Goal: Task Accomplishment & Management: Manage account settings

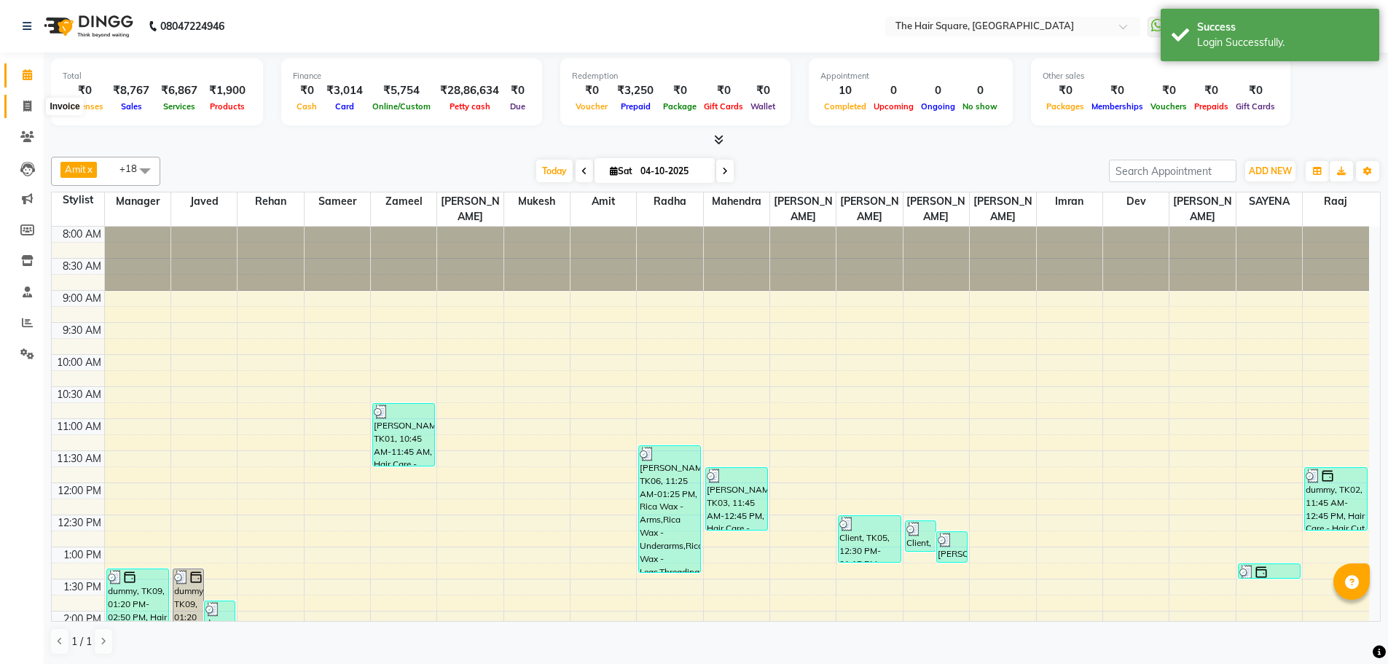
click at [15, 106] on span at bounding box center [27, 106] width 25 height 17
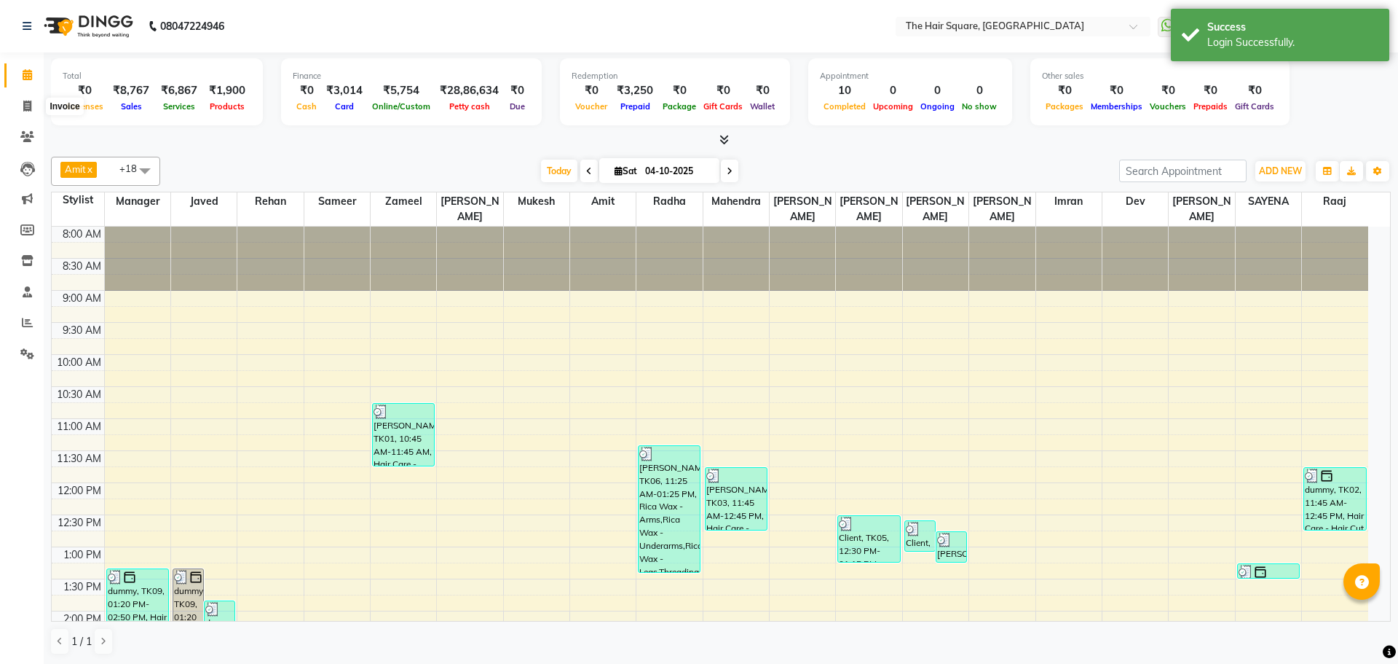
select select "5768"
select select "service"
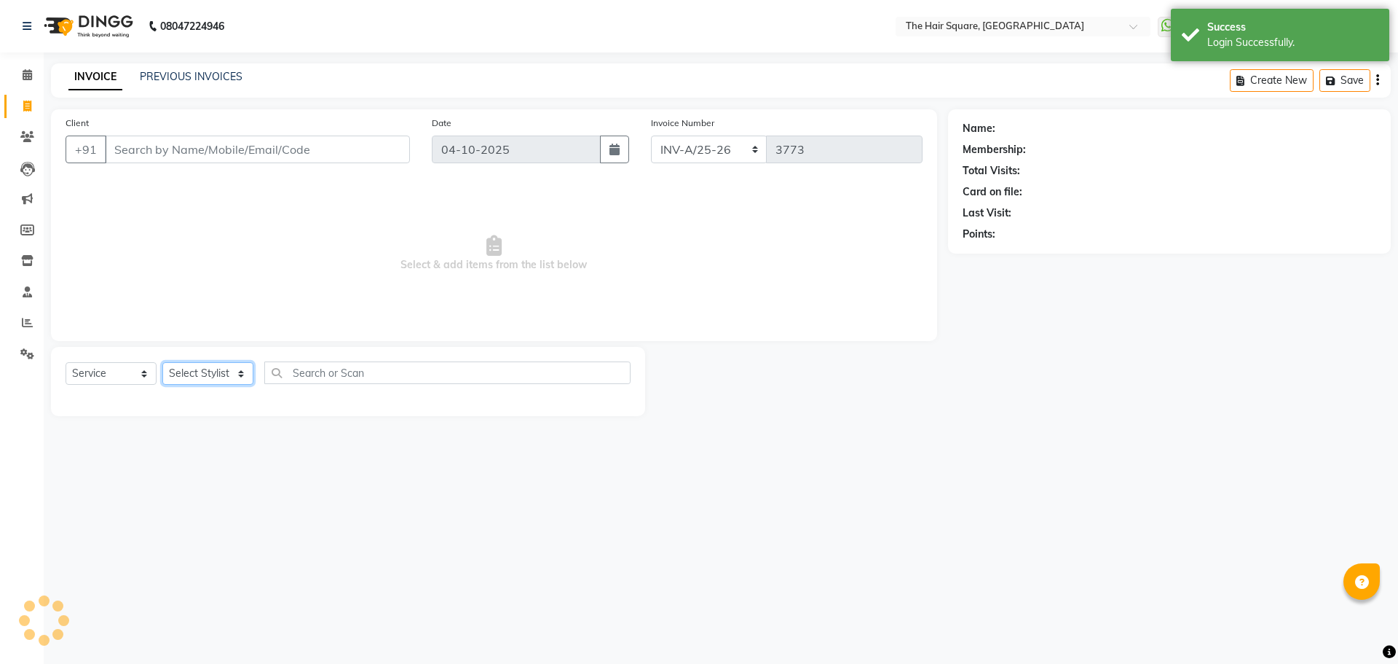
click at [192, 373] on select "Select Stylist" at bounding box center [207, 373] width 91 height 23
select select "39358"
click at [162, 362] on select "Select Stylist Amit [PERSON_NAME] Dev Imran [PERSON_NAME] [PERSON_NAME] Manager…" at bounding box center [207, 373] width 91 height 23
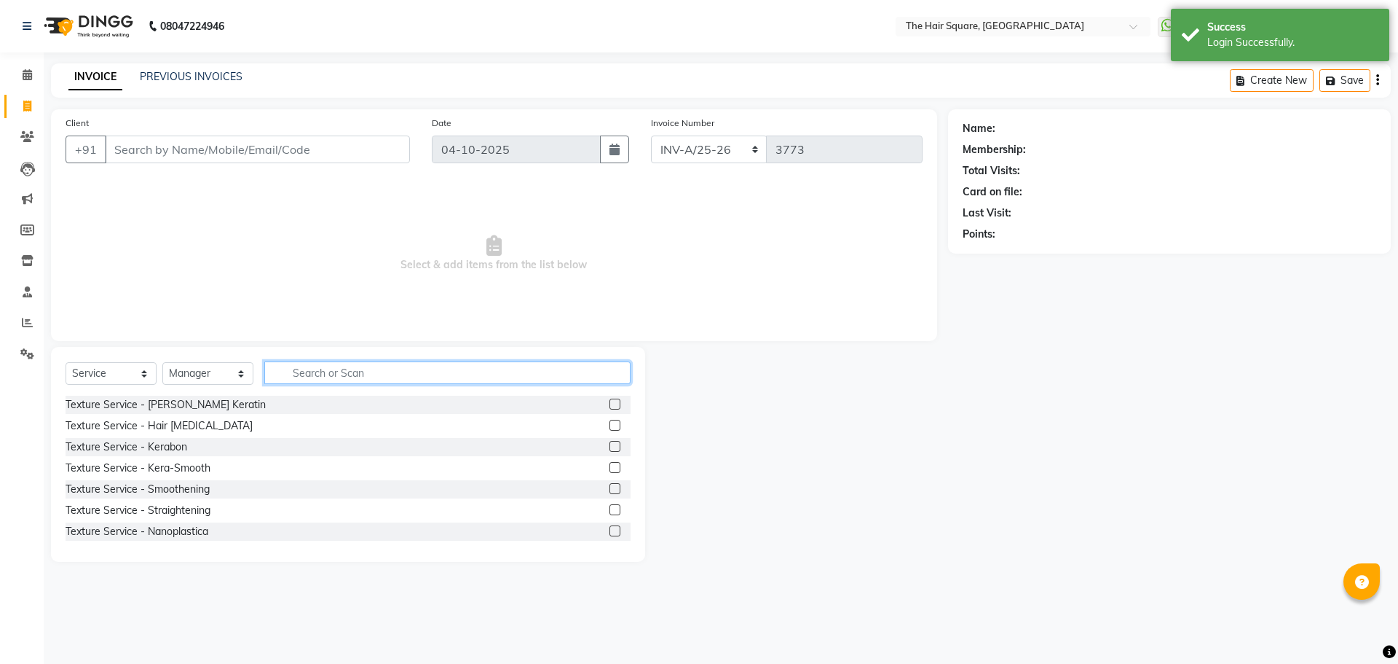
click at [327, 363] on input "text" at bounding box center [447, 372] width 366 height 23
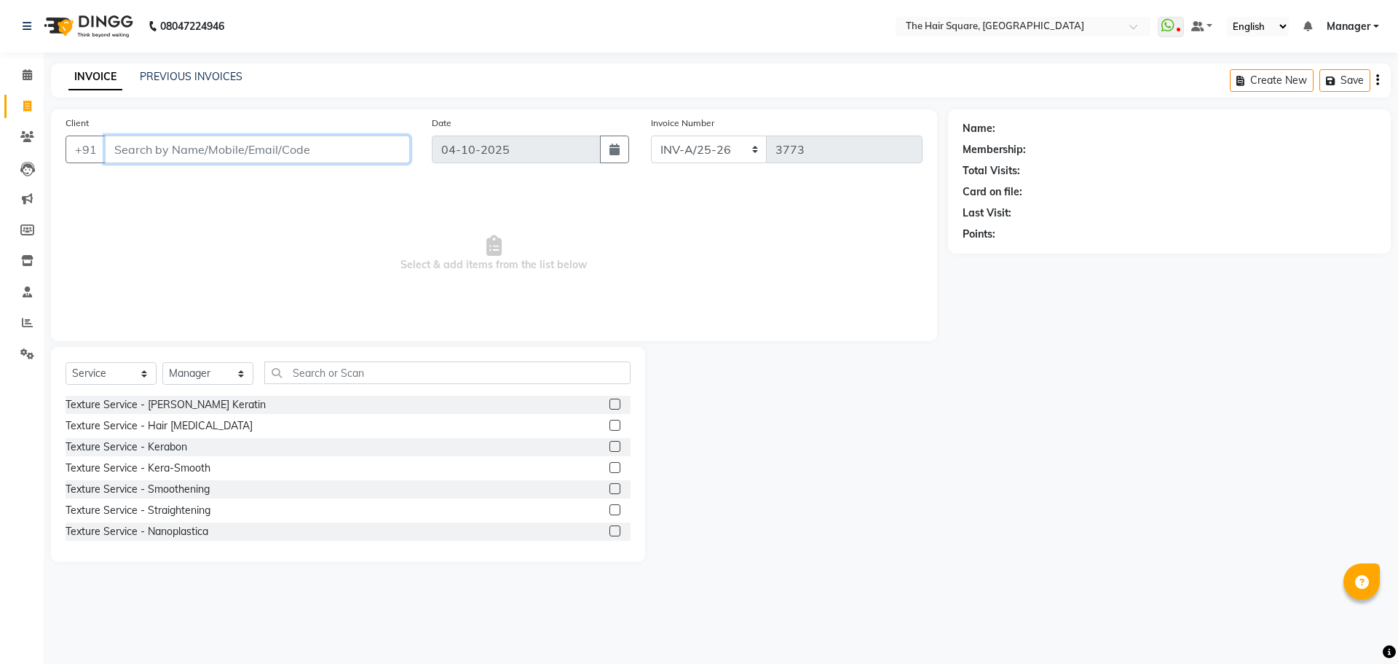
click at [181, 160] on input "Client" at bounding box center [257, 149] width 305 height 28
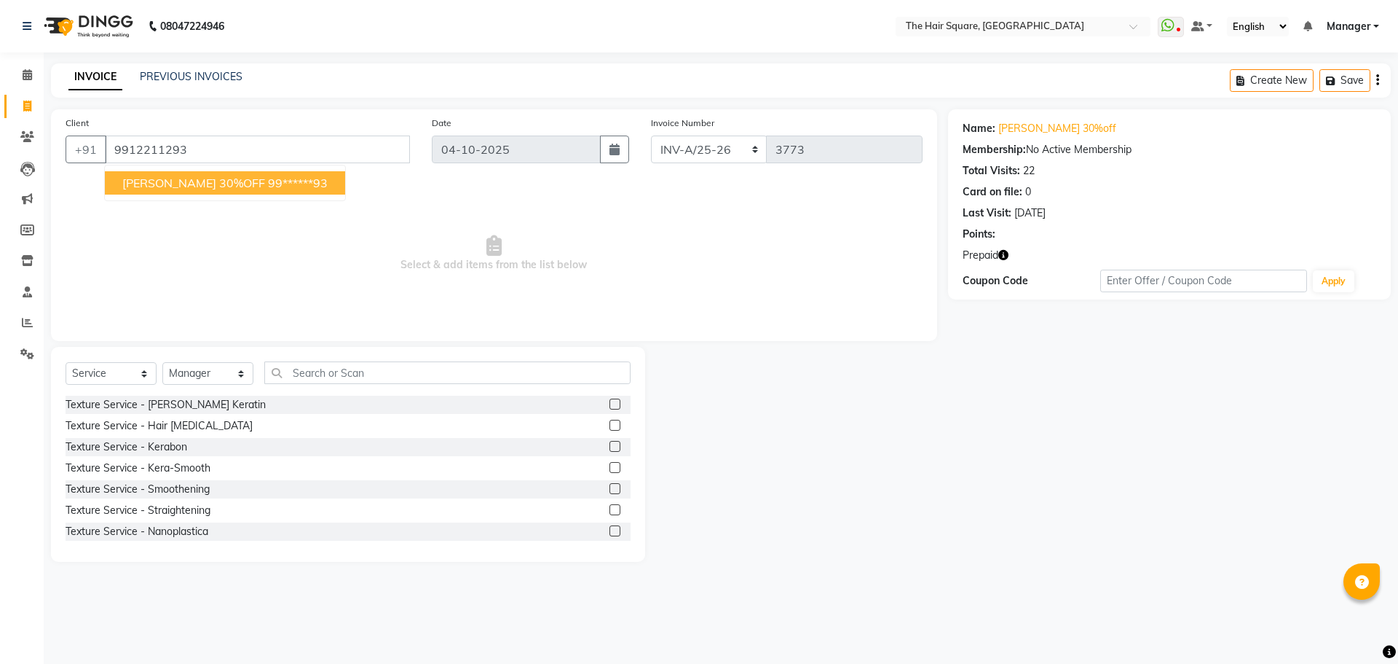
click at [268, 185] on ngb-highlight "99******93" at bounding box center [298, 183] width 60 height 15
type input "99******93"
click at [1002, 254] on icon "button" at bounding box center [1004, 255] width 10 height 10
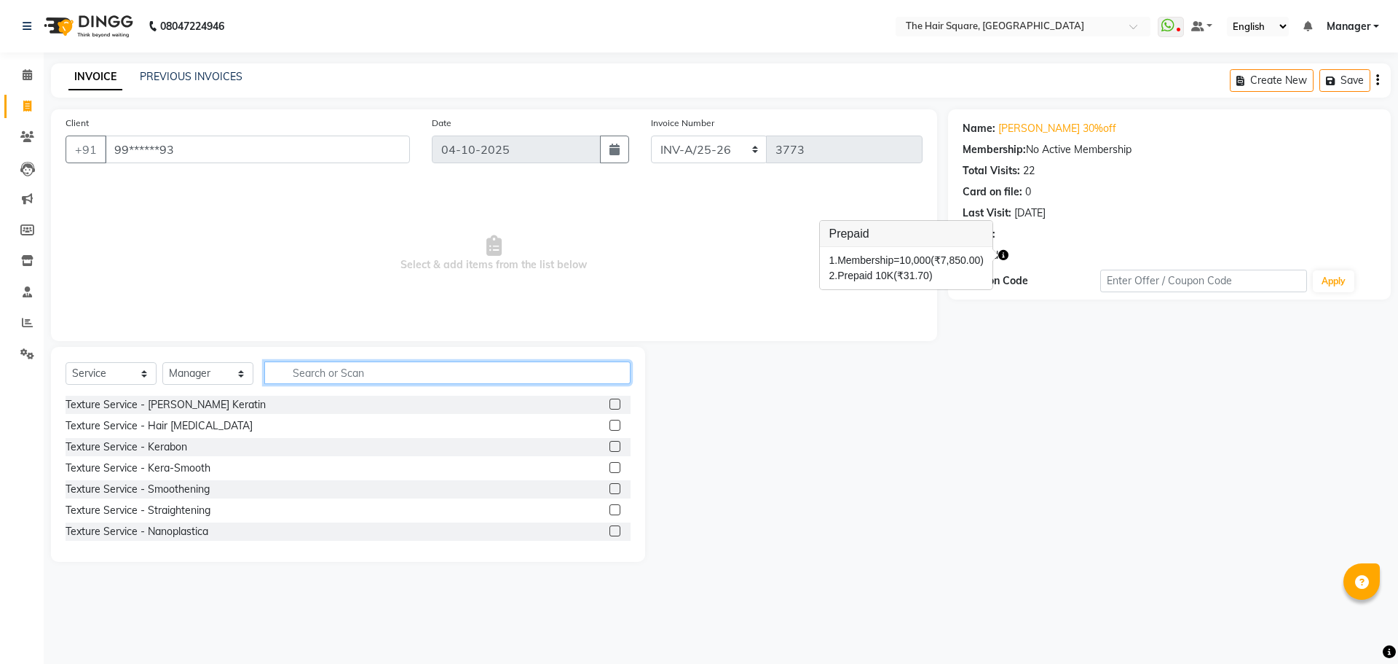
click at [390, 372] on input "text" at bounding box center [447, 372] width 366 height 23
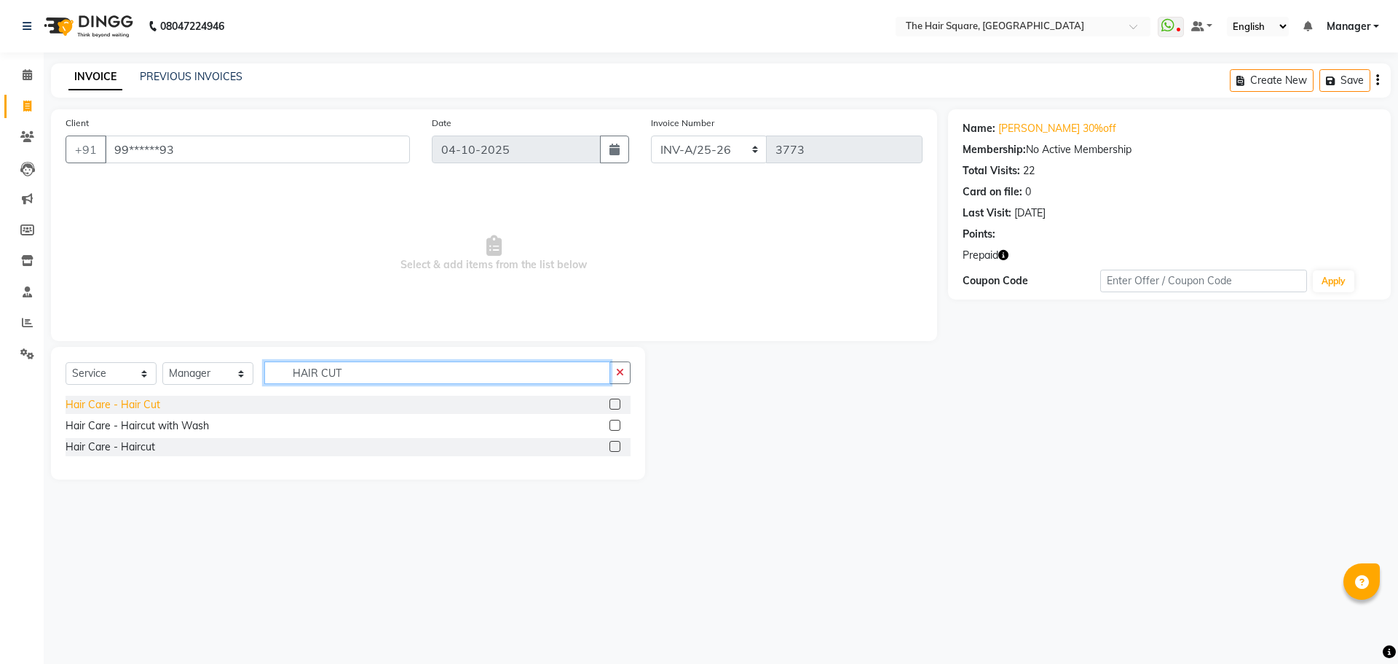
type input "HAIR CUT"
click at [133, 406] on div "Hair Care - Hair Cut" at bounding box center [113, 404] width 95 height 15
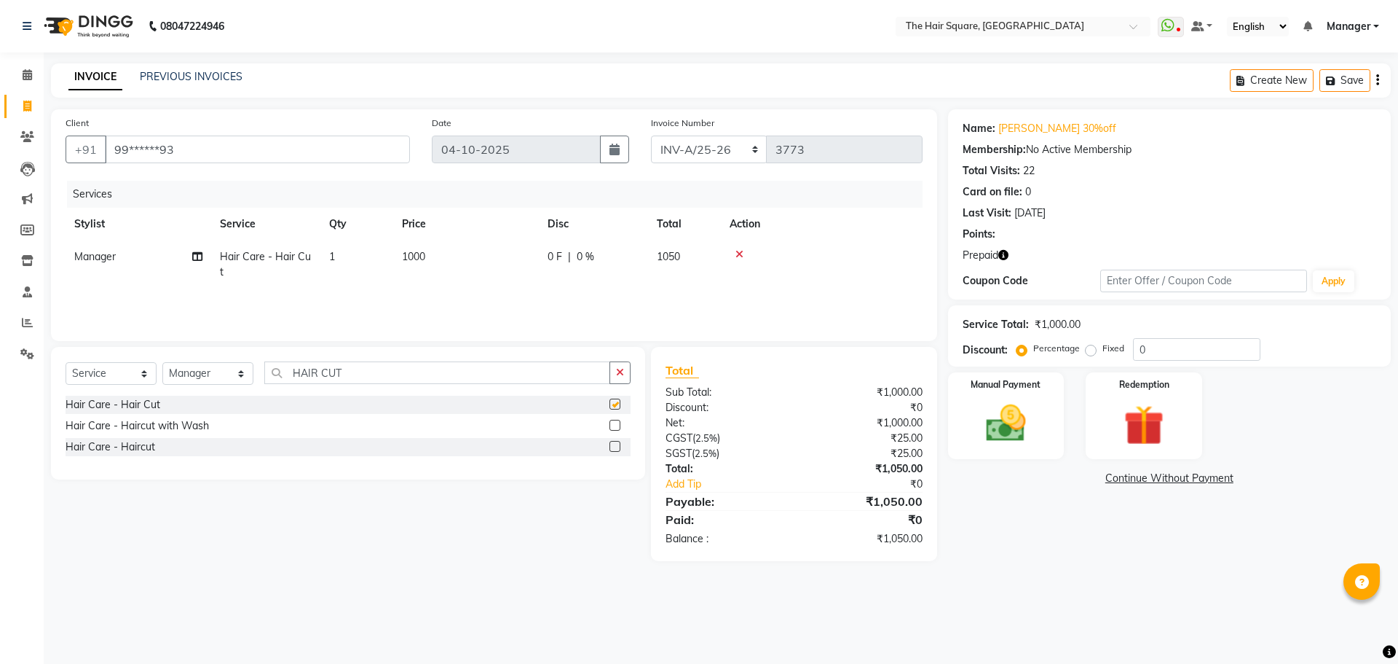
checkbox input "false"
click at [479, 265] on td "1000" at bounding box center [466, 264] width 146 height 48
select select "39358"
drag, startPoint x: 482, startPoint y: 253, endPoint x: 0, endPoint y: 628, distance: 610.5
click at [130, 284] on tr "Amit Aradhana Bittu Dev Imran Inder Javed Kim Mahendra Manager Mukesh Raaj Radh…" at bounding box center [494, 267] width 857 height 55
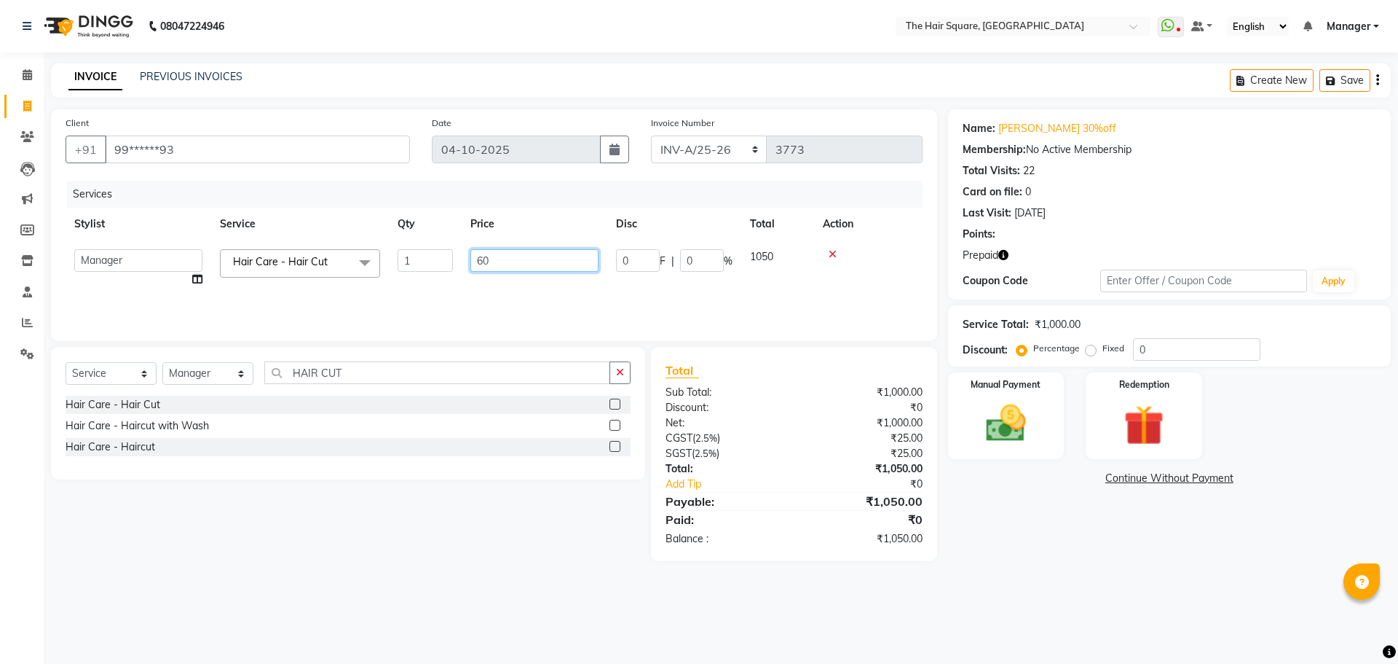
type input "600"
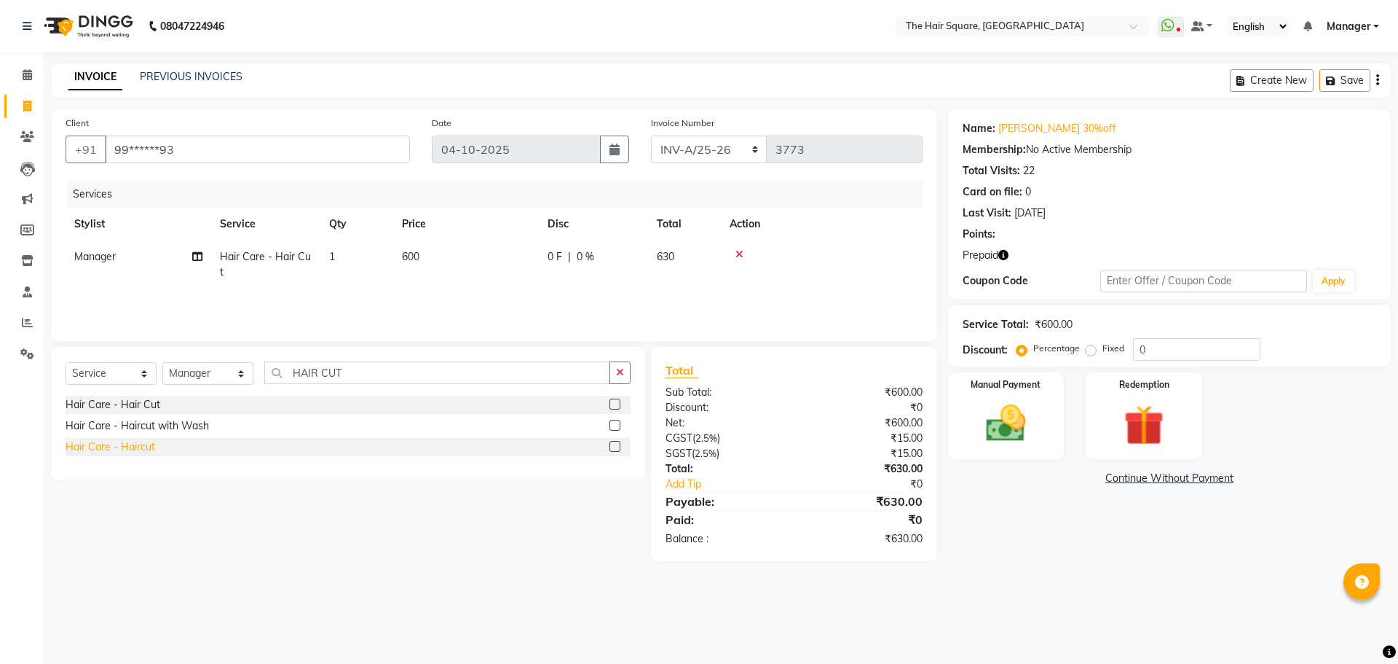
click at [106, 446] on div "Hair Care - Haircut" at bounding box center [111, 446] width 90 height 15
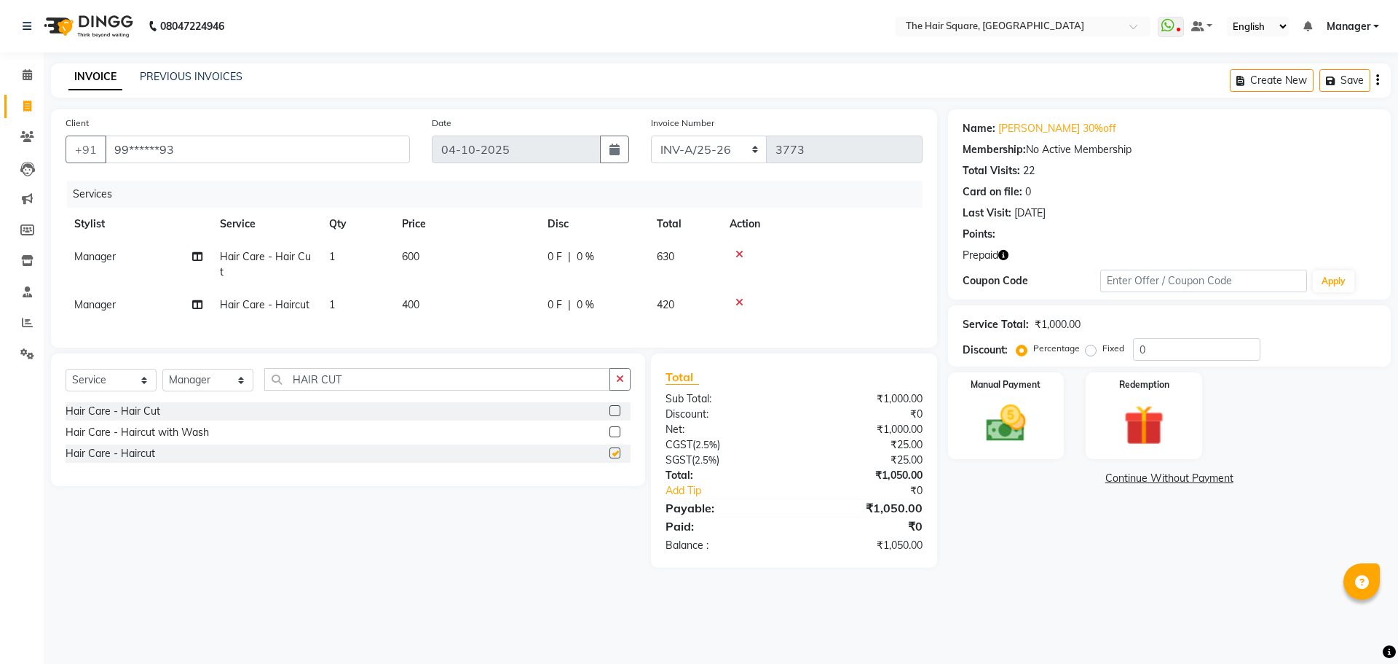
checkbox input "false"
click at [460, 304] on td "400" at bounding box center [466, 304] width 146 height 33
select select "39358"
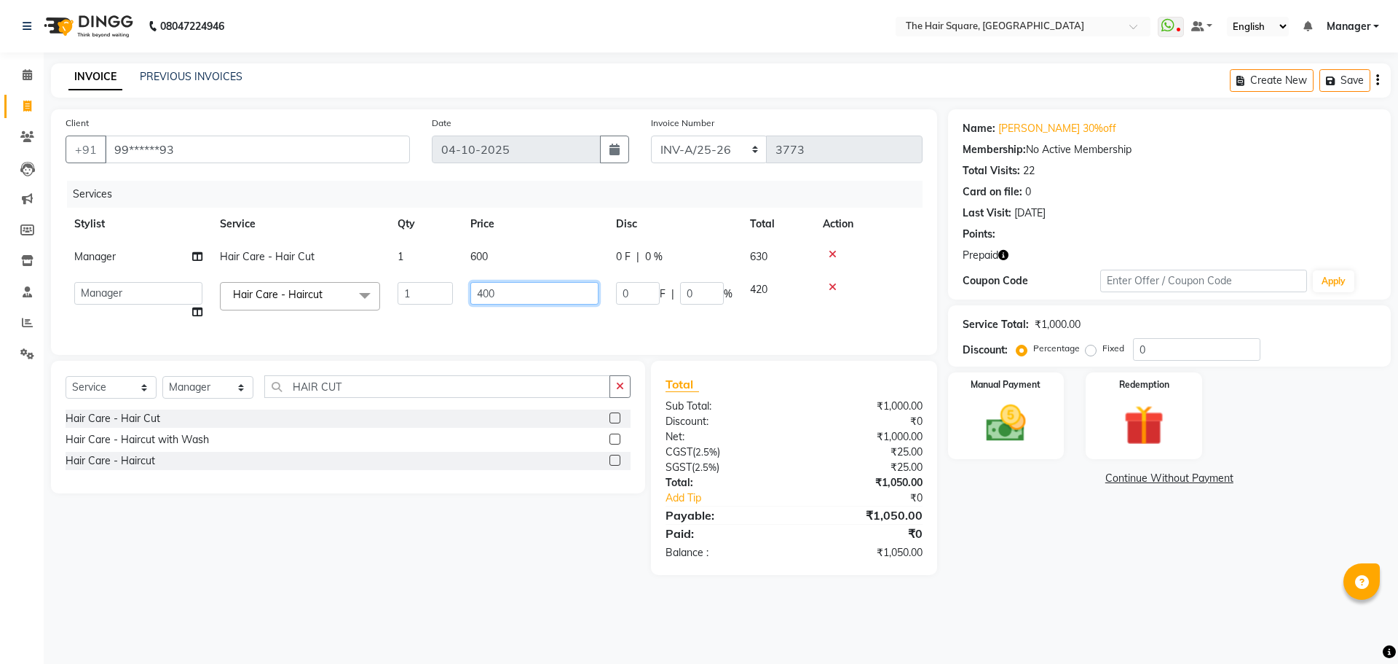
drag, startPoint x: 516, startPoint y: 290, endPoint x: 207, endPoint y: 292, distance: 309.6
click at [229, 291] on tr "Amit Aradhana Bittu Dev Imran Inder Javed Kim Mahendra Manager Mukesh Raaj Radh…" at bounding box center [494, 300] width 857 height 55
type input "700"
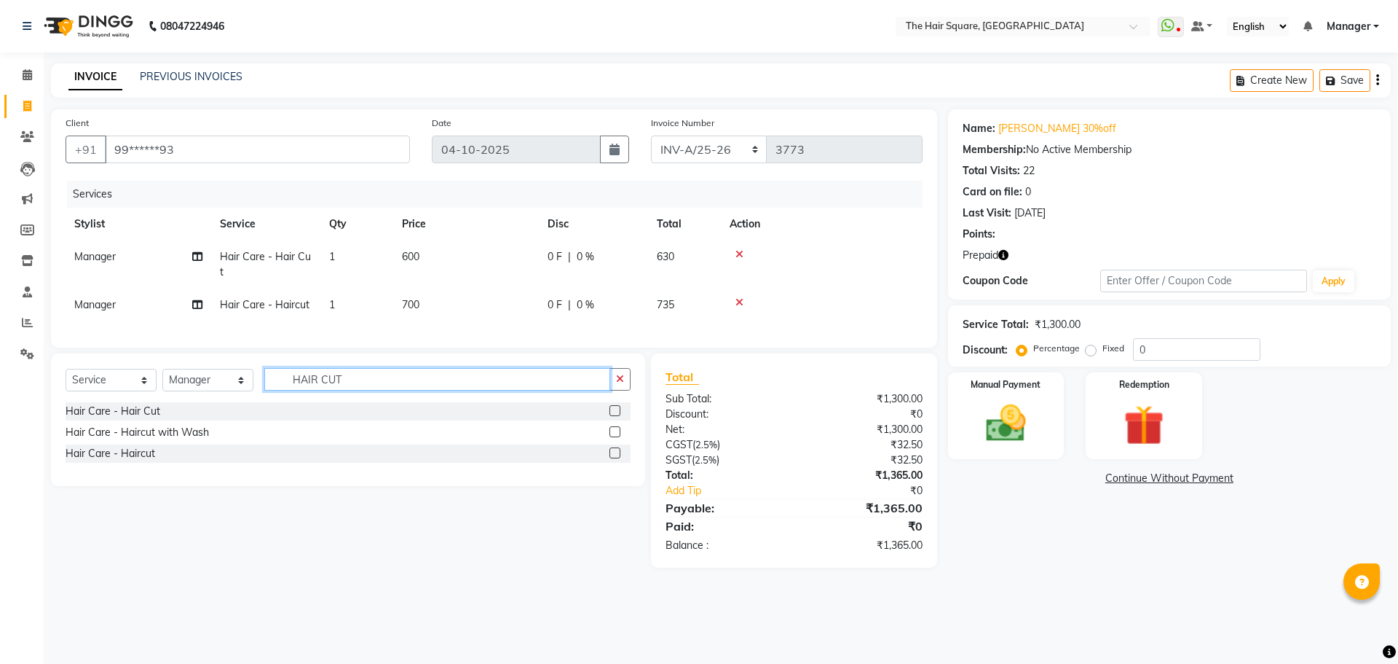
drag, startPoint x: 387, startPoint y: 389, endPoint x: 7, endPoint y: 395, distance: 380.3
click at [0, 393] on app-home "08047224946 Select Location × The Hair Square, Ambience Island WhatsApp Status …" at bounding box center [699, 294] width 1398 height 589
type input "BEARD"
click at [145, 440] on div "Hair Care - [PERSON_NAME] Styling" at bounding box center [151, 432] width 171 height 15
checkbox input "false"
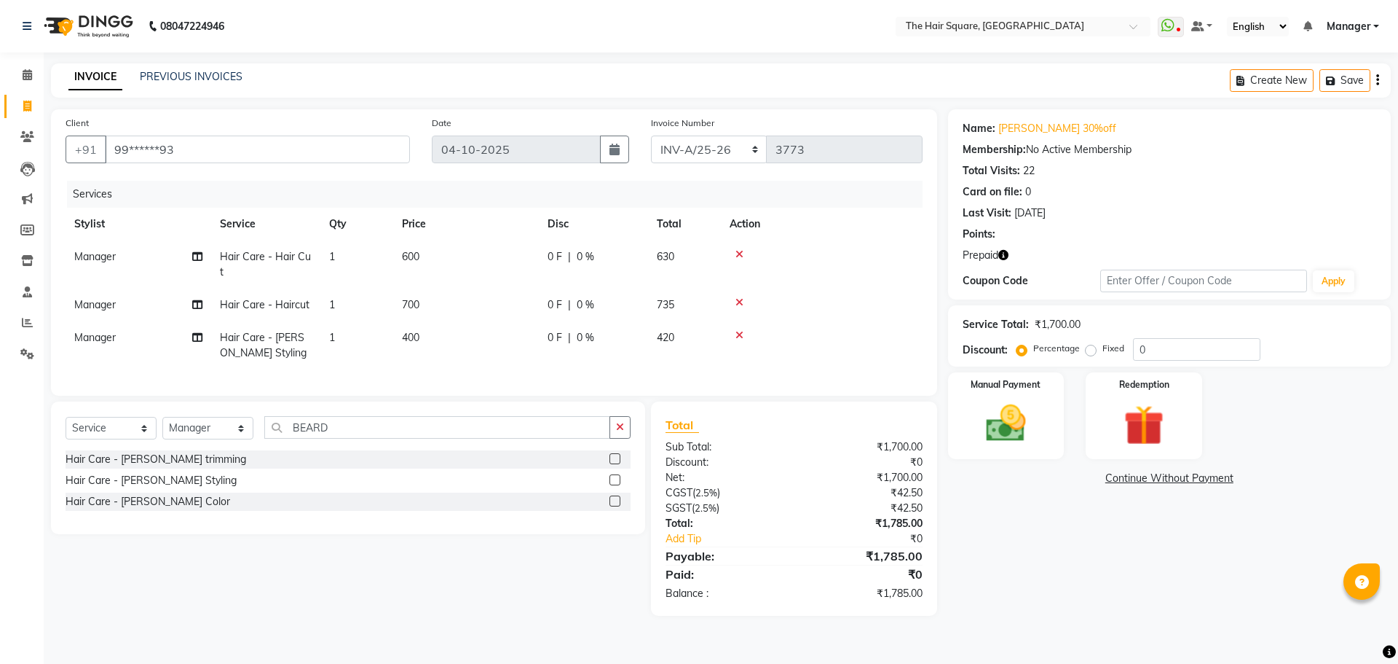
click at [344, 335] on td "1" at bounding box center [356, 345] width 73 height 48
select select "39358"
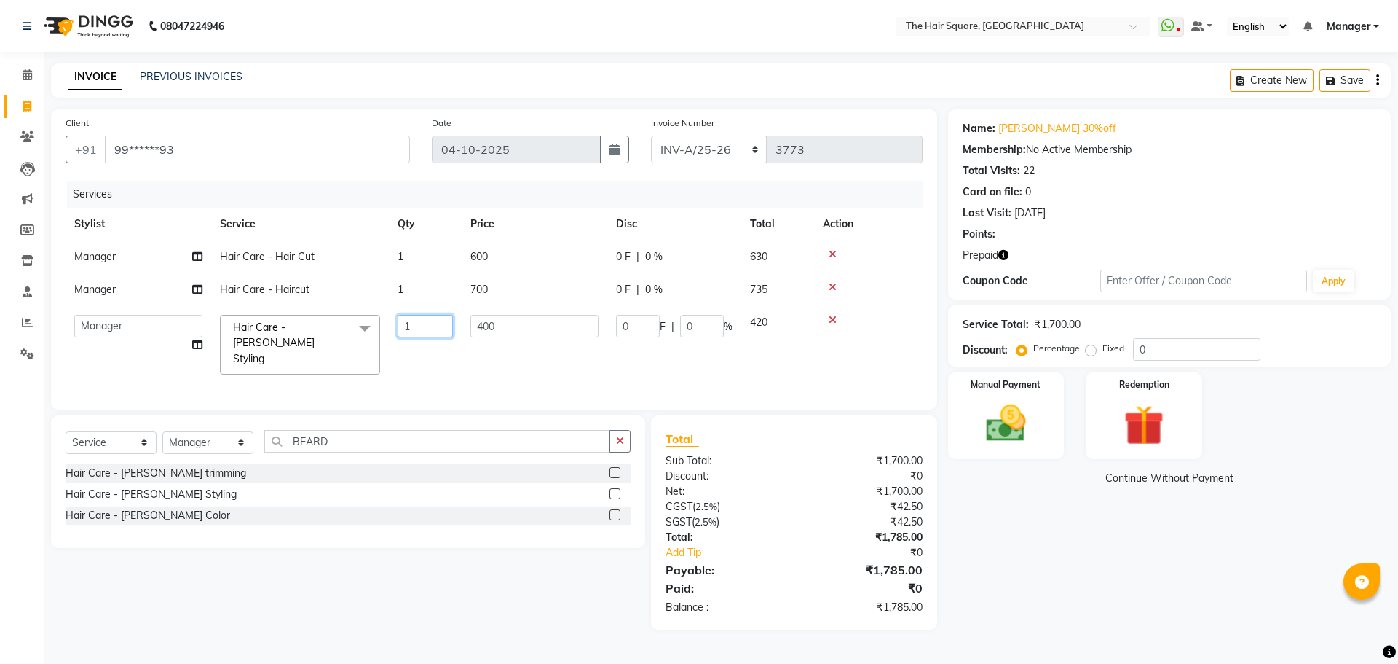
drag, startPoint x: 429, startPoint y: 318, endPoint x: 328, endPoint y: 327, distance: 100.9
click at [332, 328] on tr "Amit Aradhana Bittu Dev Imran Inder Javed Kim Mahendra Manager Mukesh Raaj Radh…" at bounding box center [494, 344] width 857 height 77
type input "2"
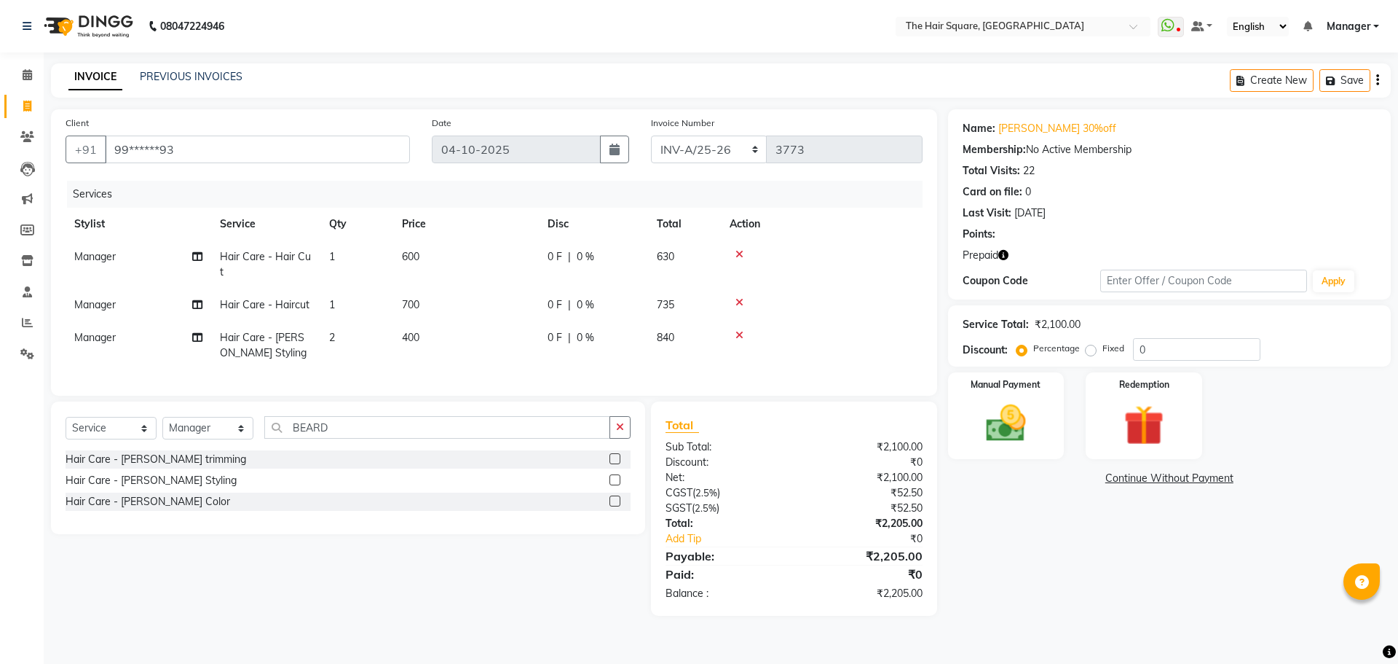
click at [1007, 250] on icon "button" at bounding box center [1004, 255] width 10 height 10
click at [1008, 256] on icon "button" at bounding box center [1004, 255] width 10 height 10
click at [1030, 124] on link "Vibhu 30%off" at bounding box center [1058, 128] width 118 height 15
click at [1007, 259] on icon "button" at bounding box center [1004, 255] width 10 height 10
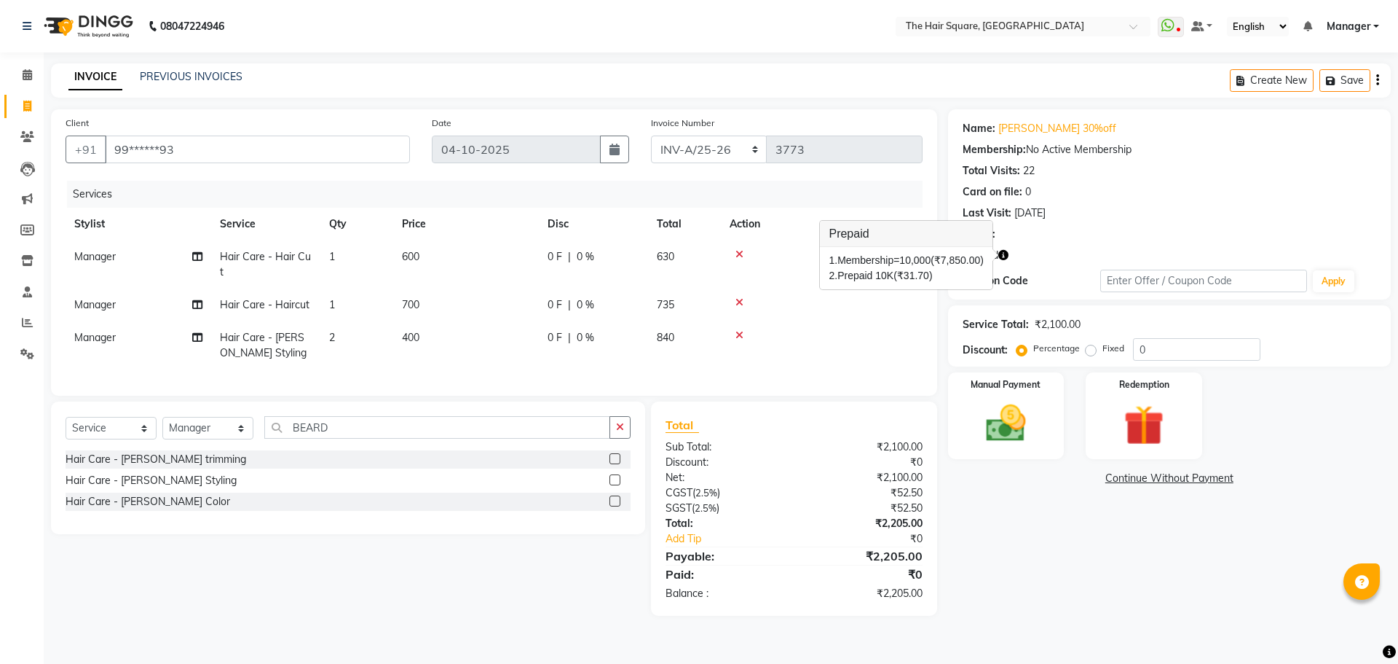
click at [1007, 259] on icon "button" at bounding box center [1004, 255] width 10 height 10
click at [691, 153] on select "INV-A-M/25-26 INV-A/25-26" at bounding box center [709, 149] width 117 height 28
select select "5954"
click at [651, 135] on select "INV-A-M/25-26 INV-A/25-26" at bounding box center [709, 149] width 117 height 28
type input "1098"
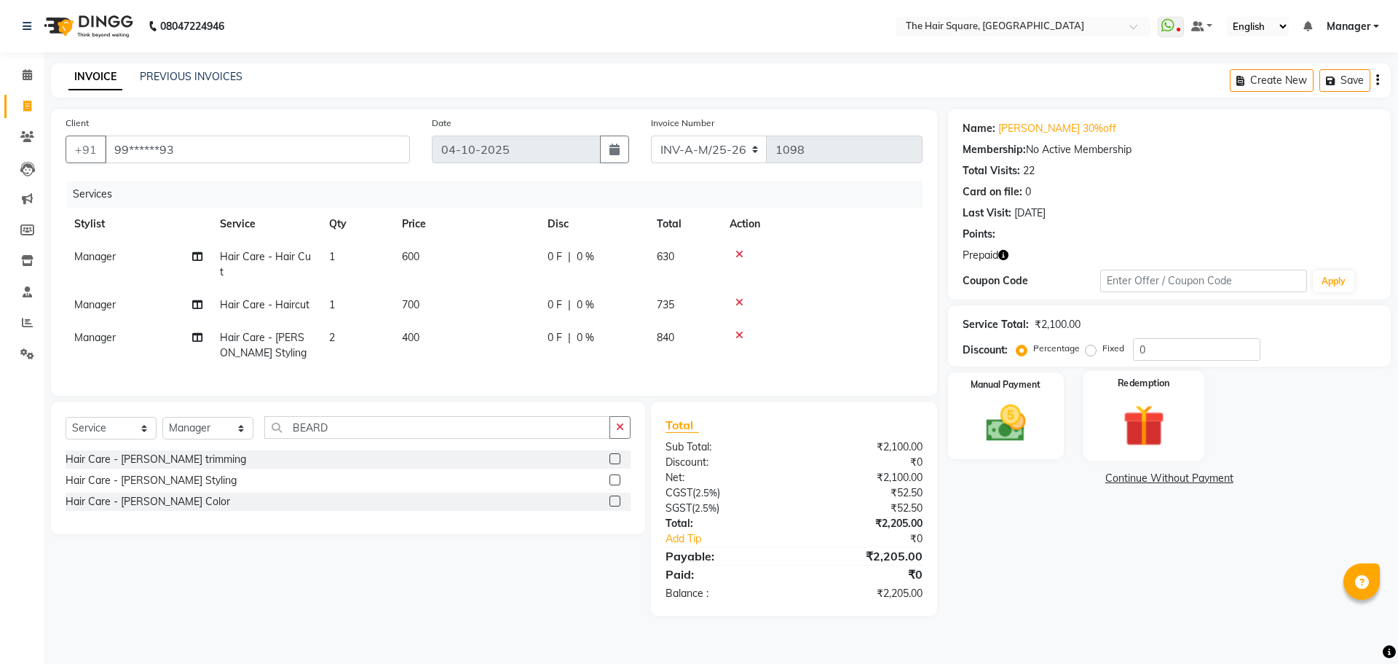
click at [1122, 430] on img at bounding box center [1144, 425] width 68 height 52
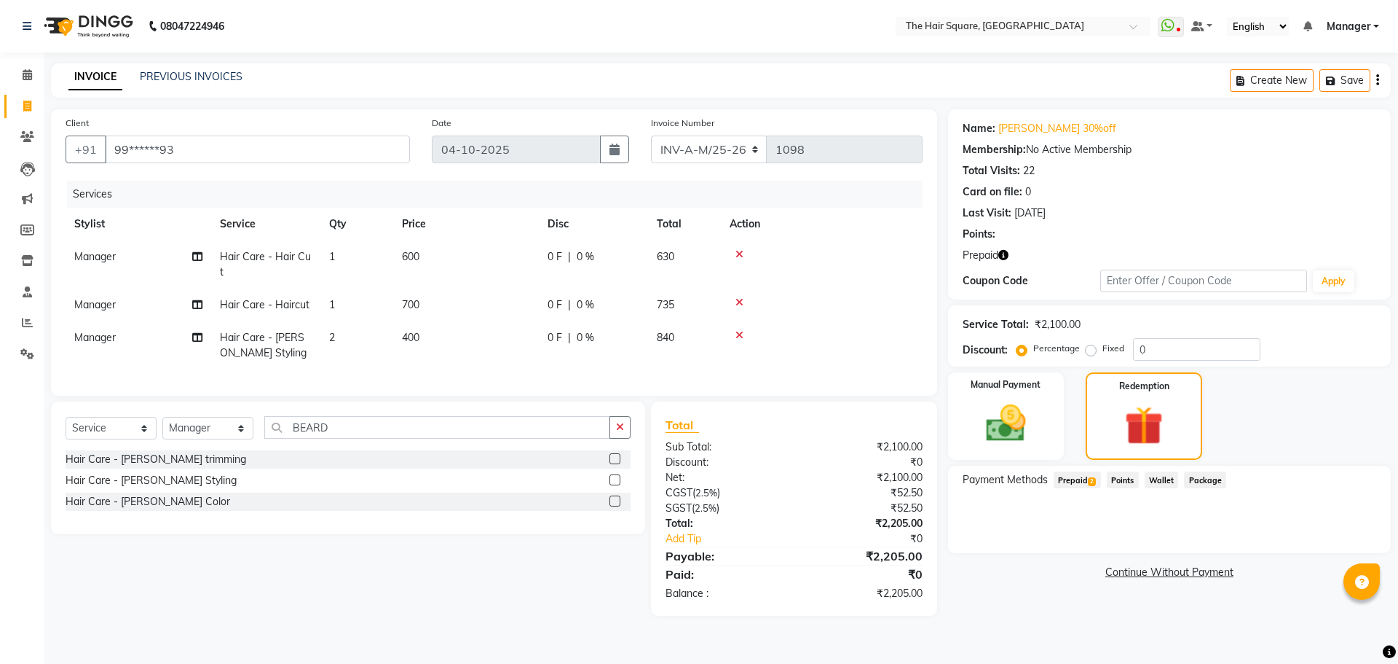
click at [1079, 479] on span "Prepaid 2" at bounding box center [1077, 479] width 47 height 17
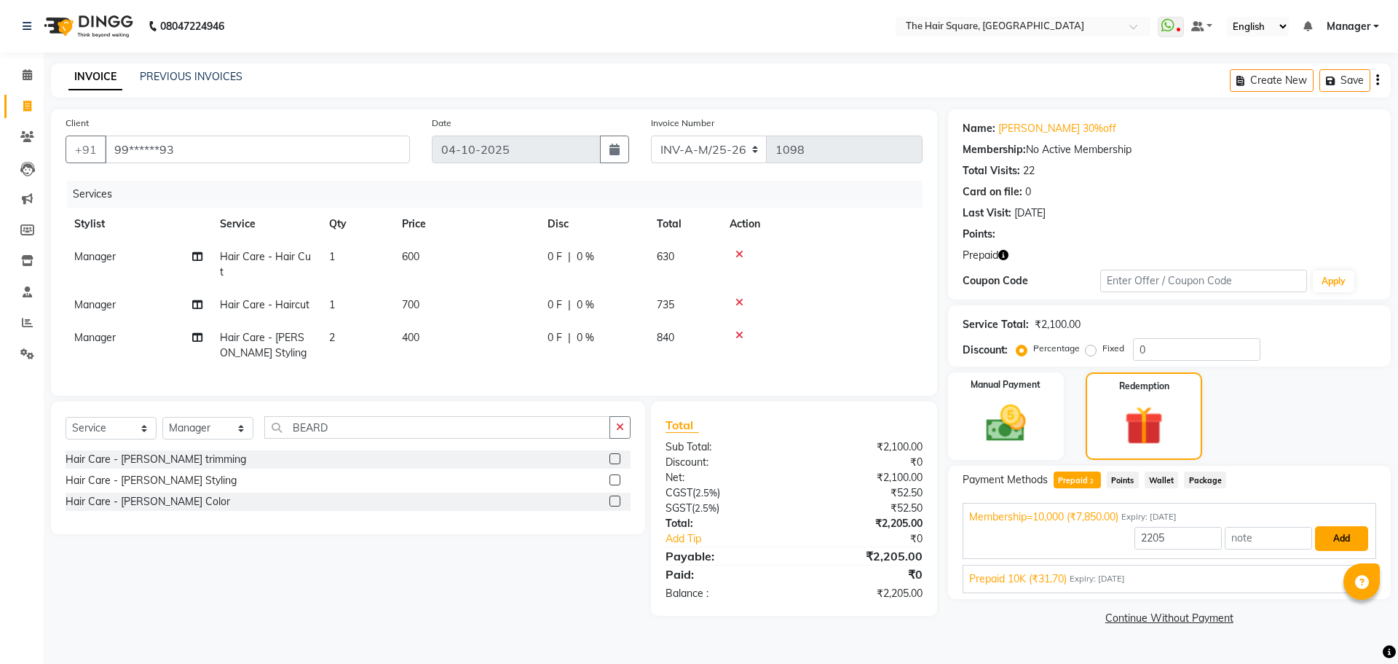
click at [1329, 545] on button "Add" at bounding box center [1341, 538] width 53 height 25
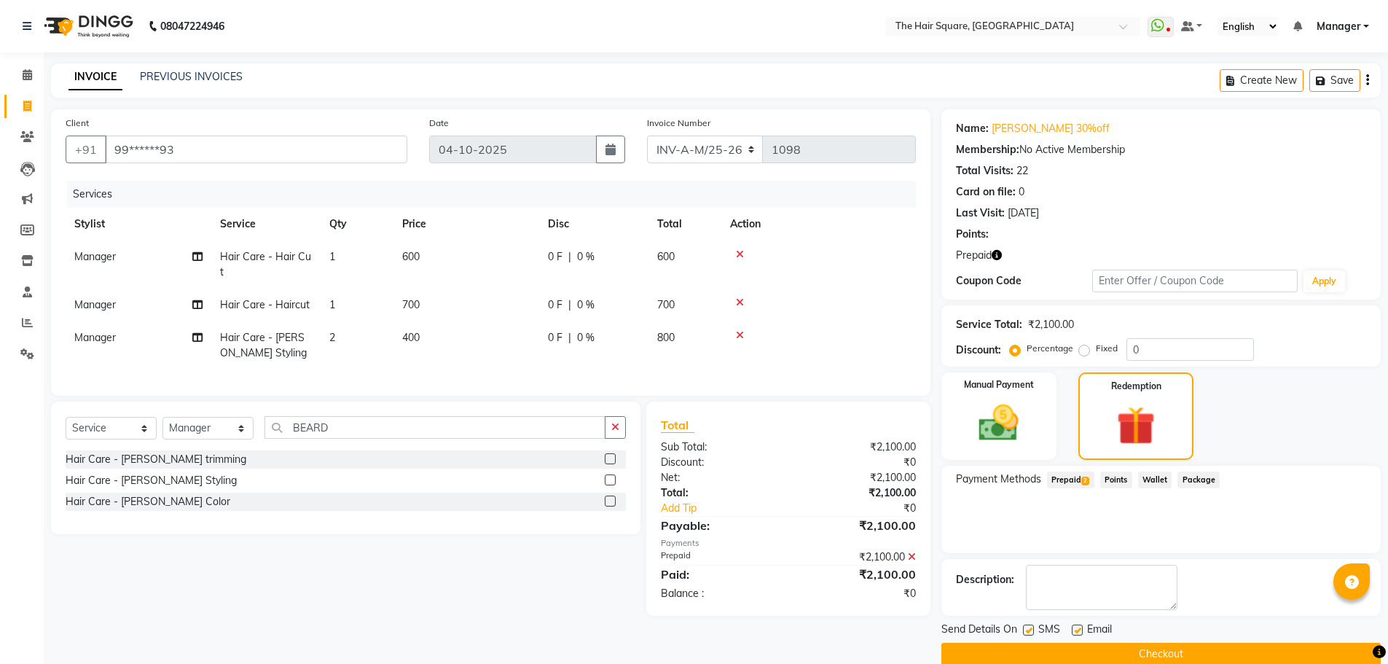
scroll to position [23, 0]
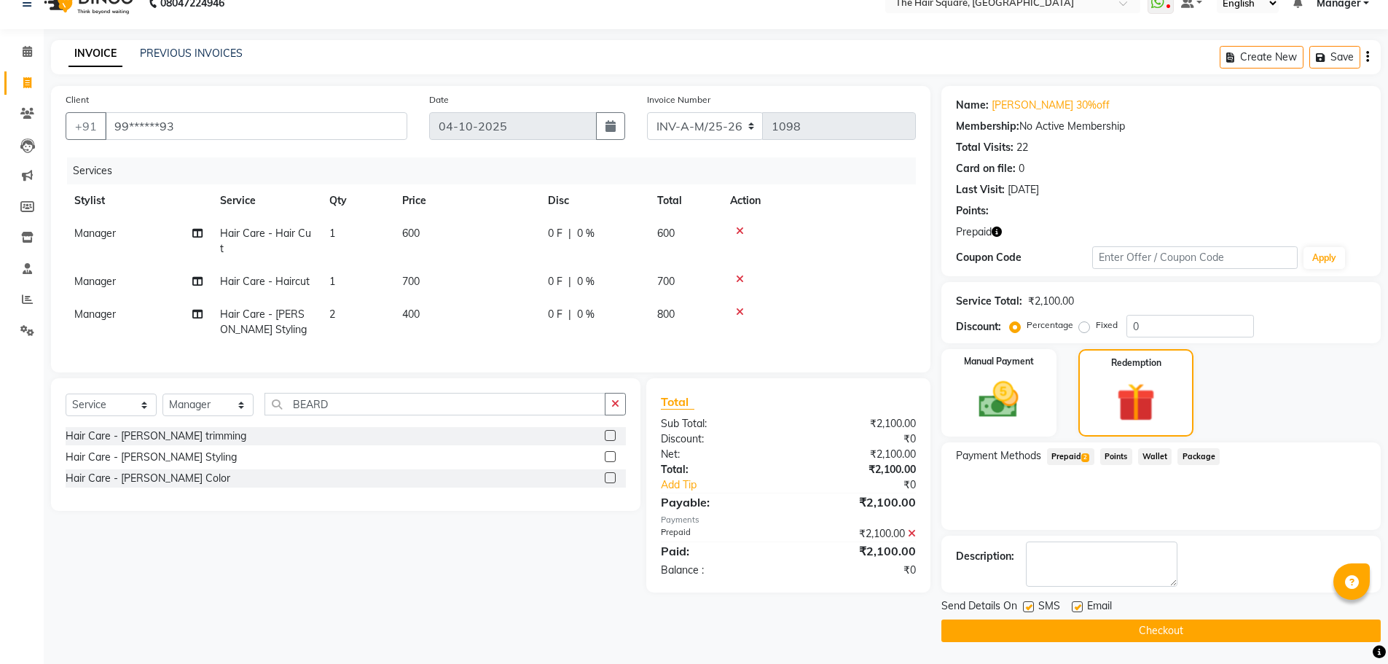
click at [1070, 637] on button "Checkout" at bounding box center [1160, 630] width 439 height 23
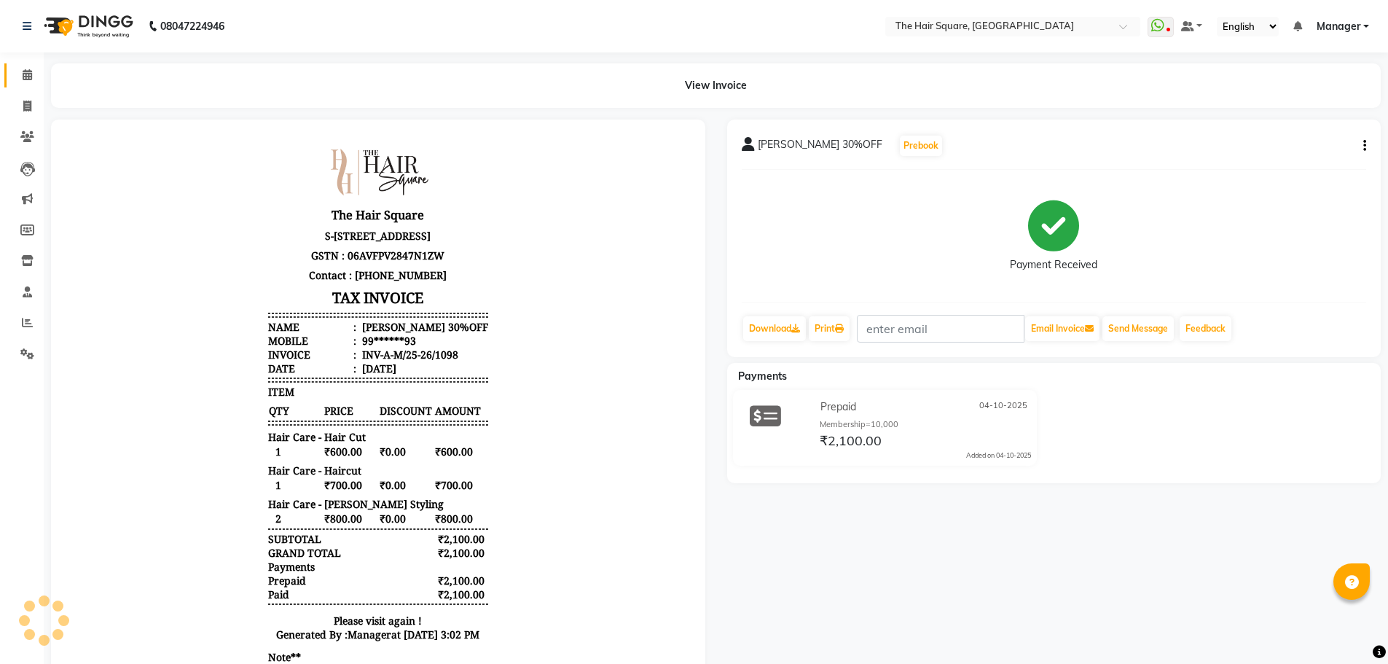
click at [23, 79] on icon at bounding box center [27, 74] width 9 height 11
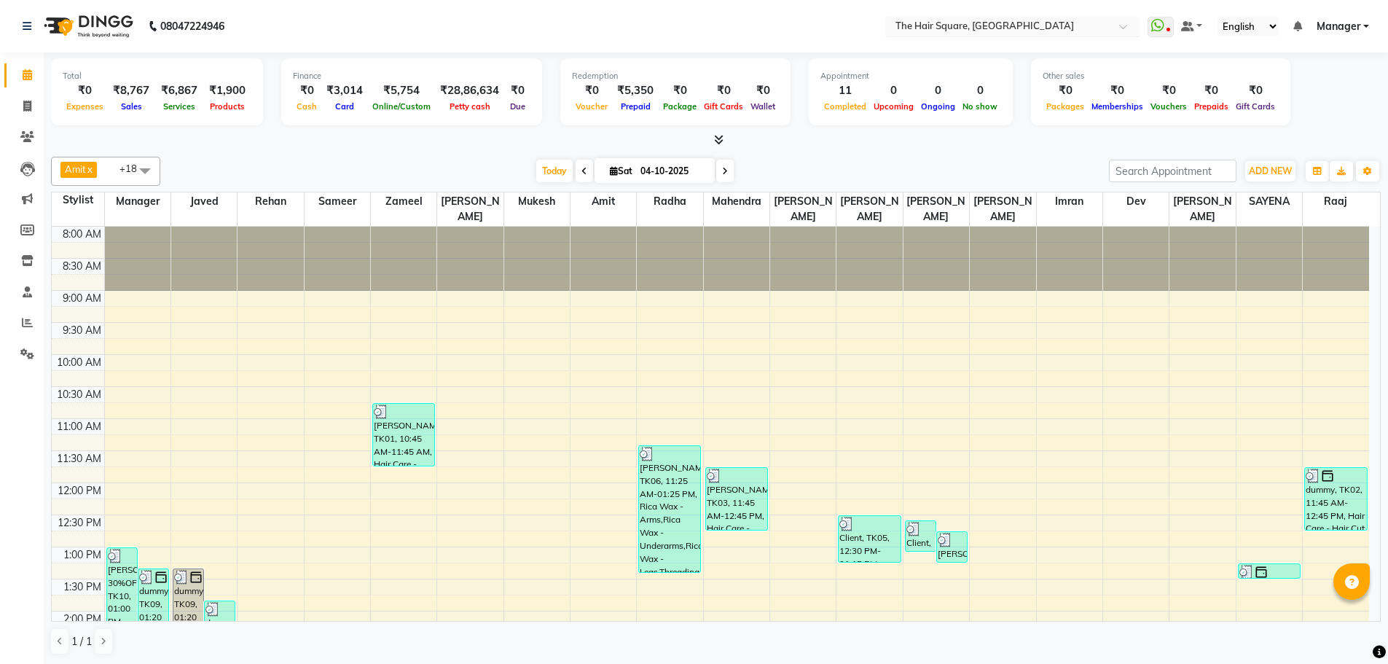
click at [1081, 23] on input "text" at bounding box center [997, 27] width 211 height 15
click at [36, 95] on link "Invoice" at bounding box center [21, 107] width 35 height 24
select select "service"
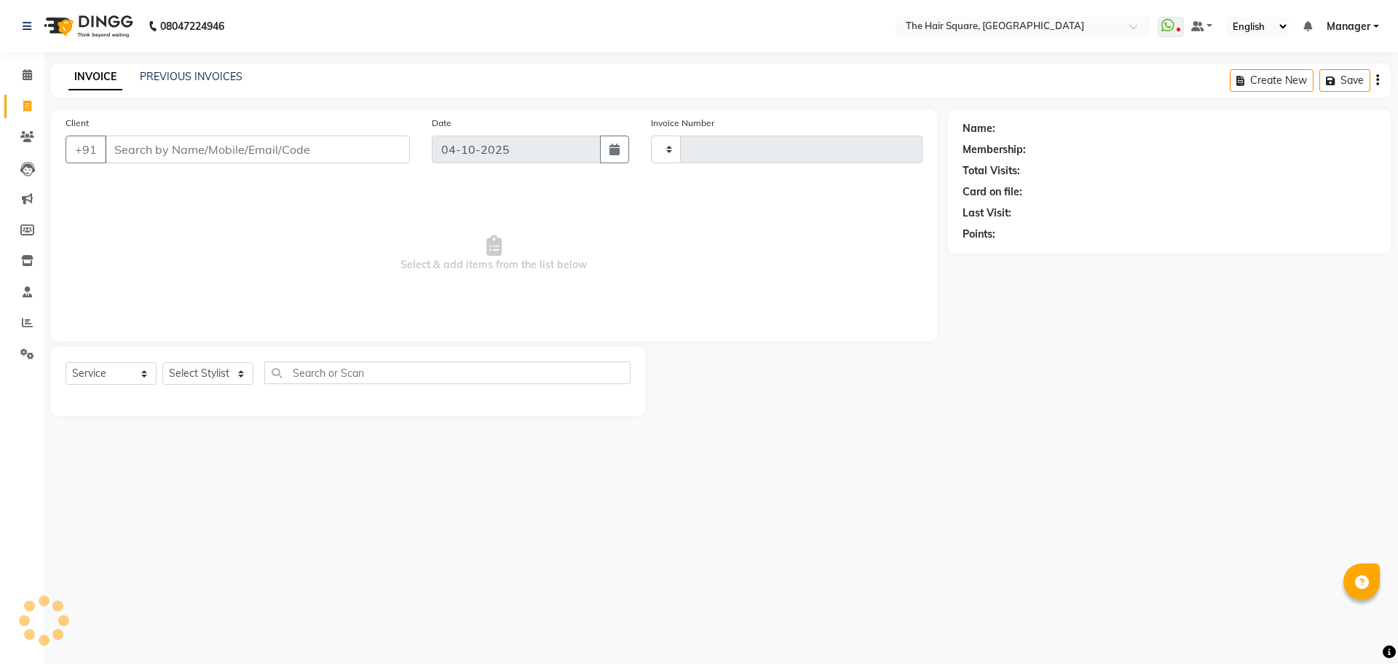
type input "3773"
select select "5768"
click at [168, 70] on link "PREVIOUS INVOICES" at bounding box center [191, 76] width 103 height 13
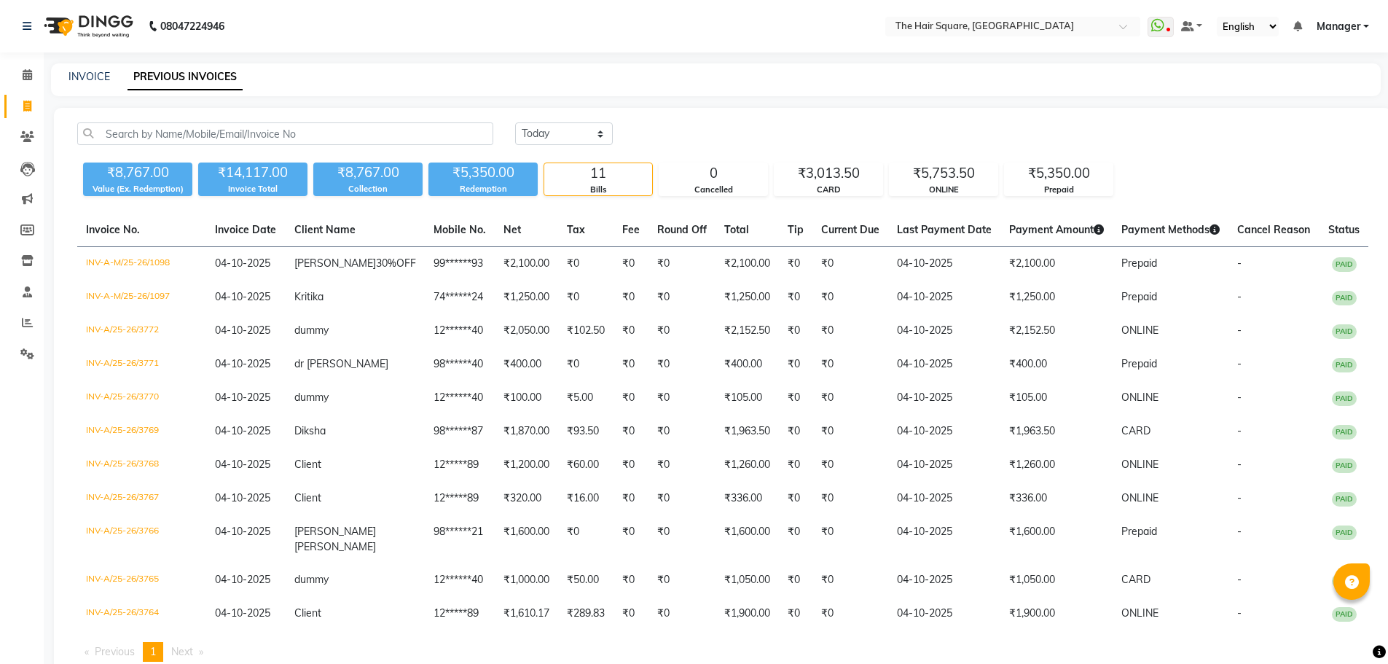
click at [847, 160] on div "₹8,767.00 Value (Ex. Redemption) ₹14,117.00 Invoice Total ₹8,767.00 Collection …" at bounding box center [722, 176] width 1291 height 39
click at [941, 181] on div "₹5,753.50" at bounding box center [943, 173] width 108 height 20
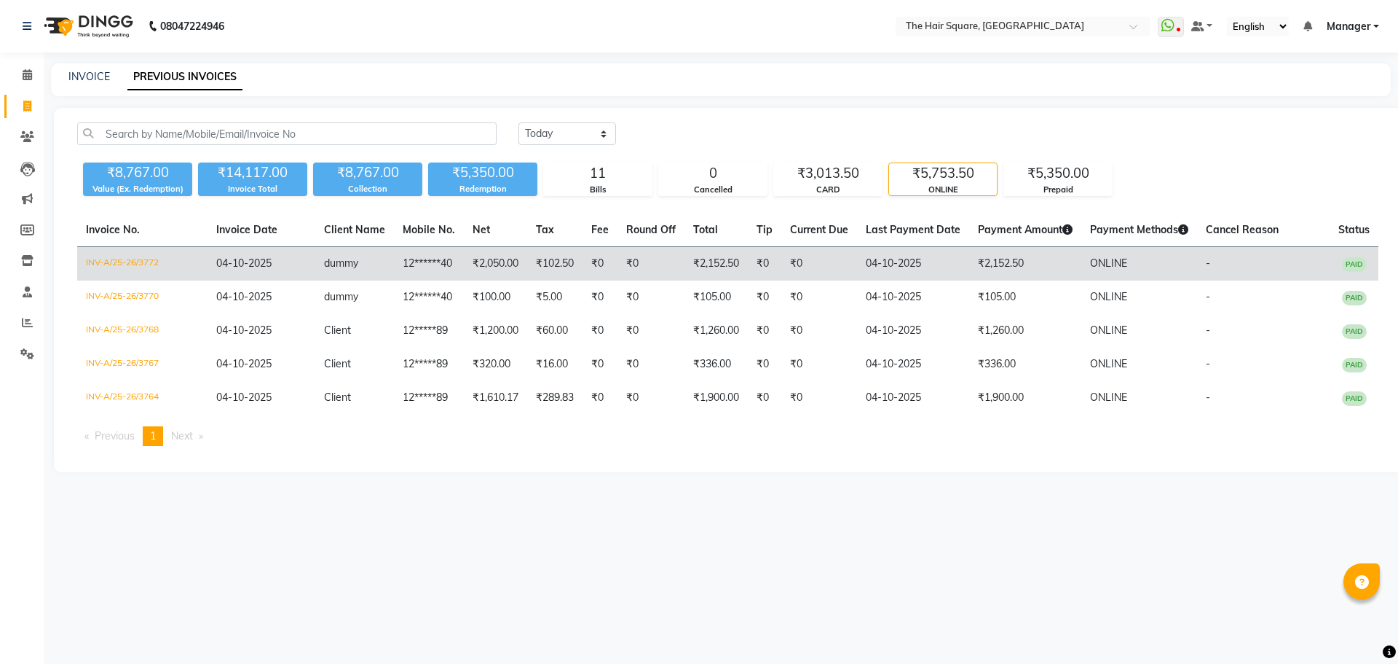
click at [815, 271] on td "₹0" at bounding box center [820, 264] width 76 height 34
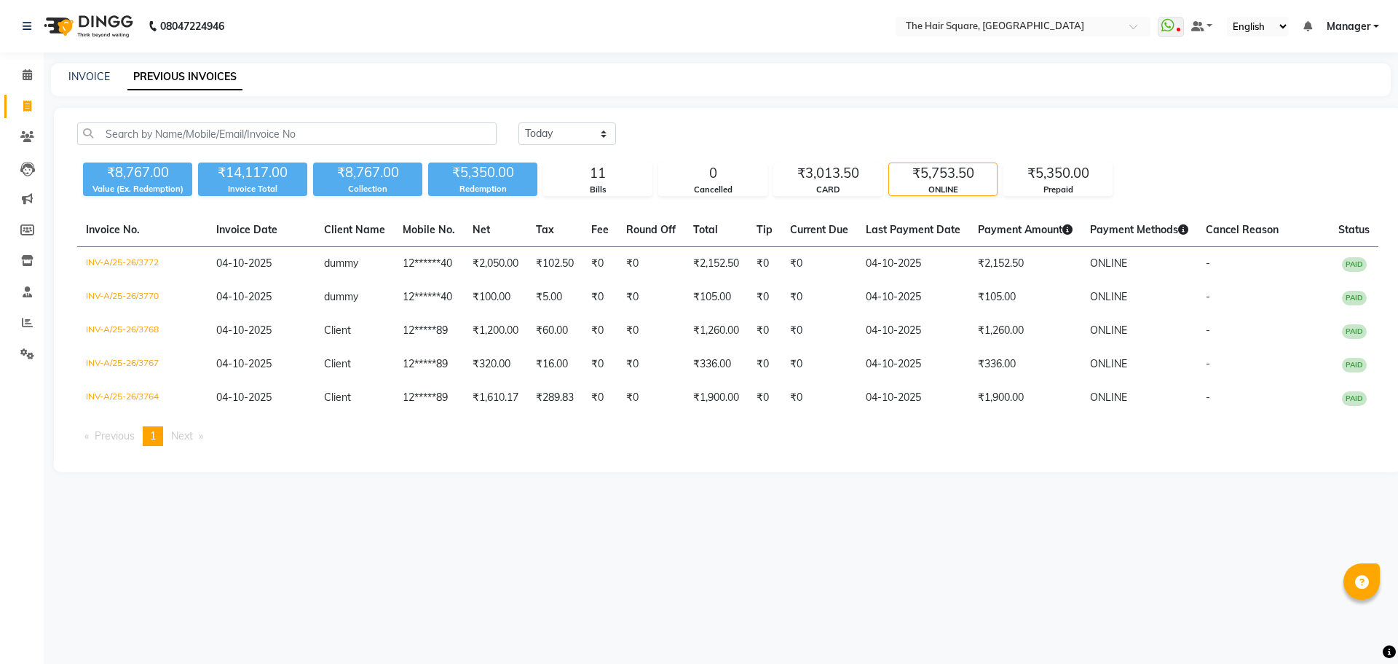
click at [15, 117] on link "Invoice" at bounding box center [21, 107] width 35 height 24
select select "5768"
select select "service"
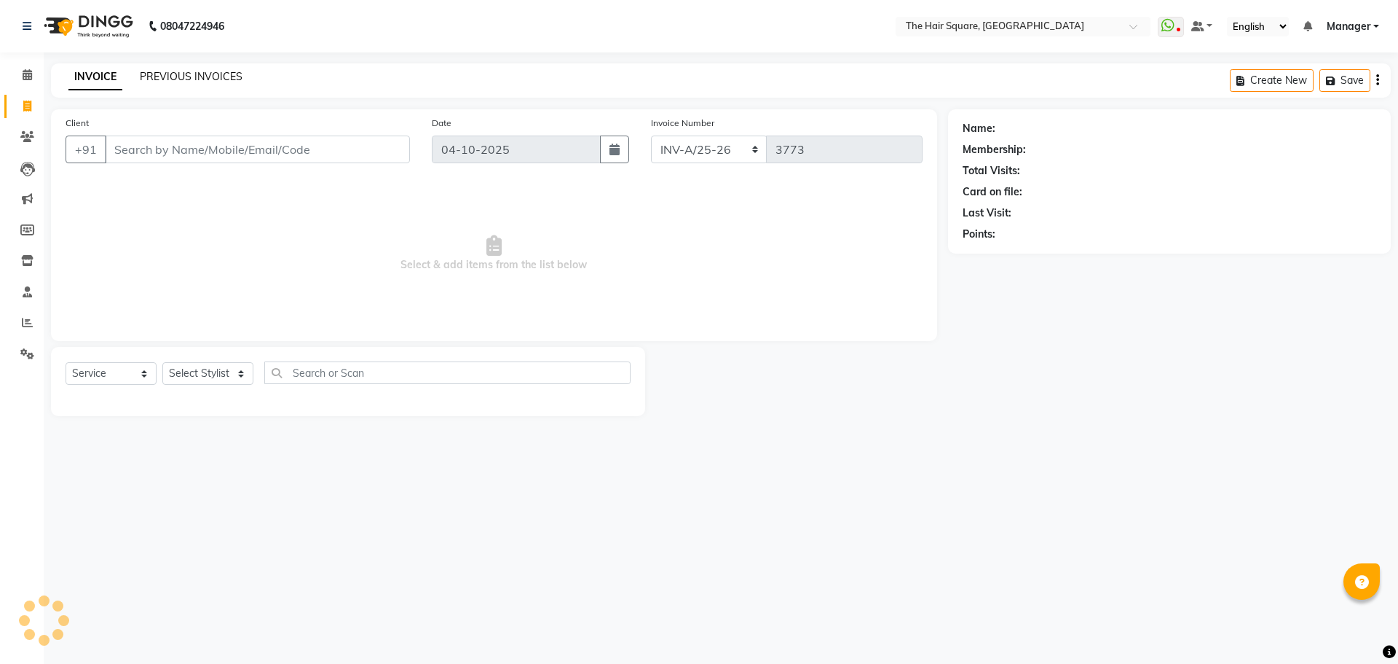
click at [172, 79] on link "PREVIOUS INVOICES" at bounding box center [191, 76] width 103 height 13
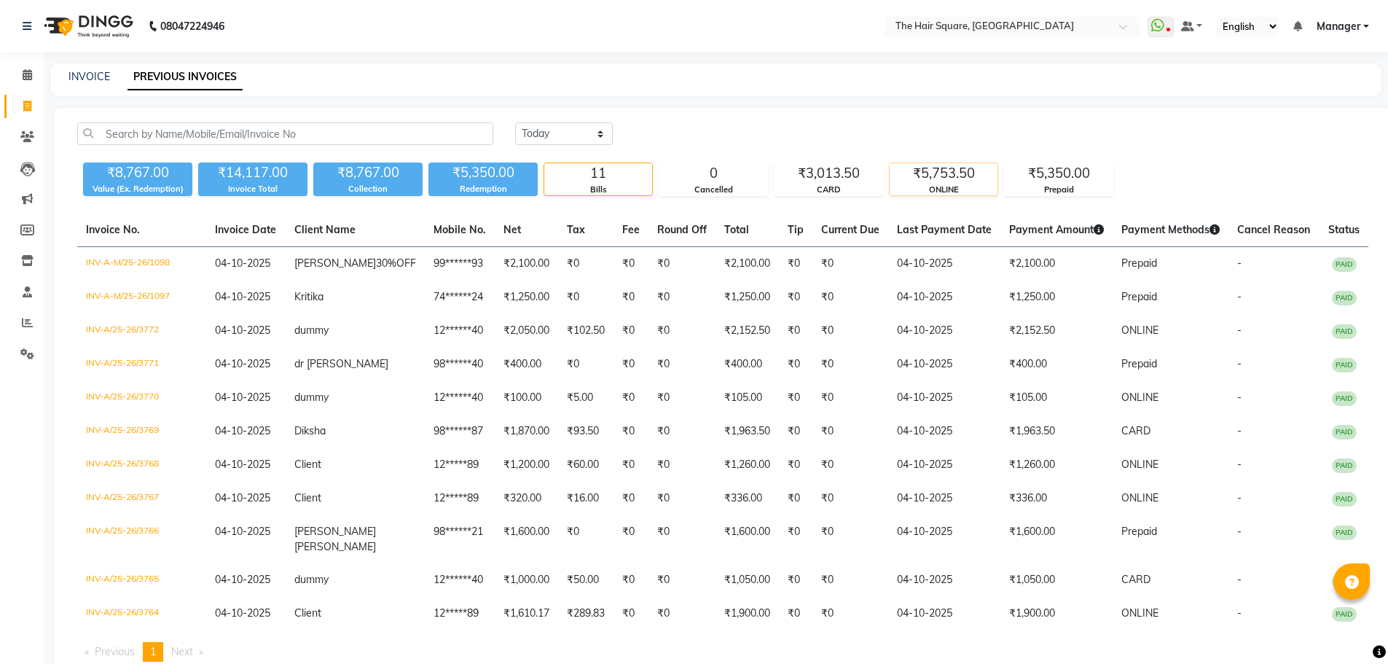
click at [935, 184] on div "ONLINE" at bounding box center [943, 190] width 108 height 12
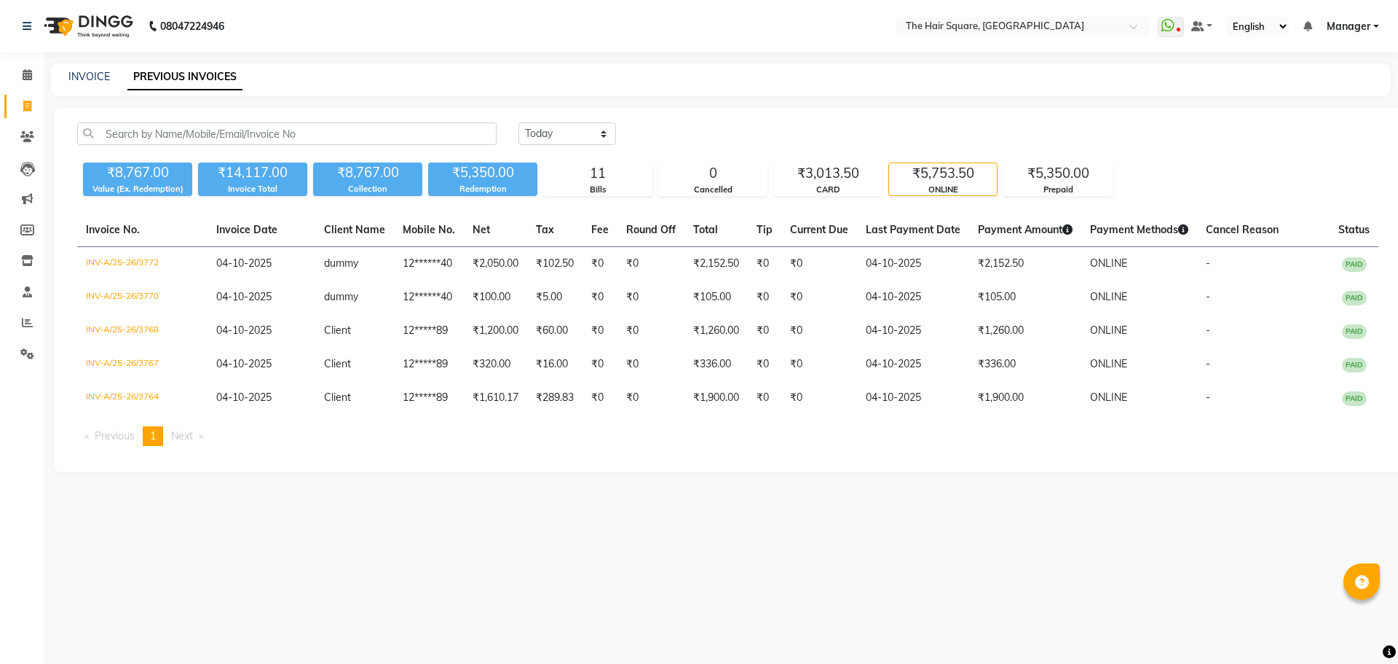
click at [1336, 25] on span "Manager" at bounding box center [1349, 26] width 44 height 15
click at [1339, 23] on span "Manager" at bounding box center [1349, 26] width 44 height 15
click at [25, 104] on icon at bounding box center [27, 106] width 8 height 11
select select "5768"
select select "service"
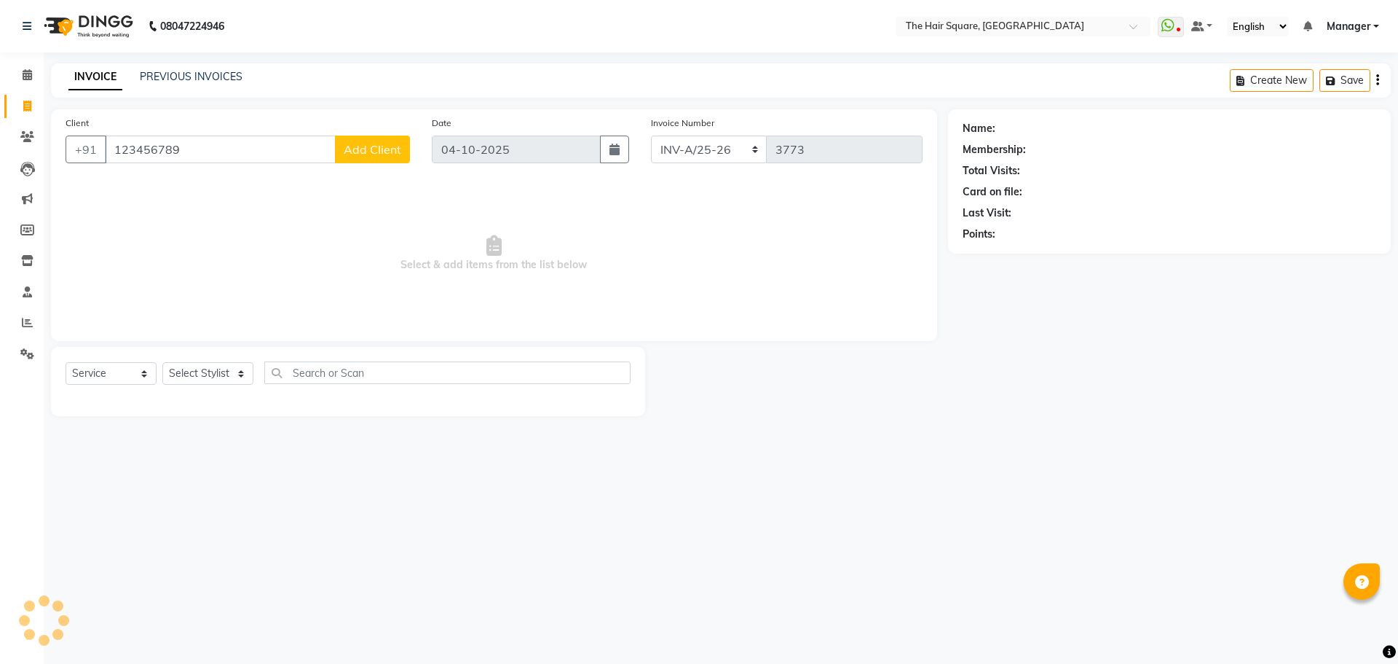
type input "123456789"
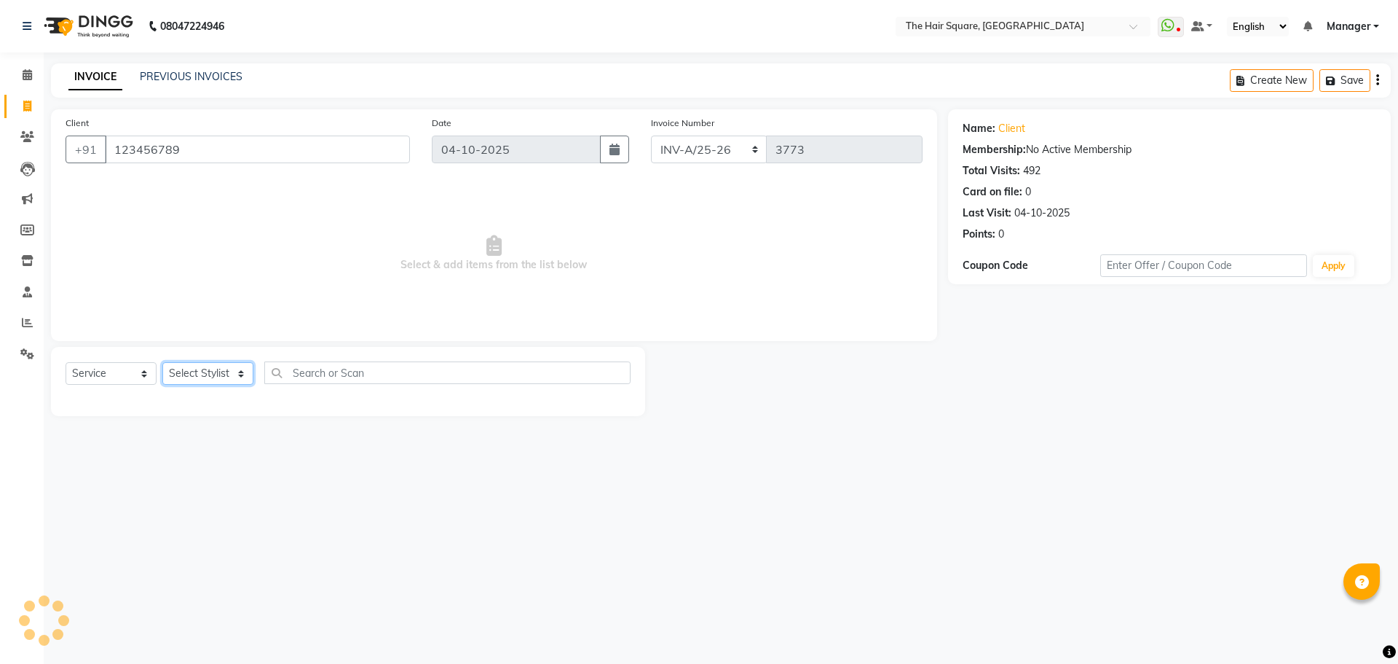
click at [197, 377] on select "Select Stylist Amit [PERSON_NAME] Dev Imran [PERSON_NAME] [PERSON_NAME] Manager…" at bounding box center [207, 373] width 91 height 23
select select "39371"
click at [162, 362] on select "Select Stylist Amit [PERSON_NAME] Dev Imran [PERSON_NAME] [PERSON_NAME] Manager…" at bounding box center [207, 373] width 91 height 23
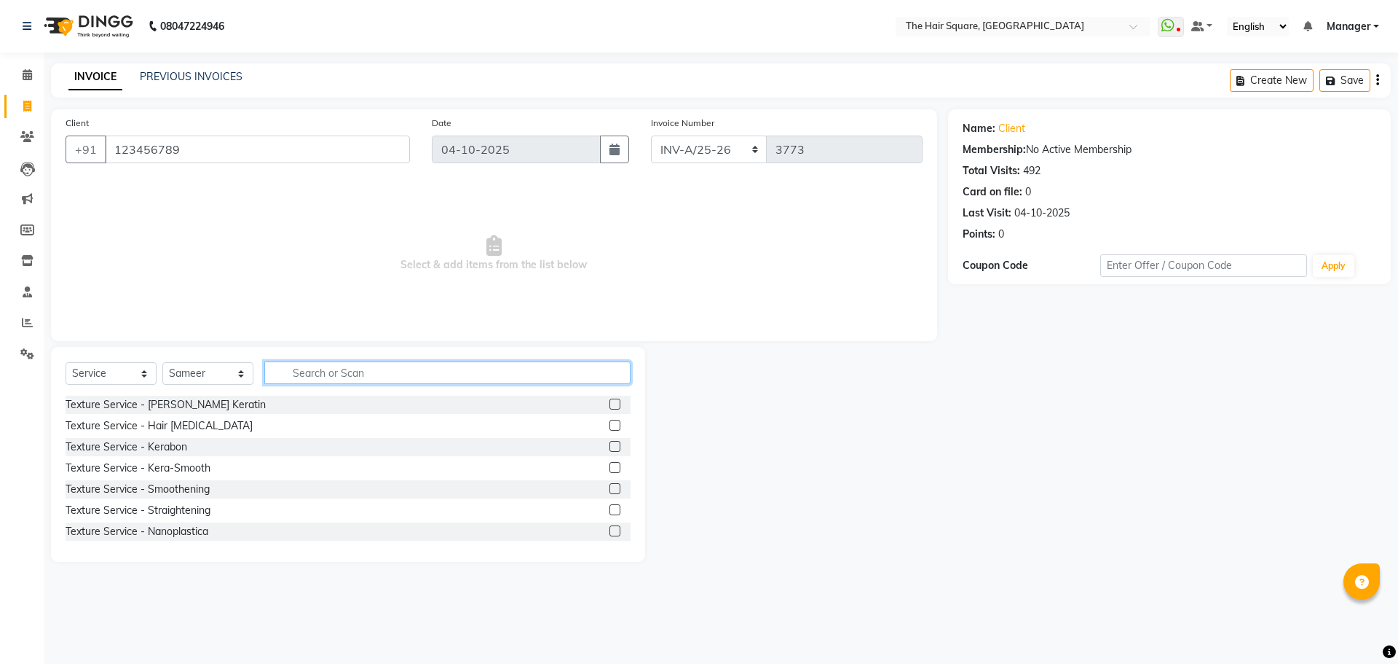
click at [381, 370] on input "text" at bounding box center [447, 372] width 366 height 23
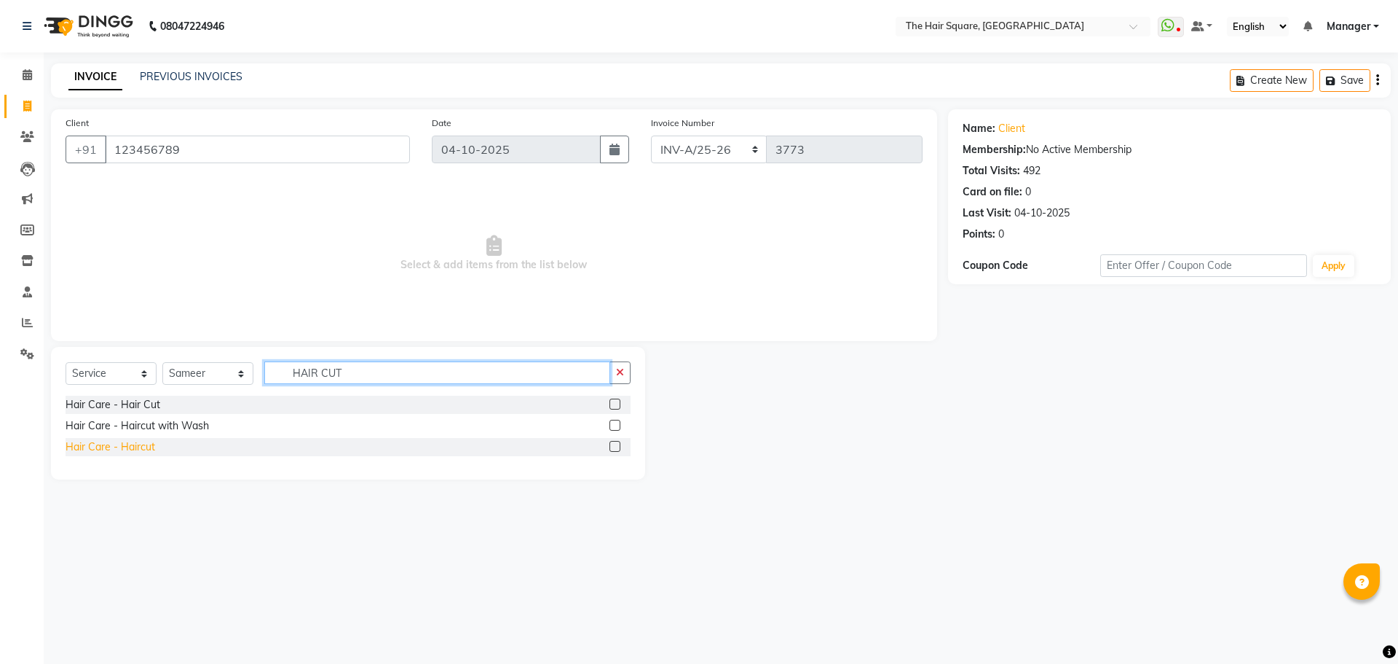
type input "HAIR CUT"
drag, startPoint x: 138, startPoint y: 444, endPoint x: 579, endPoint y: 436, distance: 440.7
click at [139, 444] on div "Hair Care - Haircut" at bounding box center [111, 446] width 90 height 15
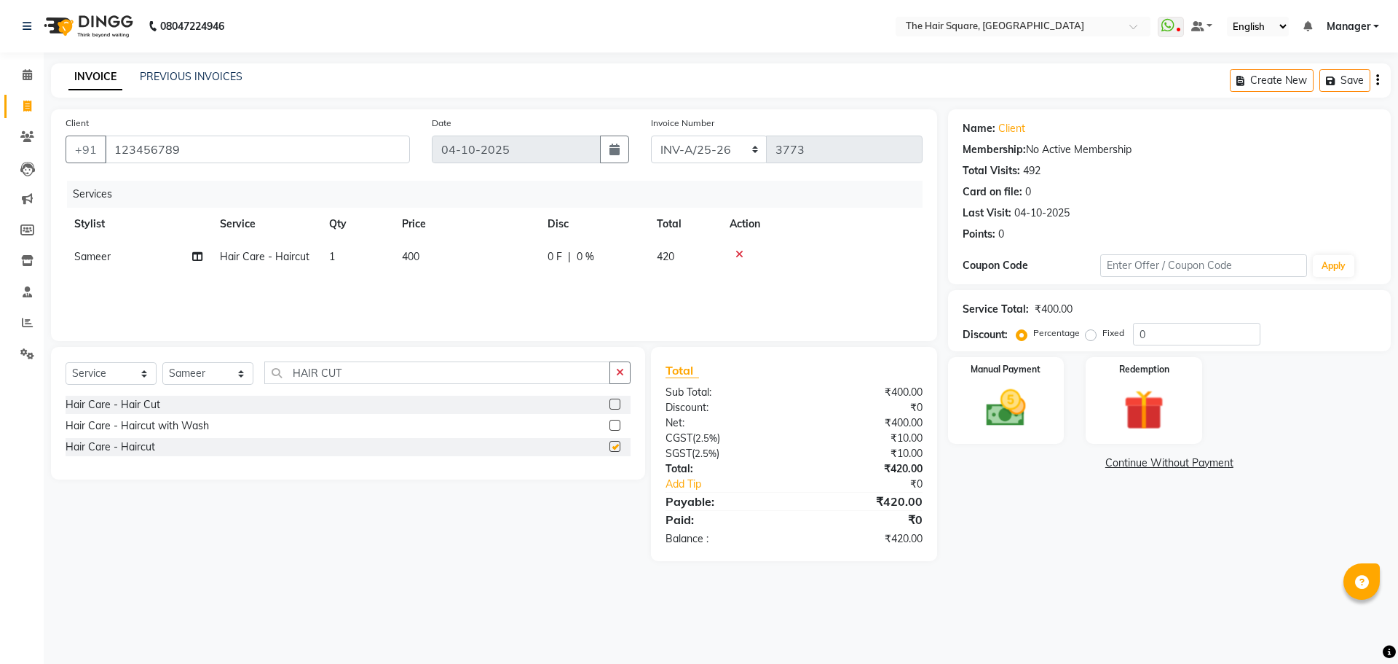
checkbox input "false"
click at [473, 261] on td "400" at bounding box center [466, 256] width 146 height 33
select select "39371"
drag, startPoint x: 524, startPoint y: 258, endPoint x: 260, endPoint y: 259, distance: 264.4
click at [293, 253] on tr "Amit Aradhana Bittu Dev Imran Inder Javed Kim Mahendra Manager Mukesh Raaj Radh…" at bounding box center [494, 267] width 857 height 55
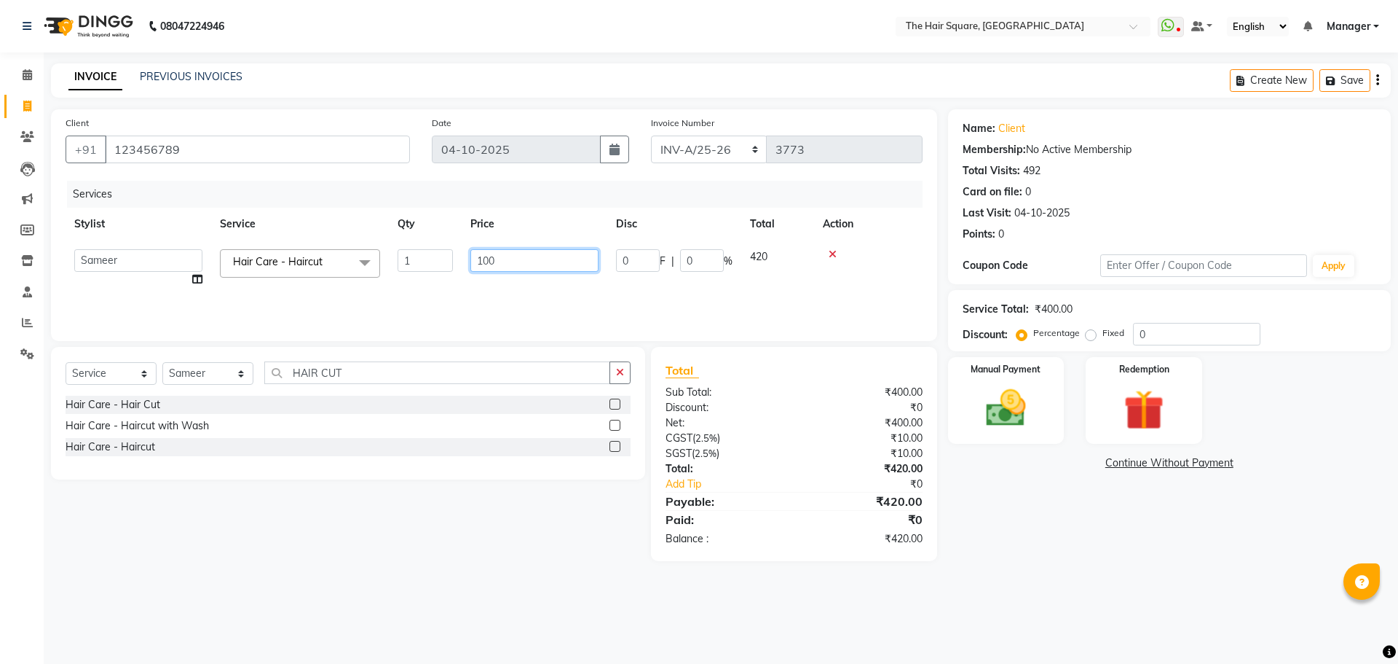
type input "1000"
click at [1016, 425] on img at bounding box center [1006, 408] width 68 height 48
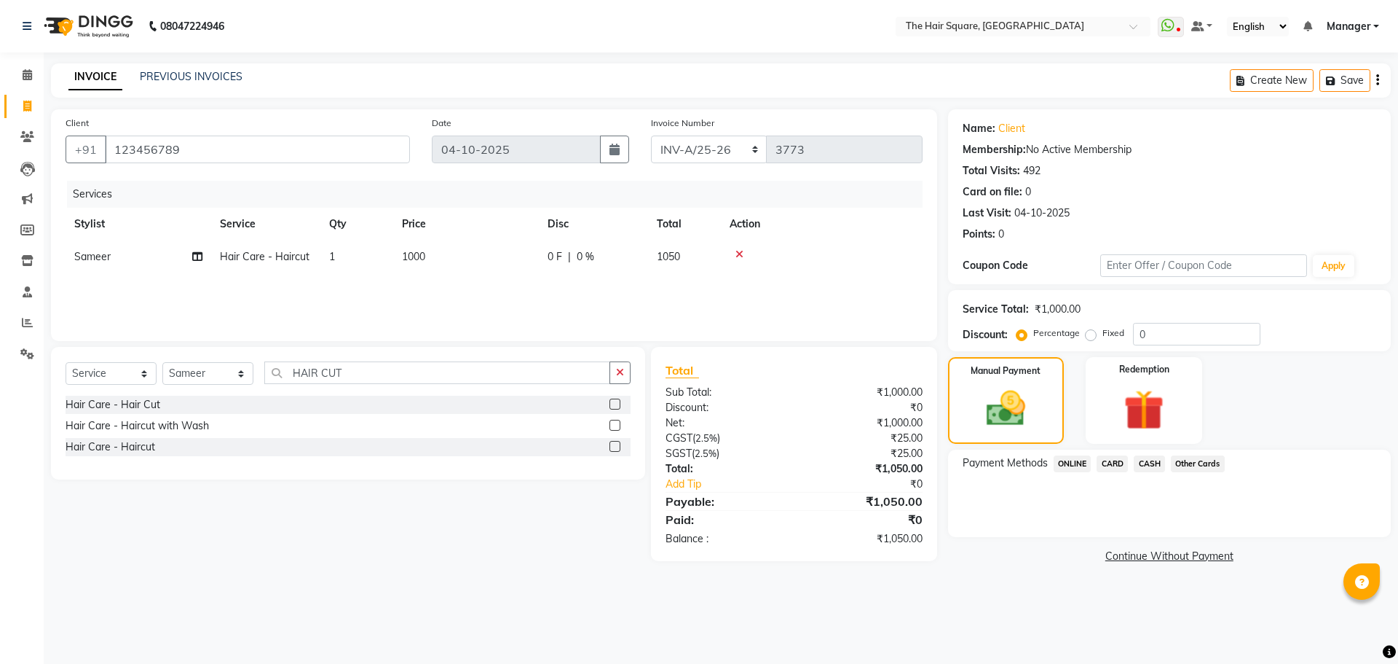
click at [1074, 463] on span "ONLINE" at bounding box center [1073, 463] width 38 height 17
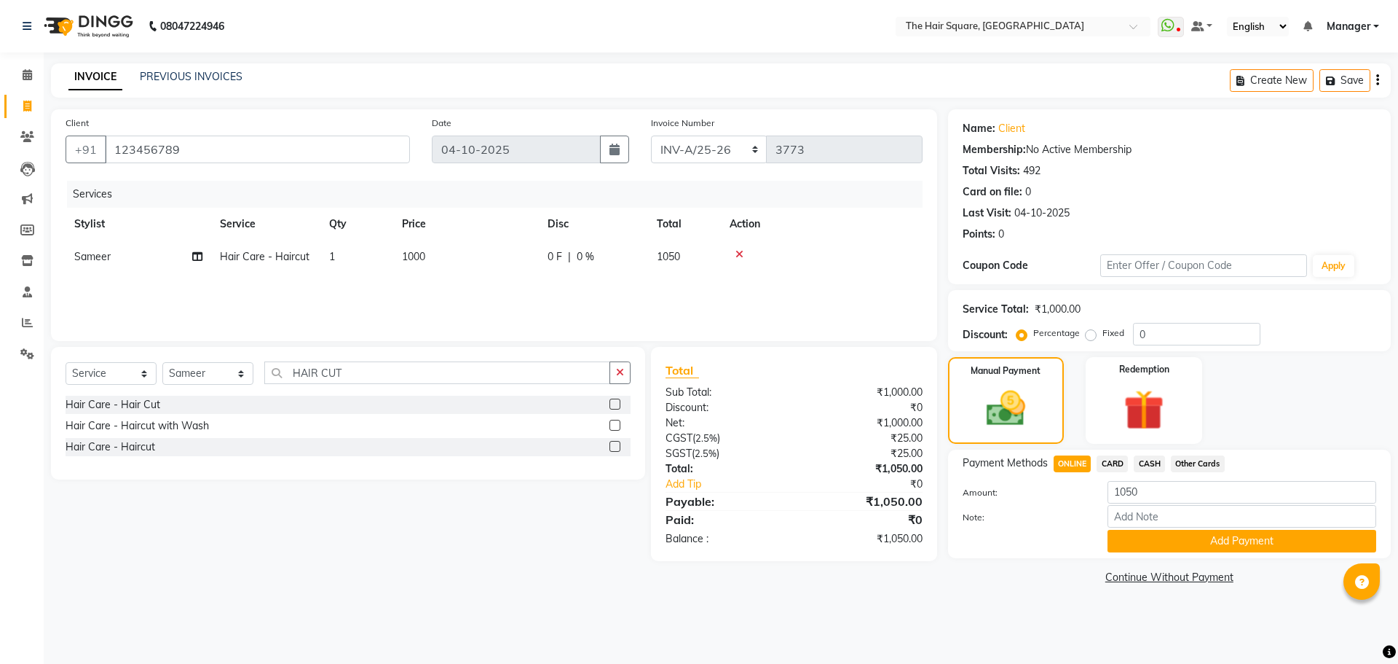
click at [1106, 462] on span "CARD" at bounding box center [1112, 463] width 31 height 17
click at [1152, 544] on button "Add Payment" at bounding box center [1242, 541] width 269 height 23
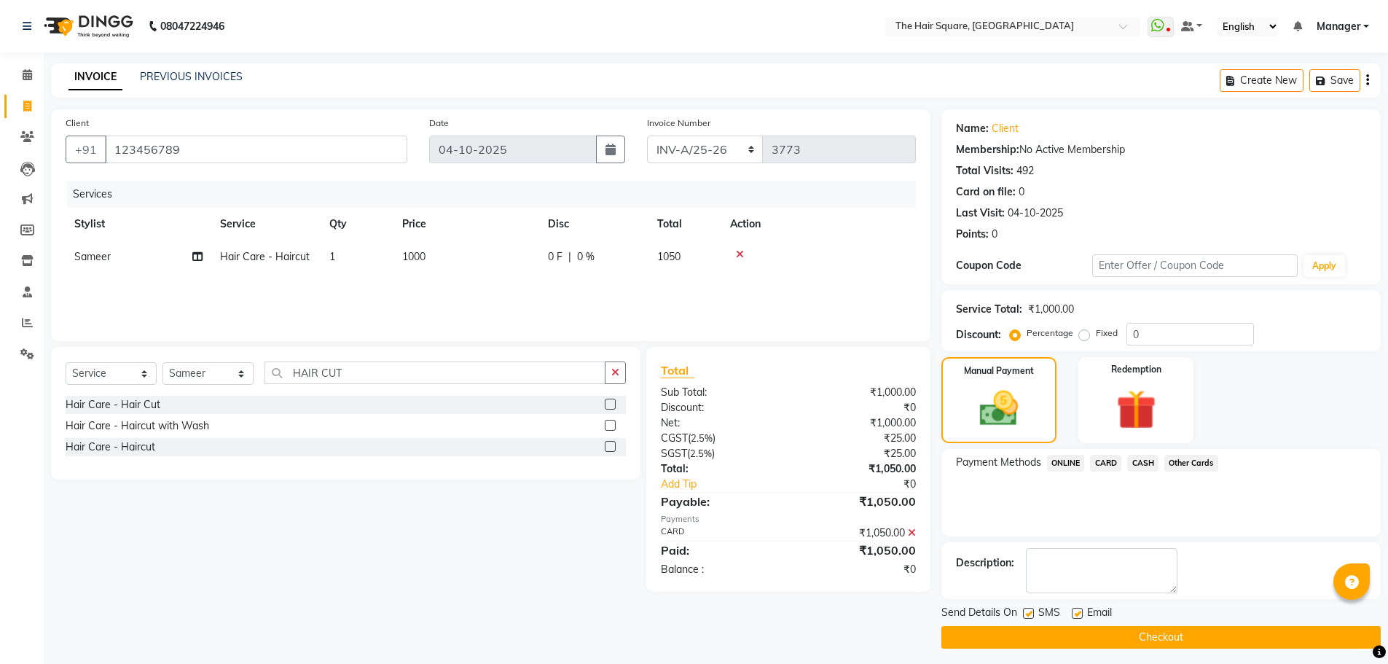
click at [1028, 607] on label at bounding box center [1028, 612] width 11 height 11
click at [1028, 609] on input "checkbox" at bounding box center [1027, 613] width 9 height 9
checkbox input "false"
click at [1078, 613] on label at bounding box center [1076, 612] width 11 height 11
click at [1078, 613] on input "checkbox" at bounding box center [1075, 613] width 9 height 9
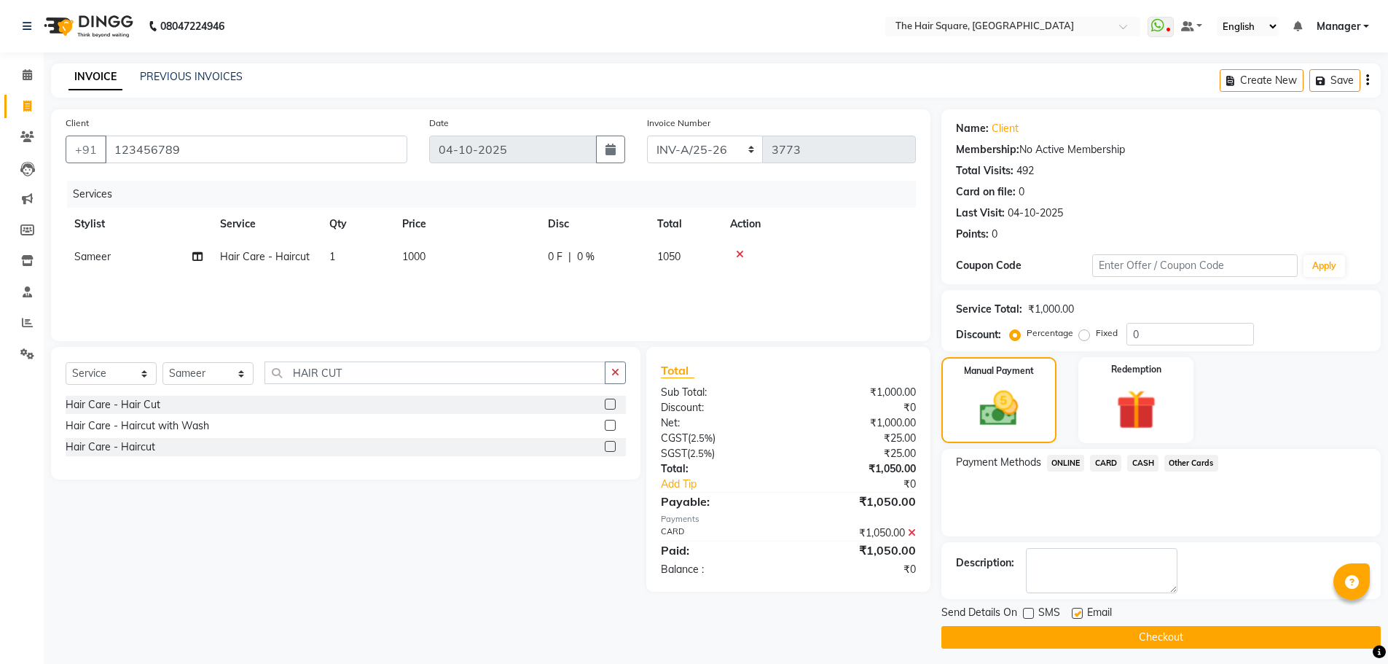
checkbox input "false"
click at [1080, 643] on button "Checkout" at bounding box center [1160, 637] width 439 height 23
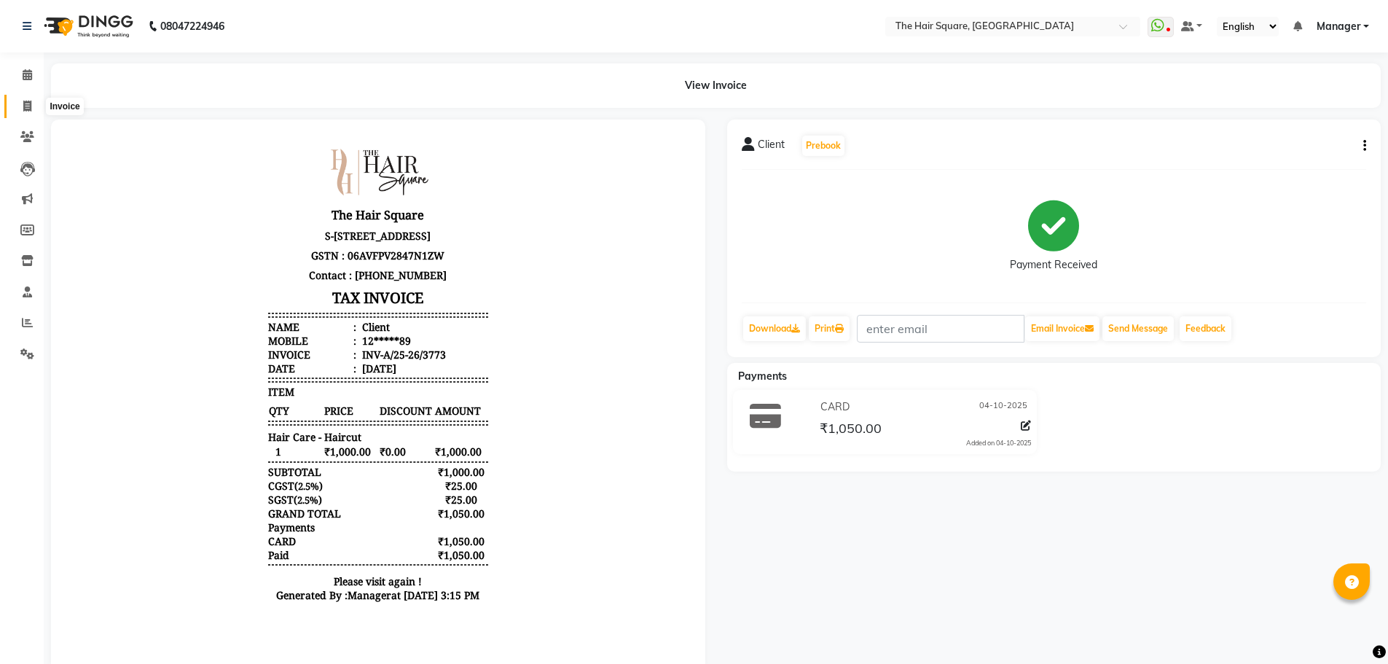
click at [30, 98] on span at bounding box center [27, 106] width 25 height 17
select select "service"
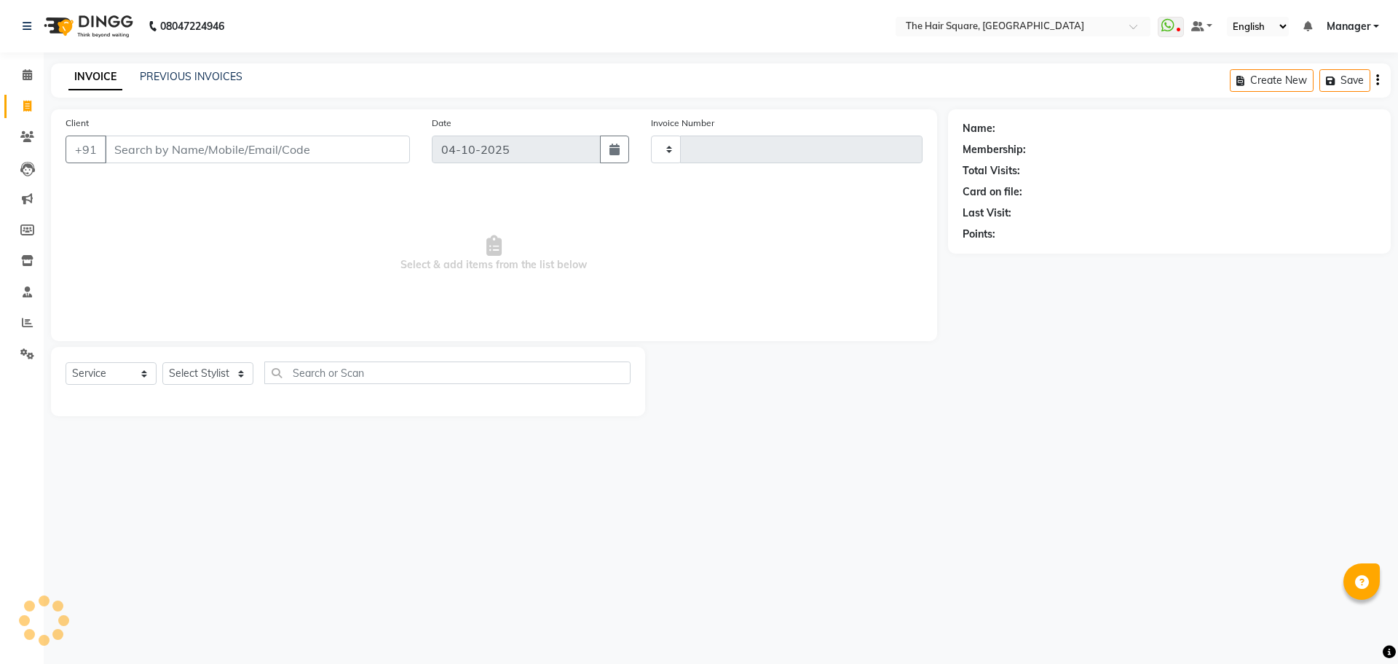
type input "3774"
select select "5768"
click at [194, 72] on link "PREVIOUS INVOICES" at bounding box center [191, 76] width 103 height 13
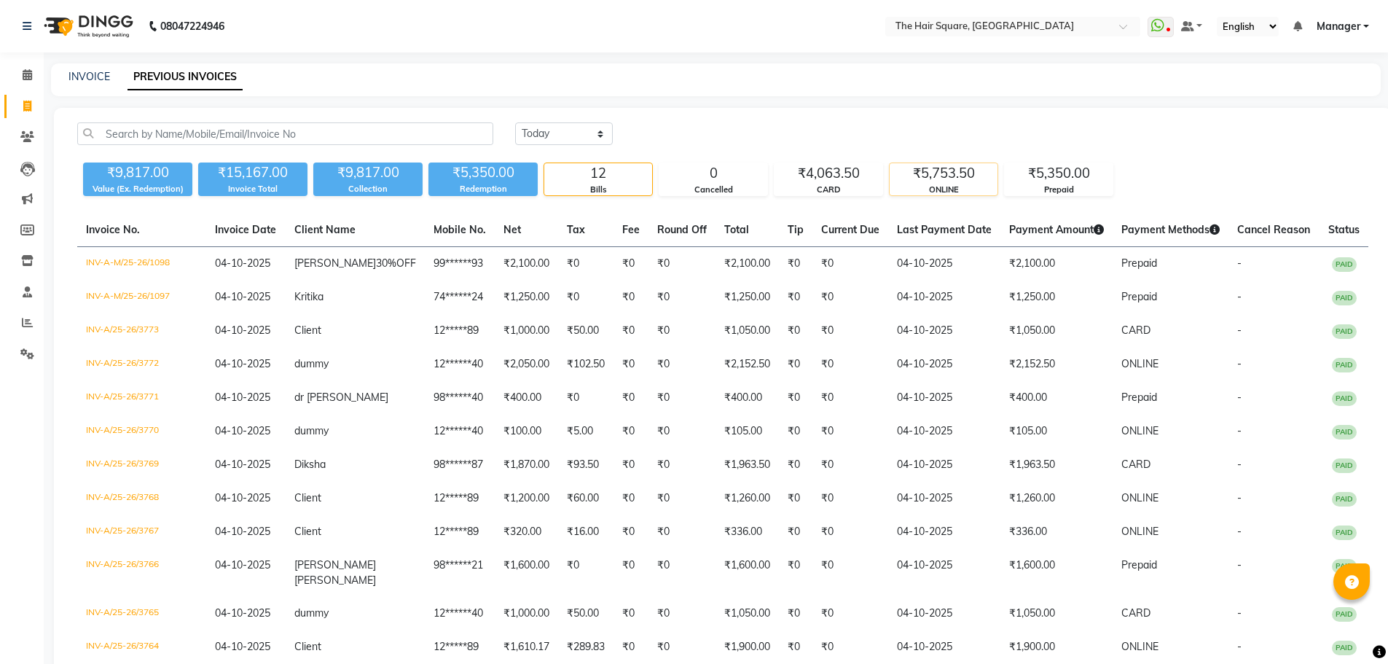
click at [940, 189] on div "ONLINE" at bounding box center [943, 190] width 108 height 12
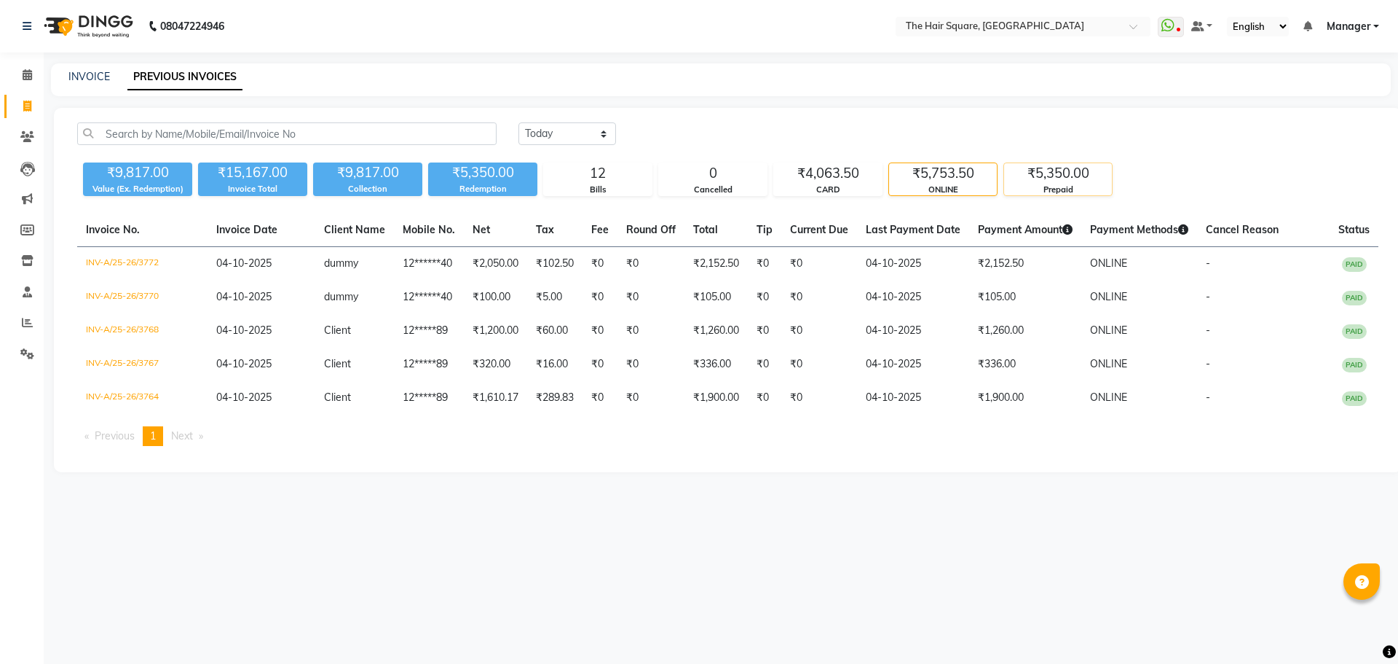
click at [1054, 187] on div "Prepaid" at bounding box center [1058, 190] width 108 height 12
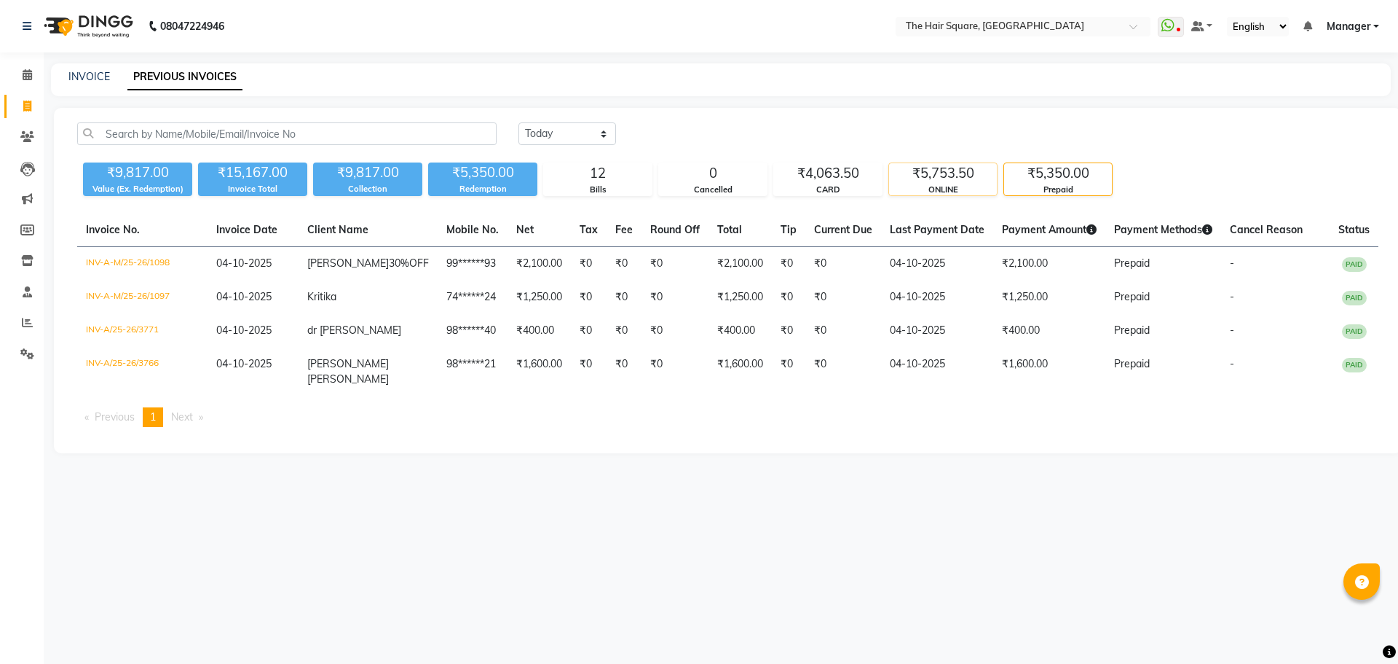
click at [983, 178] on div "₹5,753.50" at bounding box center [943, 173] width 108 height 20
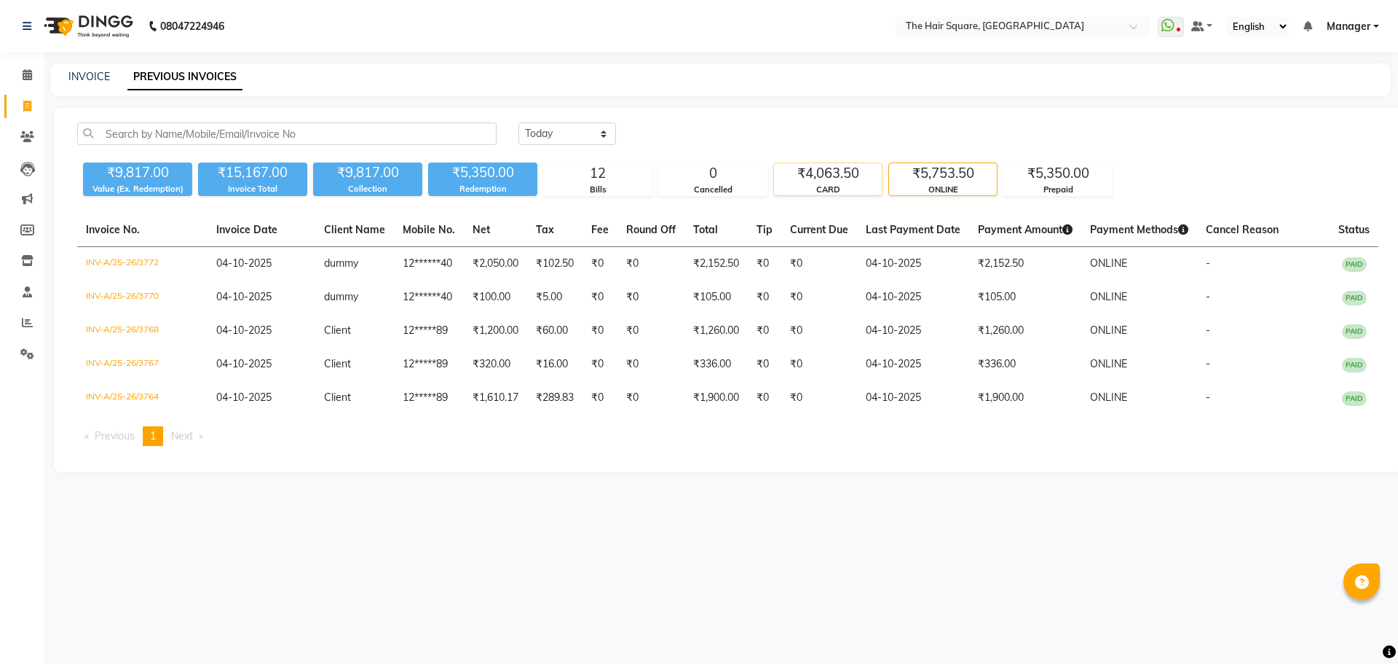
click at [806, 185] on div "CARD" at bounding box center [828, 190] width 108 height 12
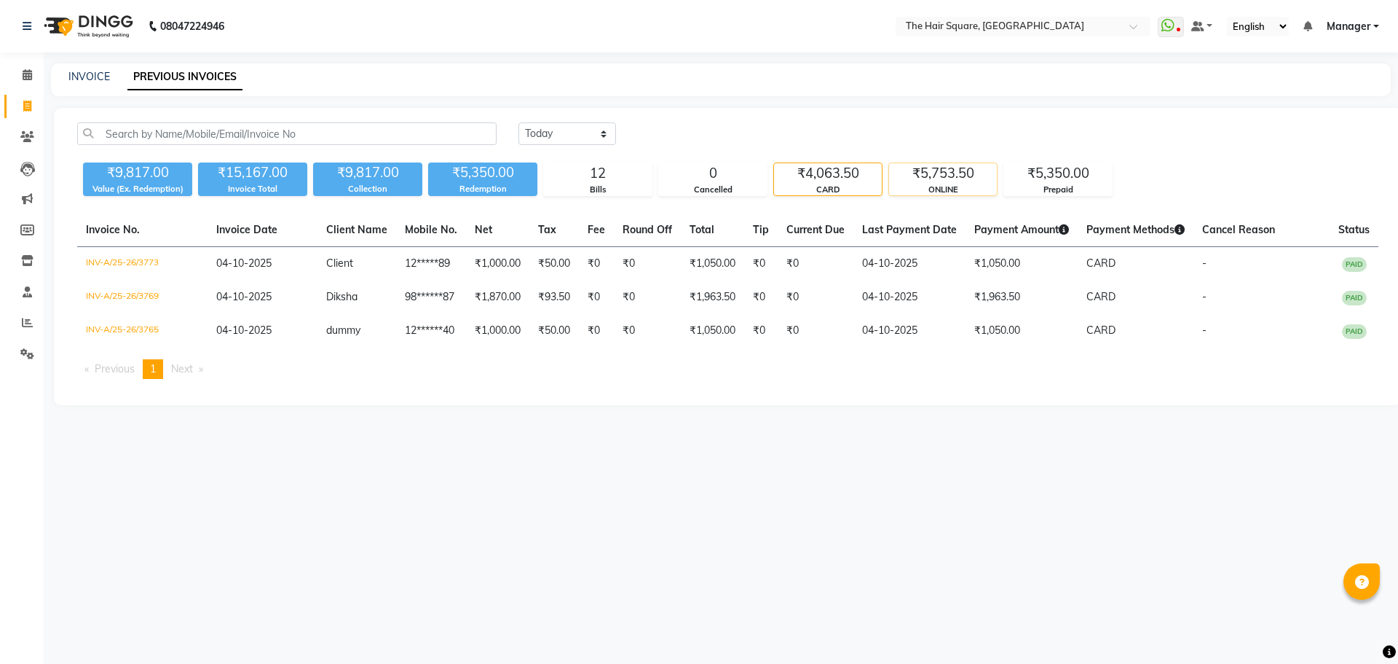
click at [924, 184] on div "ONLINE" at bounding box center [943, 190] width 108 height 12
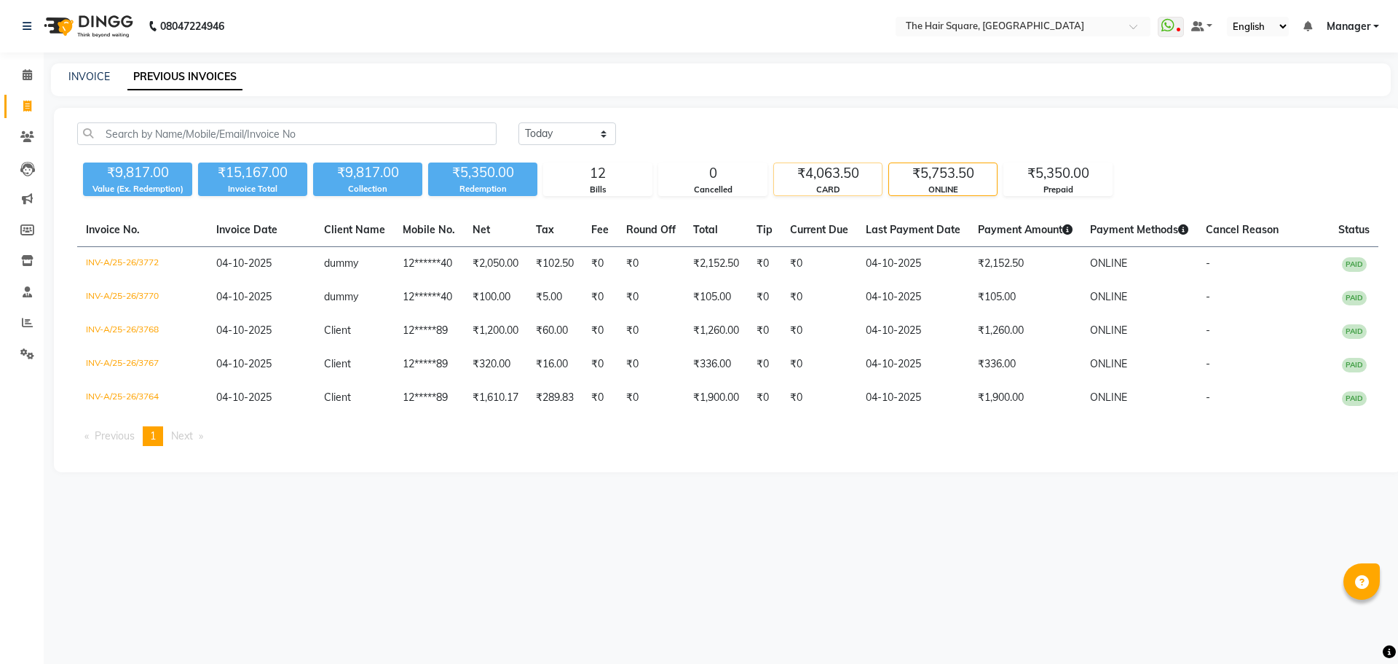
click at [827, 171] on div "₹4,063.50" at bounding box center [828, 173] width 108 height 20
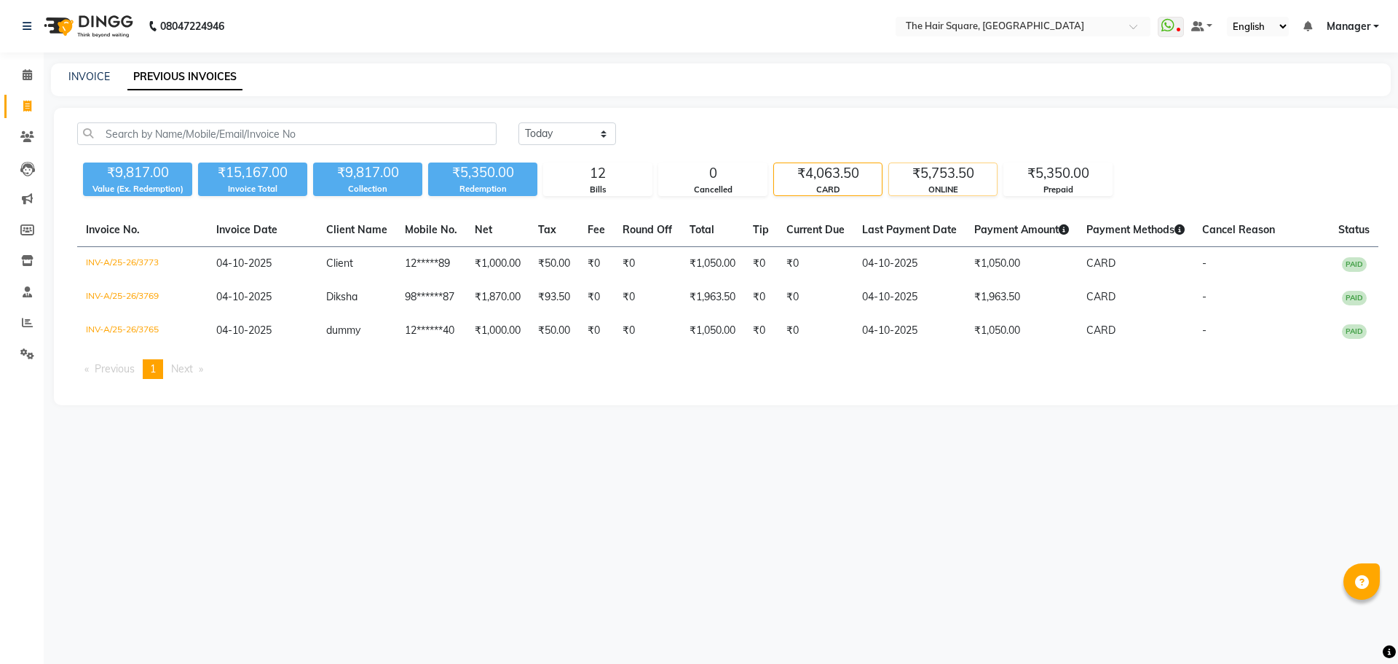
click at [919, 174] on div "₹5,753.50" at bounding box center [943, 173] width 108 height 20
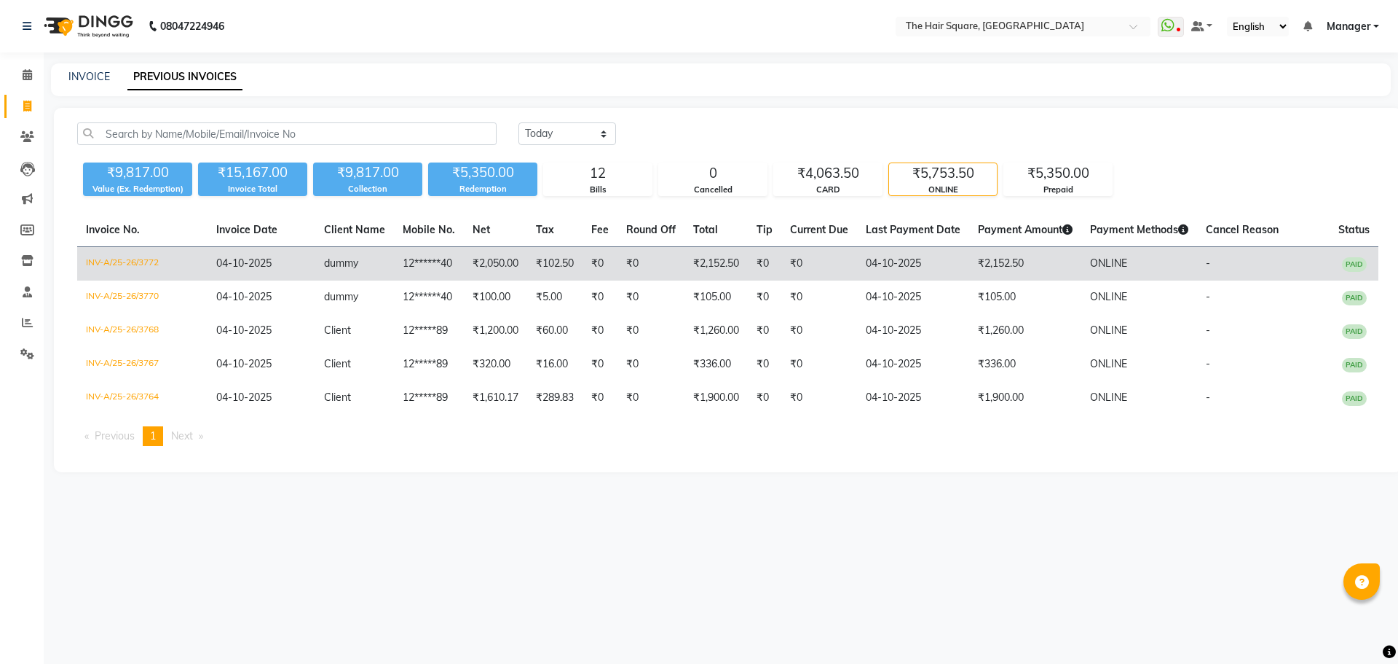
click at [969, 261] on td "₹2,152.50" at bounding box center [1025, 264] width 112 height 34
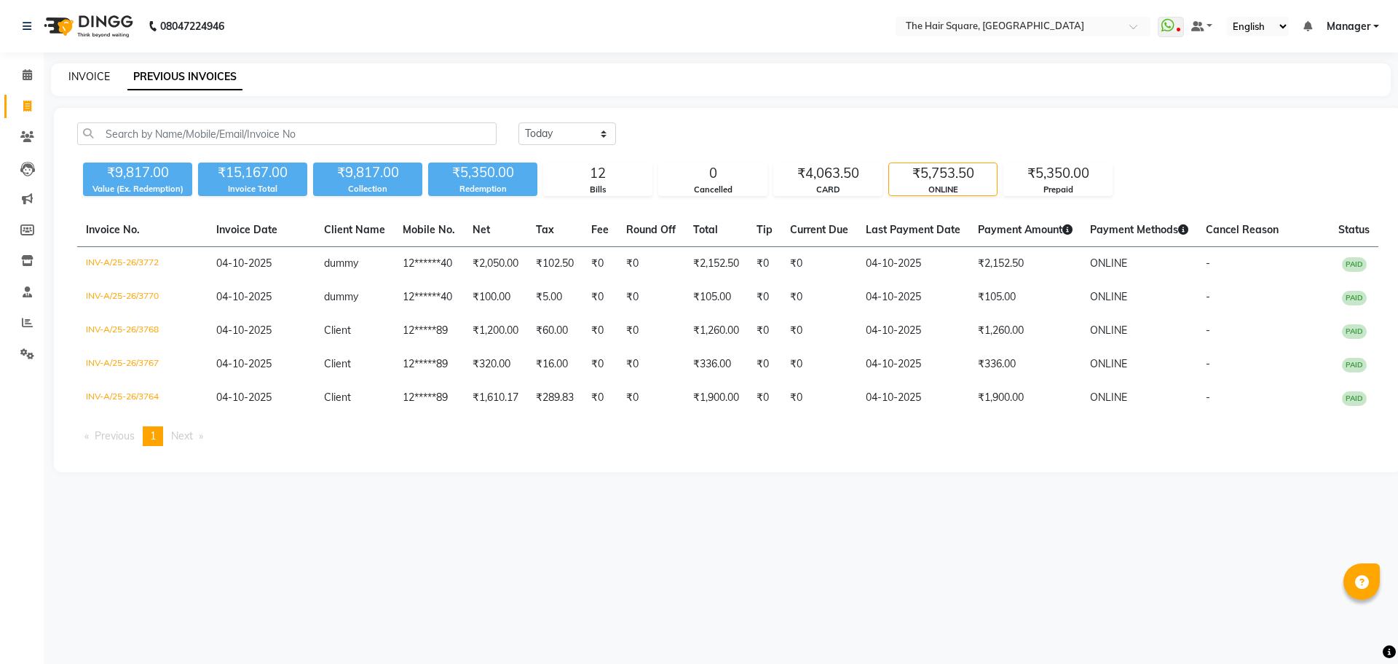
click at [88, 81] on link "INVOICE" at bounding box center [89, 76] width 42 height 13
select select "service"
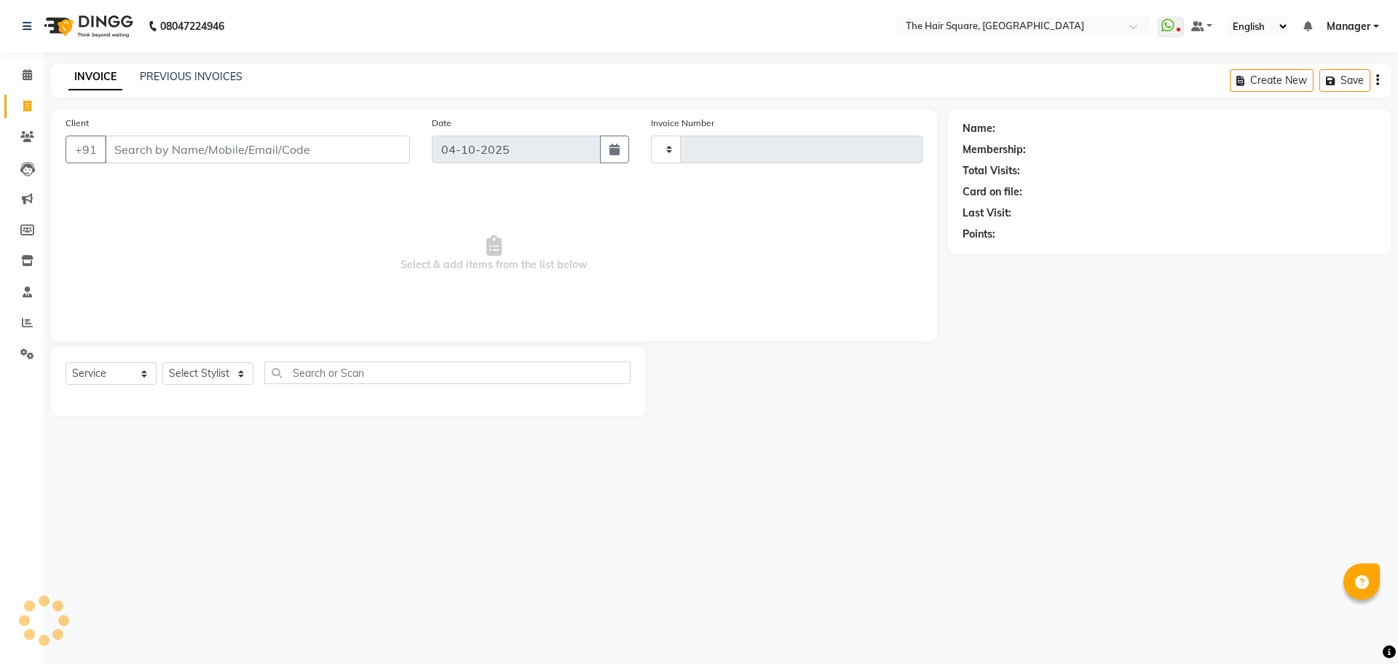
type input "3774"
select select "5768"
click at [184, 83] on div "PREVIOUS INVOICES" at bounding box center [191, 76] width 103 height 15
click at [208, 82] on link "PREVIOUS INVOICES" at bounding box center [191, 76] width 103 height 13
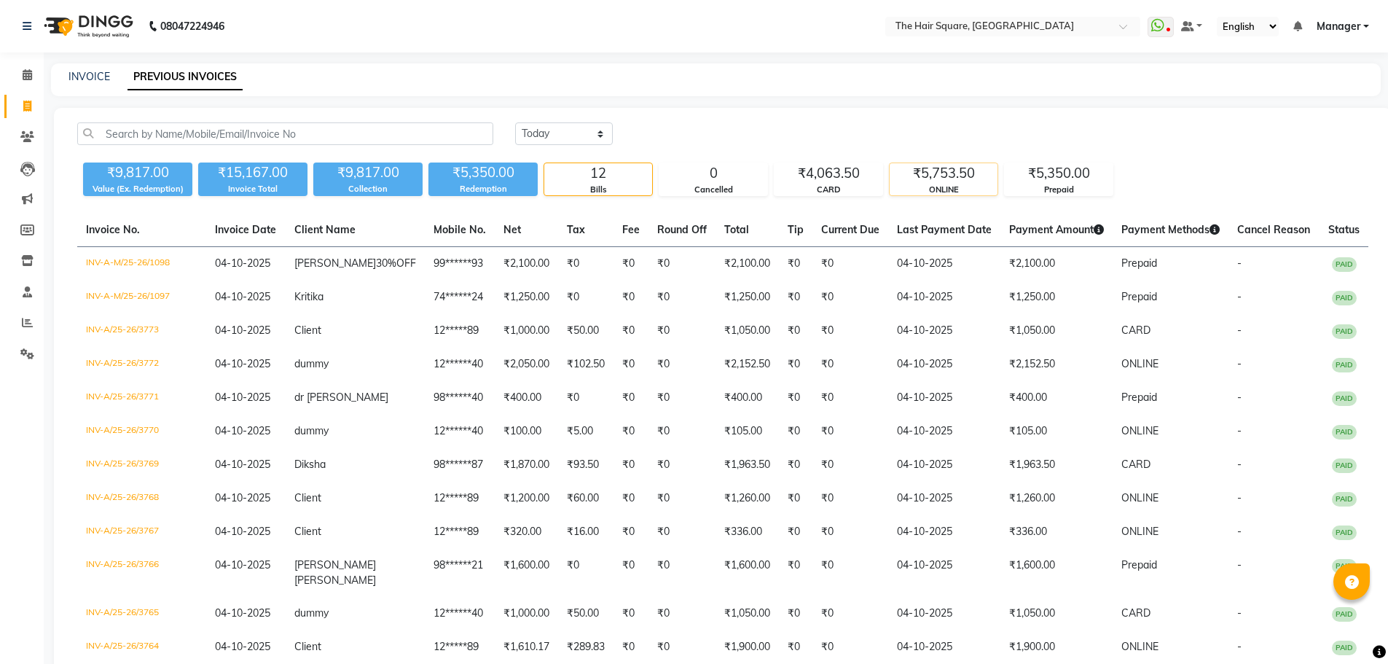
click at [925, 185] on div "ONLINE" at bounding box center [943, 190] width 108 height 12
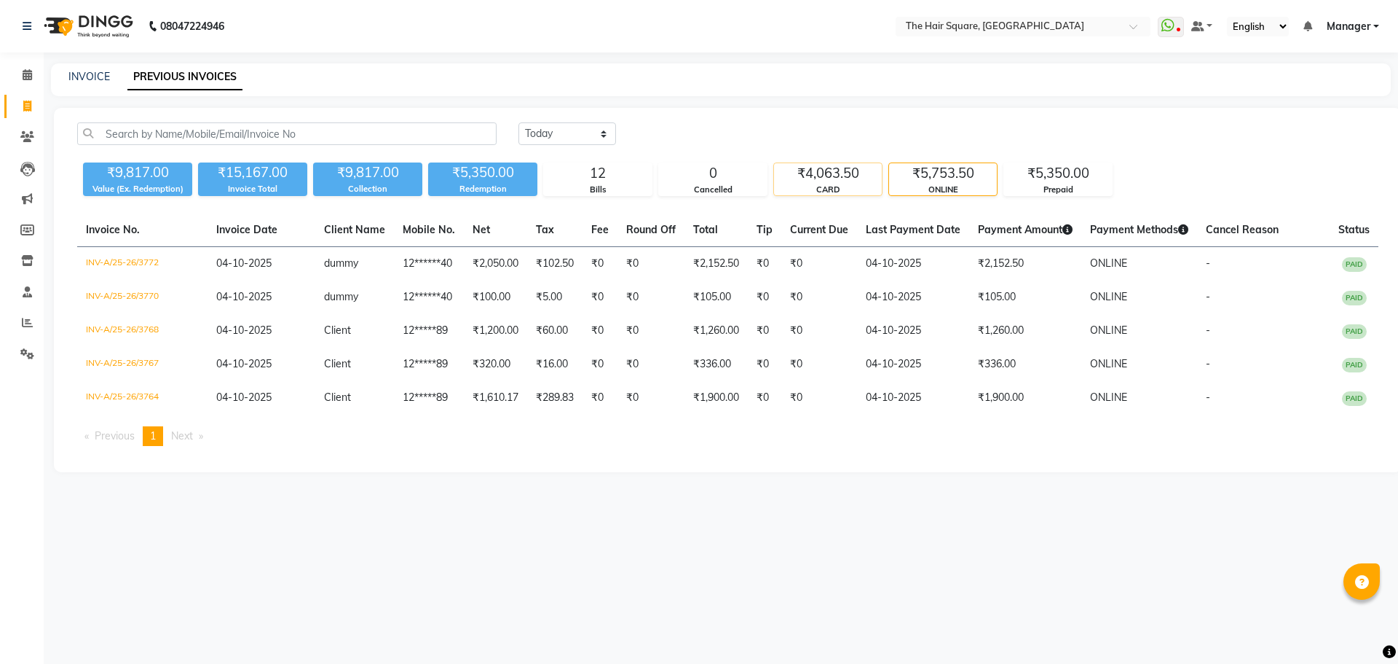
click at [817, 192] on div "CARD" at bounding box center [828, 190] width 108 height 12
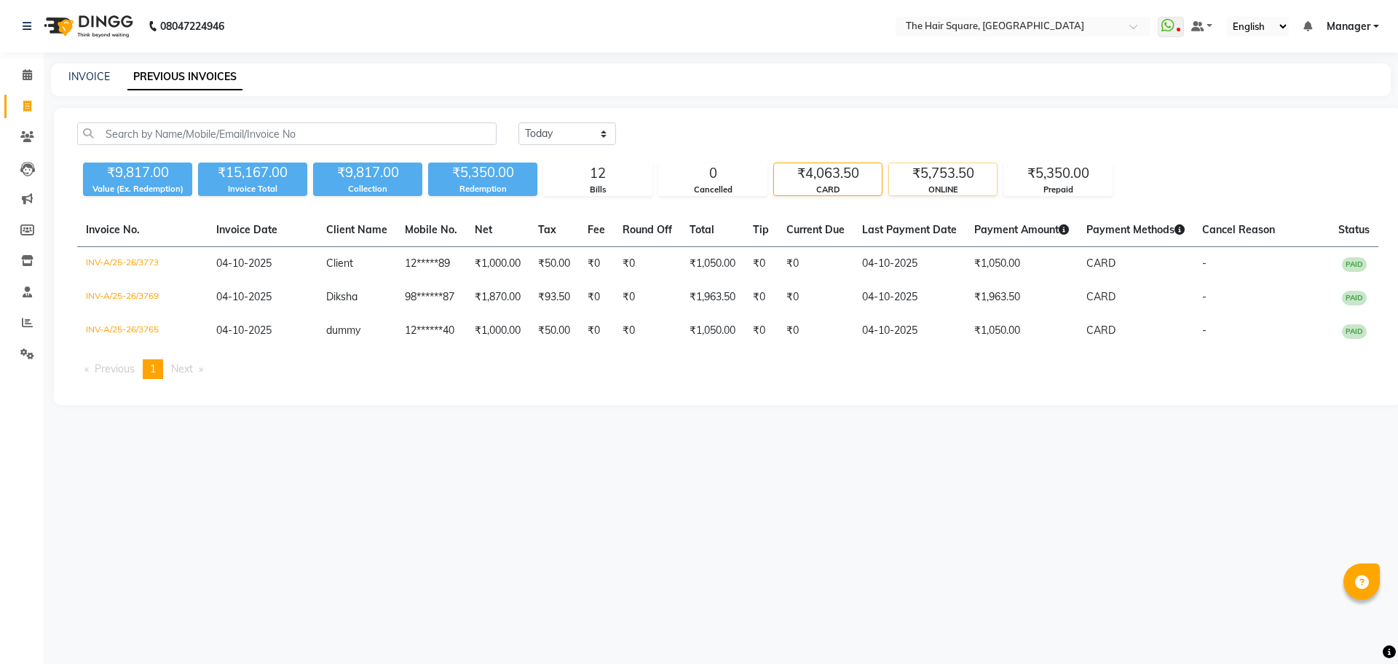
click at [916, 178] on div "₹5,753.50" at bounding box center [943, 173] width 108 height 20
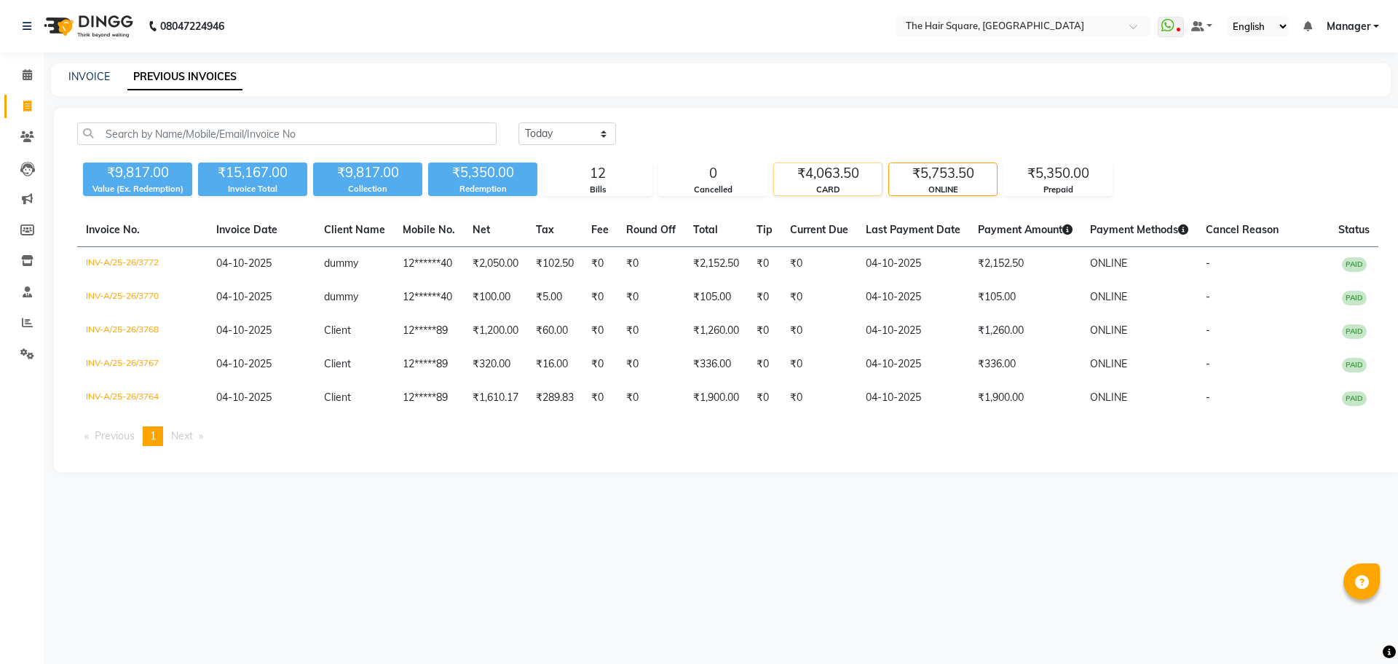
click at [841, 168] on div "₹4,063.50" at bounding box center [828, 173] width 108 height 20
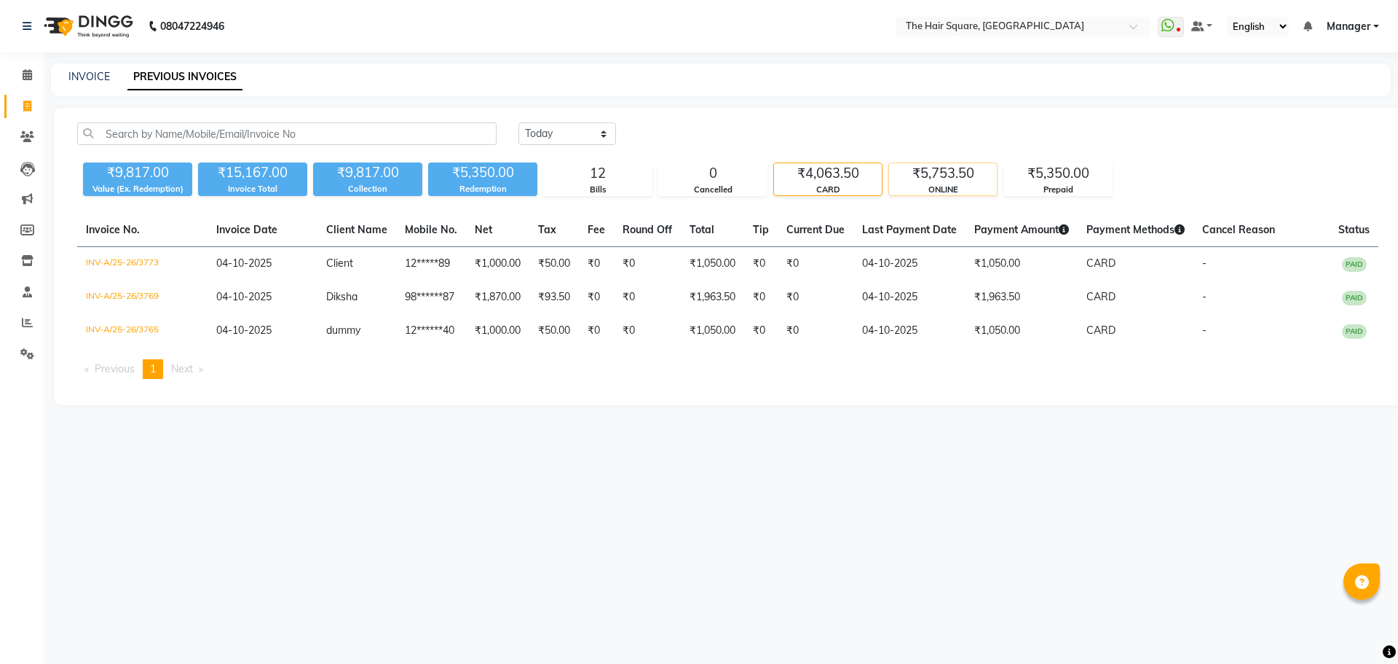
click at [926, 176] on div "₹5,753.50" at bounding box center [943, 173] width 108 height 20
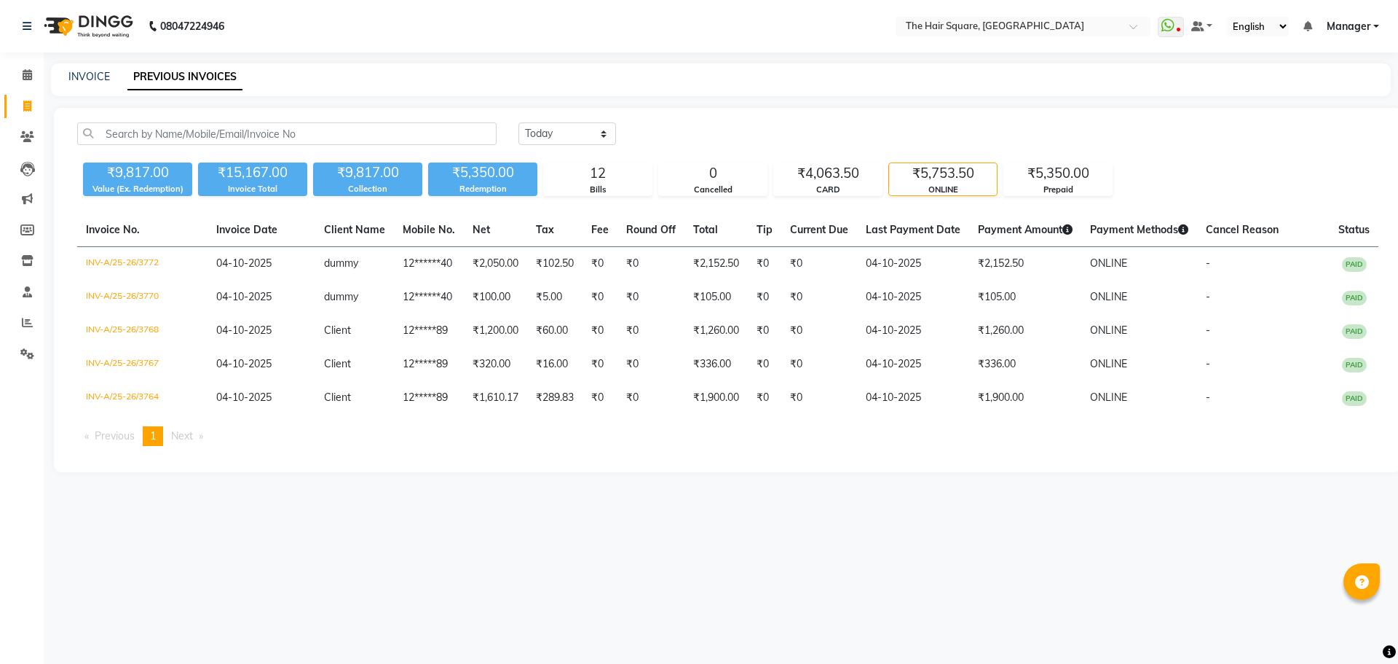
drag, startPoint x: 20, startPoint y: 110, endPoint x: 28, endPoint y: 110, distance: 8.7
click at [20, 110] on span at bounding box center [27, 106] width 25 height 17
select select "service"
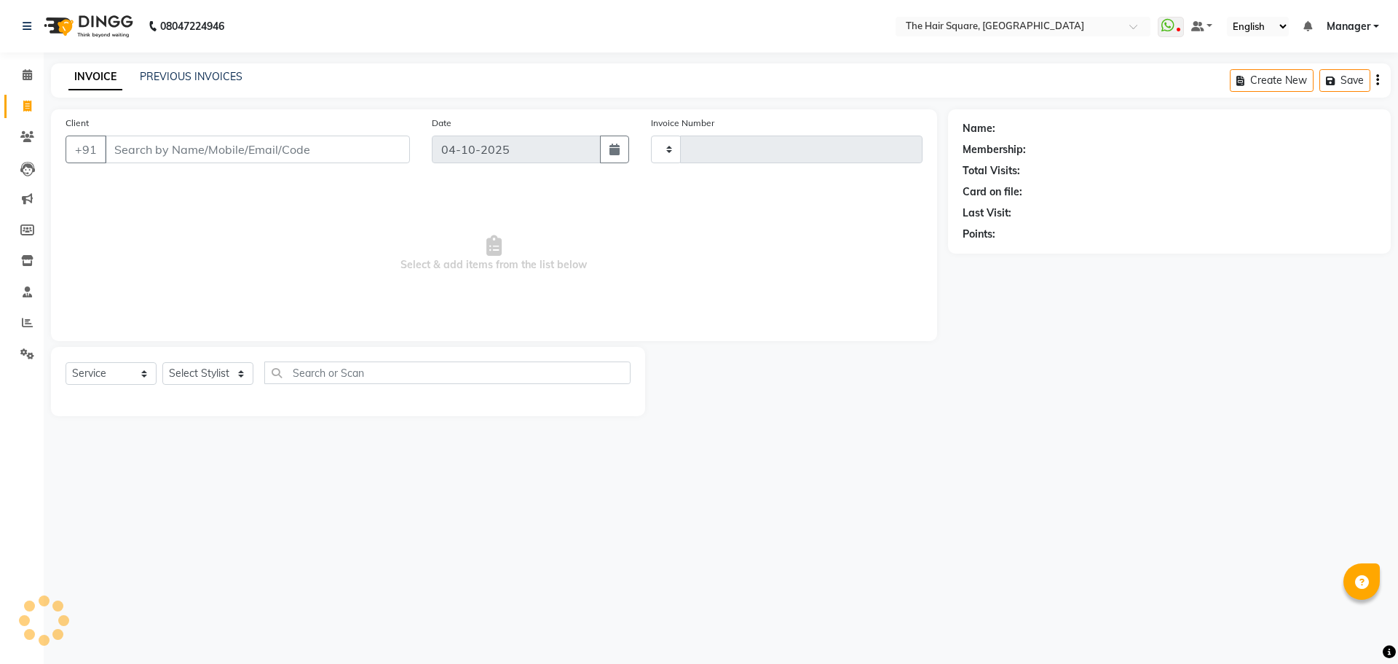
type input "3774"
select select "5768"
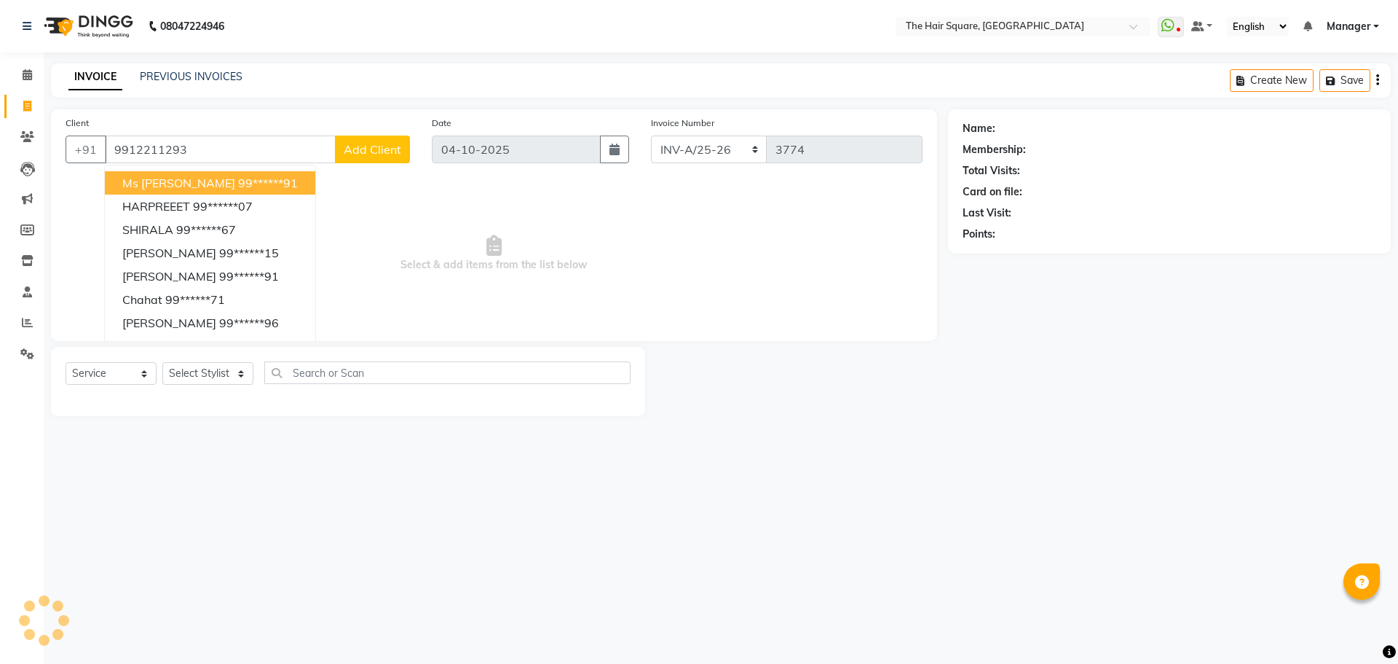
type input "9912211293"
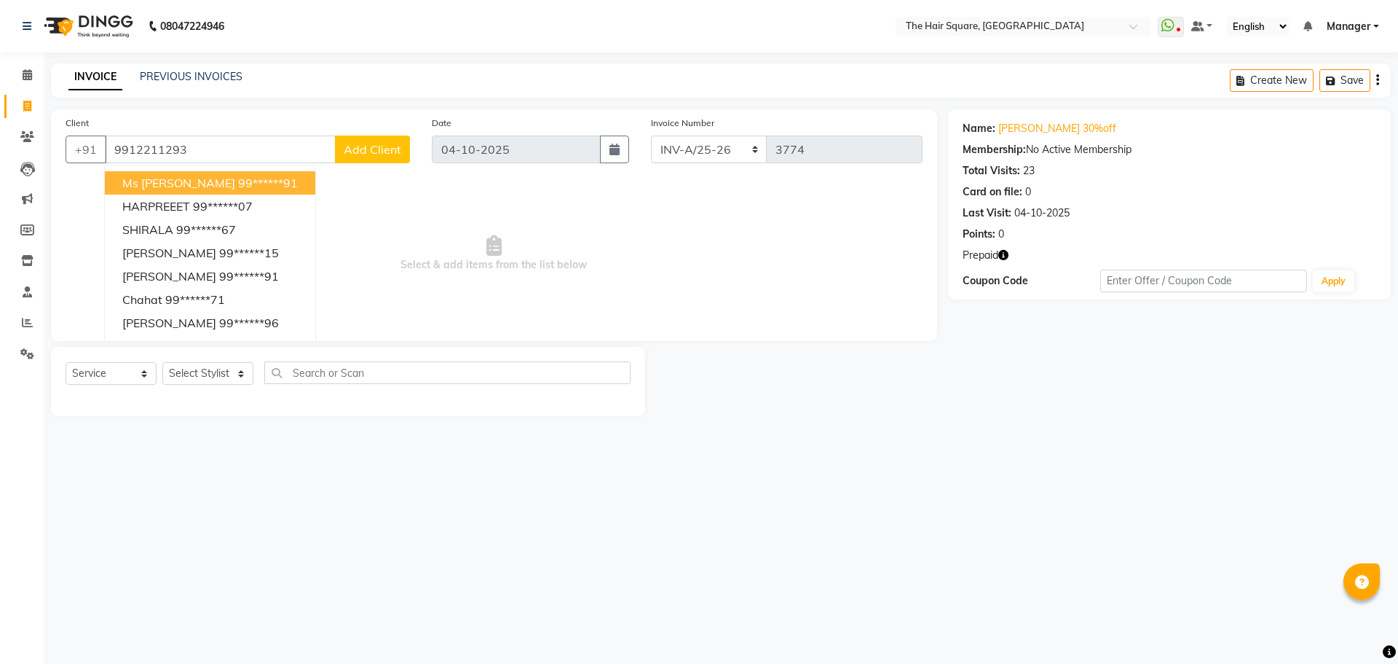
click at [1004, 256] on icon "button" at bounding box center [1004, 255] width 10 height 10
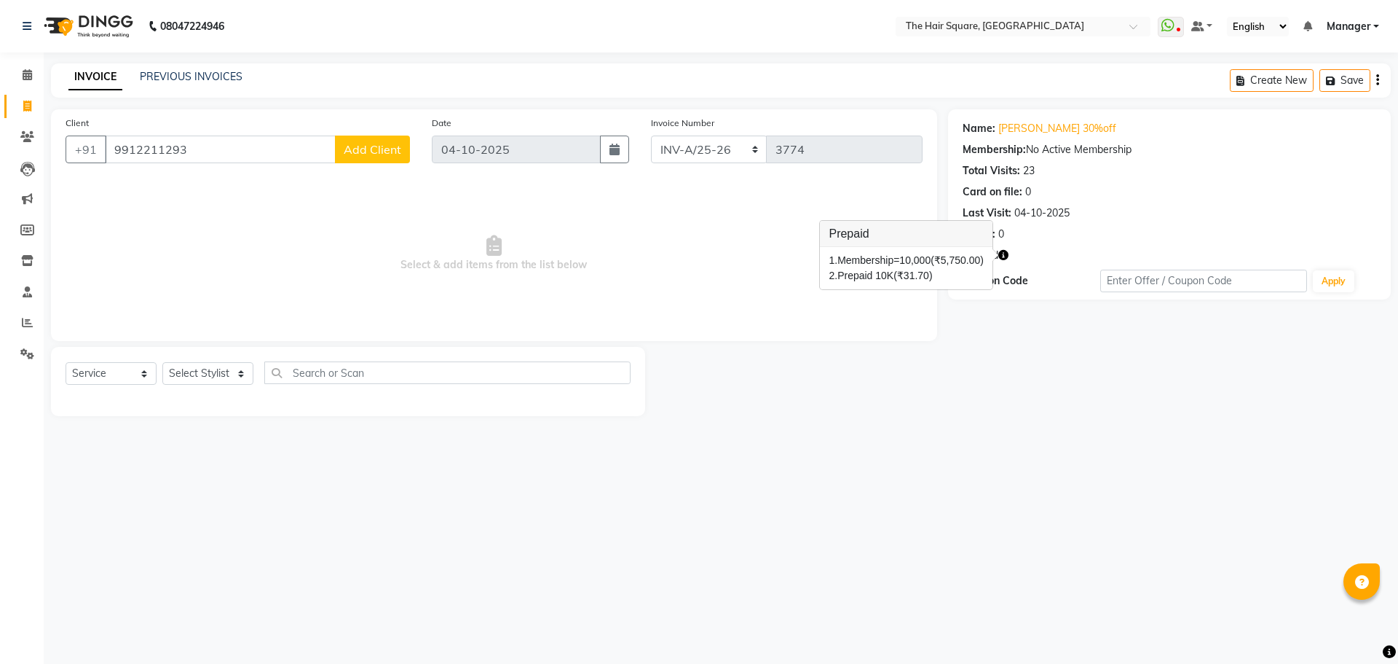
click at [1004, 256] on icon "button" at bounding box center [1004, 255] width 10 height 10
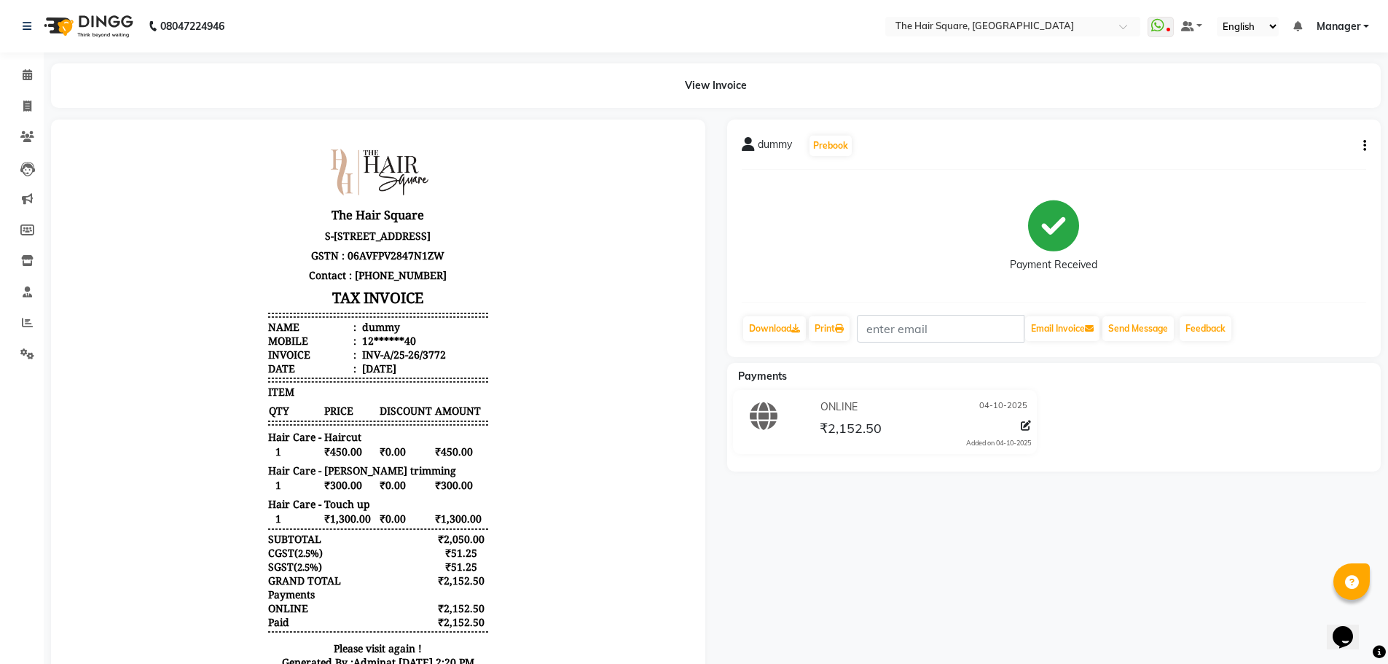
click at [1361, 140] on button "button" at bounding box center [1361, 145] width 9 height 15
click at [1280, 151] on div "Edit Item Staff" at bounding box center [1292, 146] width 100 height 18
select select
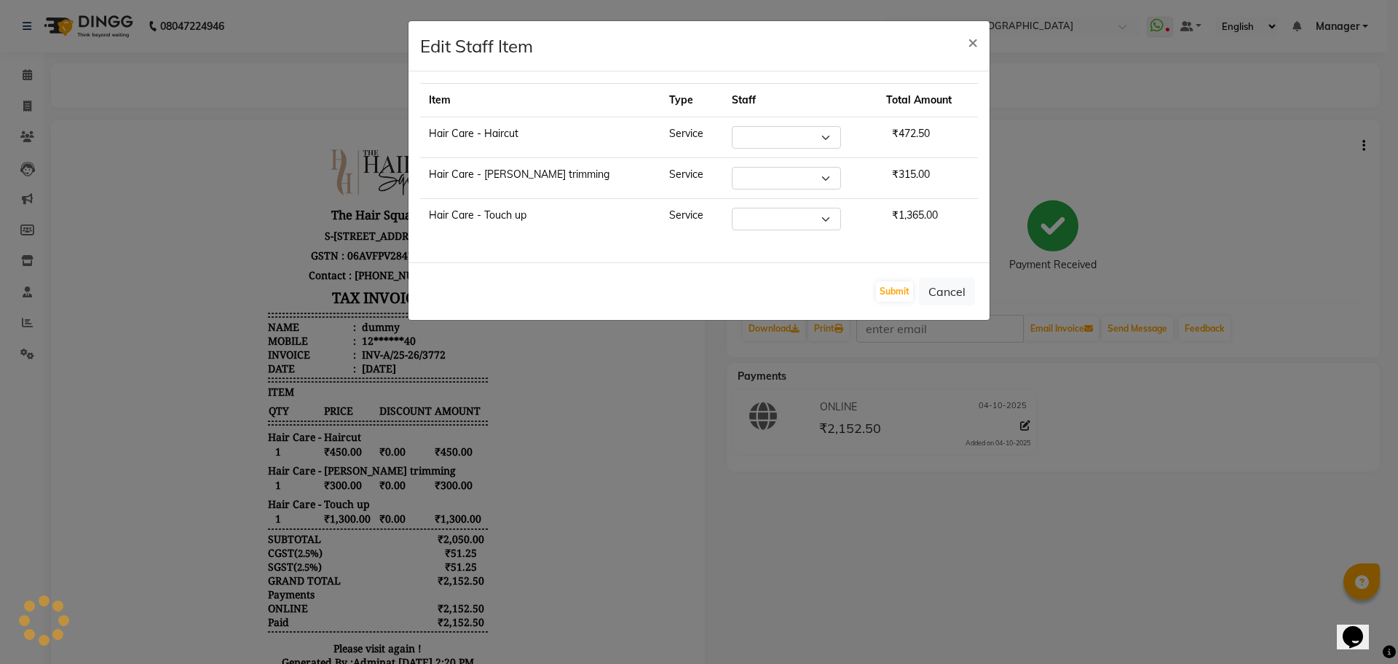
select select "39358"
click at [969, 291] on button "Cancel" at bounding box center [947, 292] width 56 height 28
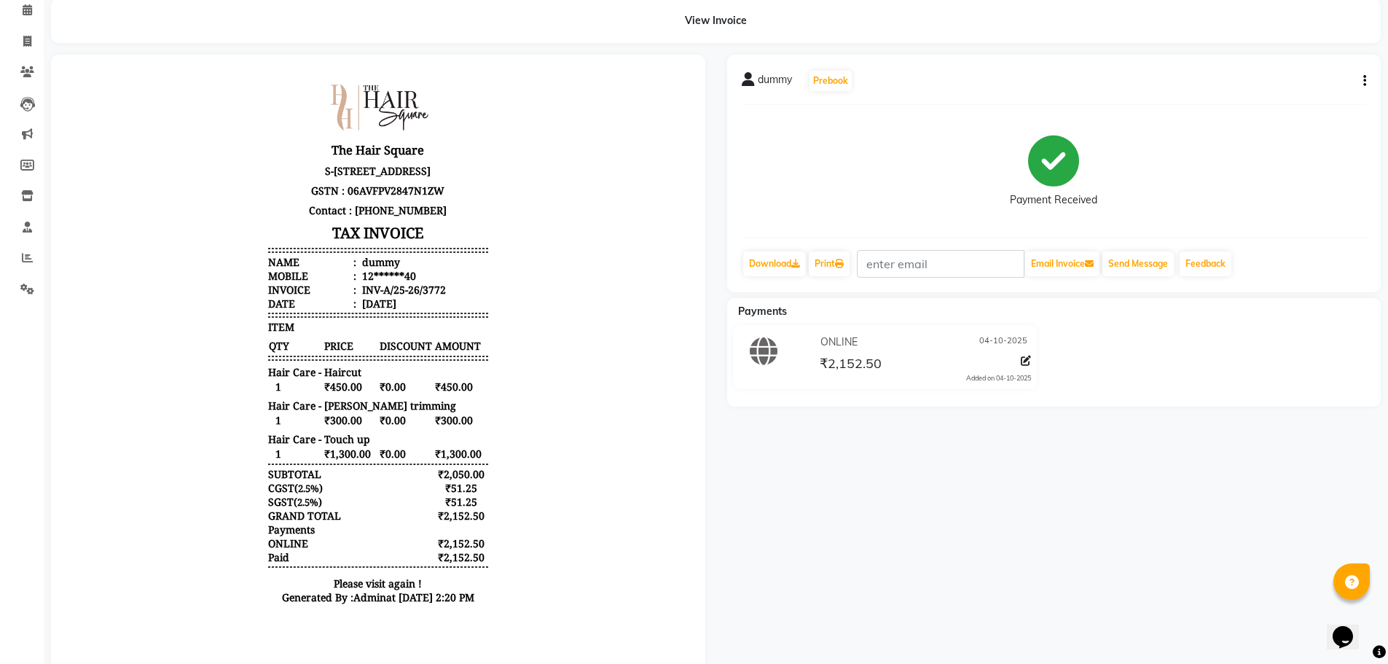
scroll to position [99, 0]
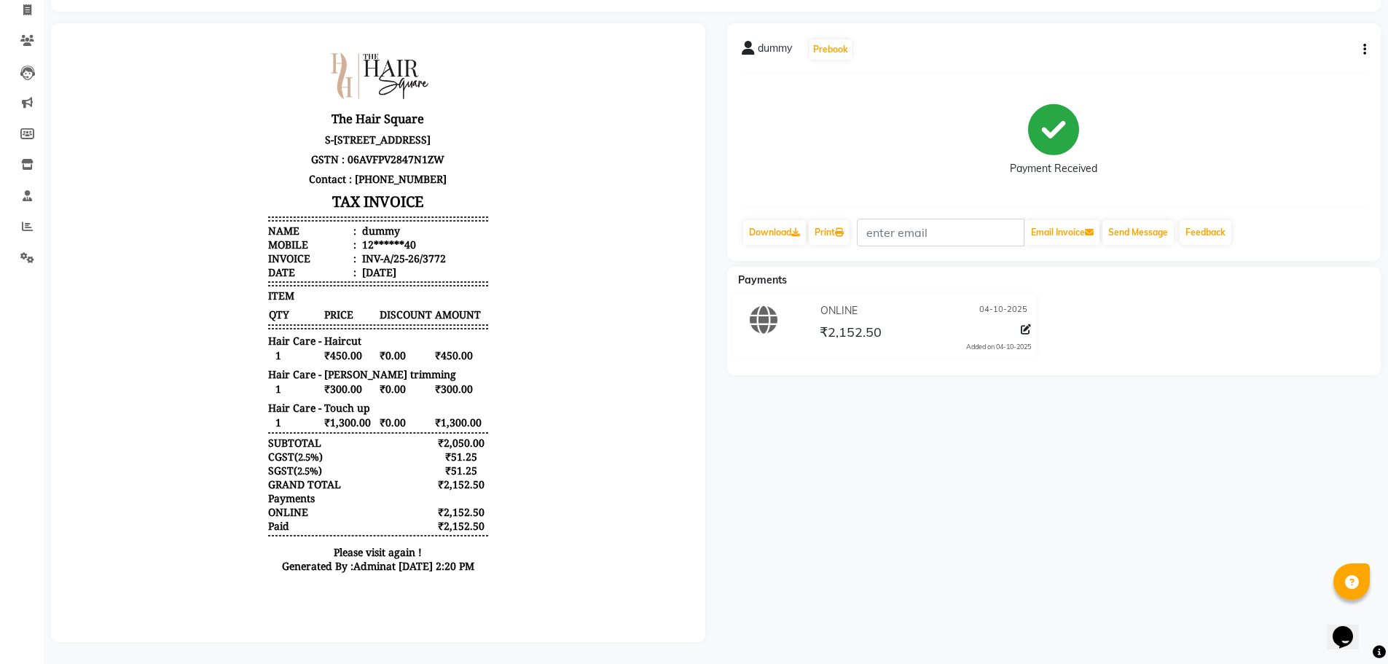
click at [1364, 50] on icon "button" at bounding box center [1364, 50] width 3 height 1
click at [1307, 48] on div "Edit Item Staff" at bounding box center [1292, 50] width 100 height 18
select select "39358"
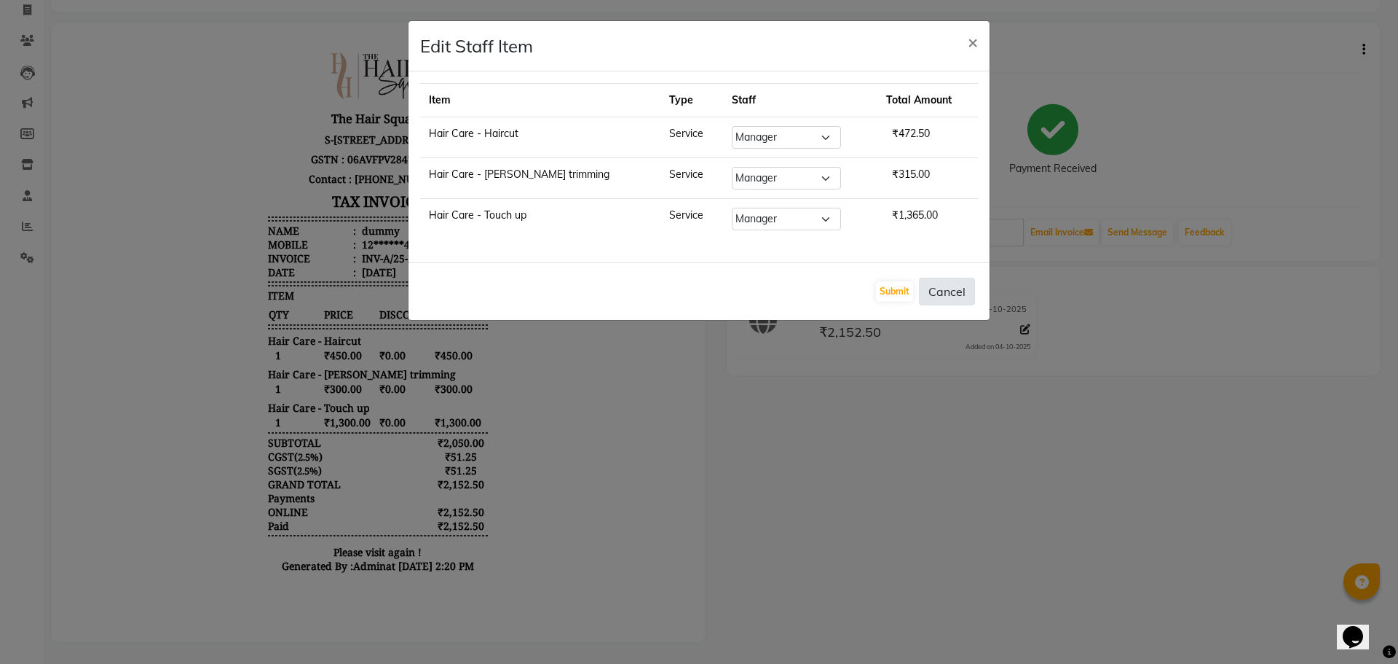
click at [951, 294] on button "Cancel" at bounding box center [947, 292] width 56 height 28
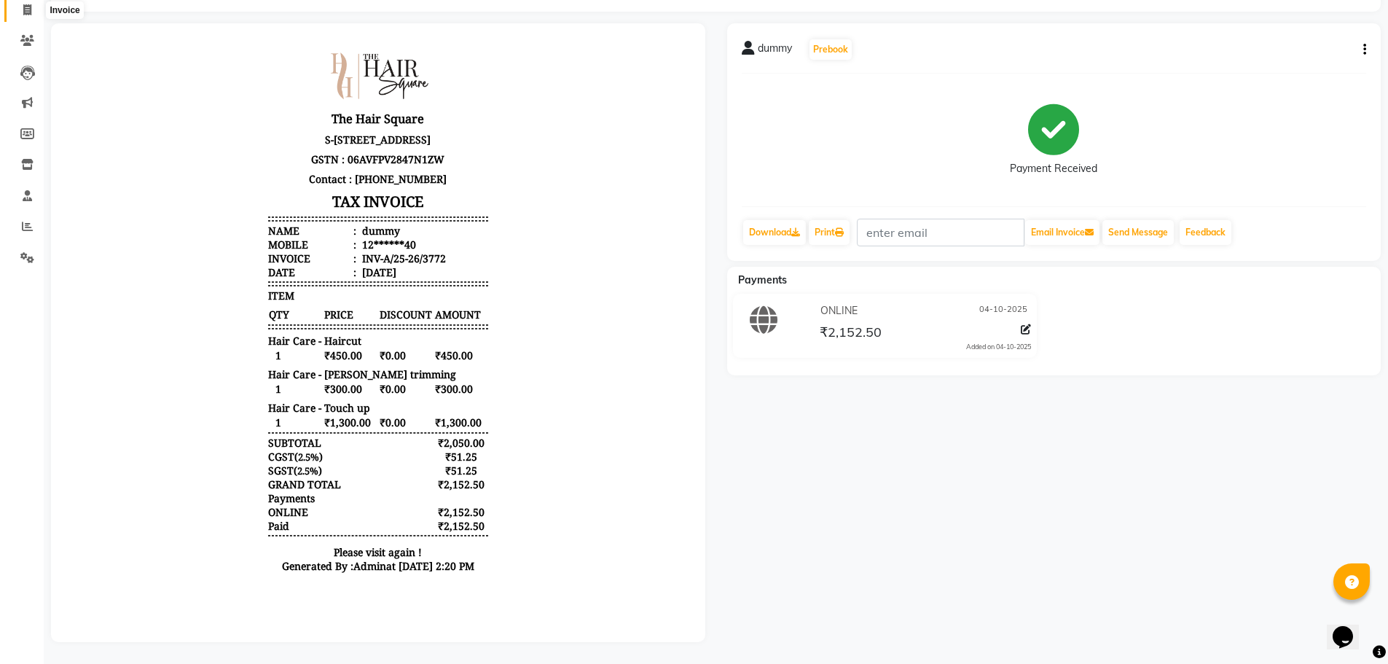
click at [30, 14] on span at bounding box center [27, 10] width 25 height 17
select select "5768"
select select "service"
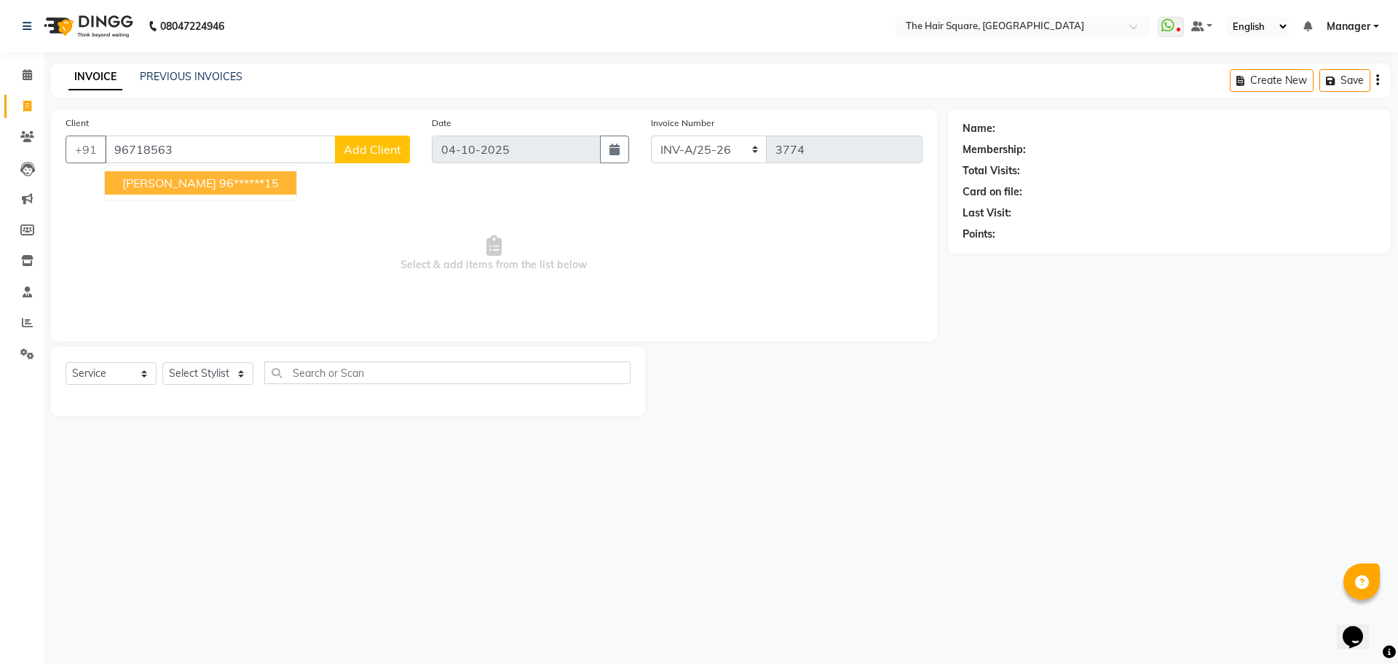
click at [164, 176] on button "vineeta 96******15" at bounding box center [201, 182] width 192 height 23
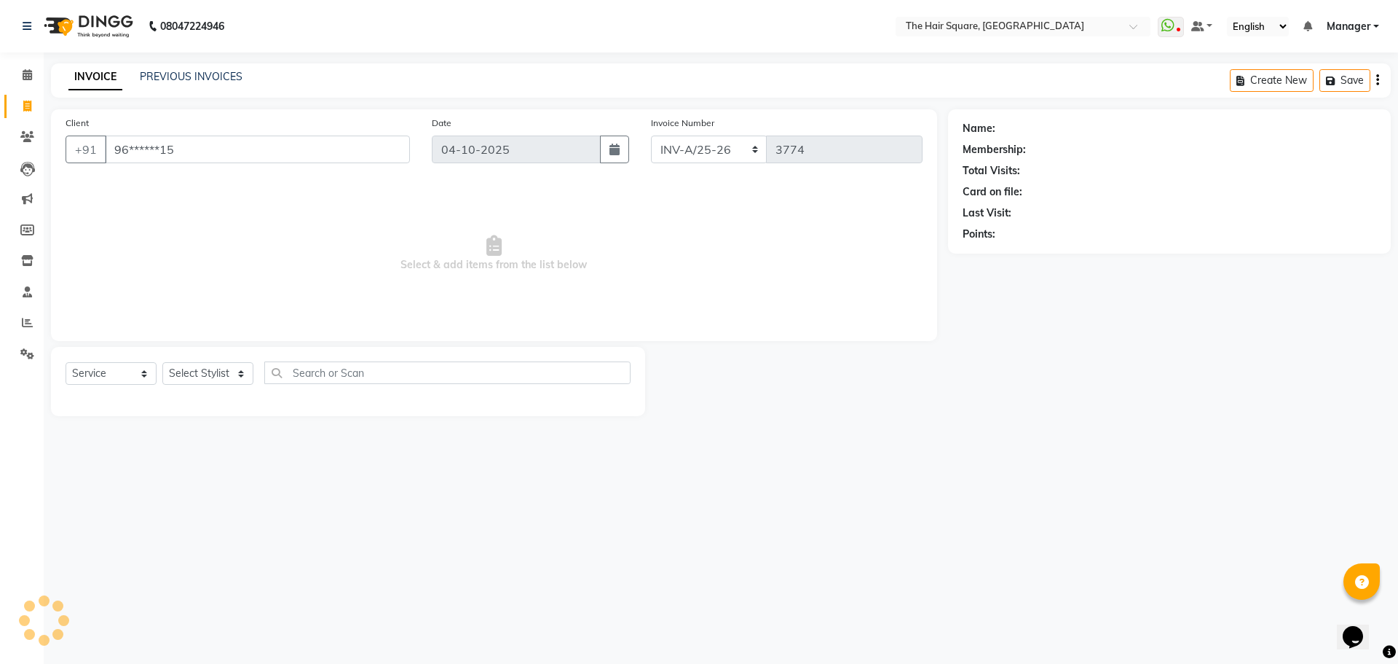
type input "96******15"
click at [1007, 248] on button "button" at bounding box center [1004, 255] width 10 height 15
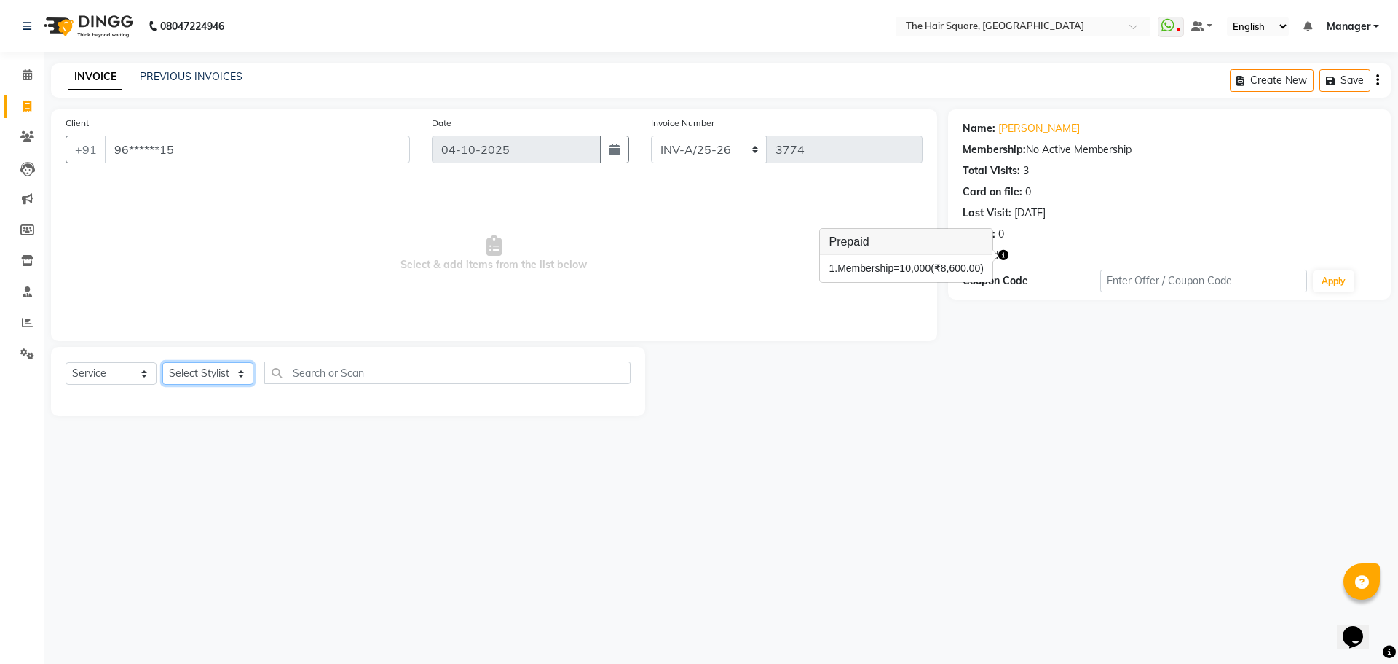
click at [205, 369] on select "Select Stylist Amit [PERSON_NAME] Dev Imran [PERSON_NAME] [PERSON_NAME] Manager…" at bounding box center [207, 373] width 91 height 23
click at [1004, 131] on link "Vineeta" at bounding box center [1040, 128] width 82 height 15
click at [221, 370] on select "Select Stylist Amit [PERSON_NAME] Dev Imran [PERSON_NAME] [PERSON_NAME] Manager…" at bounding box center [207, 373] width 91 height 23
select select "39372"
click at [162, 362] on select "Select Stylist Amit [PERSON_NAME] Dev Imran [PERSON_NAME] [PERSON_NAME] Manager…" at bounding box center [207, 373] width 91 height 23
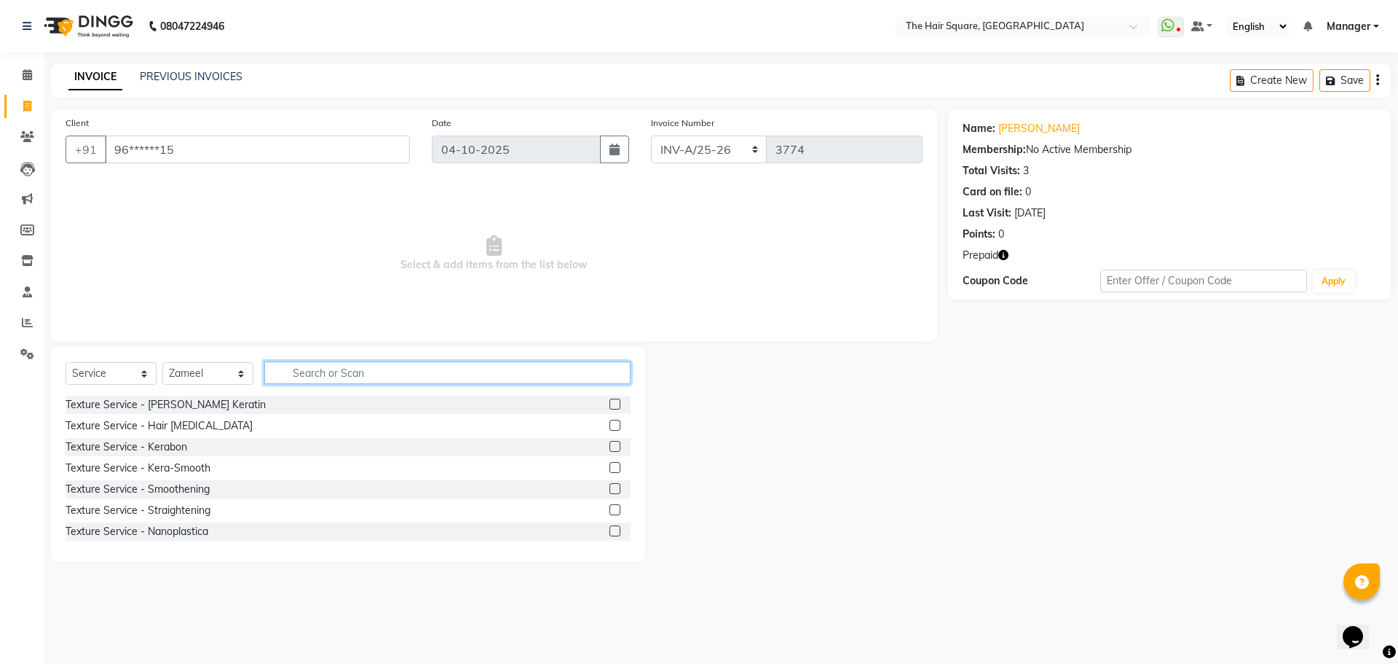
click at [364, 371] on input "text" at bounding box center [447, 372] width 366 height 23
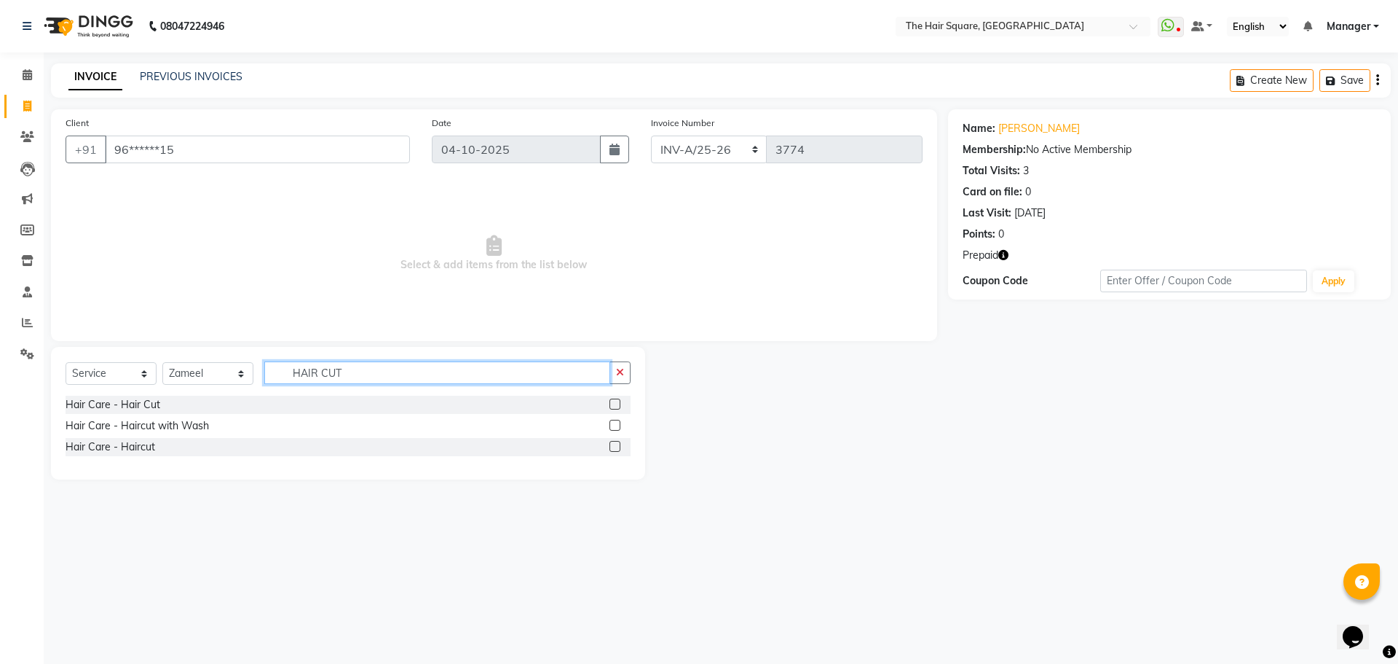
type input "HAIR CUT"
click at [200, 371] on select "Select Stylist Amit [PERSON_NAME] Dev Imran [PERSON_NAME] [PERSON_NAME] Manager…" at bounding box center [207, 373] width 91 height 23
select select "75571"
click at [162, 362] on select "Select Stylist Amit [PERSON_NAME] Dev Imran [PERSON_NAME] [PERSON_NAME] Manager…" at bounding box center [207, 373] width 91 height 23
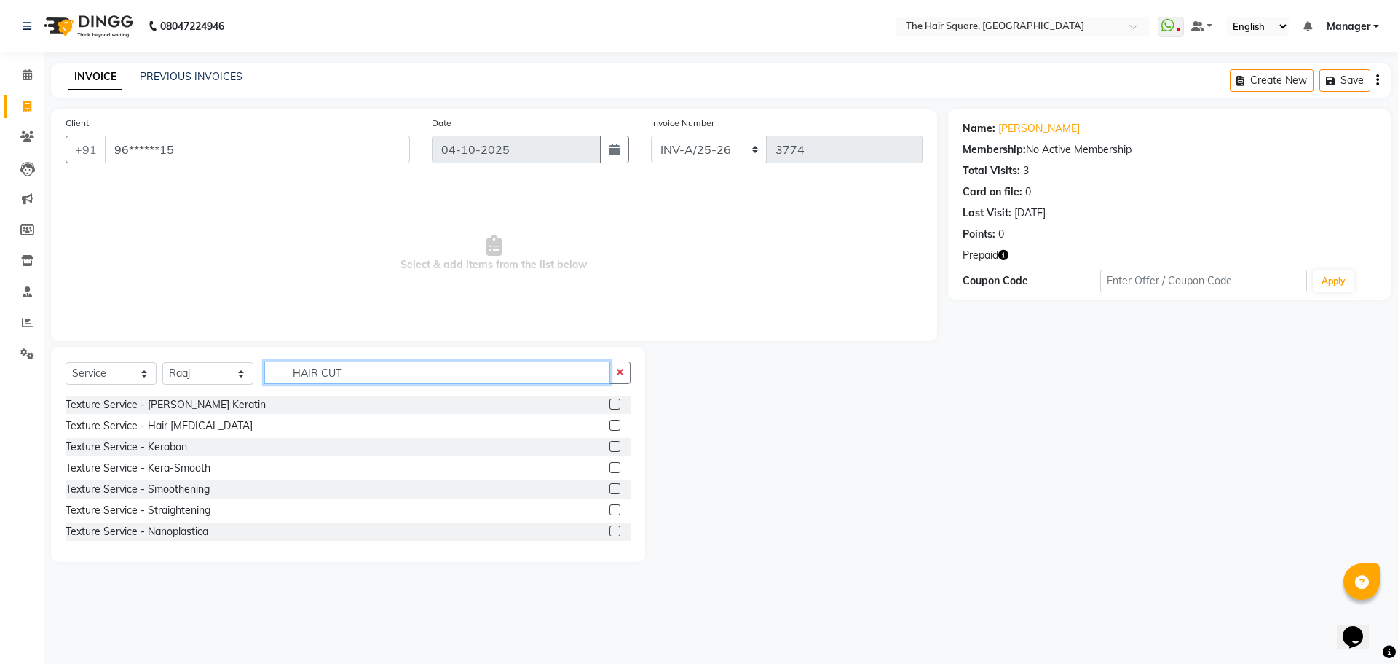
click at [380, 364] on input "HAIR CUT" at bounding box center [437, 372] width 346 height 23
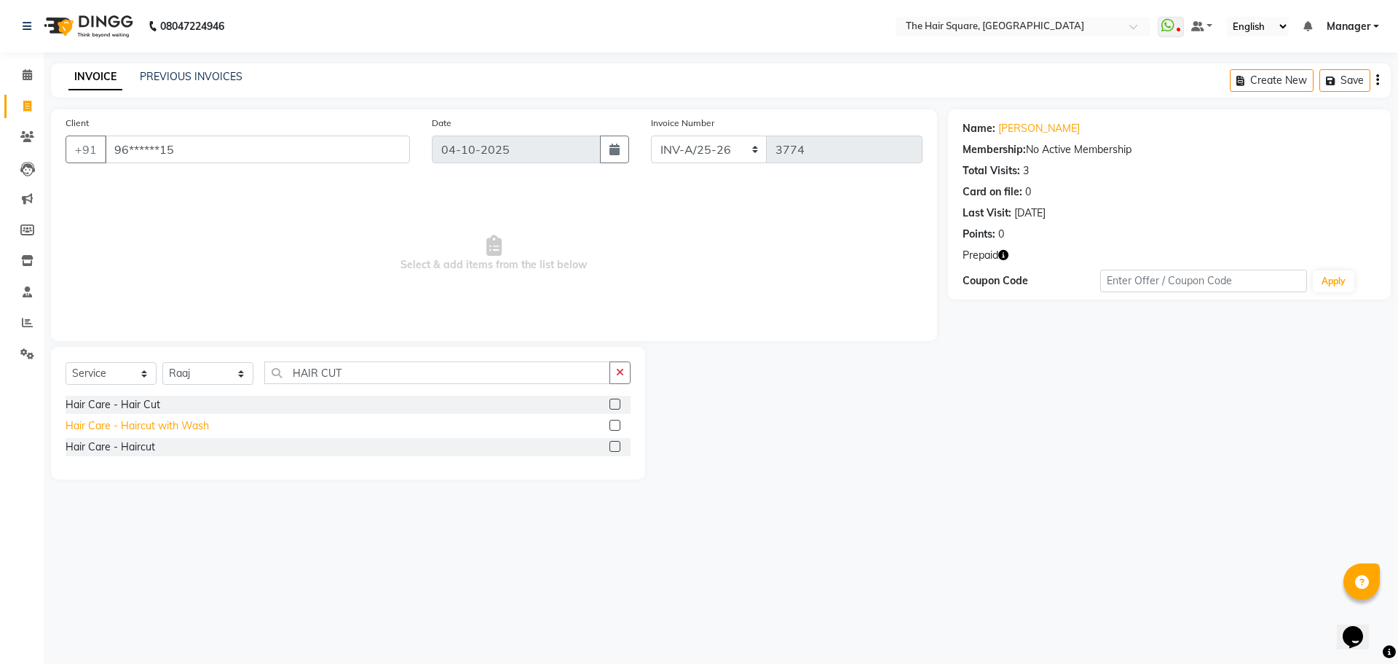
click at [143, 425] on div "Hair Care - Haircut with Wash" at bounding box center [137, 425] width 143 height 15
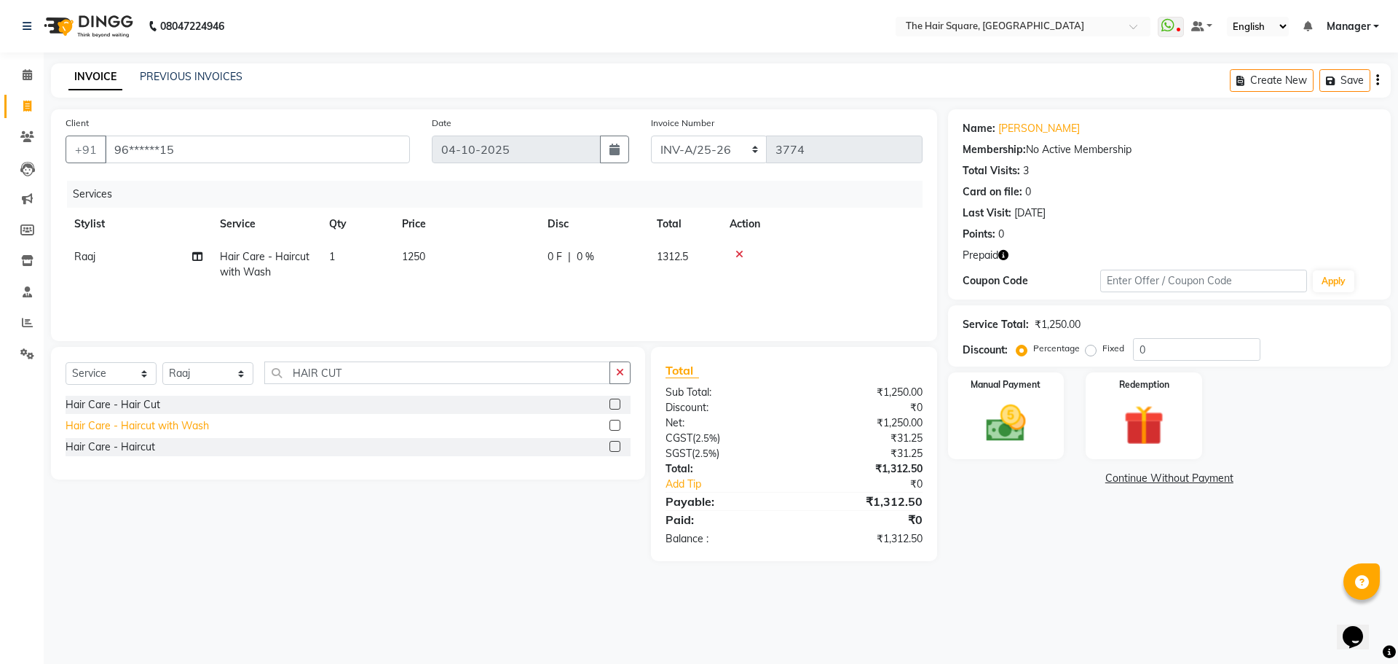
click at [141, 420] on div "Hair Care - Haircut with Wash" at bounding box center [137, 425] width 143 height 15
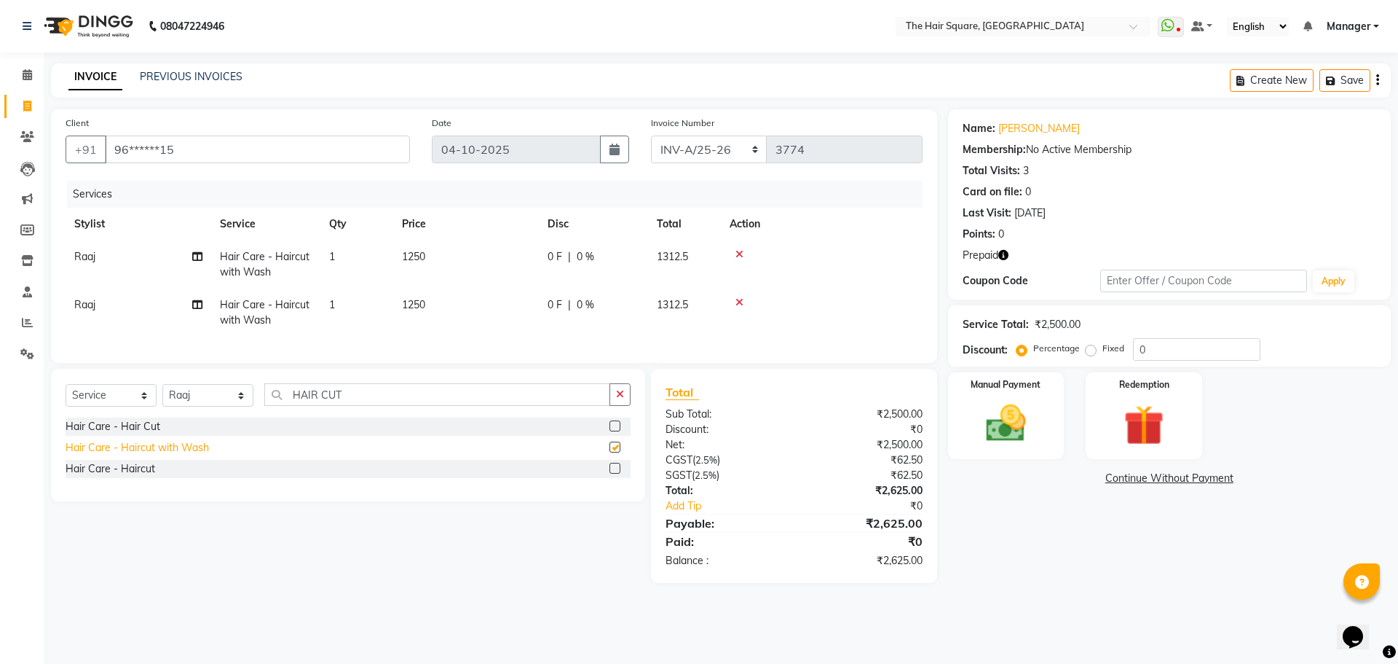
checkbox input "false"
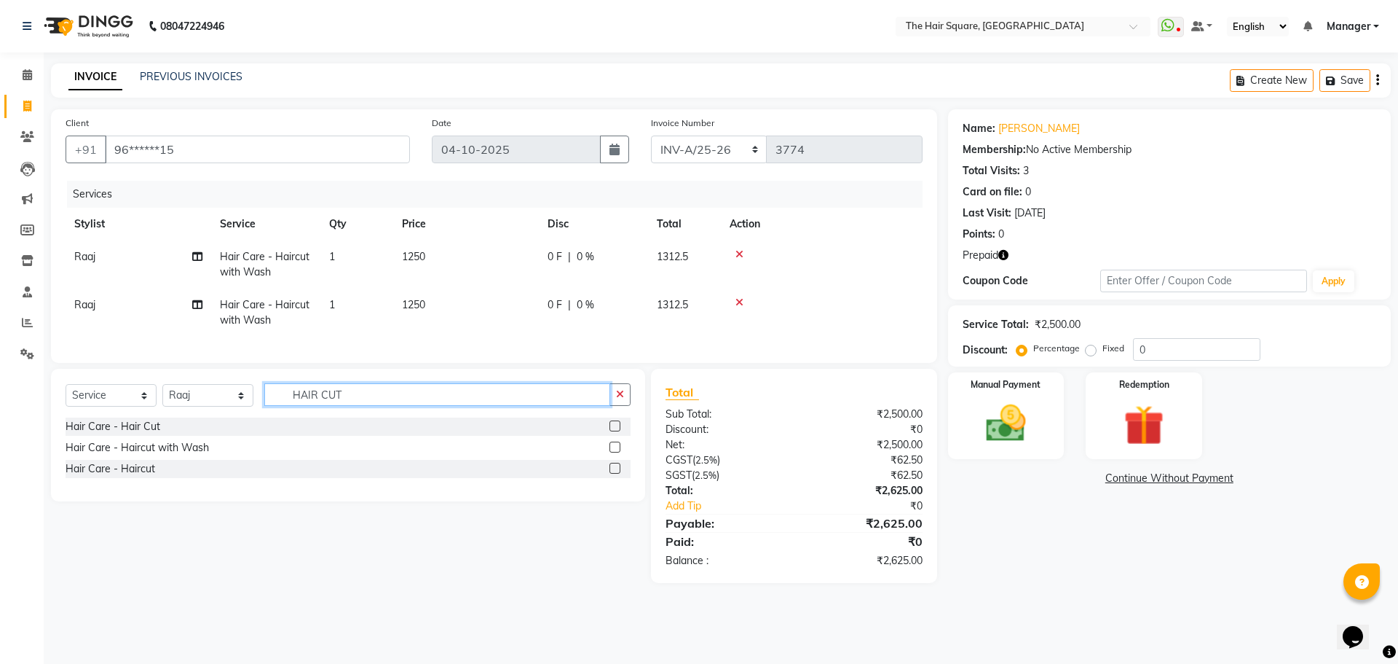
drag, startPoint x: 342, startPoint y: 408, endPoint x: 11, endPoint y: 401, distance: 331.5
click at [69, 405] on div "Select Service Product Membership Package Voucher Prepaid Gift Card Select Styl…" at bounding box center [348, 400] width 565 height 34
type input "FOOT"
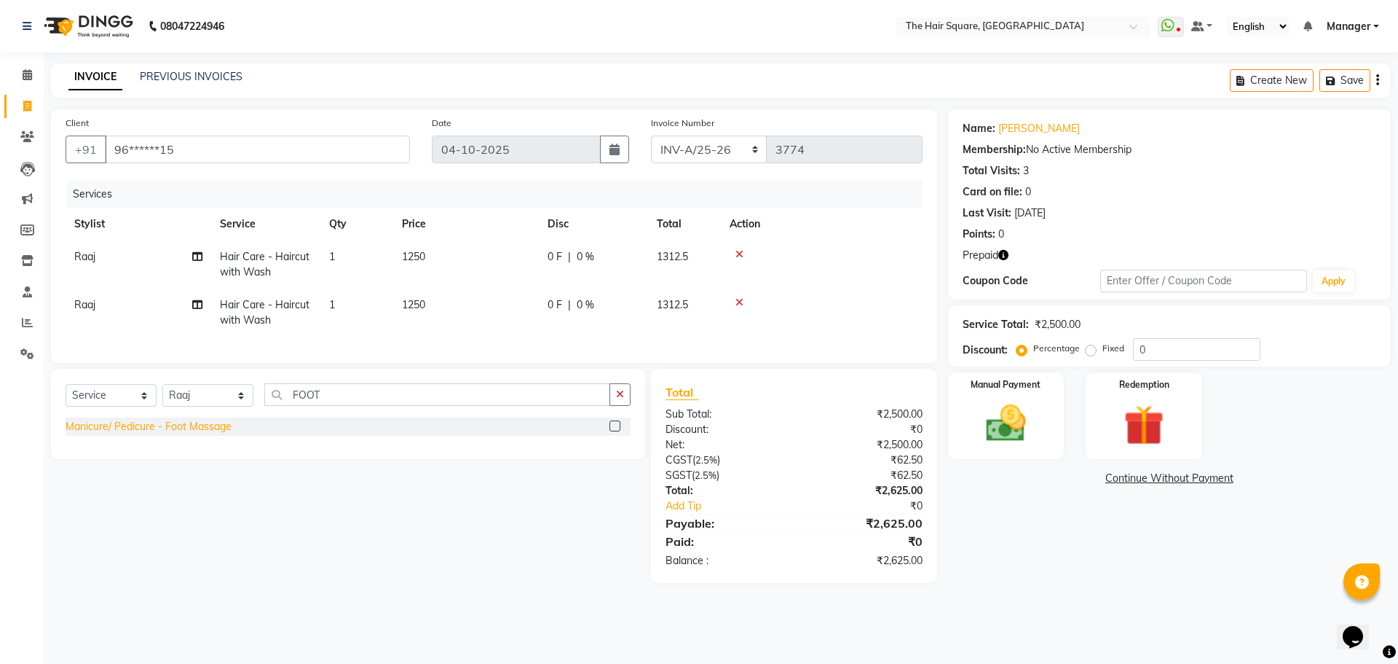
click at [145, 434] on div "Manicure/ Pedicure - Foot Massage" at bounding box center [149, 426] width 166 height 15
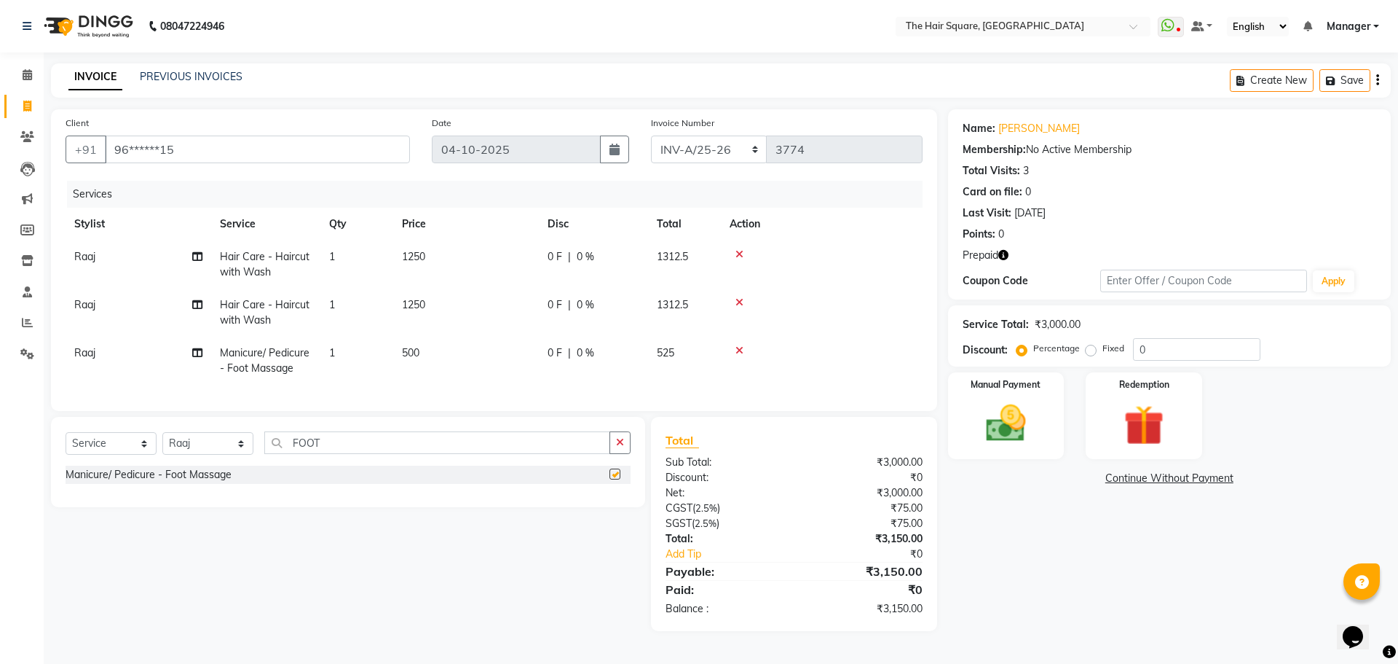
checkbox input "false"
click at [120, 352] on td "Raaj" at bounding box center [139, 361] width 146 height 48
select select "75571"
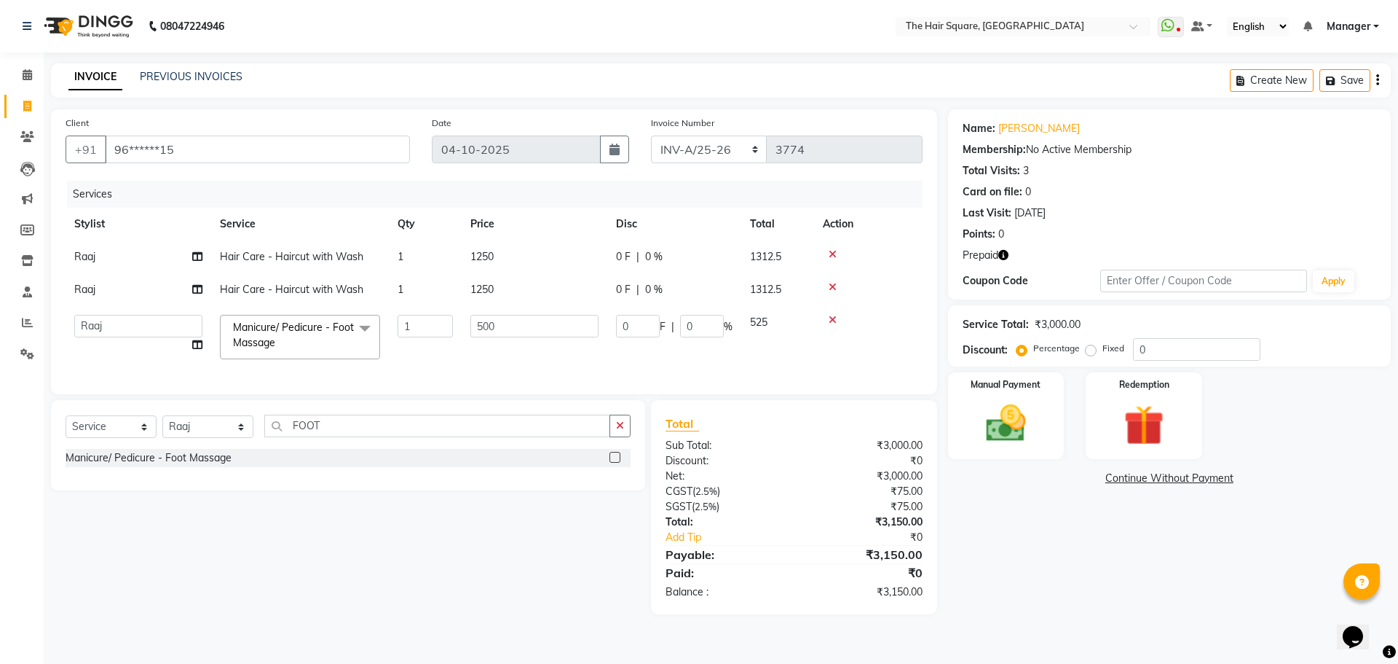
click at [120, 352] on td "Amit [PERSON_NAME] Dev [PERSON_NAME] [PERSON_NAME] [PERSON_NAME] Manager [PERSO…" at bounding box center [139, 337] width 146 height 62
click at [128, 328] on select "Amit [PERSON_NAME] Dev [PERSON_NAME] [PERSON_NAME] [PERSON_NAME] Manager [PERSO…" at bounding box center [138, 326] width 128 height 23
select select "39381"
click at [109, 291] on td "Raaj" at bounding box center [139, 289] width 146 height 33
select select "75571"
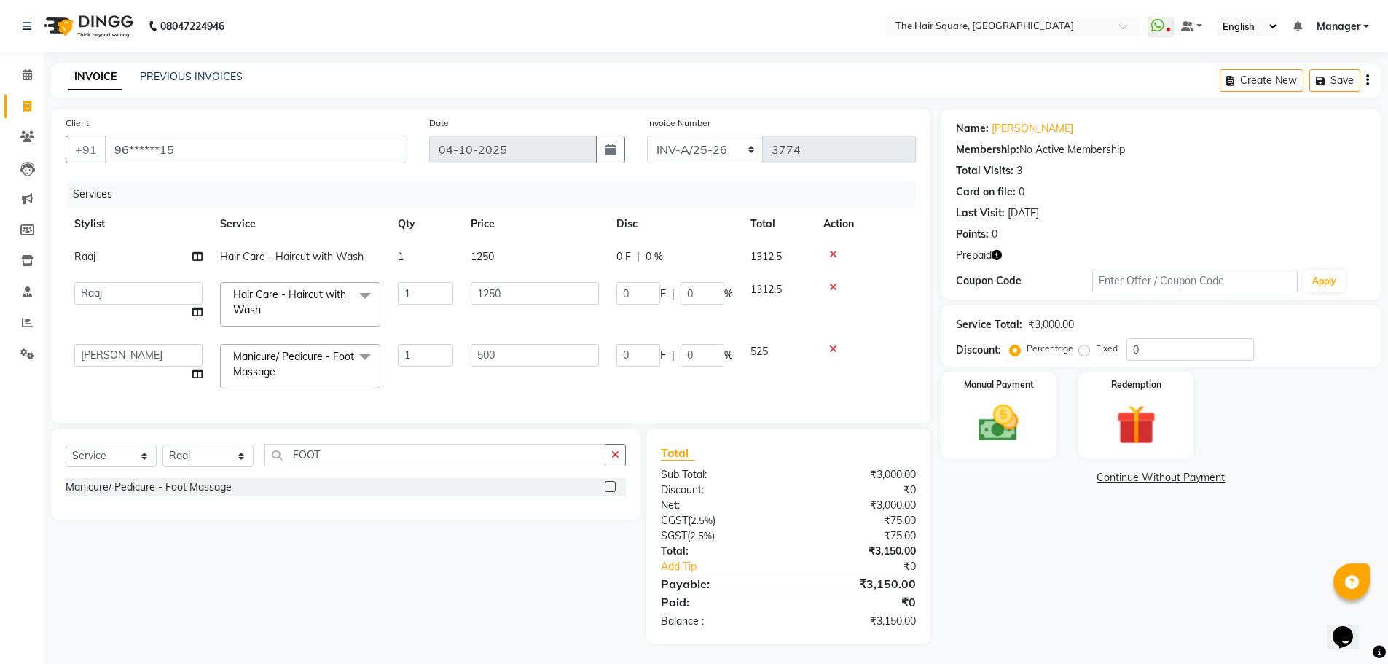
click at [109, 291] on select "Amit [PERSON_NAME] Dev [PERSON_NAME] [PERSON_NAME] [PERSON_NAME] Manager [PERSO…" at bounding box center [138, 293] width 128 height 23
select select "39371"
click at [195, 256] on icon at bounding box center [197, 256] width 10 height 10
select select "75571"
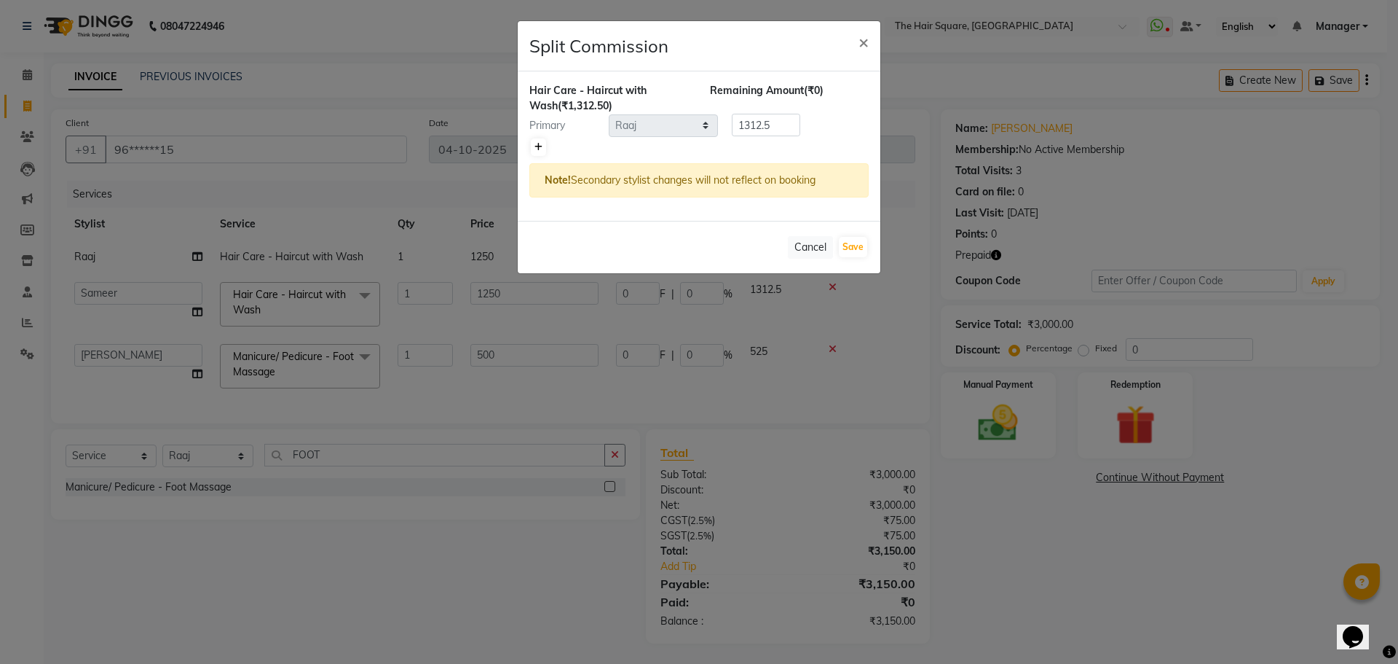
click at [540, 148] on icon at bounding box center [539, 147] width 8 height 9
type input "656.25"
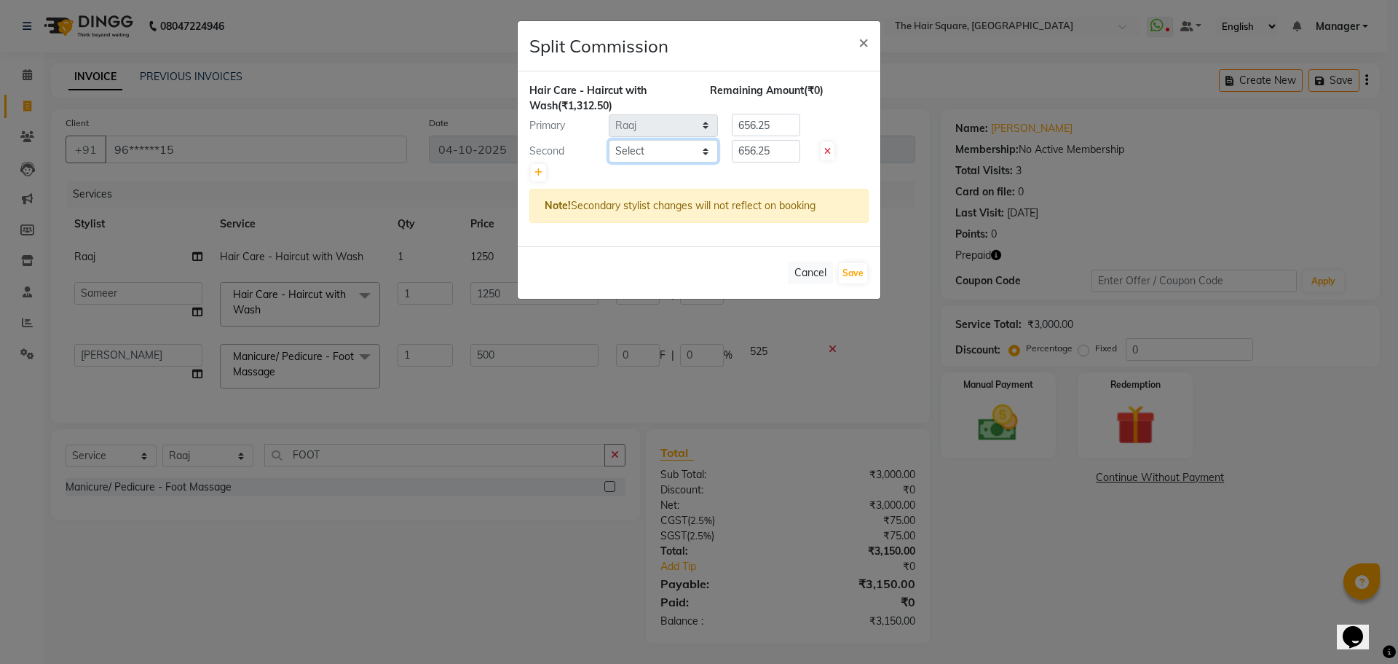
click at [673, 149] on select "Select Amit Aradhana Bittu Dev Imran Inder Javed Kim Mahendra Manager Mukesh Ra…" at bounding box center [663, 151] width 109 height 23
select select "39376"
click at [609, 140] on select "Select Amit Aradhana Bittu Dev Imran Inder Javed Kim Mahendra Manager Mukesh Ra…" at bounding box center [663, 151] width 109 height 23
drag, startPoint x: 771, startPoint y: 149, endPoint x: 586, endPoint y: 153, distance: 185.8
click at [615, 140] on div "Second Select Amit Aradhana Bittu Dev Imran Inder Javed Kim Mahendra Manager Mu…" at bounding box center [699, 151] width 361 height 23
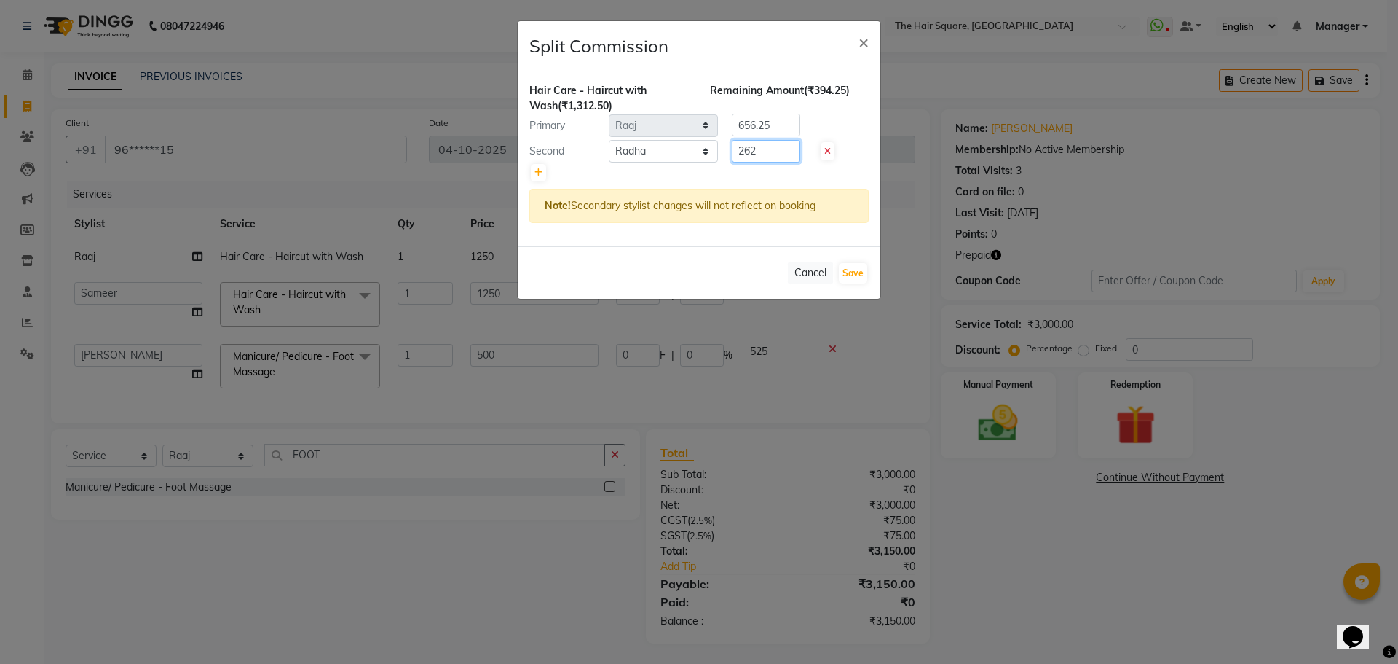
type input "262"
drag, startPoint x: 787, startPoint y: 123, endPoint x: 350, endPoint y: 106, distance: 438.1
click at [364, 110] on ngb-modal-window "Split Commission × Hair Care - Haircut with Wash (₹1,312.50) Remaining Amount (…" at bounding box center [699, 332] width 1398 height 664
type input "1050.50"
click at [849, 275] on button "Save" at bounding box center [853, 273] width 28 height 20
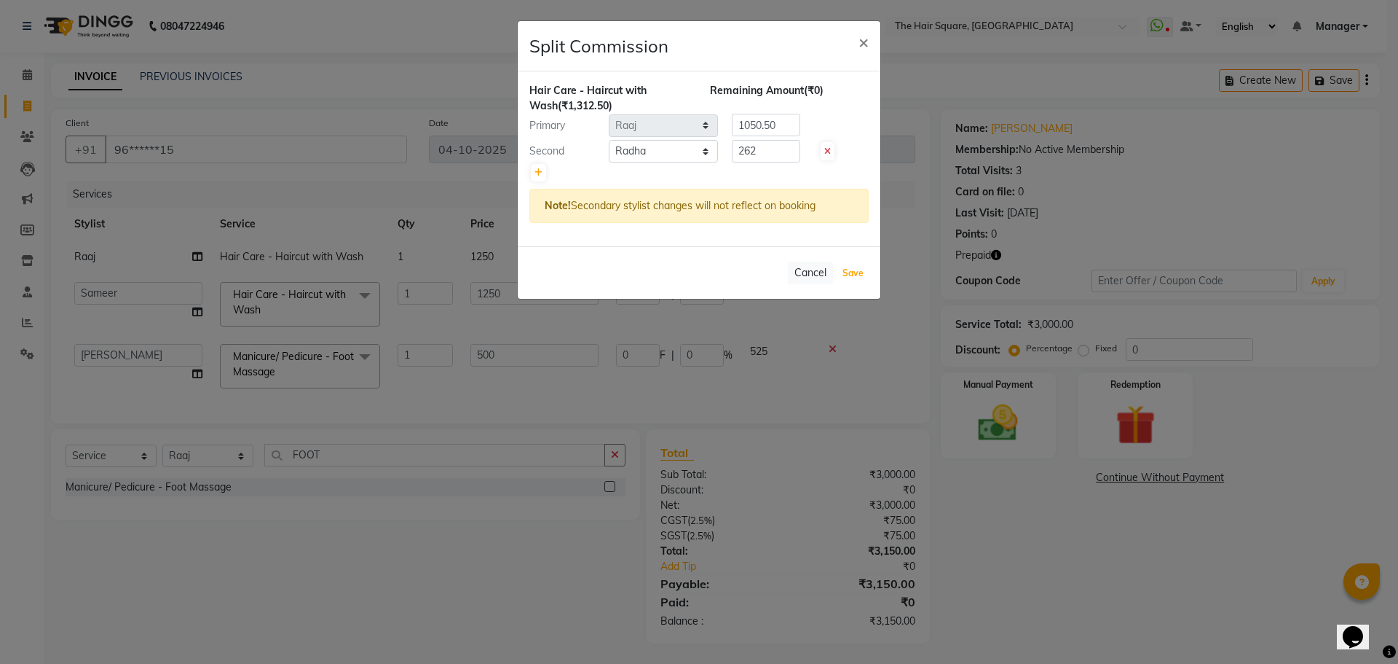
select select "Select"
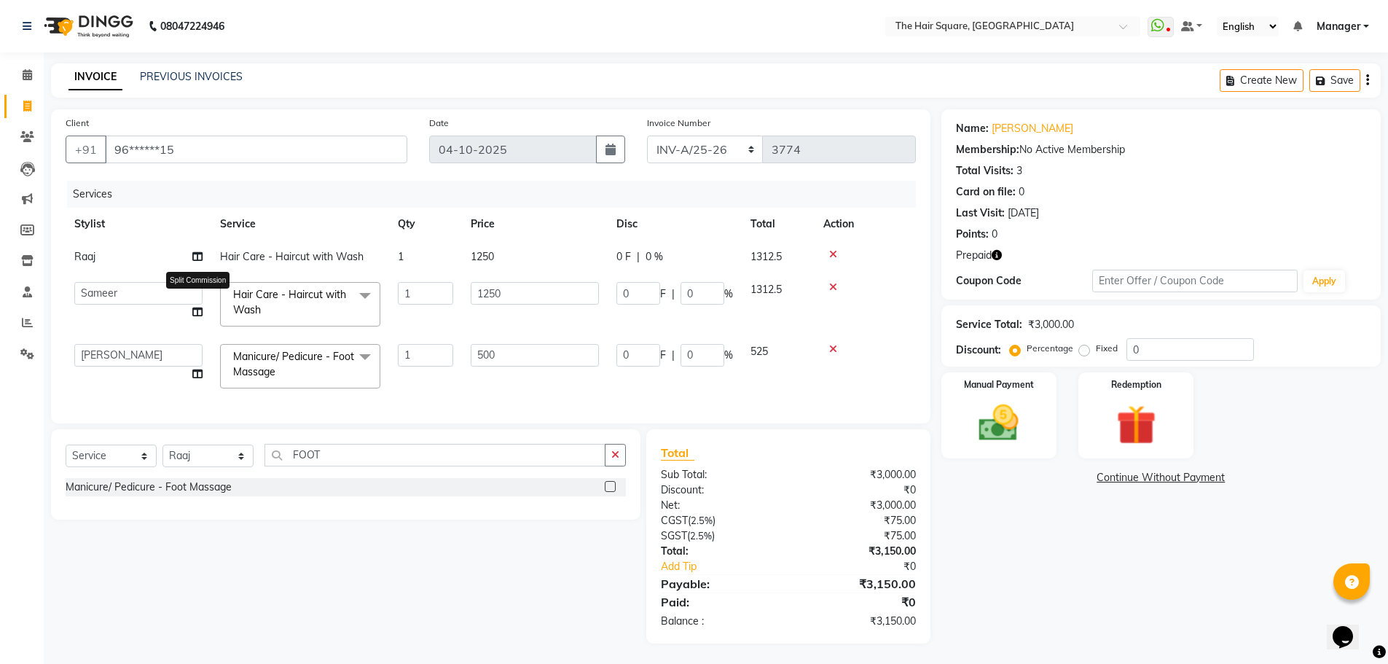
click at [197, 308] on icon at bounding box center [197, 312] width 10 height 10
select select "39371"
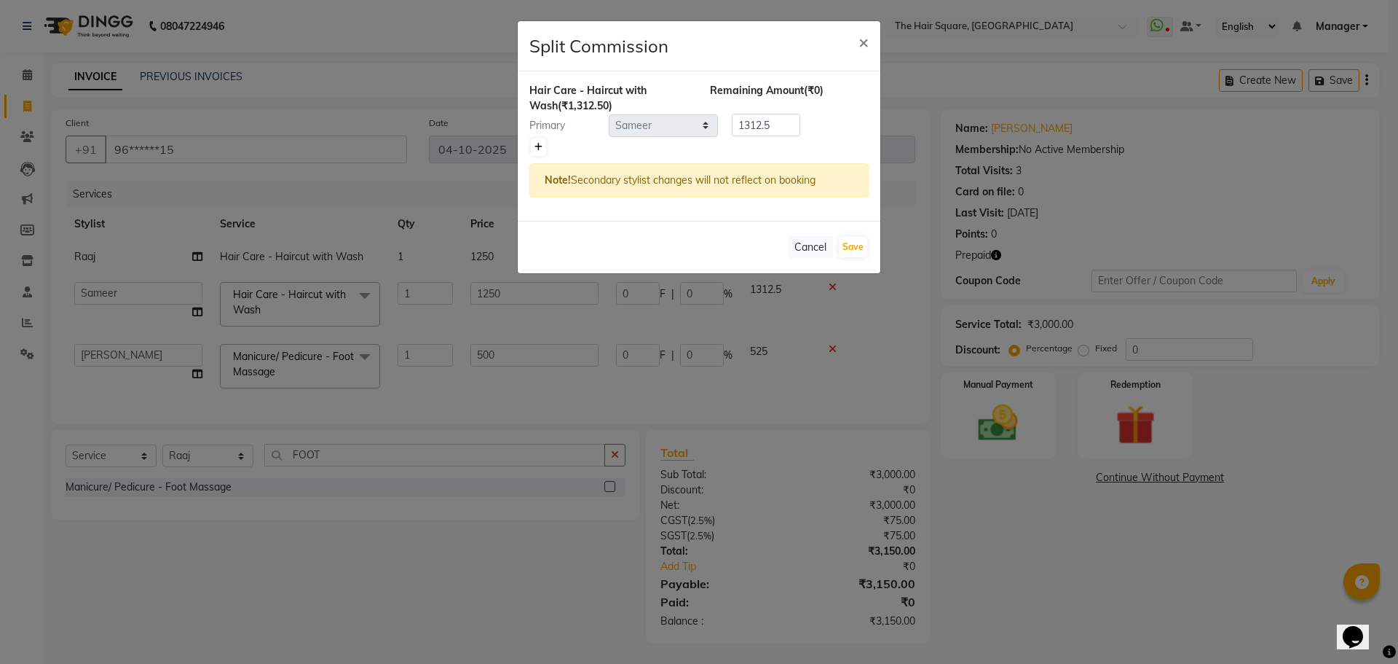
drag, startPoint x: 527, startPoint y: 146, endPoint x: 543, endPoint y: 152, distance: 17.1
click at [530, 153] on div "Hair Care - Haircut with Wash (₹1,312.50) Remaining Amount (₹0) Primary Select …" at bounding box center [699, 145] width 363 height 149
click at [538, 148] on icon at bounding box center [539, 147] width 8 height 9
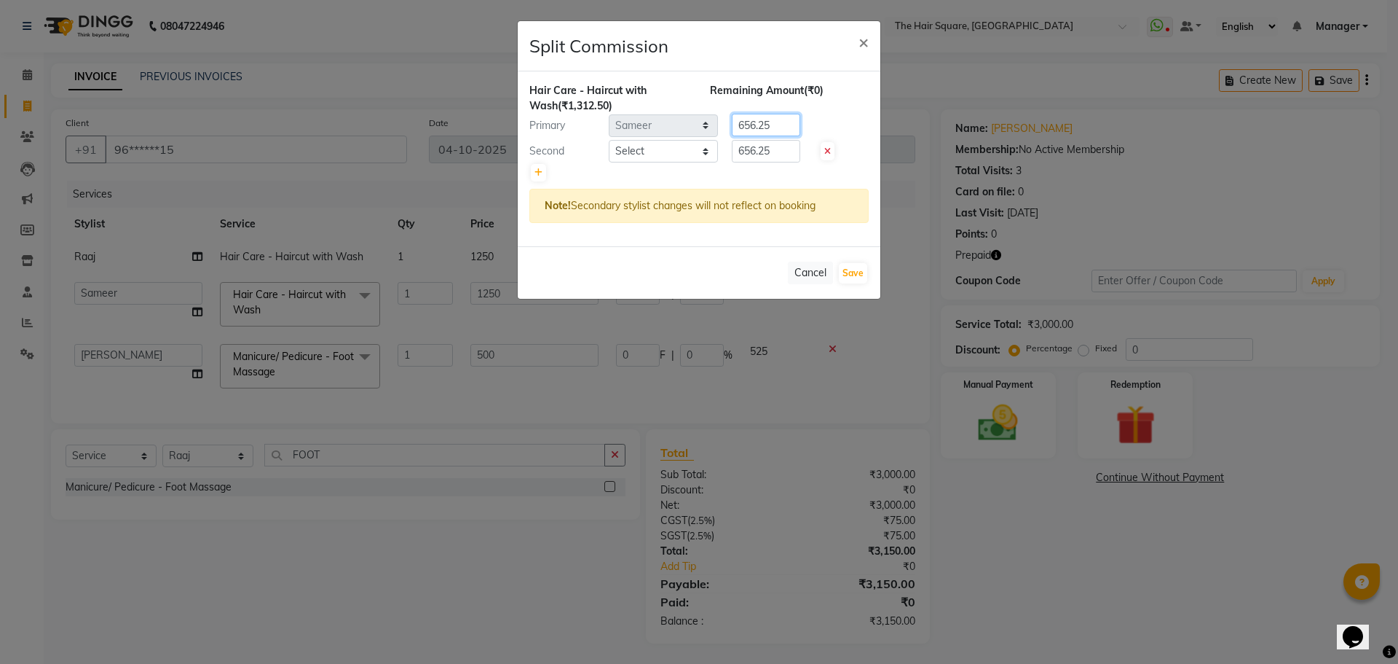
drag, startPoint x: 787, startPoint y: 121, endPoint x: 468, endPoint y: 91, distance: 319.7
click at [468, 91] on ngb-modal-window "Split Commission × Hair Care - Haircut with Wash (₹1,312.50) Remaining Amount (…" at bounding box center [699, 332] width 1398 height 664
type input "1050.50"
click at [694, 160] on select "Select Amit Aradhana Bittu Dev Imran Inder Javed Kim Mahendra Manager Mukesh Ra…" at bounding box center [663, 151] width 109 height 23
select select "39380"
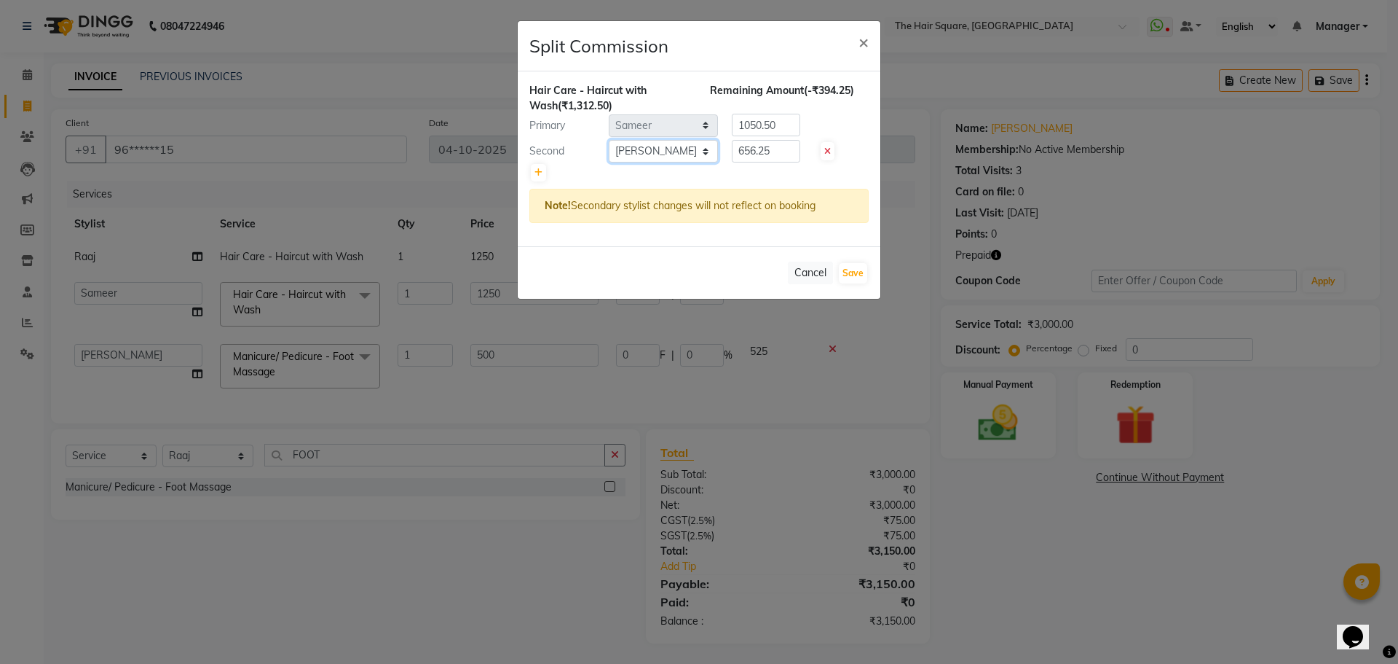
click at [609, 140] on select "Select Amit Aradhana Bittu Dev Imran Inder Javed Kim Mahendra Manager Mukesh Ra…" at bounding box center [663, 151] width 109 height 23
drag, startPoint x: 736, startPoint y: 158, endPoint x: 554, endPoint y: 186, distance: 183.6
click at [554, 186] on div "Hair Care - Haircut with Wash (₹1,312.50) Remaining Amount (-₹394.25) Primary S…" at bounding box center [699, 158] width 363 height 175
type input "262"
click at [653, 269] on div "Cancel Save" at bounding box center [699, 272] width 363 height 52
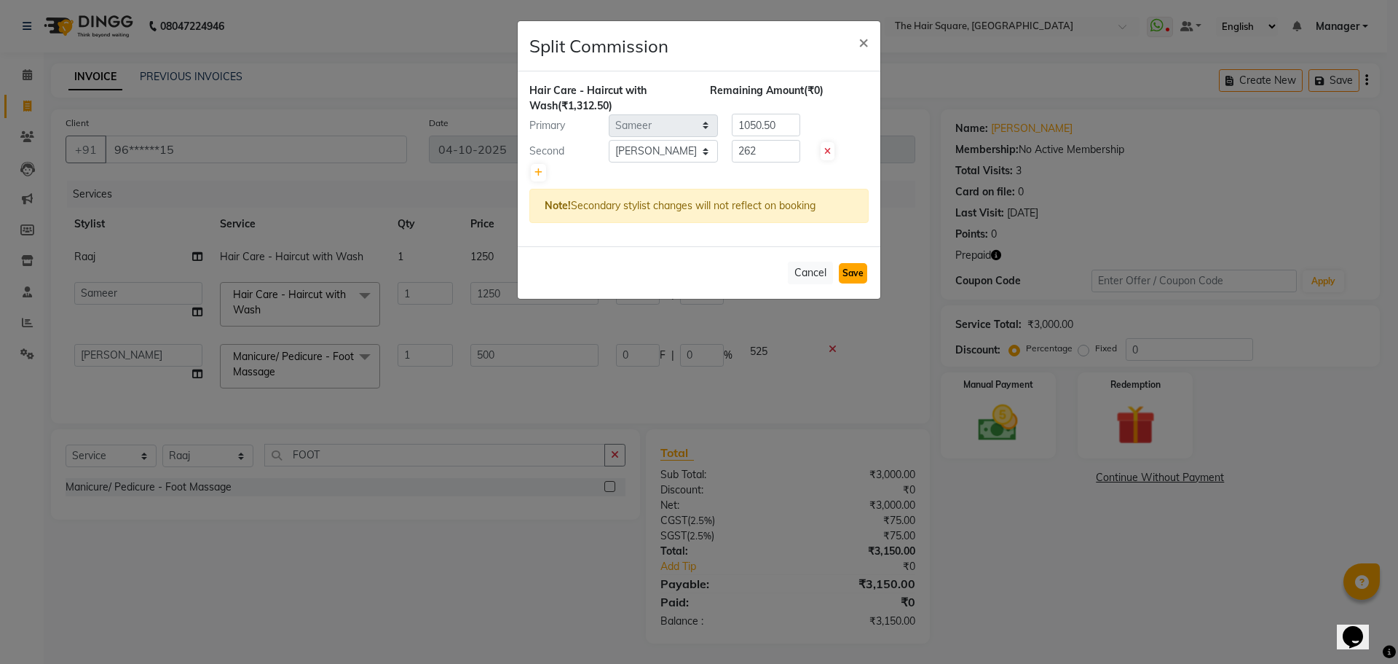
click at [843, 278] on button "Save" at bounding box center [853, 273] width 28 height 20
select select "Select"
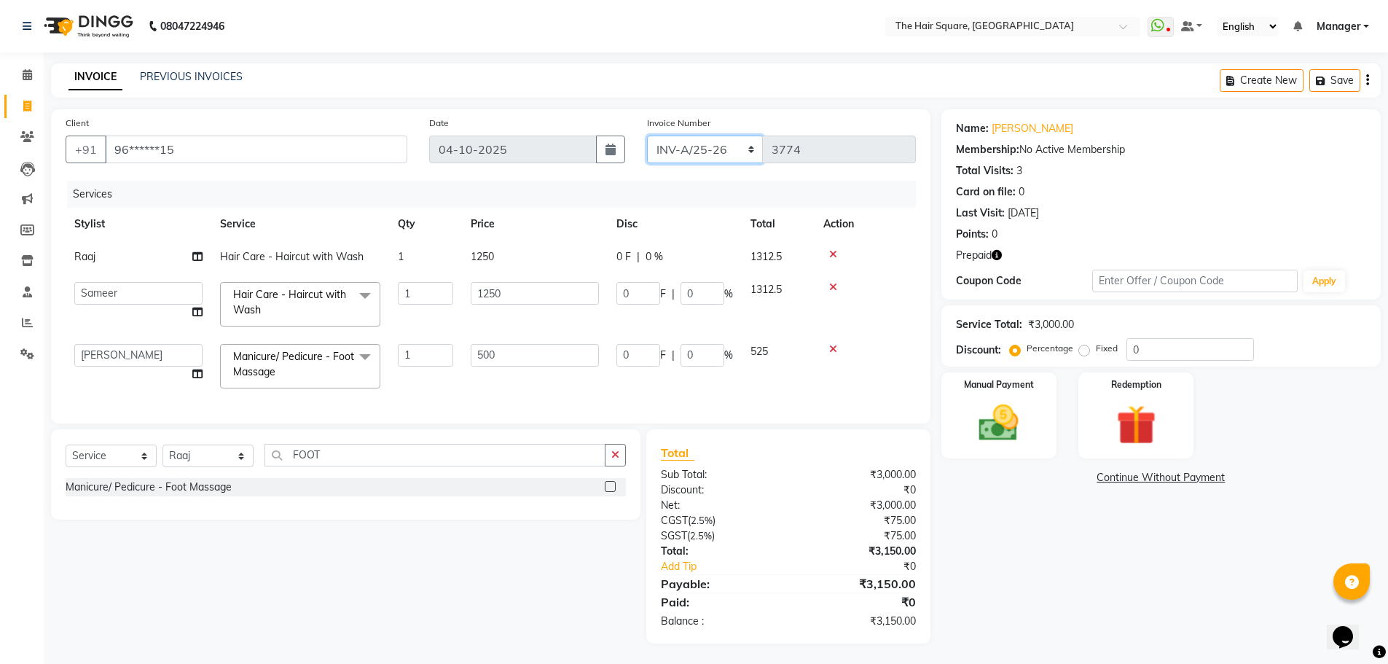
click at [695, 157] on select "INV-A-M/25-26 INV-A/25-26" at bounding box center [705, 149] width 117 height 28
select select "5954"
click at [647, 135] on select "INV-A-M/25-26 INV-A/25-26" at bounding box center [705, 149] width 117 height 28
type input "1099"
click at [1091, 420] on div "Redemption" at bounding box center [1136, 416] width 120 height 90
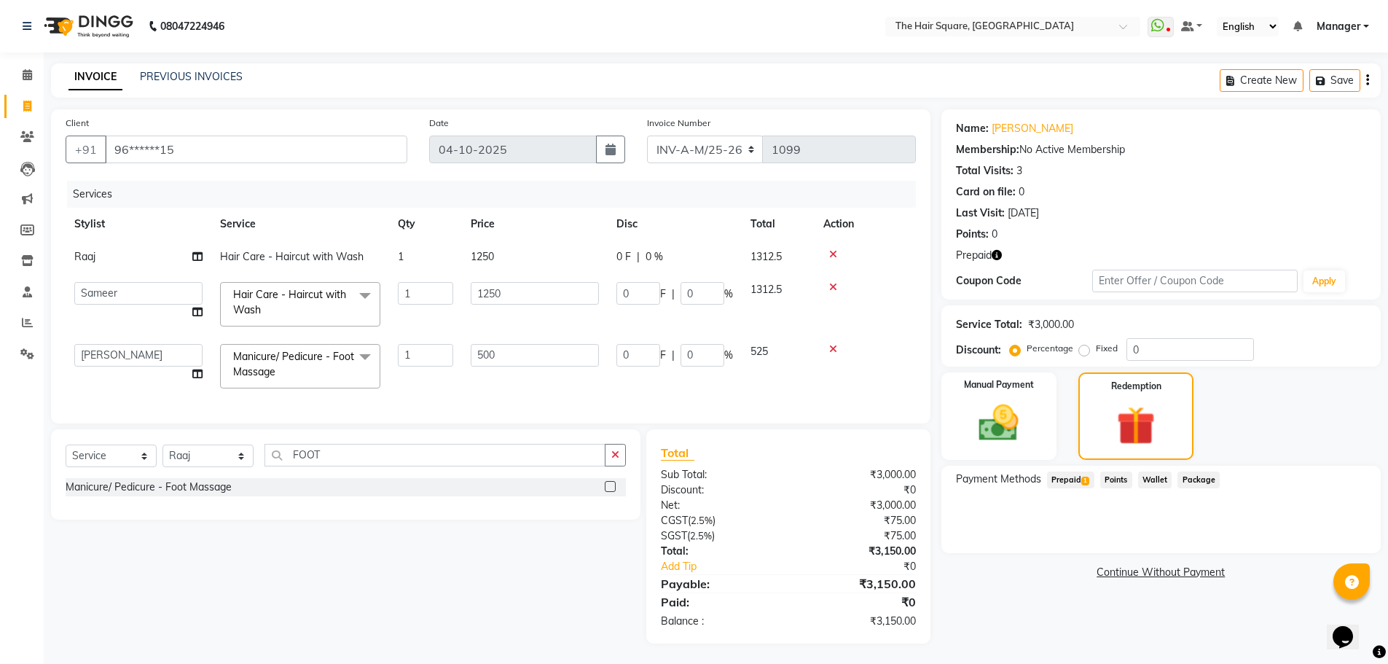
click at [1063, 482] on span "Prepaid 1" at bounding box center [1070, 479] width 47 height 17
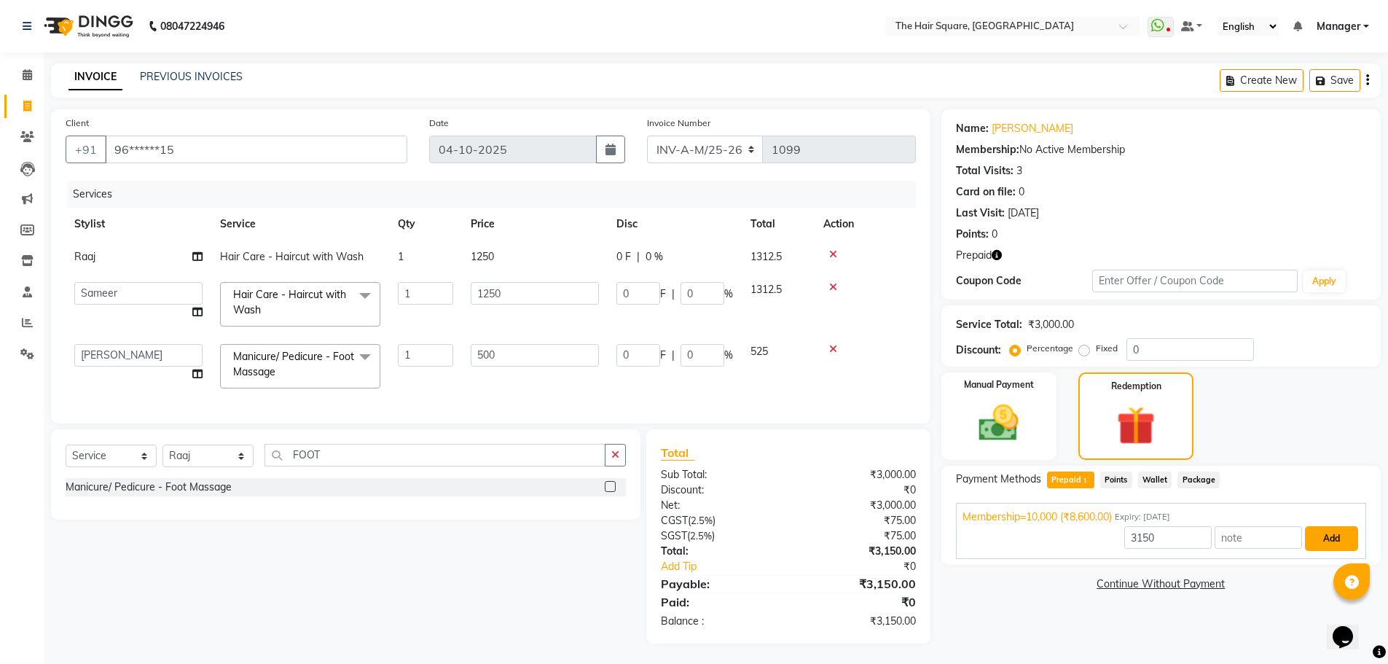
click at [1315, 538] on button "Add" at bounding box center [1331, 538] width 53 height 25
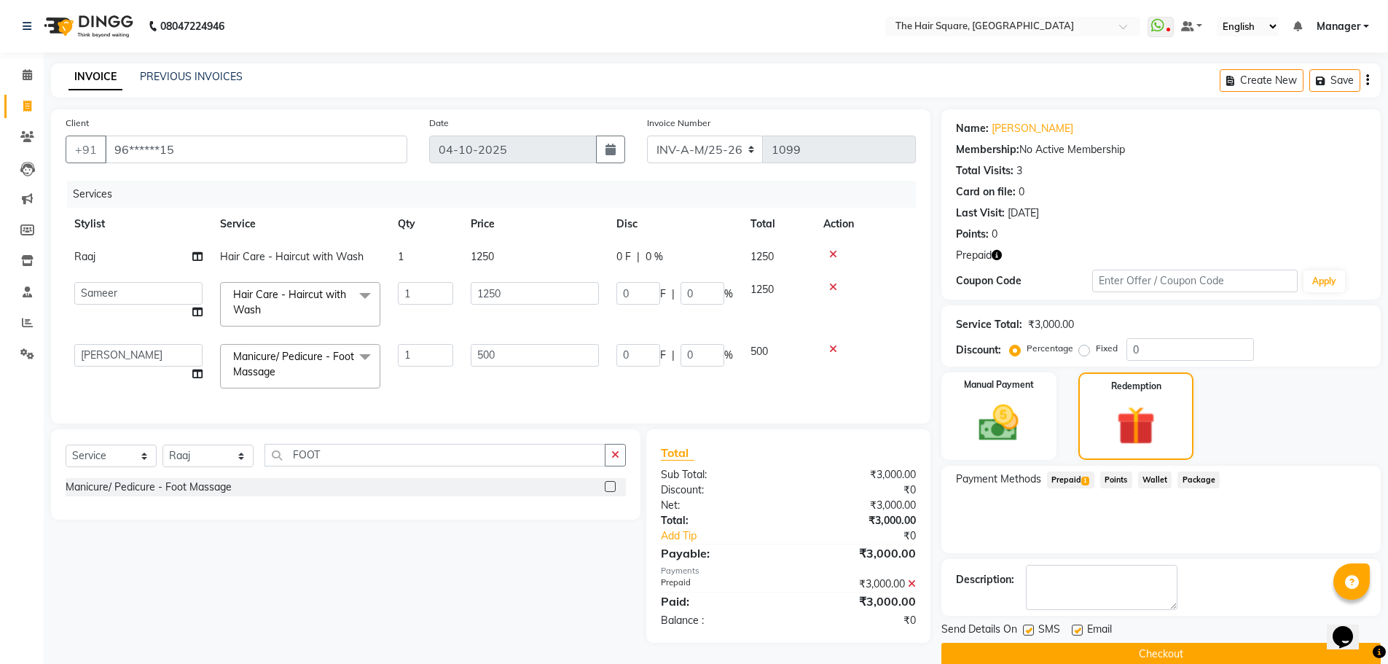
click at [996, 253] on icon "button" at bounding box center [996, 255] width 10 height 10
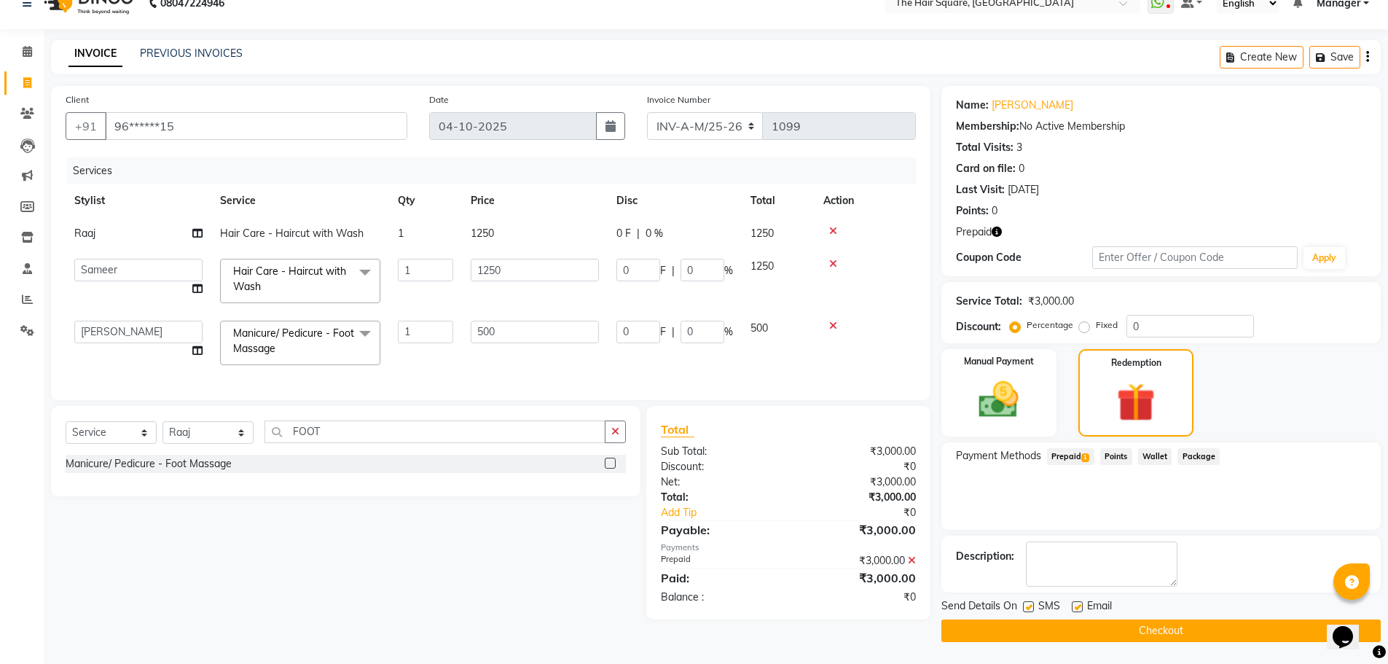
click at [1096, 628] on button "Checkout" at bounding box center [1160, 630] width 439 height 23
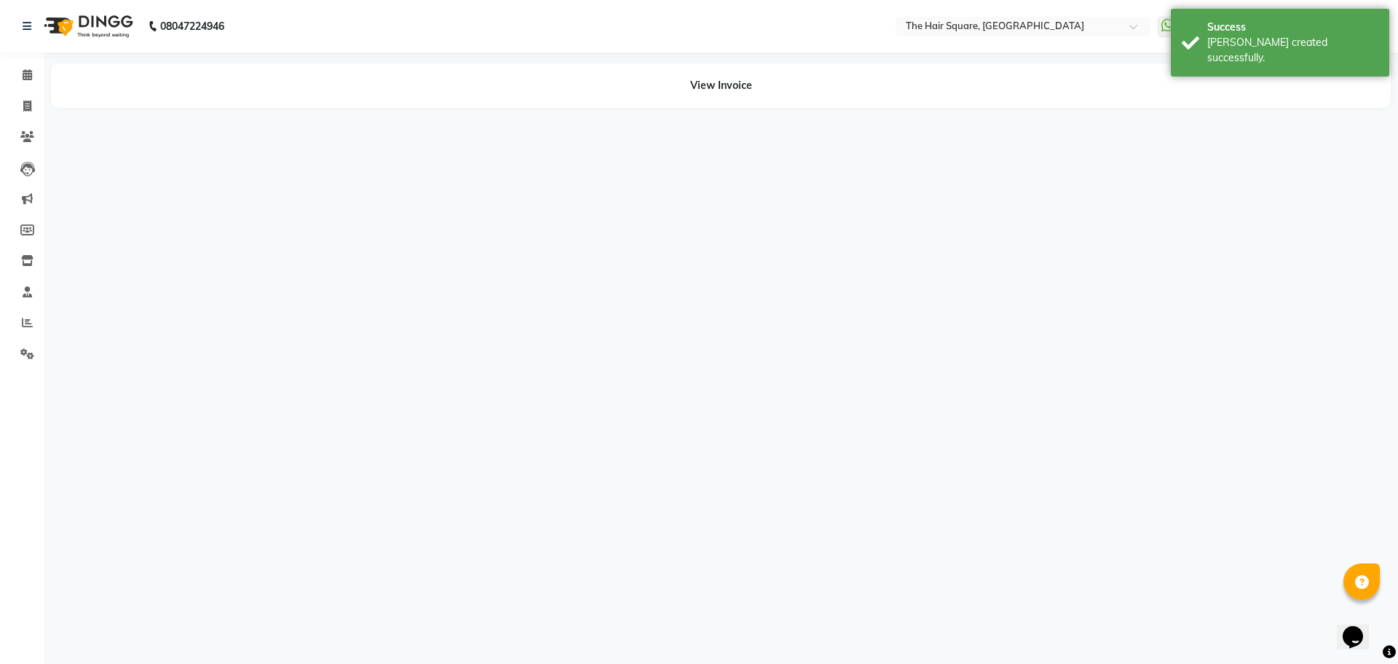
select select "75571"
select select "39376"
select select "39371"
select select "39380"
select select "39381"
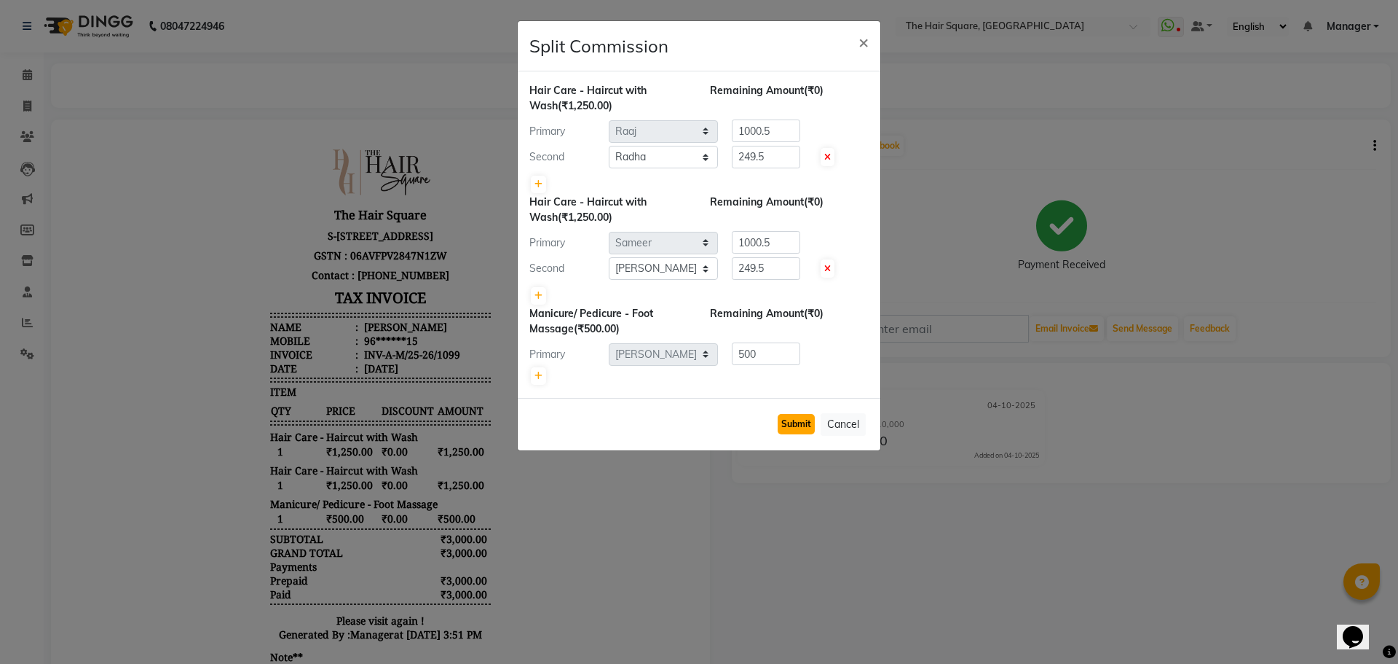
click at [809, 426] on button "Submit" at bounding box center [796, 424] width 37 height 20
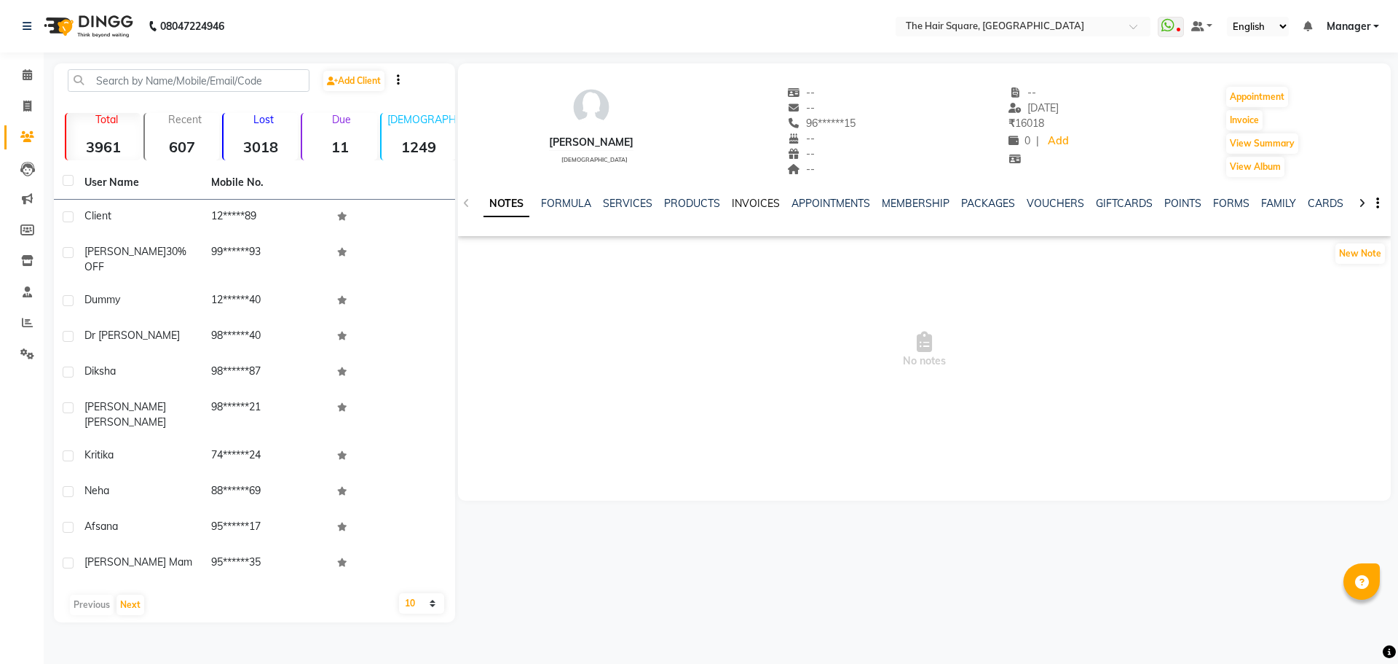
click at [754, 207] on link "INVOICES" at bounding box center [756, 203] width 48 height 13
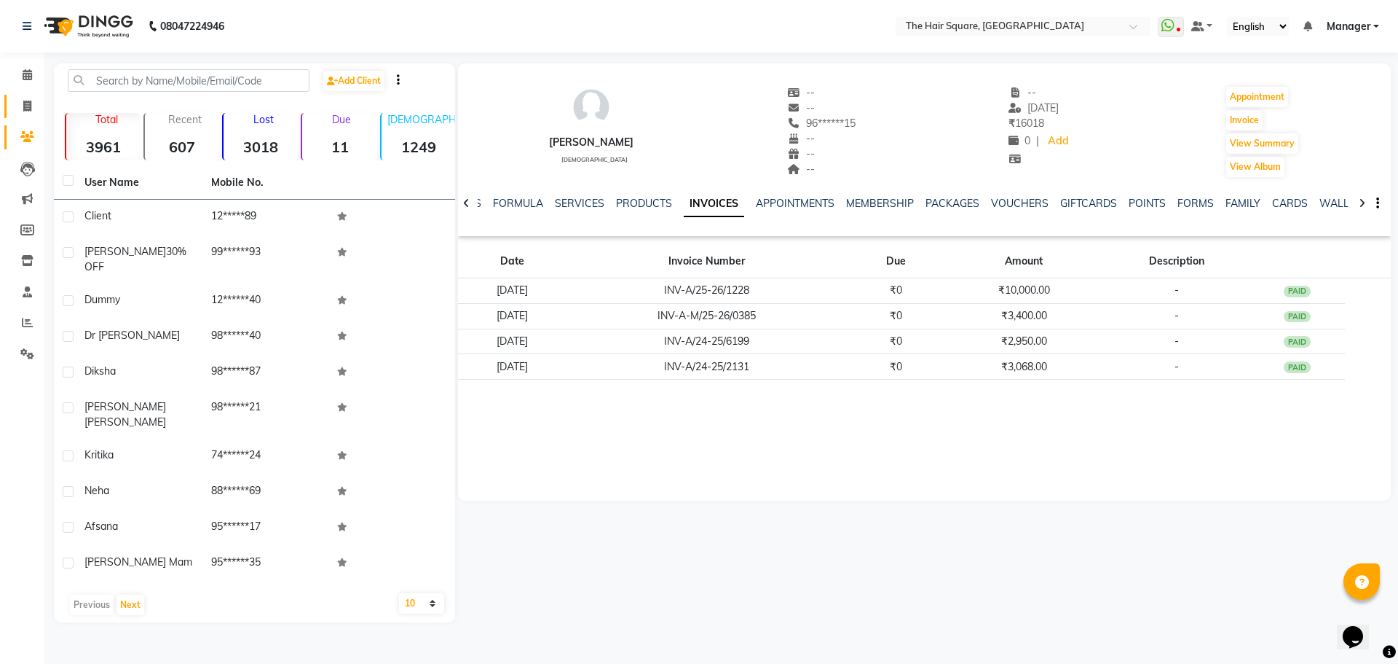
drag, startPoint x: 39, startPoint y: 117, endPoint x: 31, endPoint y: 103, distance: 16.6
click at [39, 117] on link "Invoice" at bounding box center [21, 107] width 35 height 24
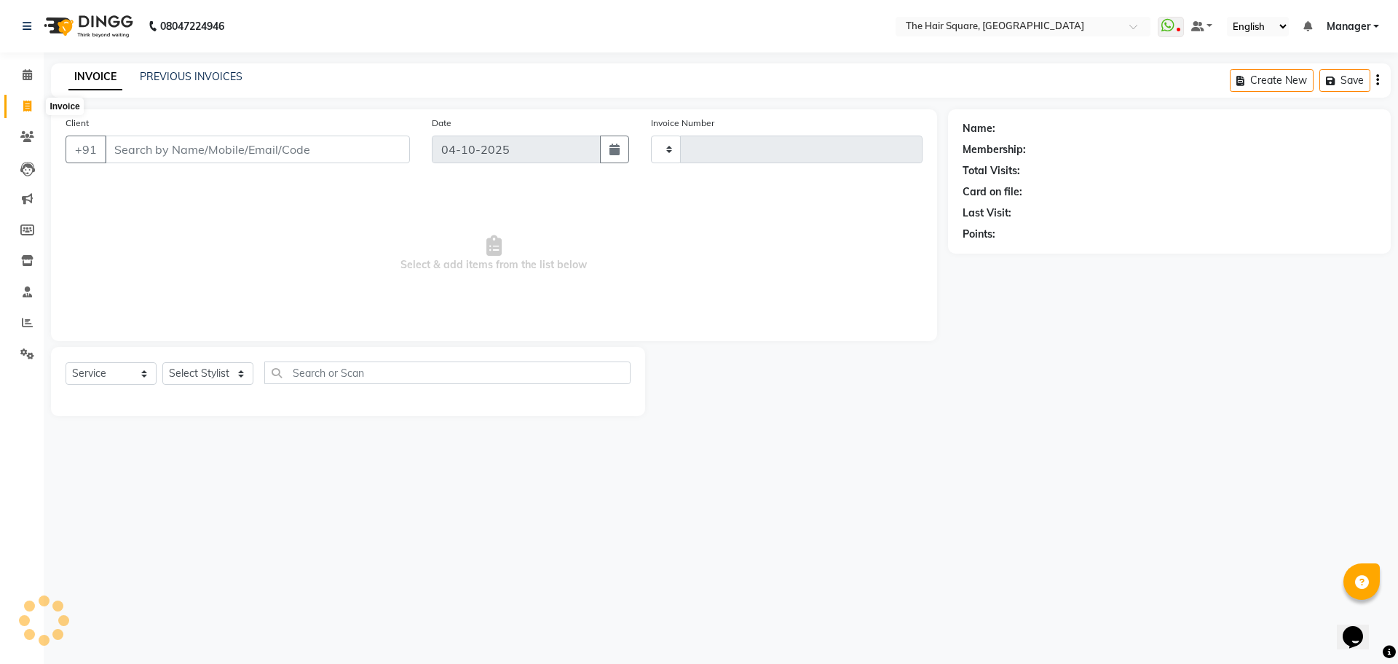
click at [31, 102] on icon at bounding box center [27, 106] width 8 height 11
select select "service"
select select "5768"
type input "3776"
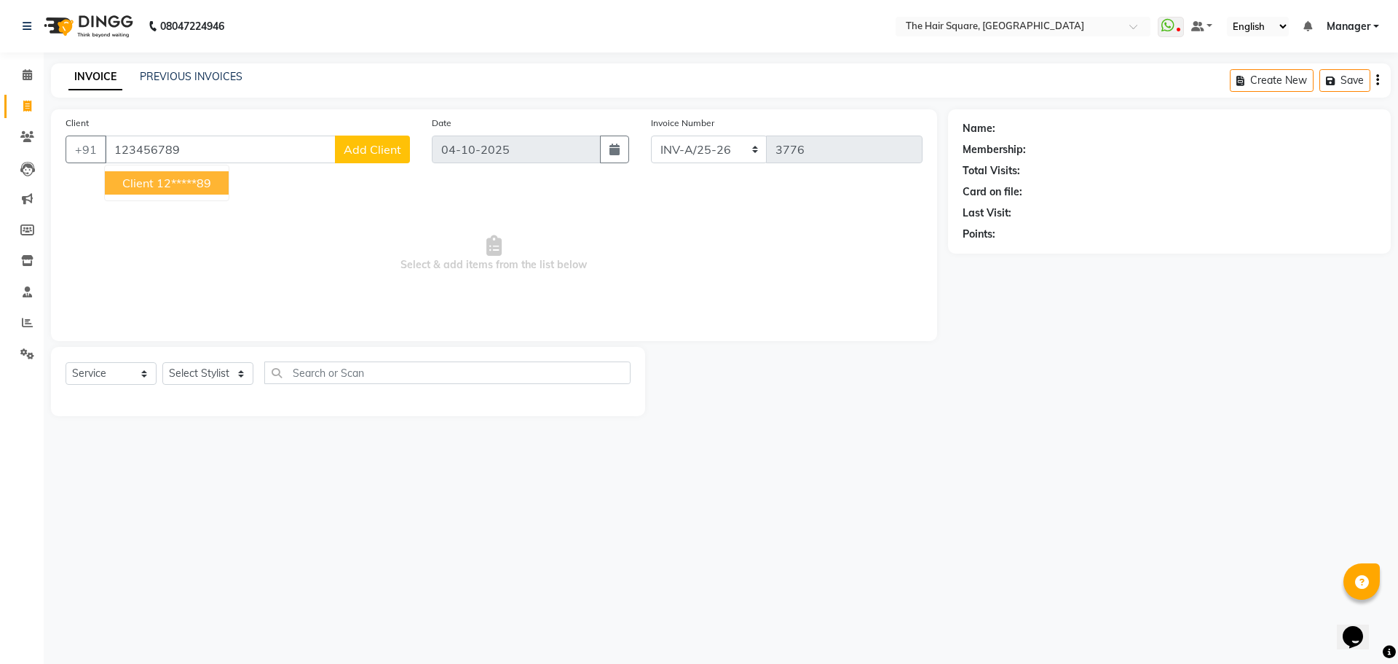
drag, startPoint x: 149, startPoint y: 192, endPoint x: 151, endPoint y: 205, distance: 13.2
click at [149, 192] on button "Client 12*****89" at bounding box center [167, 182] width 124 height 23
type input "12*****89"
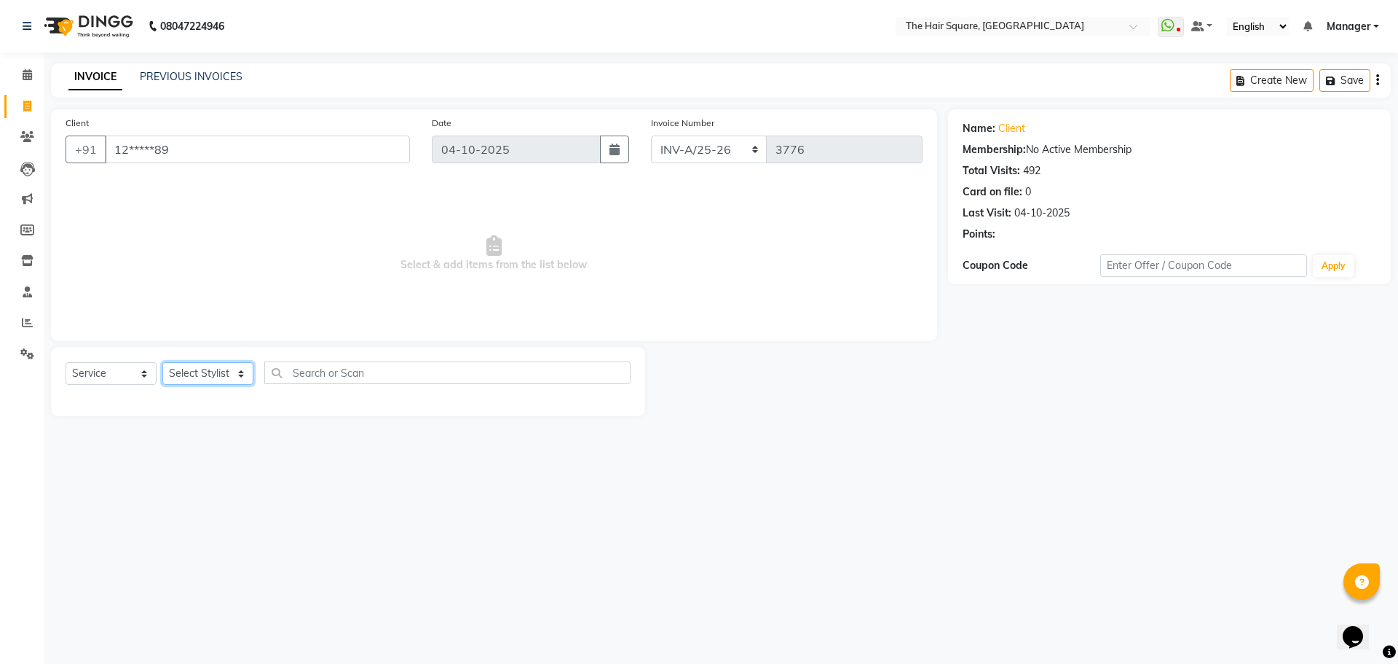
click at [192, 367] on select "Select Stylist Amit [PERSON_NAME] Dev Imran [PERSON_NAME] [PERSON_NAME] Manager…" at bounding box center [207, 373] width 91 height 23
select select "75571"
click at [162, 362] on select "Select Stylist Amit [PERSON_NAME] Dev Imran [PERSON_NAME] [PERSON_NAME] Manager…" at bounding box center [207, 373] width 91 height 23
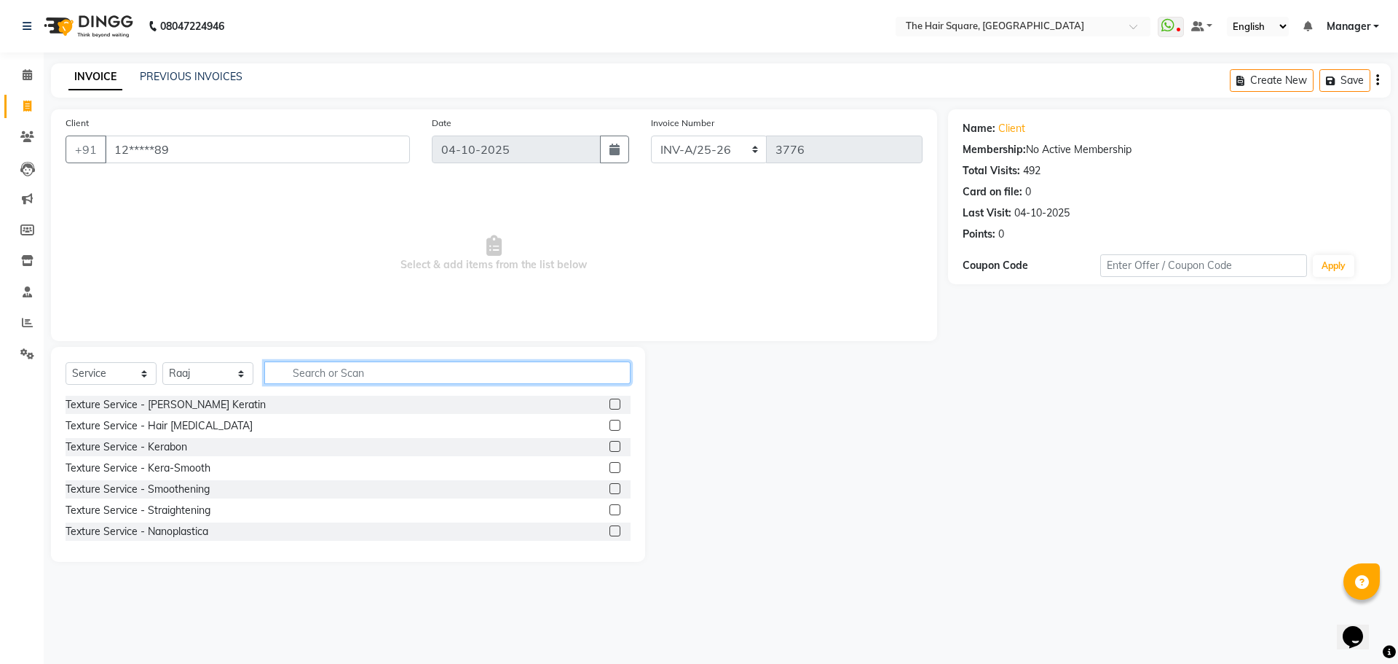
click at [330, 366] on input "text" at bounding box center [447, 372] width 366 height 23
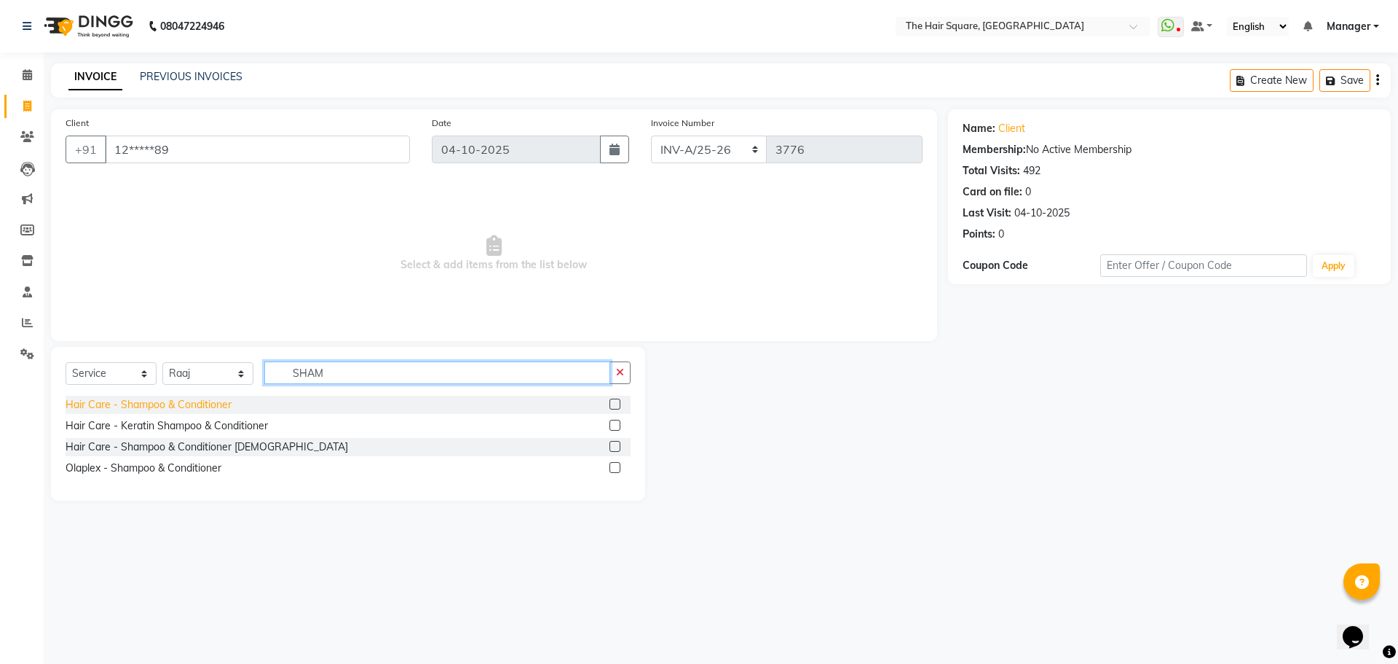
type input "SHAM"
click at [149, 410] on div "Hair Care - Shampoo & Conditioner" at bounding box center [149, 404] width 166 height 15
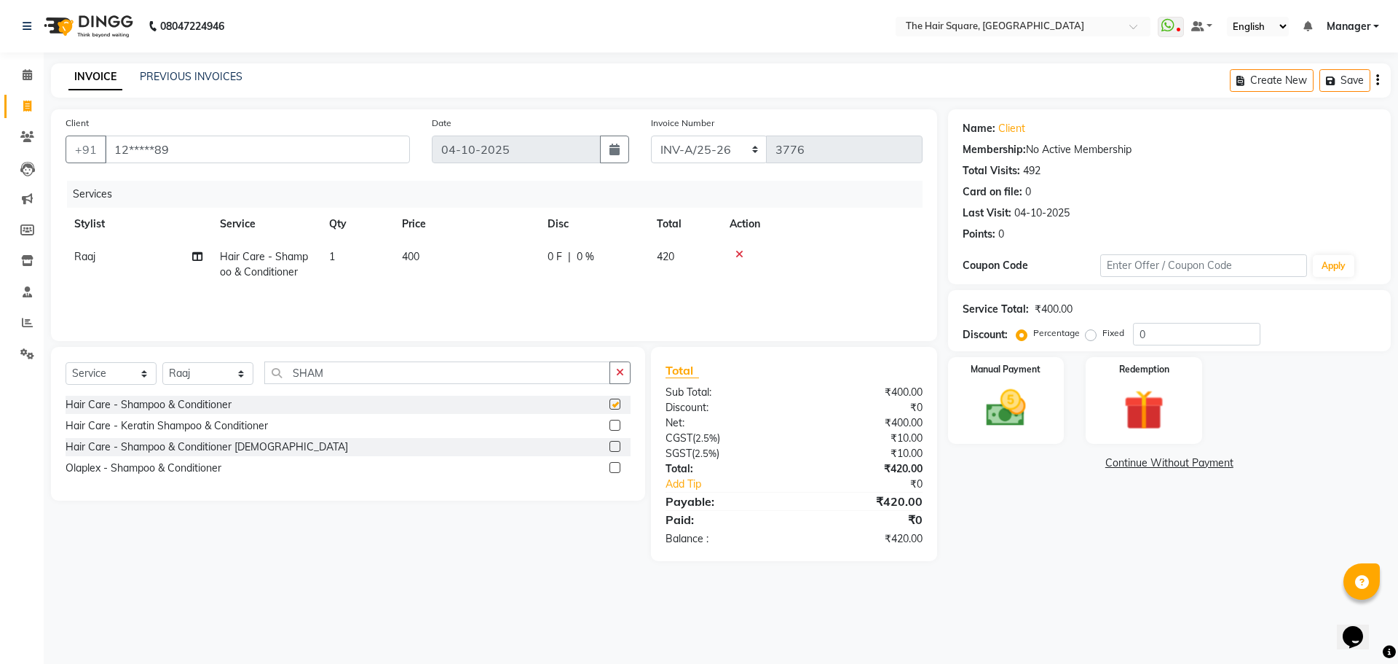
checkbox input "false"
click at [479, 288] on div "Services Stylist Service Qty Price Disc Total Action Raaj Hair Care - Shampoo &…" at bounding box center [494, 254] width 857 height 146
click at [494, 258] on td "400" at bounding box center [466, 264] width 146 height 48
select select "75571"
drag, startPoint x: 512, startPoint y: 259, endPoint x: 0, endPoint y: 314, distance: 514.9
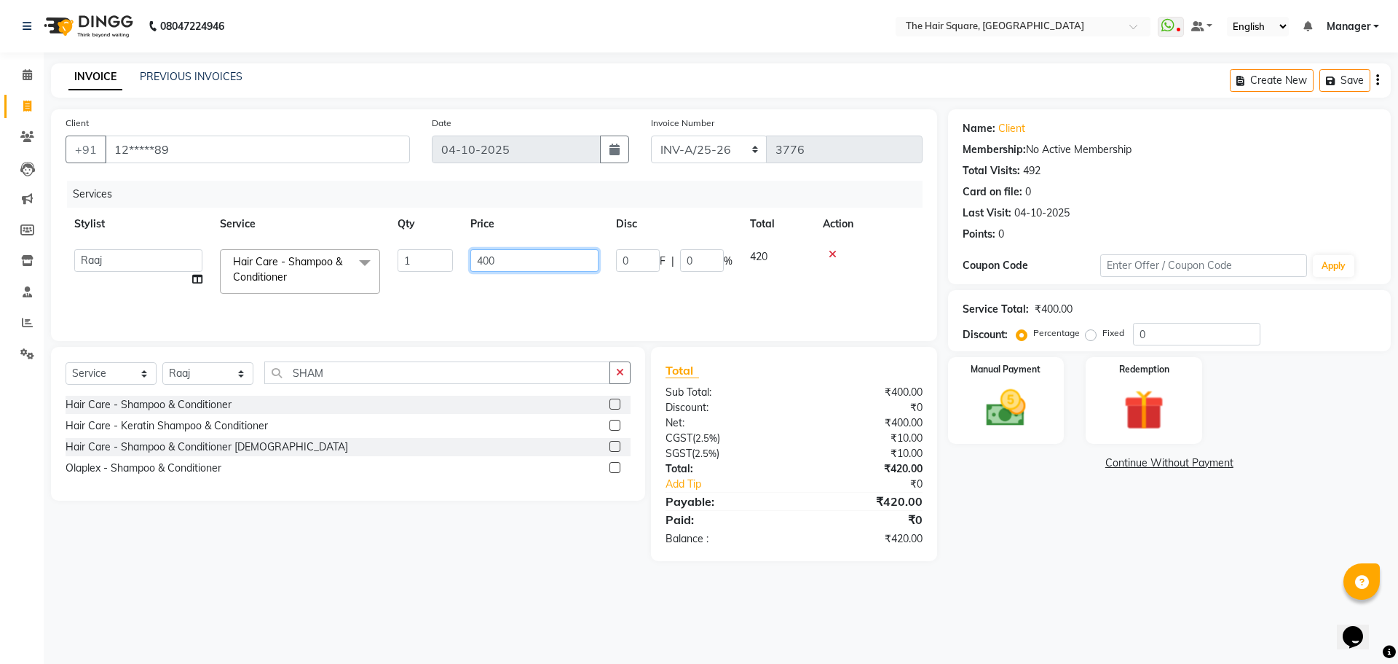
click at [0, 270] on app-home "08047224946 Select Location × The Hair Square, Ambience Island WhatsApp Status …" at bounding box center [699, 291] width 1398 height 583
type input "250"
click at [138, 248] on td "Raaj" at bounding box center [139, 264] width 146 height 48
select select "75571"
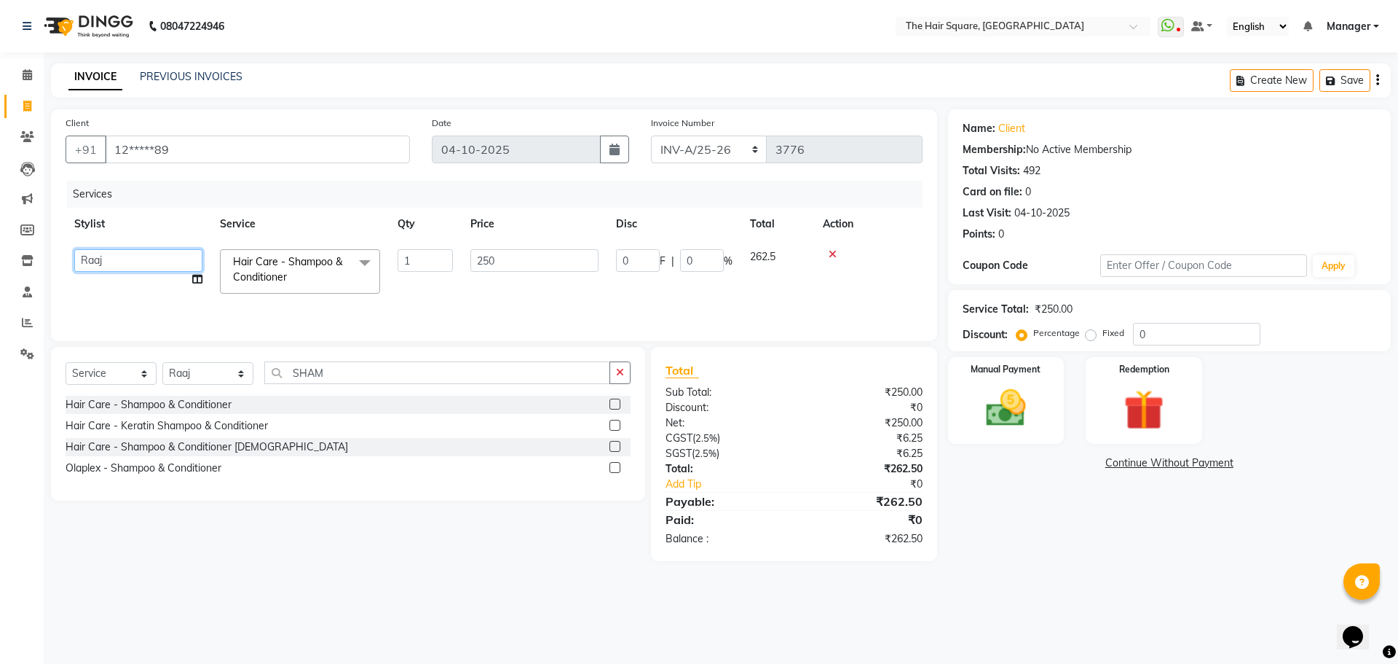
click at [138, 256] on select "Amit [PERSON_NAME] Dev [PERSON_NAME] [PERSON_NAME] [PERSON_NAME] Manager [PERSO…" at bounding box center [138, 260] width 128 height 23
select select "67434"
click at [332, 371] on input "SHAM" at bounding box center [437, 372] width 346 height 23
drag, startPoint x: 0, startPoint y: 366, endPoint x: 24, endPoint y: 439, distance: 77.4
click at [0, 399] on app-home "08047224946 Select Location × The Hair Square, Ambience Island WhatsApp Status …" at bounding box center [699, 291] width 1398 height 583
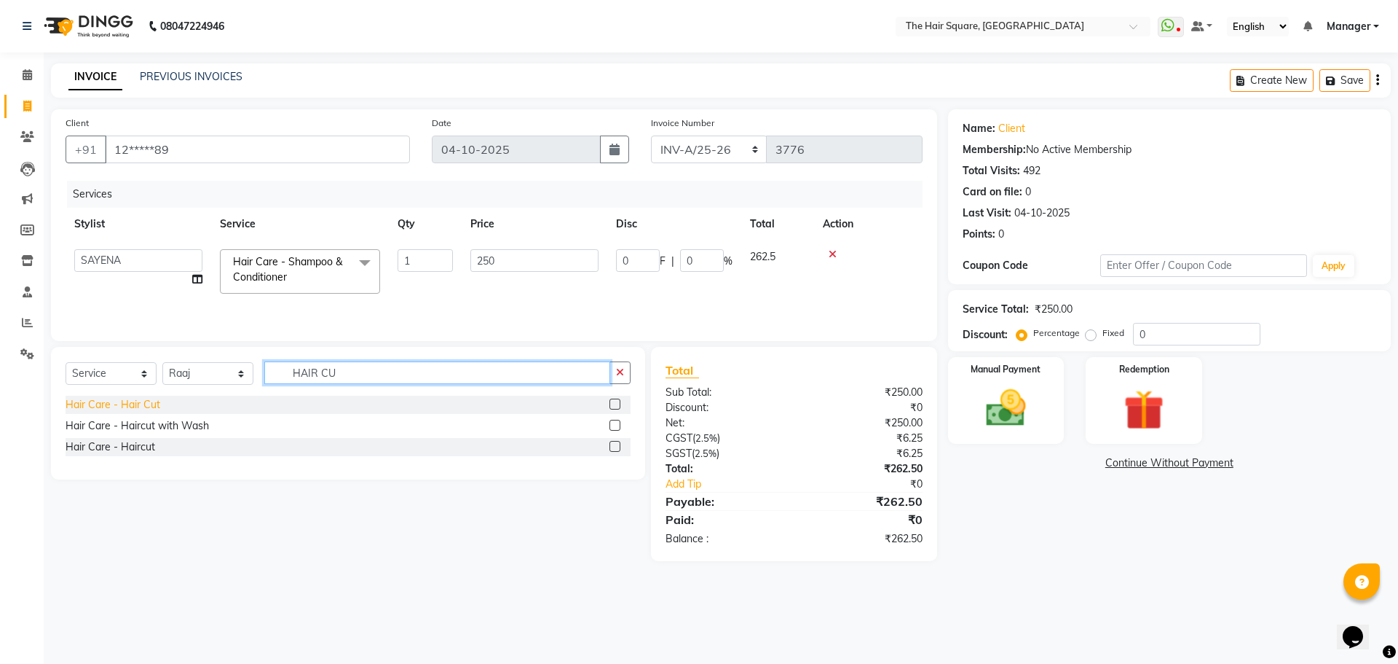
type input "HAIR CU"
click at [90, 406] on div "Hair Care - Hair Cut" at bounding box center [113, 404] width 95 height 15
checkbox input "false"
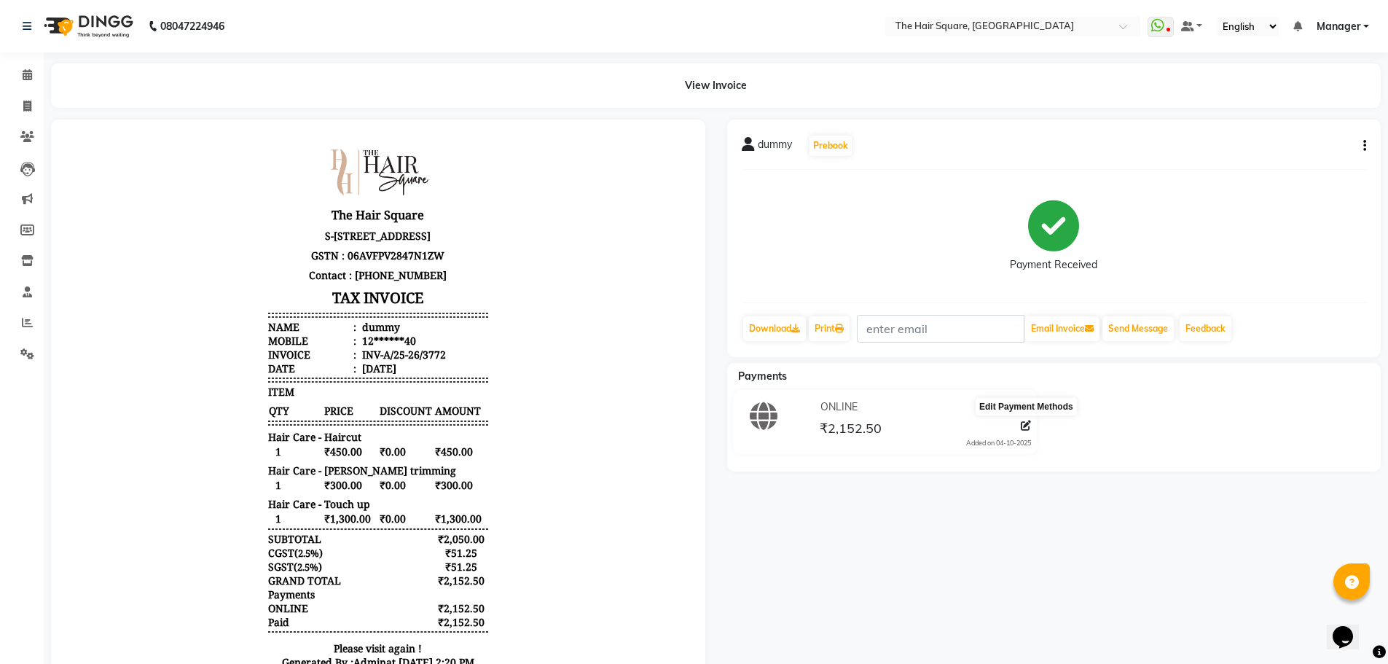
click at [1024, 424] on icon at bounding box center [1025, 425] width 10 height 10
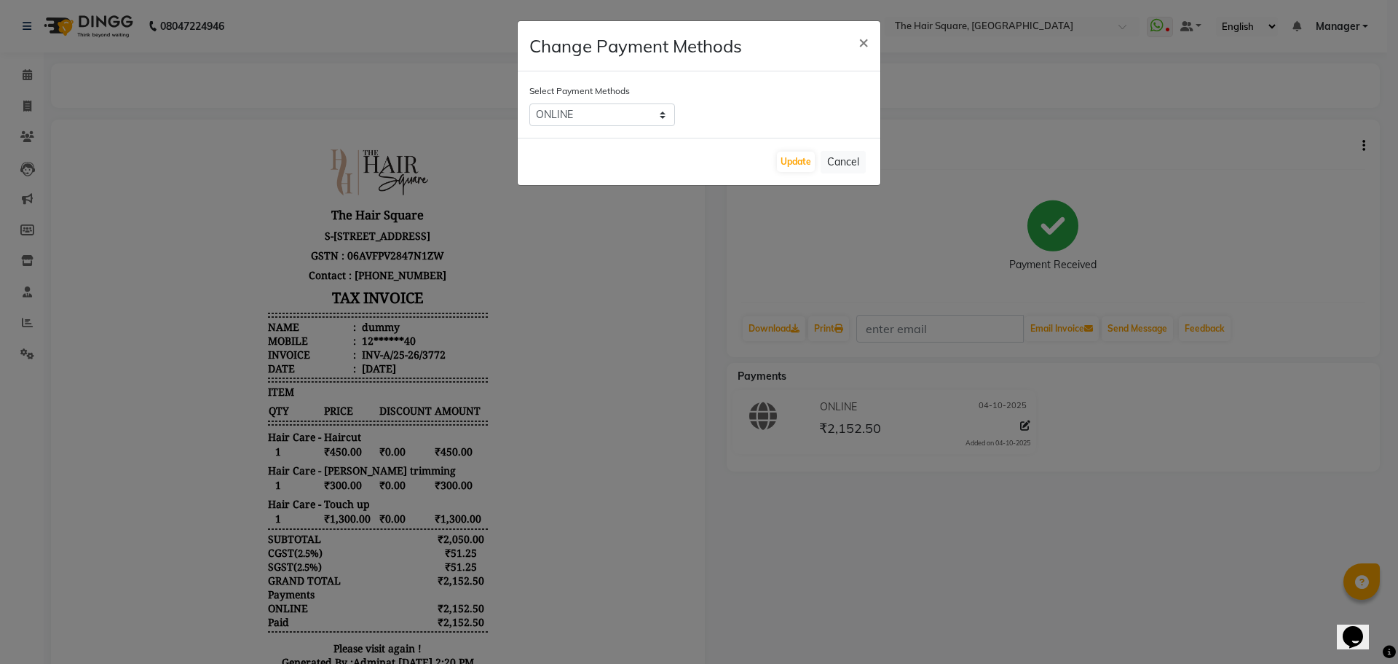
click at [1024, 424] on ngb-modal-window "Change Payment Methods × Select Payment Methods ONLINE CARD CASH Other Cards Up…" at bounding box center [699, 332] width 1398 height 664
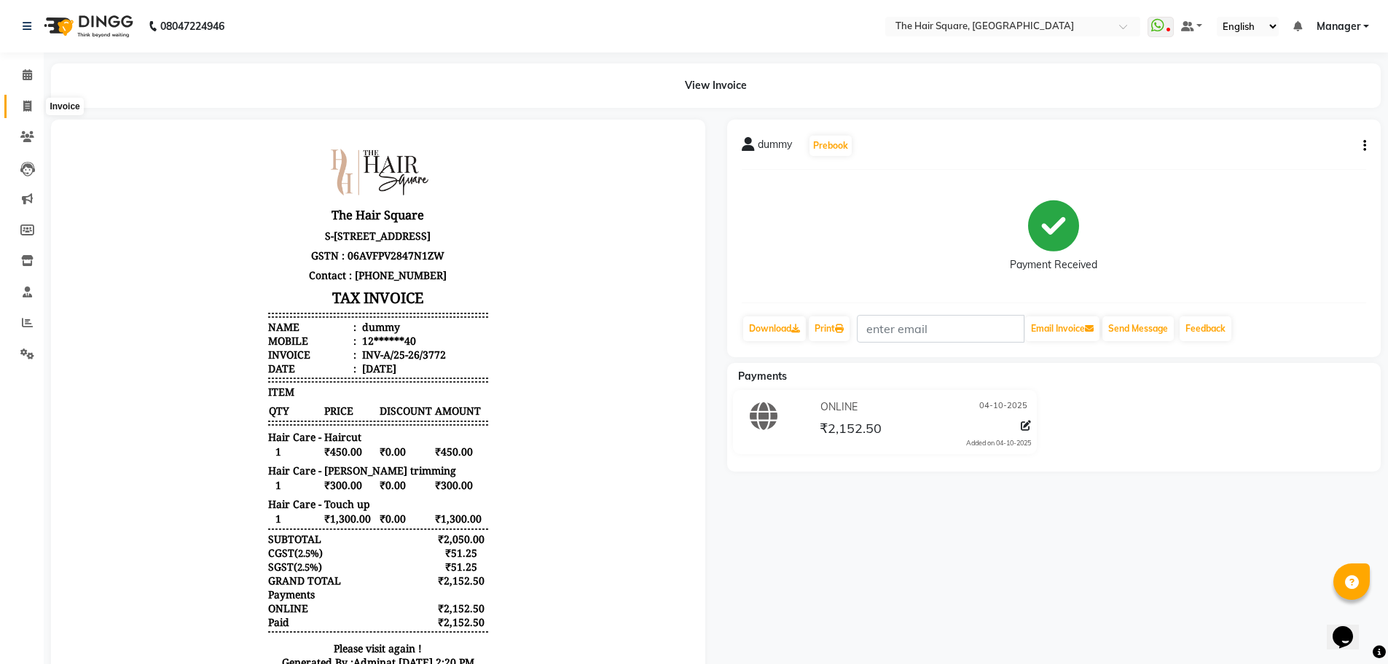
click at [27, 106] on icon at bounding box center [27, 106] width 8 height 11
select select "5768"
select select "service"
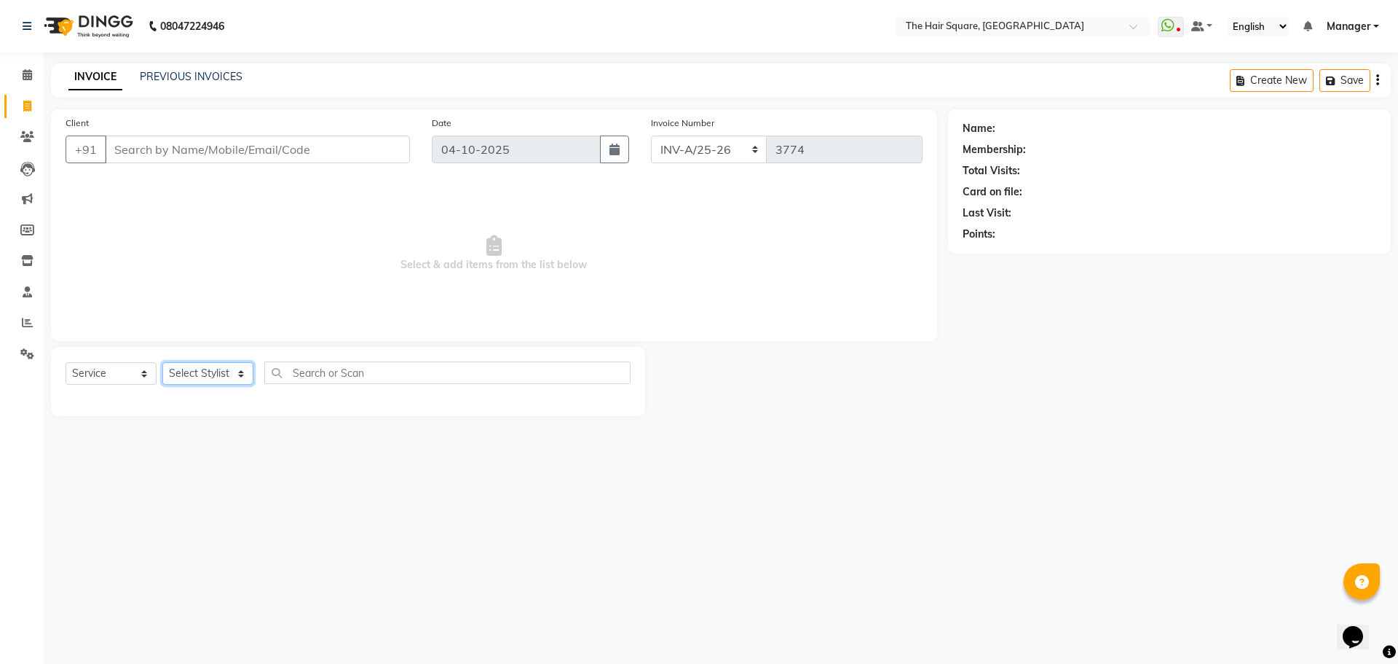
click at [193, 378] on select "Select Stylist Amit [PERSON_NAME] Dev Imran [PERSON_NAME] [PERSON_NAME] Manager…" at bounding box center [207, 373] width 91 height 23
select select "39358"
click at [162, 362] on select "Select Stylist Amit [PERSON_NAME] Dev Imran [PERSON_NAME] [PERSON_NAME] Manager…" at bounding box center [207, 373] width 91 height 23
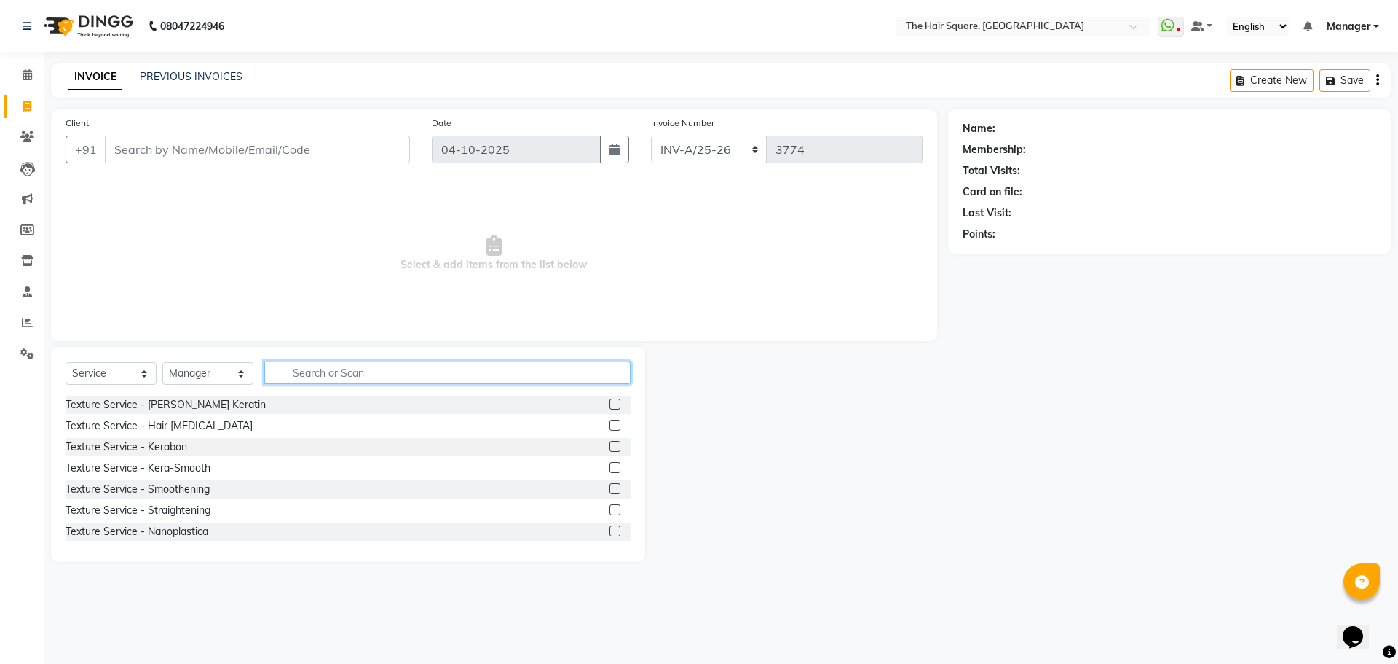
click at [304, 374] on input "text" at bounding box center [447, 372] width 366 height 23
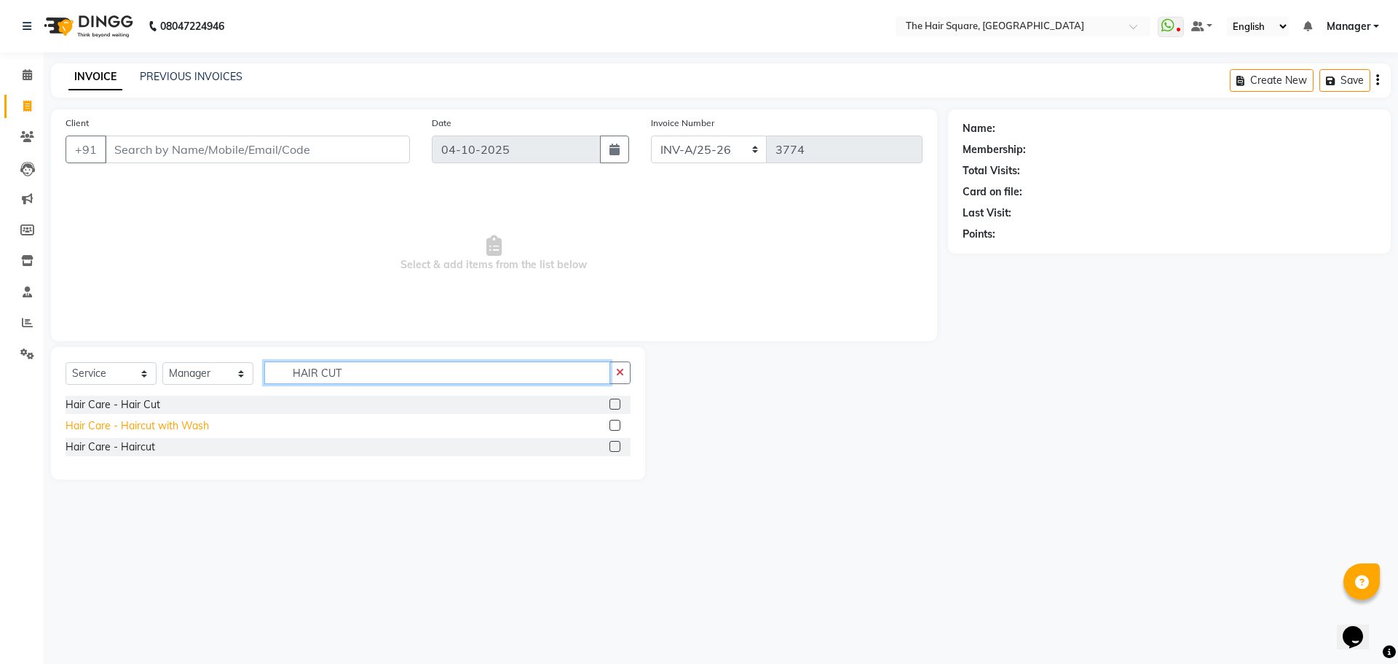
type input "HAIR CUT"
click at [124, 451] on div "Hair Care - Haircut" at bounding box center [111, 446] width 90 height 15
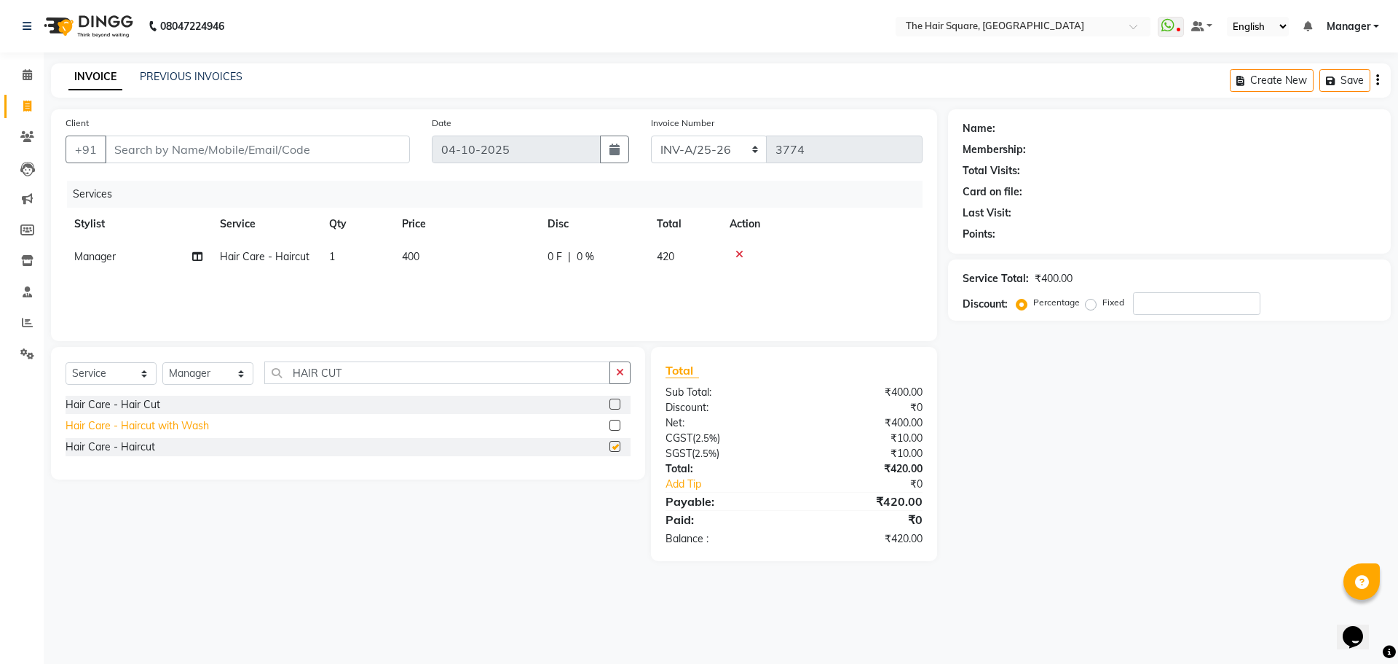
checkbox input "false"
click at [457, 261] on td "400" at bounding box center [466, 256] width 146 height 33
select select "39358"
drag, startPoint x: 481, startPoint y: 260, endPoint x: 114, endPoint y: 299, distance: 369.1
click at [111, 272] on tr "Amit Aradhana Bittu Dev Imran Inder Javed Kim Mahendra Manager Mukesh Raaj Radh…" at bounding box center [494, 267] width 857 height 55
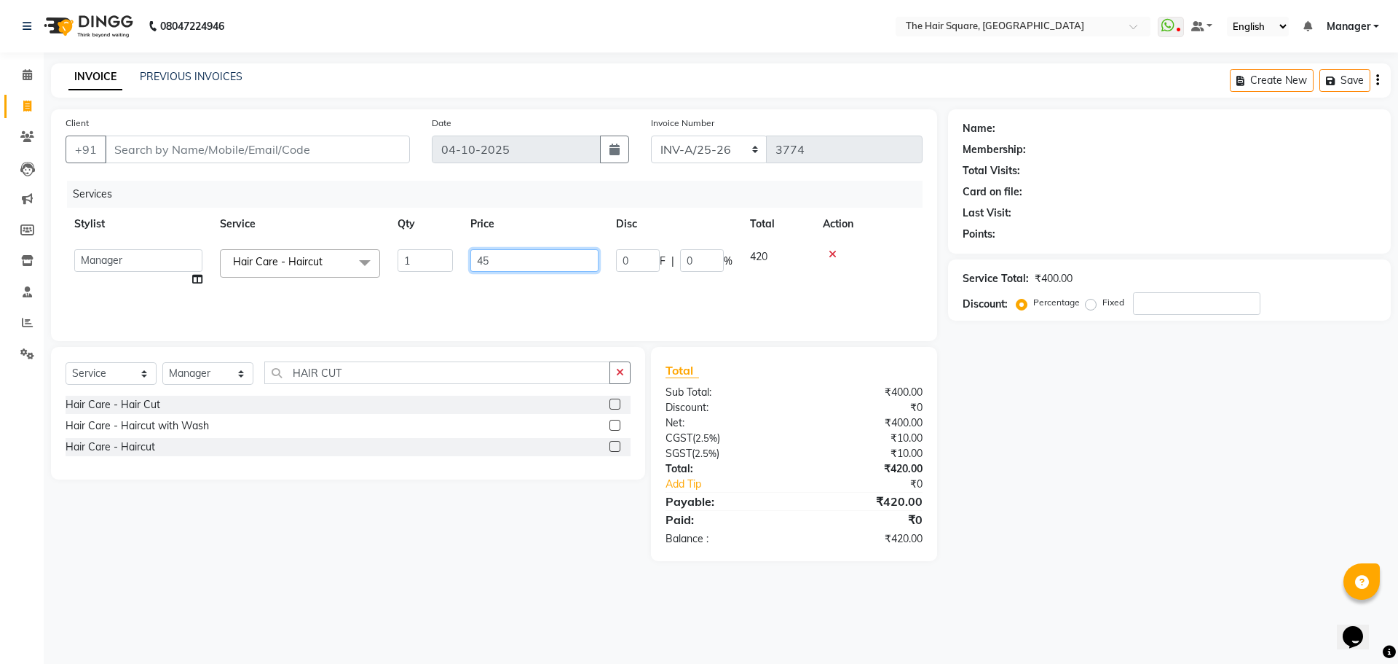
type input "450"
click at [293, 466] on div "Select Service Product Membership Package Voucher Prepaid Gift Card Select Styl…" at bounding box center [348, 413] width 594 height 133
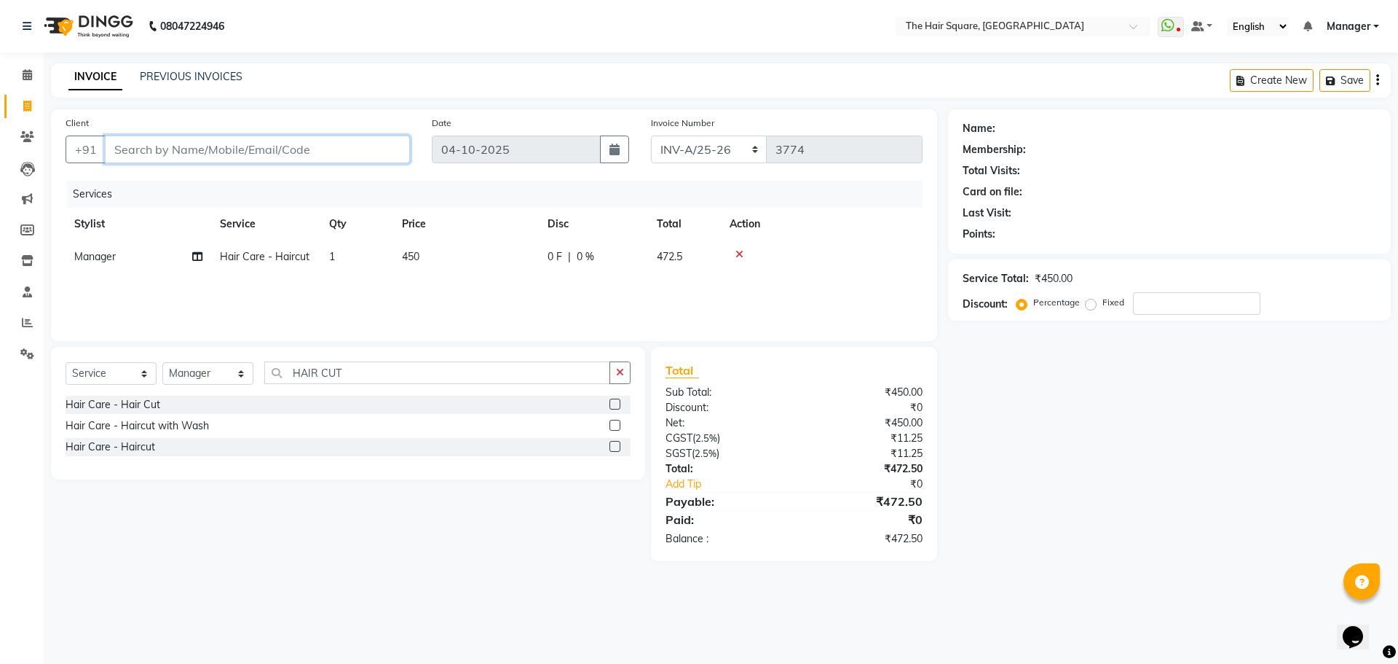
click at [248, 149] on input "Client" at bounding box center [257, 149] width 305 height 28
type input "1"
type input "0"
type input "123456789"
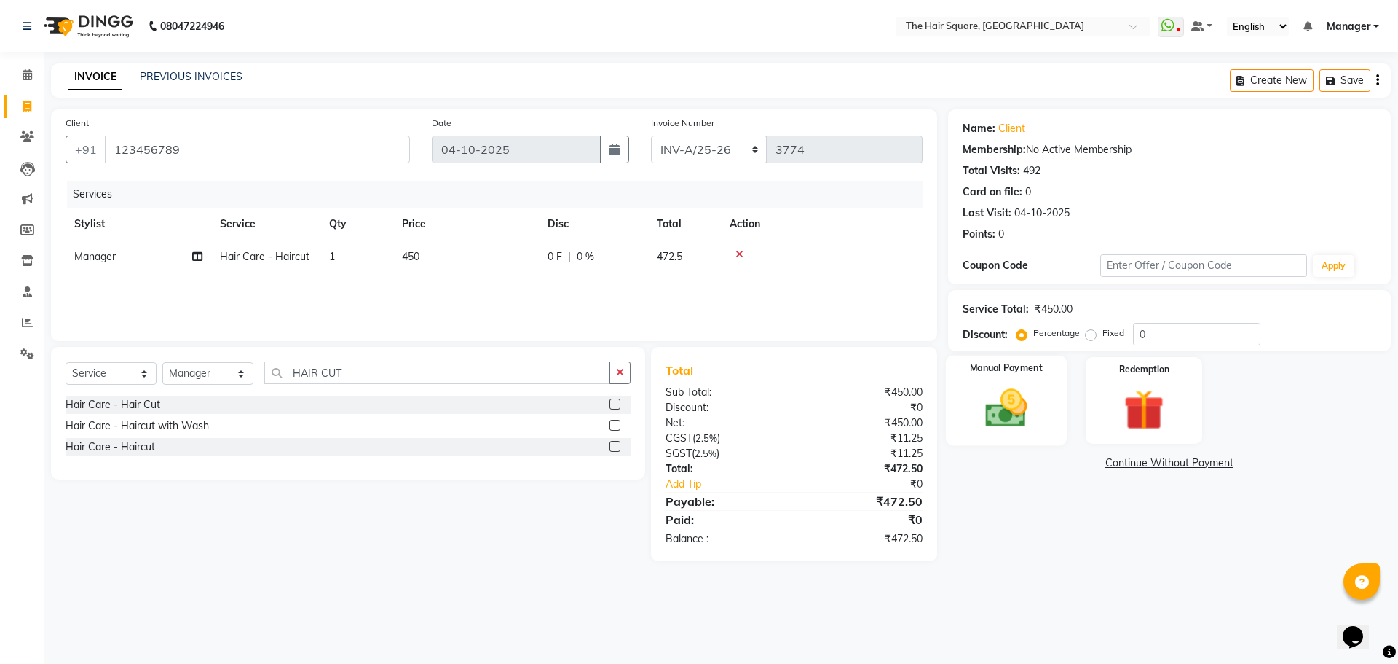
click at [1010, 401] on img at bounding box center [1006, 408] width 68 height 48
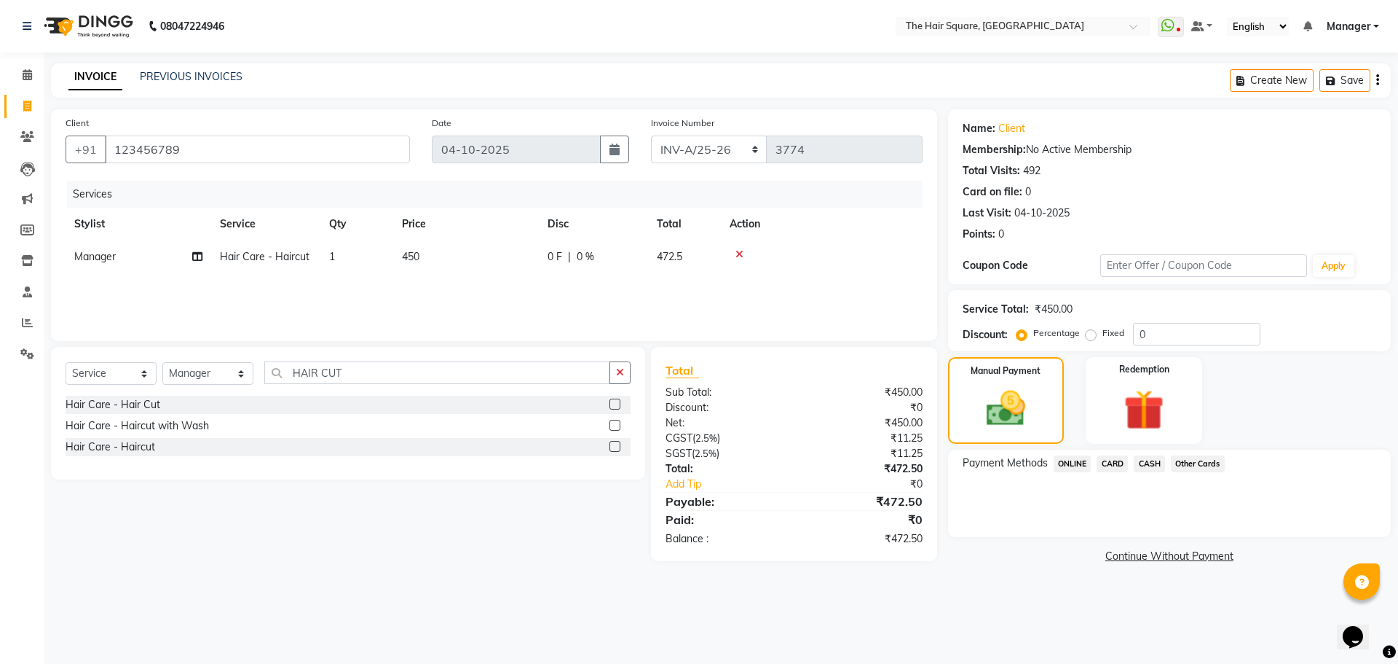
click at [1079, 469] on span "ONLINE" at bounding box center [1073, 463] width 38 height 17
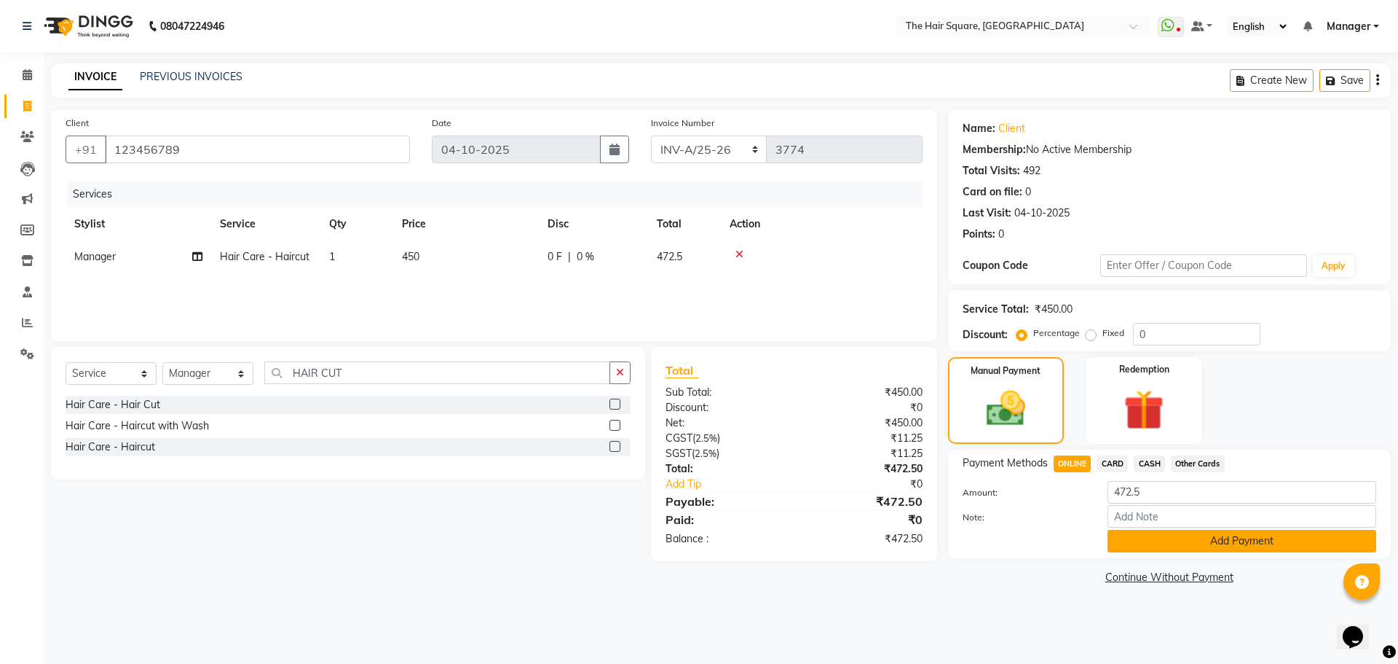
click at [1165, 539] on button "Add Payment" at bounding box center [1242, 541] width 269 height 23
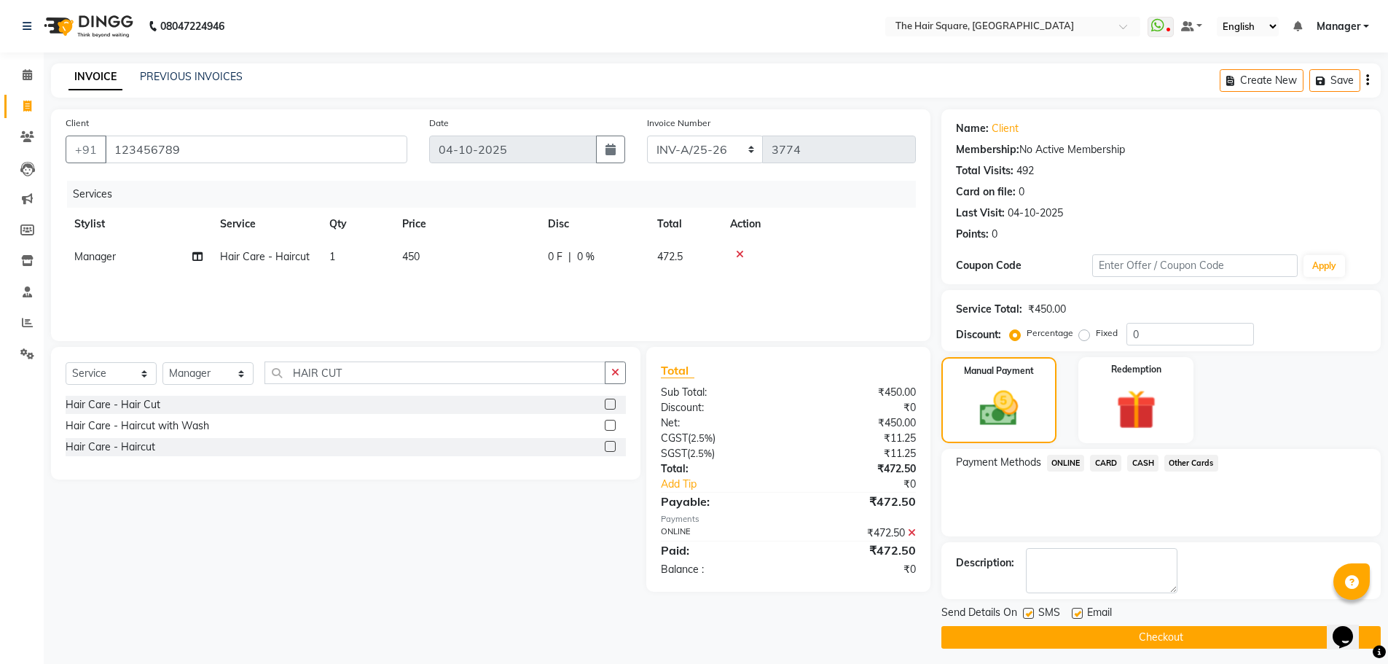
click at [1028, 611] on label at bounding box center [1028, 612] width 11 height 11
click at [1028, 611] on input "checkbox" at bounding box center [1027, 613] width 9 height 9
checkbox input "false"
click at [1074, 612] on label at bounding box center [1076, 612] width 11 height 11
click at [1074, 612] on input "checkbox" at bounding box center [1075, 613] width 9 height 9
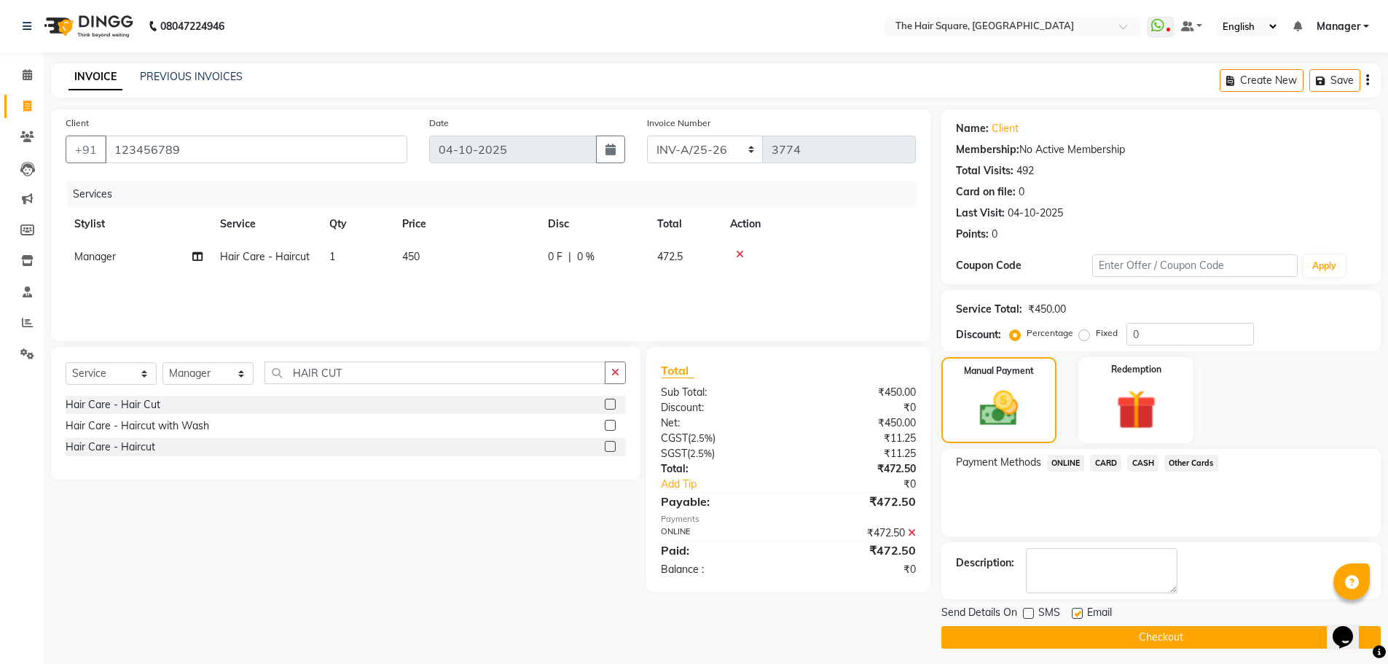
checkbox input "false"
click at [1080, 637] on button "Checkout" at bounding box center [1160, 637] width 439 height 23
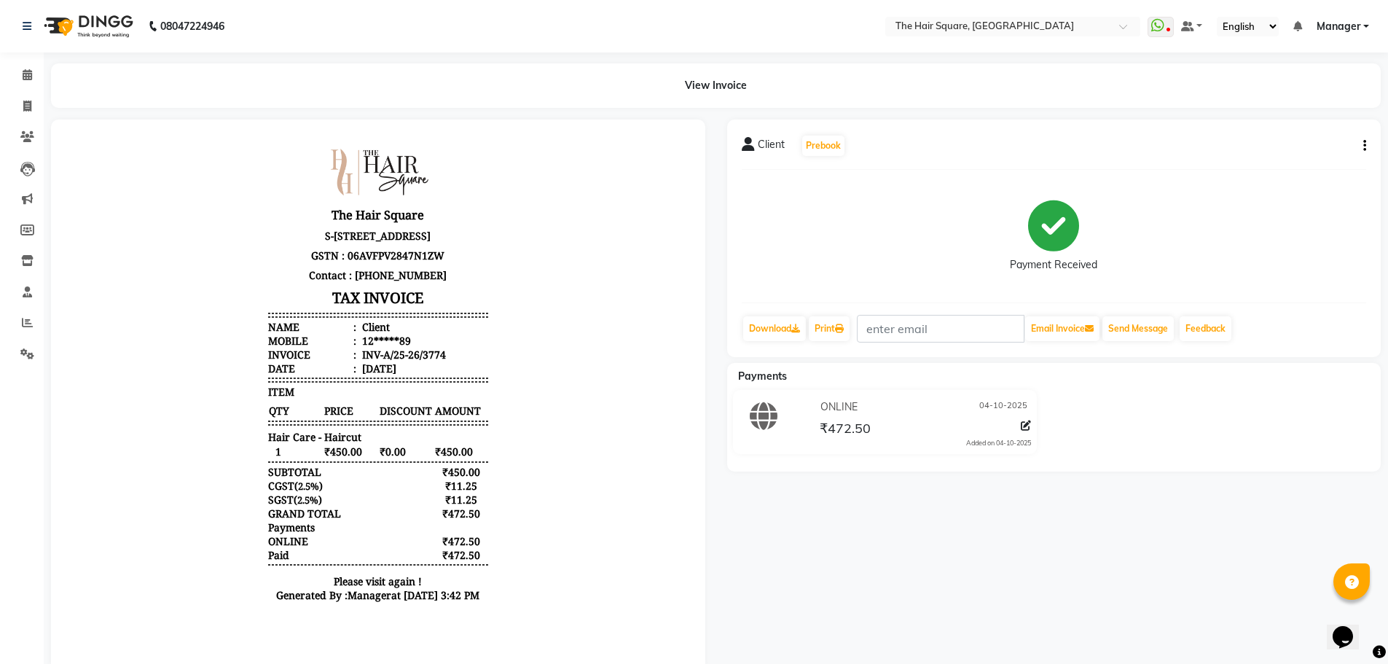
drag, startPoint x: 856, startPoint y: 698, endPoint x: 1214, endPoint y: 484, distance: 417.5
click at [1214, 484] on div "Client Prebook Payment Received Download Print Email Invoice Send Message Feedb…" at bounding box center [1054, 394] width 676 height 551
click at [30, 109] on icon at bounding box center [27, 106] width 8 height 11
select select "service"
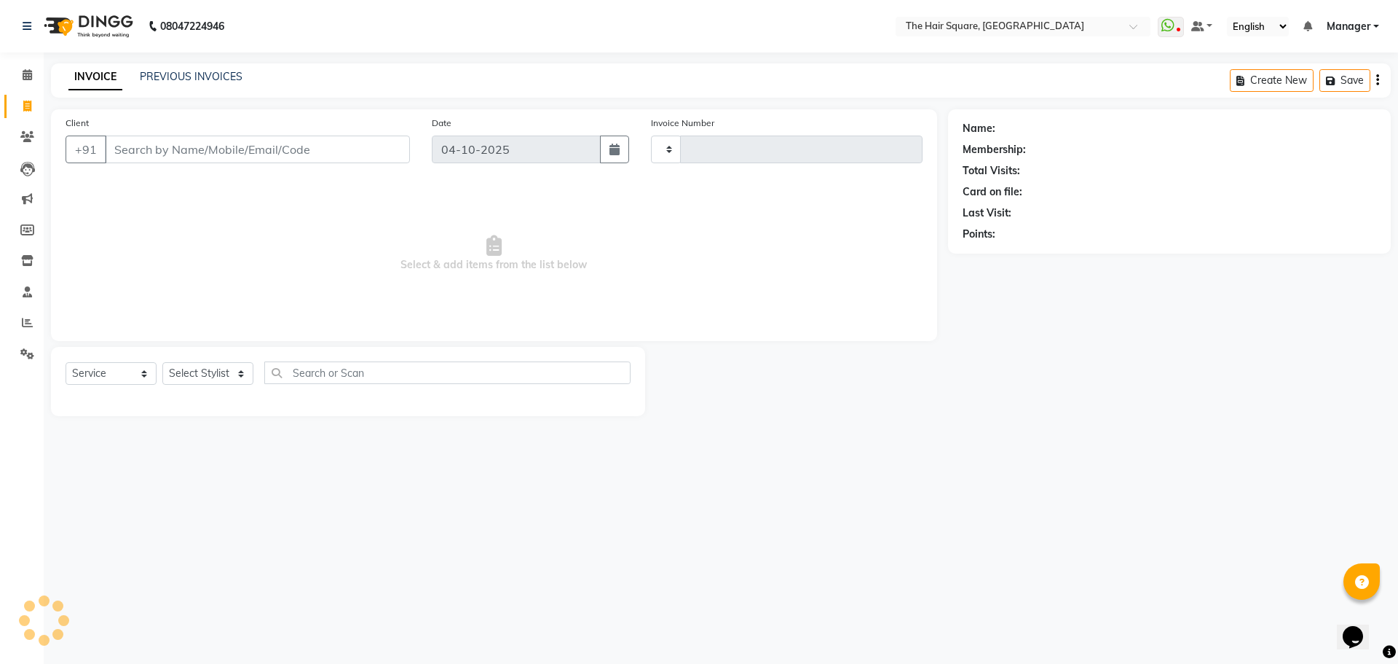
type input "3775"
select select "5768"
click at [209, 364] on select "Select Stylist Amit [PERSON_NAME] Dev Imran [PERSON_NAME] [PERSON_NAME] Manager…" at bounding box center [207, 373] width 91 height 23
select select "39358"
click at [162, 362] on select "Select Stylist Amit [PERSON_NAME] Dev Imran [PERSON_NAME] [PERSON_NAME] Manager…" at bounding box center [207, 373] width 91 height 23
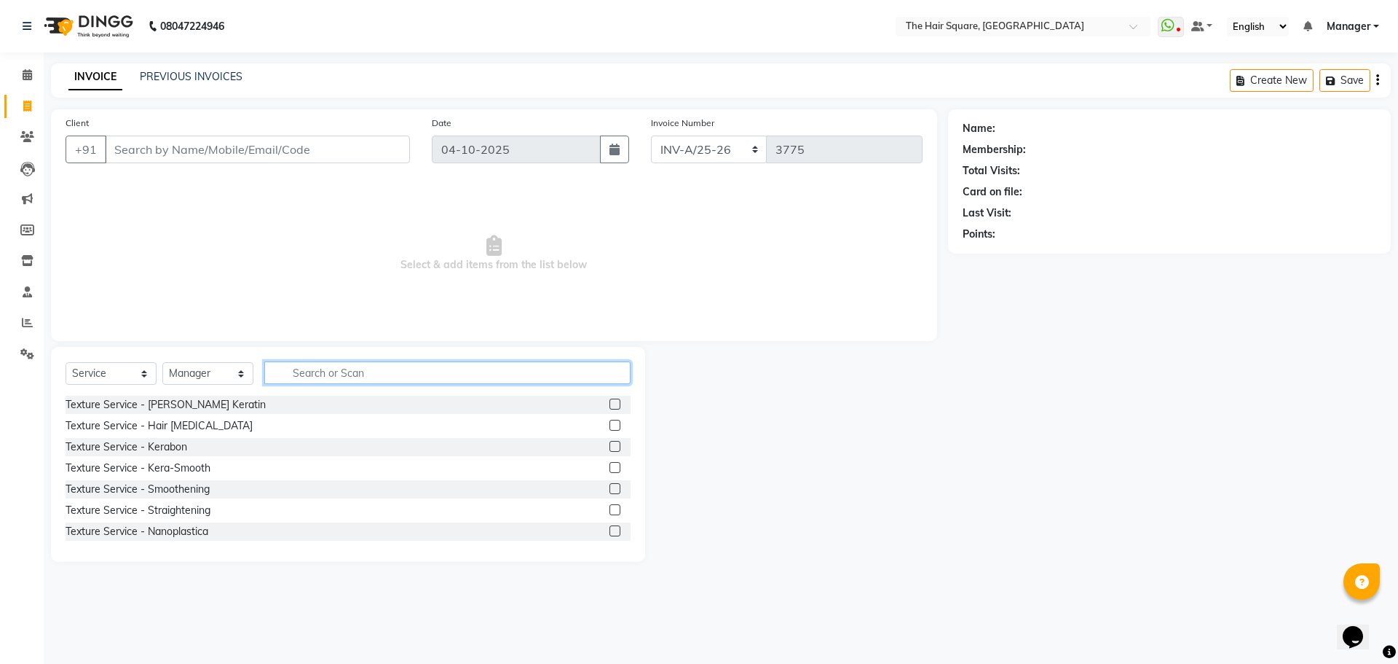
drag, startPoint x: 376, startPoint y: 377, endPoint x: 363, endPoint y: 378, distance: 12.4
click at [377, 377] on input "text" at bounding box center [447, 372] width 366 height 23
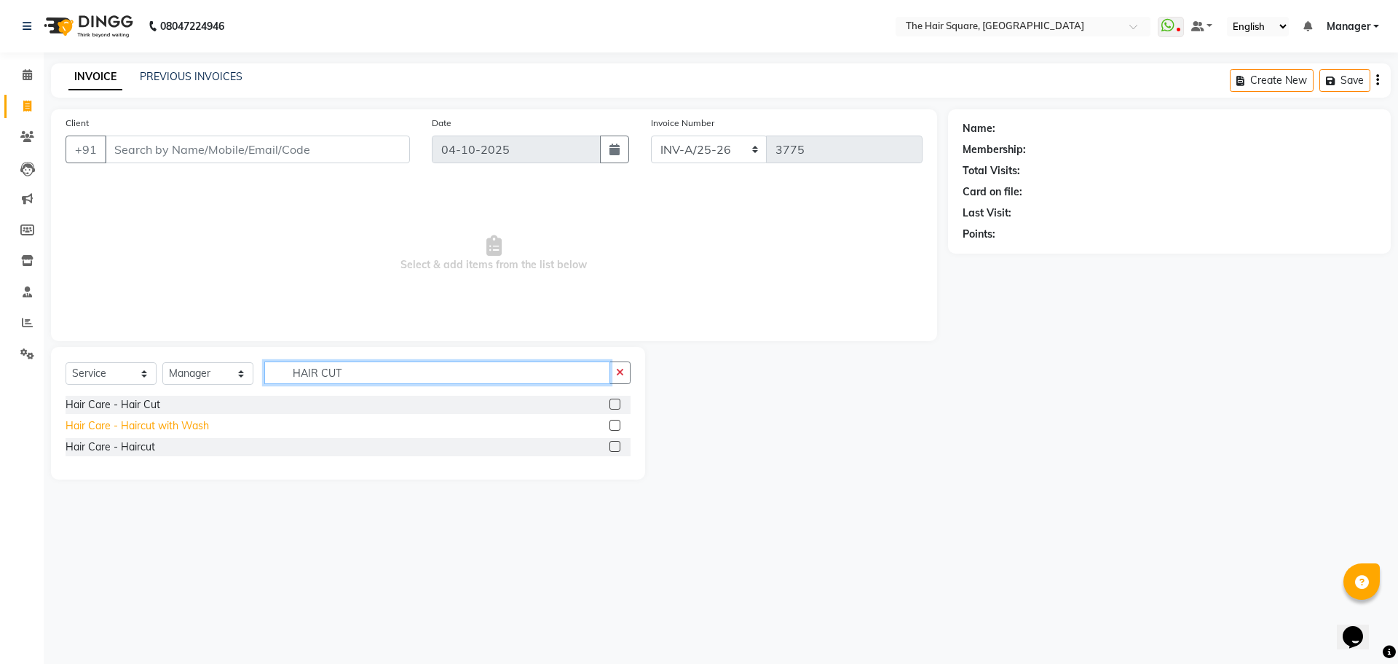
type input "HAIR CUT"
click at [138, 425] on div "Hair Care - Haircut with Wash" at bounding box center [137, 425] width 143 height 15
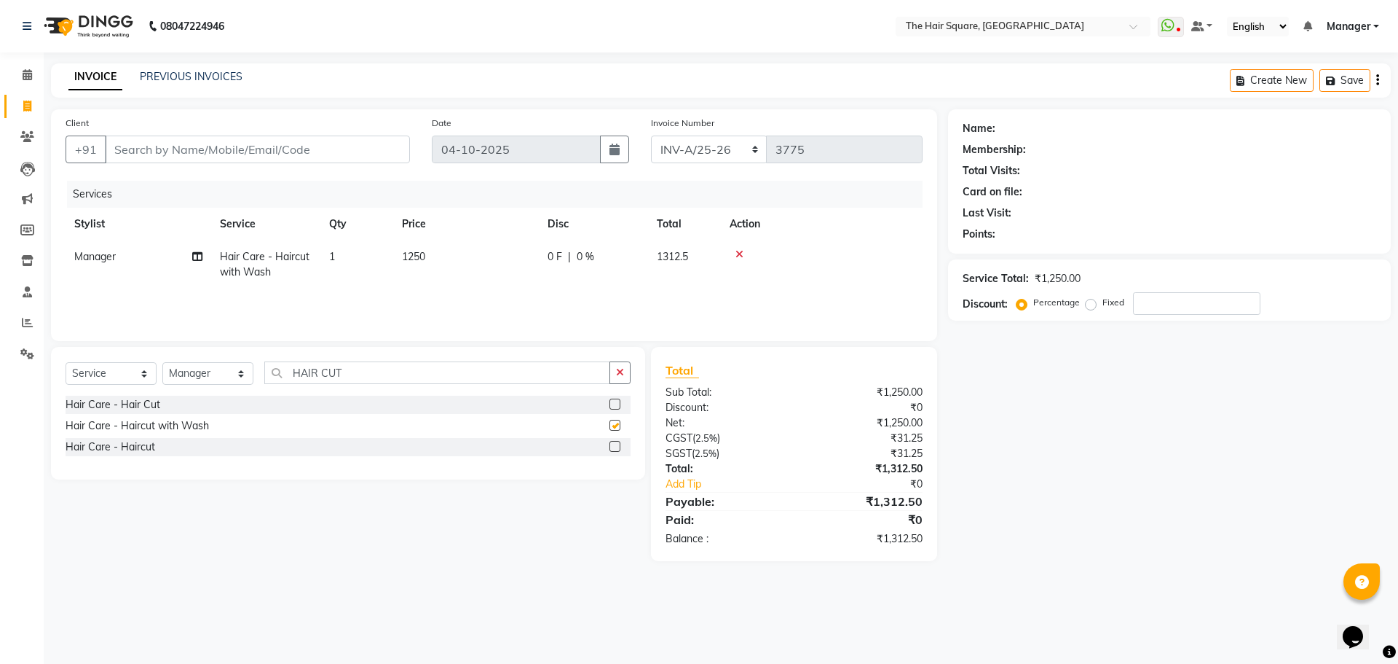
checkbox input "false"
click at [411, 267] on td "1250" at bounding box center [466, 264] width 146 height 48
select select "39358"
drag, startPoint x: 515, startPoint y: 264, endPoint x: 309, endPoint y: 277, distance: 206.5
click at [333, 279] on tr "Amit Aradhana Bittu Dev Imran Inder Javed Kim Mahendra Manager Mukesh Raaj Radh…" at bounding box center [494, 271] width 857 height 62
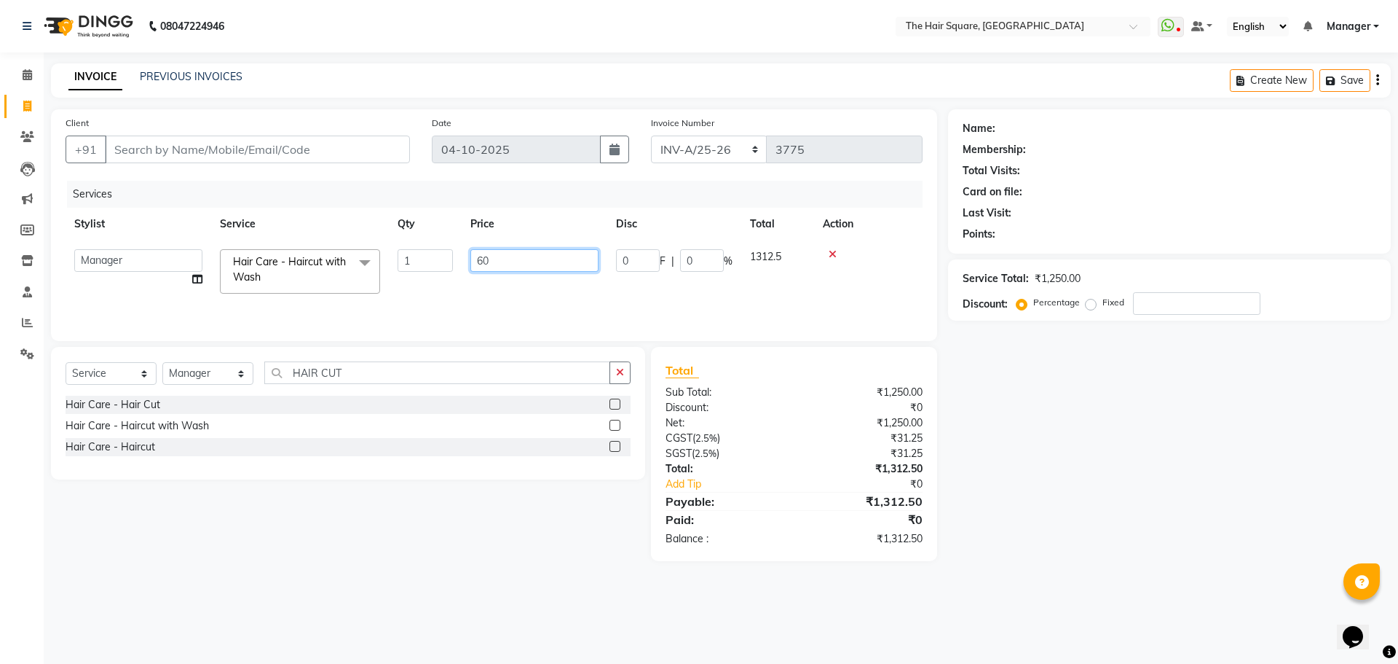
type input "600"
click at [350, 591] on div "08047224946 Select Location × The Hair Square, Ambience Island WhatsApp Status …" at bounding box center [699, 332] width 1398 height 664
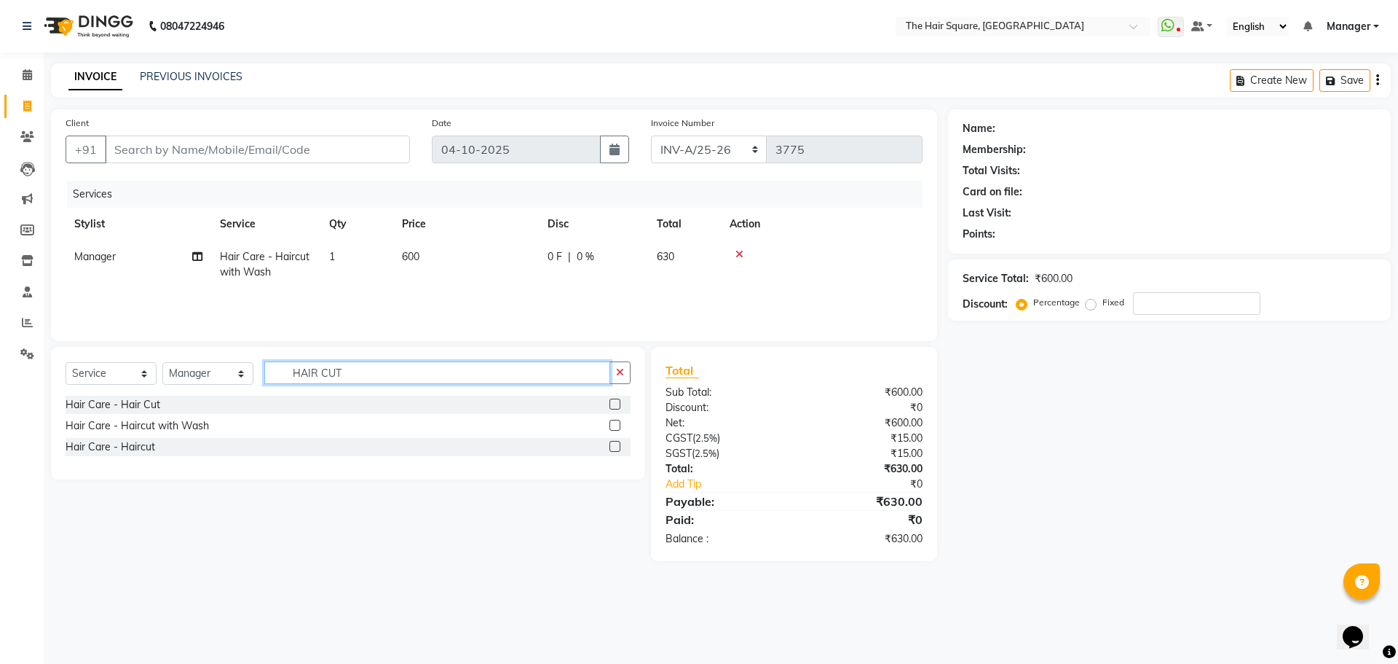
drag, startPoint x: 378, startPoint y: 367, endPoint x: 0, endPoint y: 411, distance: 380.5
click at [0, 409] on app-home "08047224946 Select Location × The Hair Square, Ambience Island WhatsApp Status …" at bounding box center [699, 291] width 1398 height 583
type input "BEARD"
click at [122, 424] on div "Hair Care - [PERSON_NAME] Styling" at bounding box center [151, 425] width 171 height 15
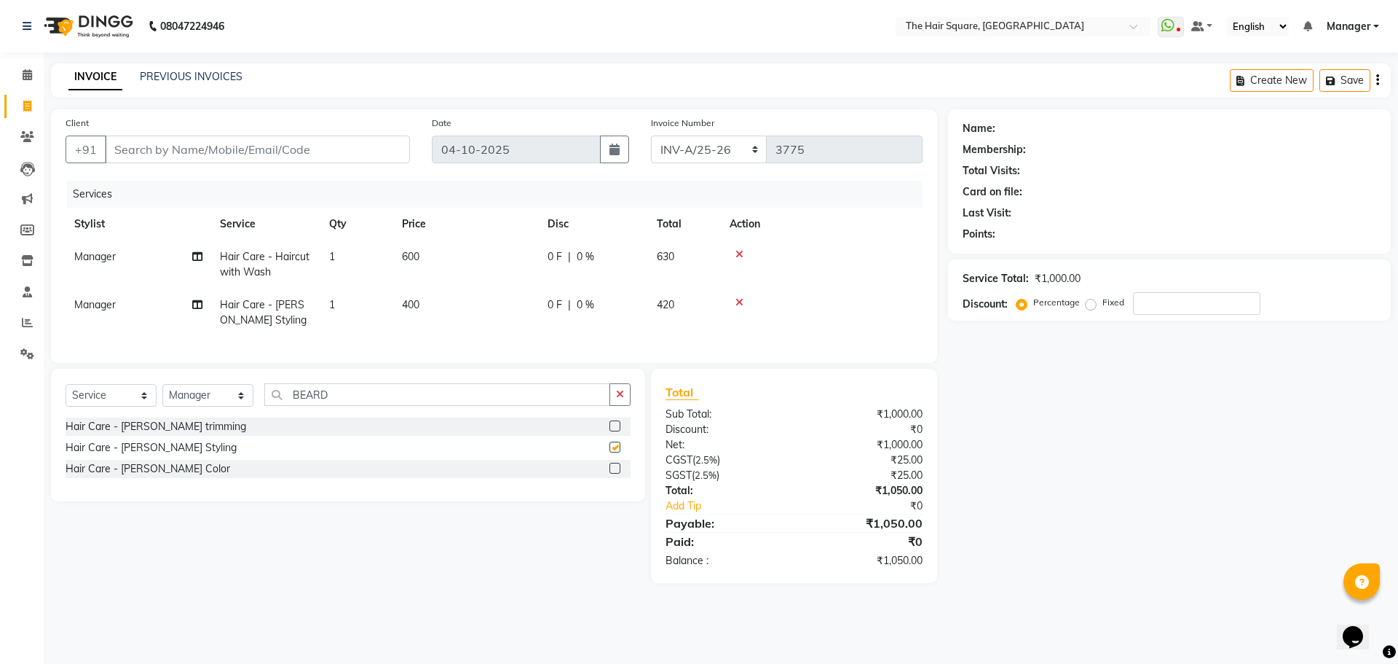
checkbox input "false"
drag, startPoint x: 354, startPoint y: 403, endPoint x: 93, endPoint y: 412, distance: 260.9
click at [107, 414] on div "Select Service Product Membership Package Voucher Prepaid Gift Card Select Styl…" at bounding box center [348, 400] width 565 height 34
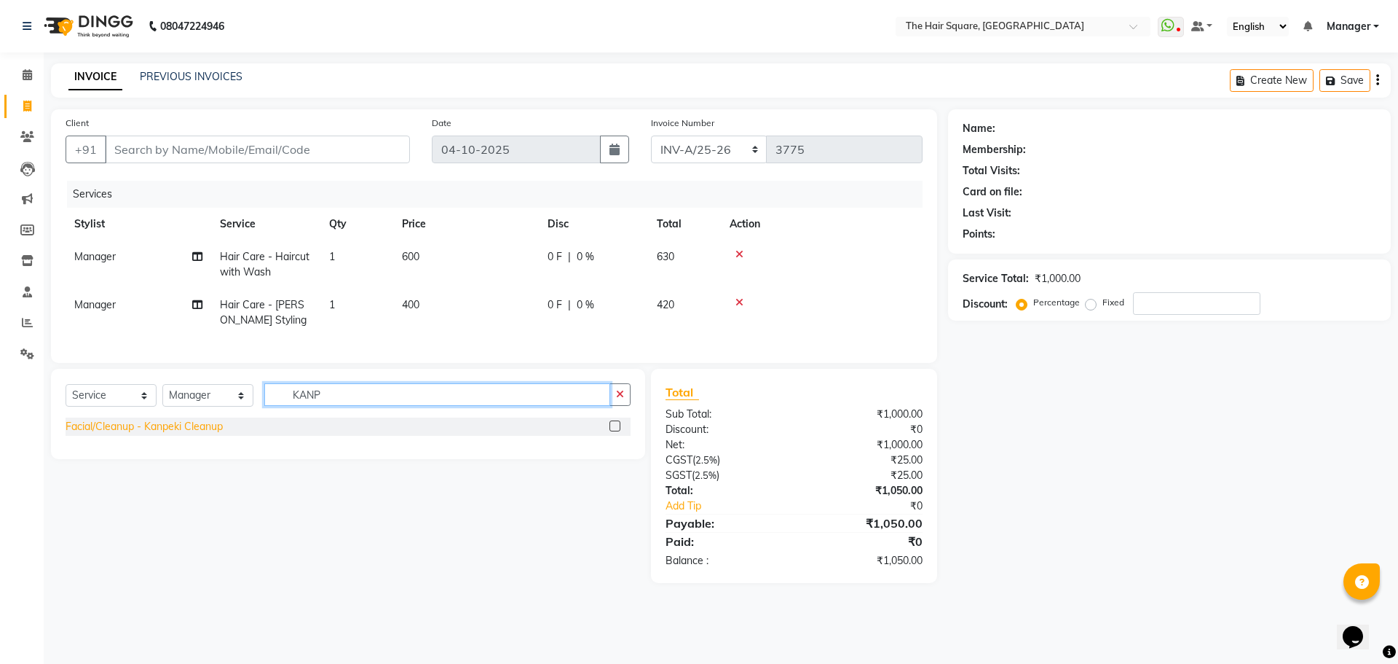
type input "KANP"
click at [135, 434] on div "Facial/Cleanup - Kanpeki Cleanup" at bounding box center [144, 426] width 157 height 15
checkbox input "false"
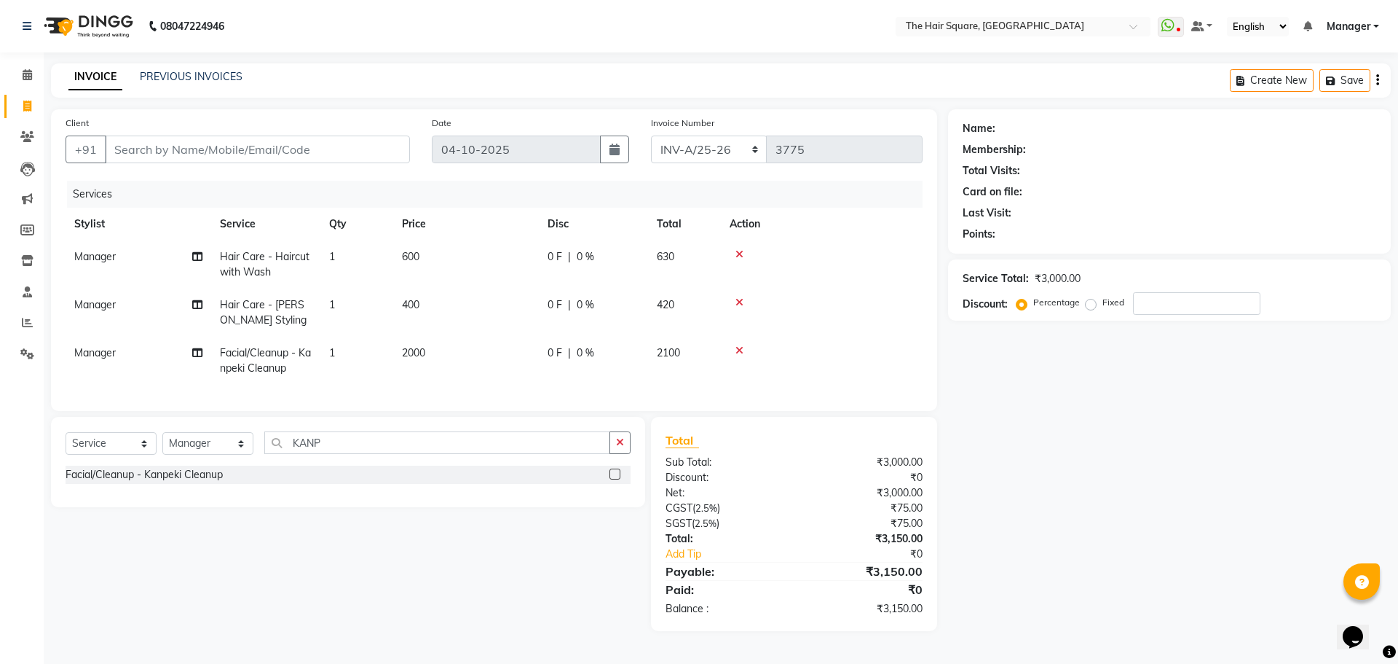
click at [453, 365] on td "2000" at bounding box center [466, 361] width 146 height 48
select select "39358"
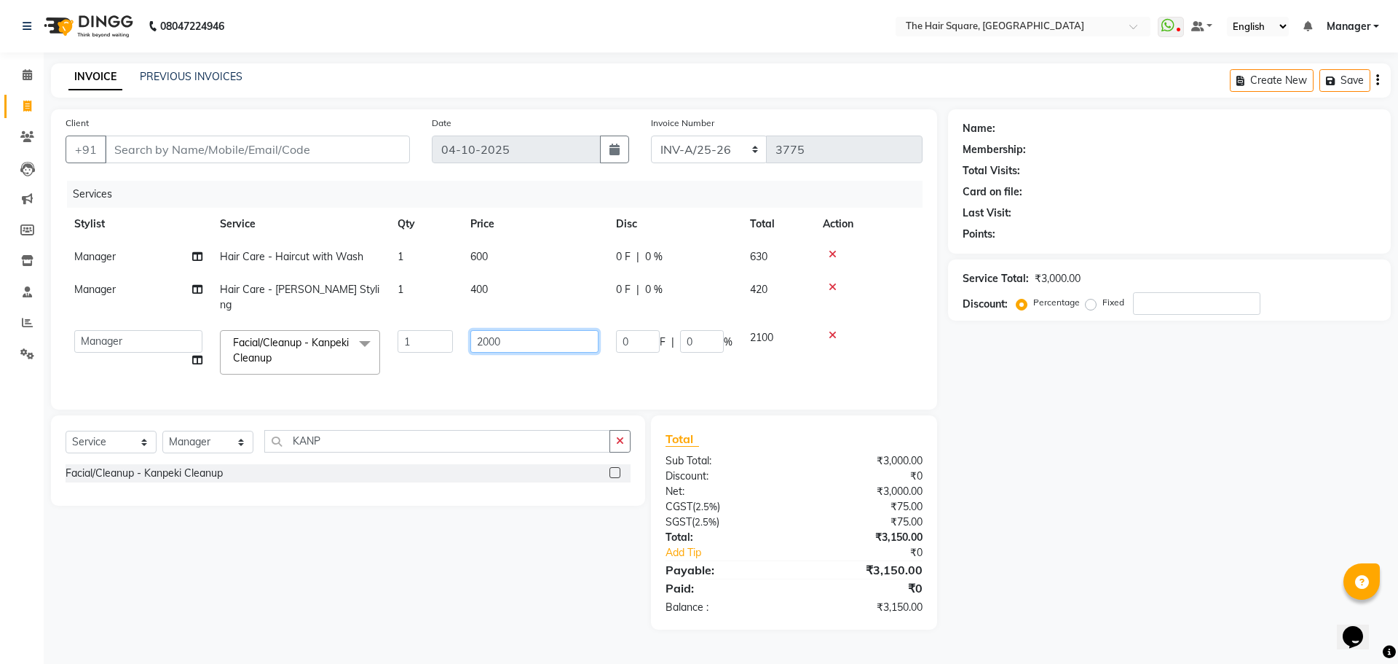
drag, startPoint x: 538, startPoint y: 322, endPoint x: 0, endPoint y: 341, distance: 538.6
click at [0, 337] on app-home "08047224946 Select Location × The Hair Square, Ambience Island WhatsApp Status …" at bounding box center [699, 325] width 1398 height 651
type input "1500"
click at [274, 615] on div "Select Service Product Membership Package Voucher Prepaid Gift Card Select Styl…" at bounding box center [342, 522] width 605 height 214
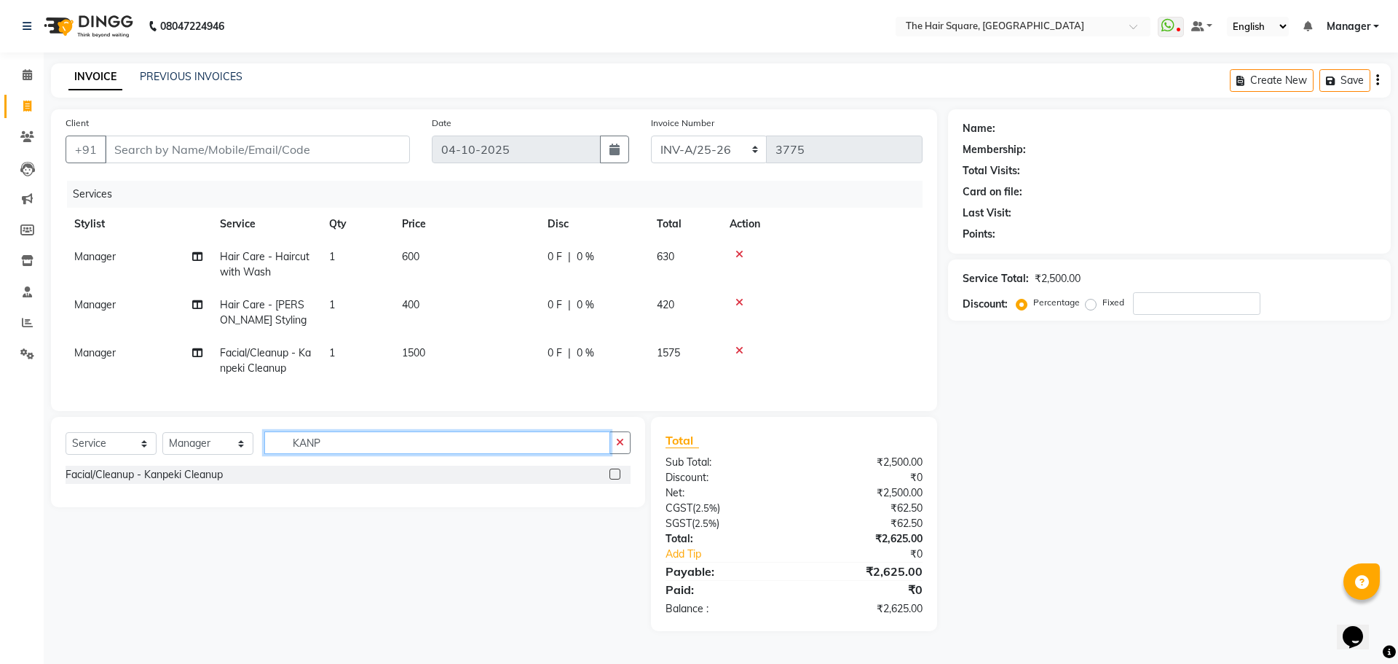
drag, startPoint x: 354, startPoint y: 456, endPoint x: 0, endPoint y: 479, distance: 354.7
click at [0, 468] on app-home "08047224946 Select Location × The Hair Square, Ambience Island WhatsApp Status …" at bounding box center [699, 326] width 1398 height 653
type input "PRO"
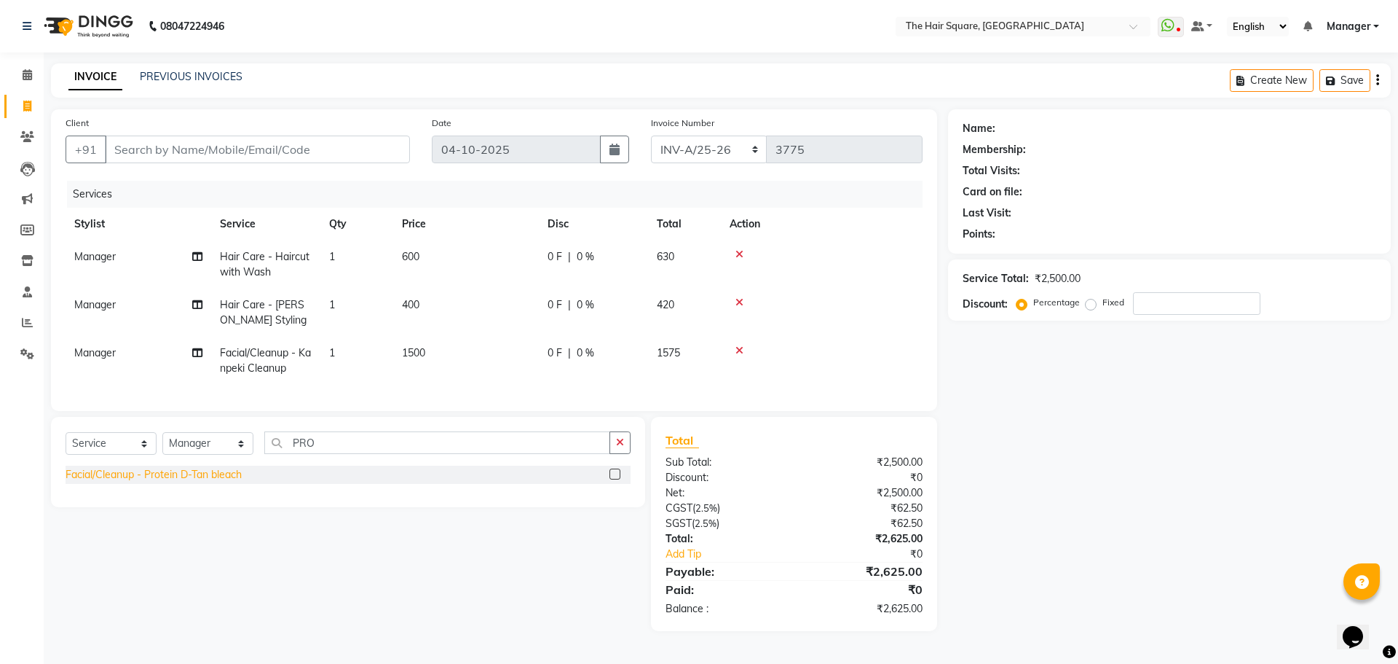
click at [71, 482] on div "Facial/Cleanup - Protein D-Tan bleach" at bounding box center [154, 474] width 176 height 15
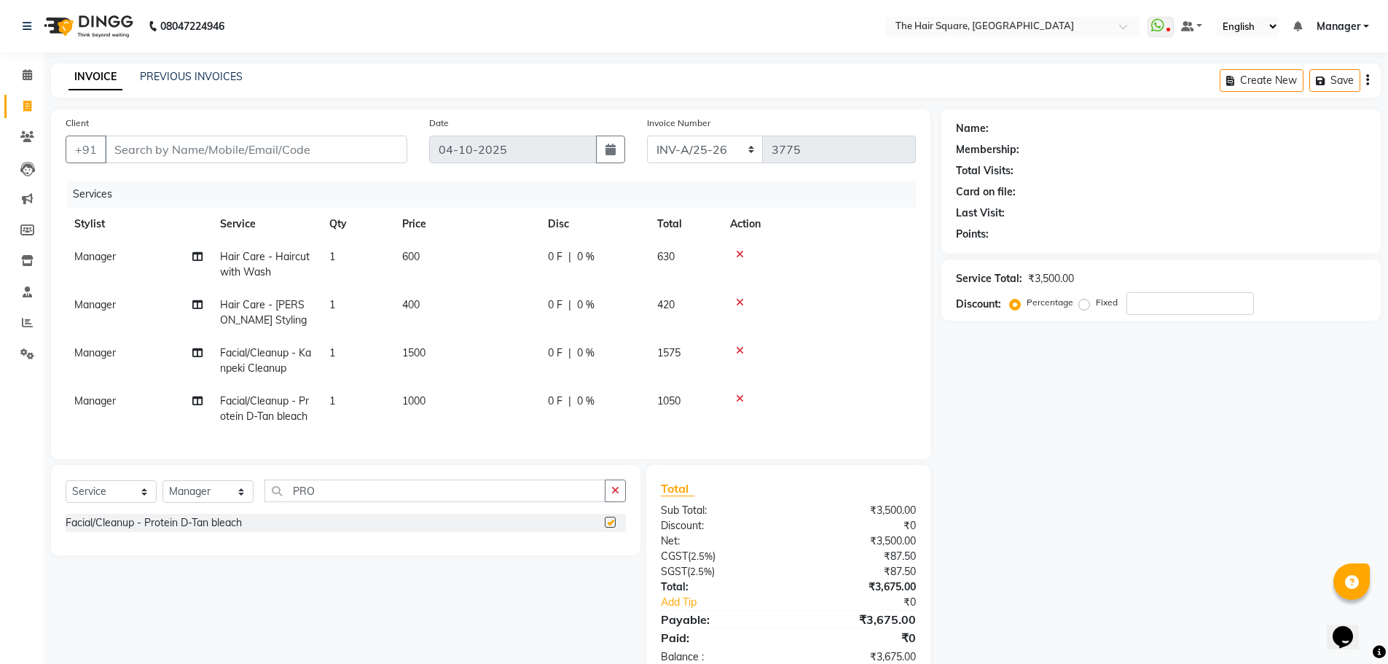
checkbox input "false"
click at [483, 393] on td "1000" at bounding box center [466, 409] width 146 height 48
select select "39358"
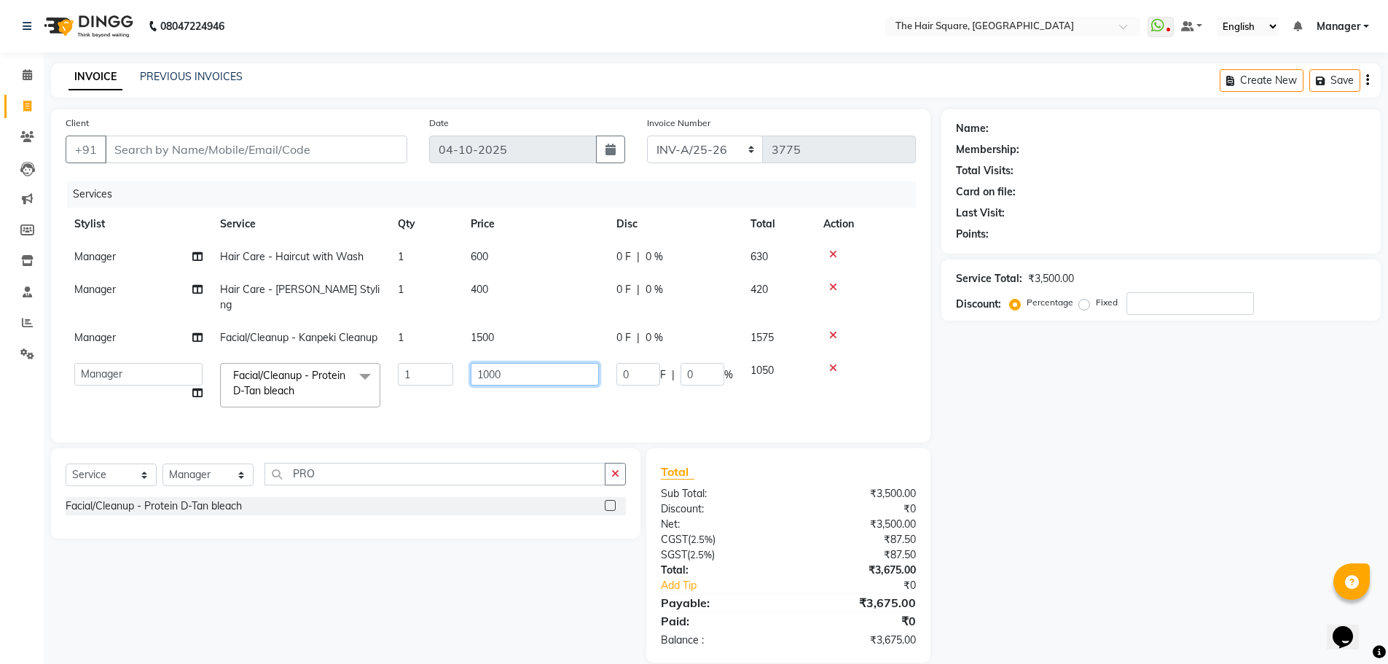
drag, startPoint x: 535, startPoint y: 352, endPoint x: 141, endPoint y: 356, distance: 394.8
click at [147, 355] on tr "Amit Aradhana Bittu Dev Imran Inder Javed Kim Mahendra Manager Mukesh Raaj Radh…" at bounding box center [491, 385] width 850 height 62
type input "900"
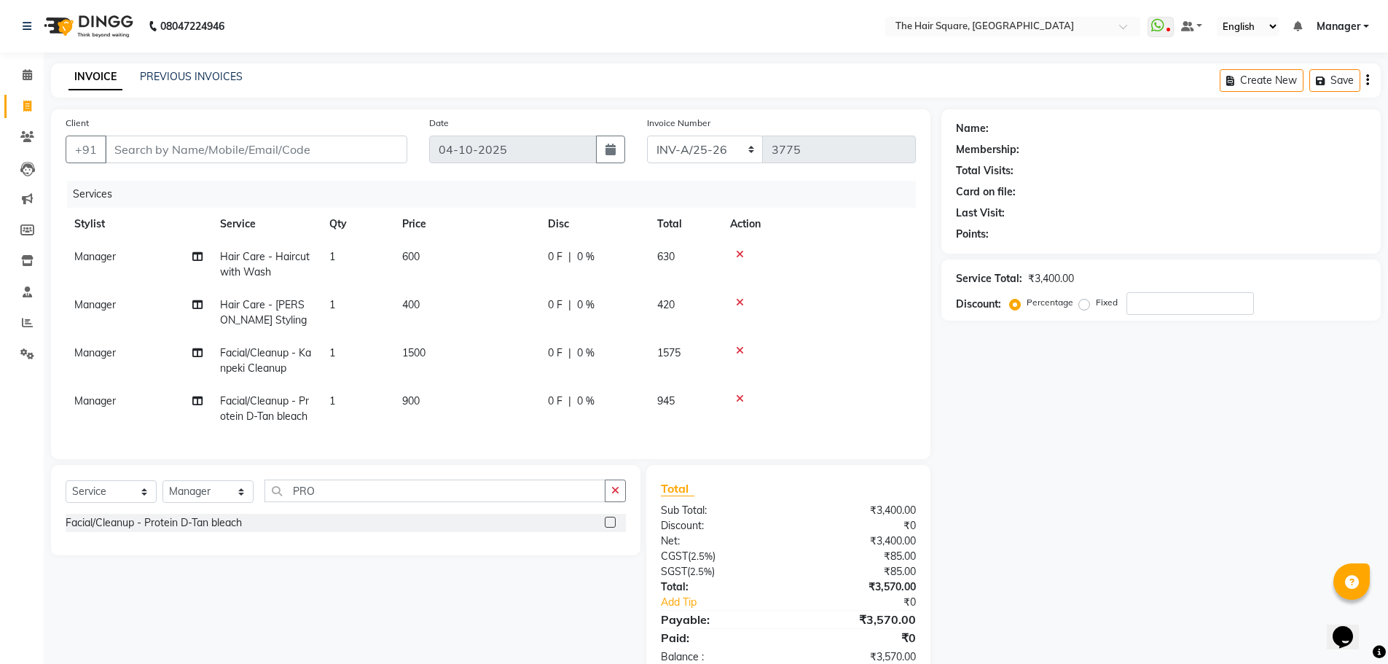
click at [1122, 438] on div "Name: Membership: Total Visits: Card on file: Last Visit: Points: Service Total…" at bounding box center [1166, 394] width 450 height 570
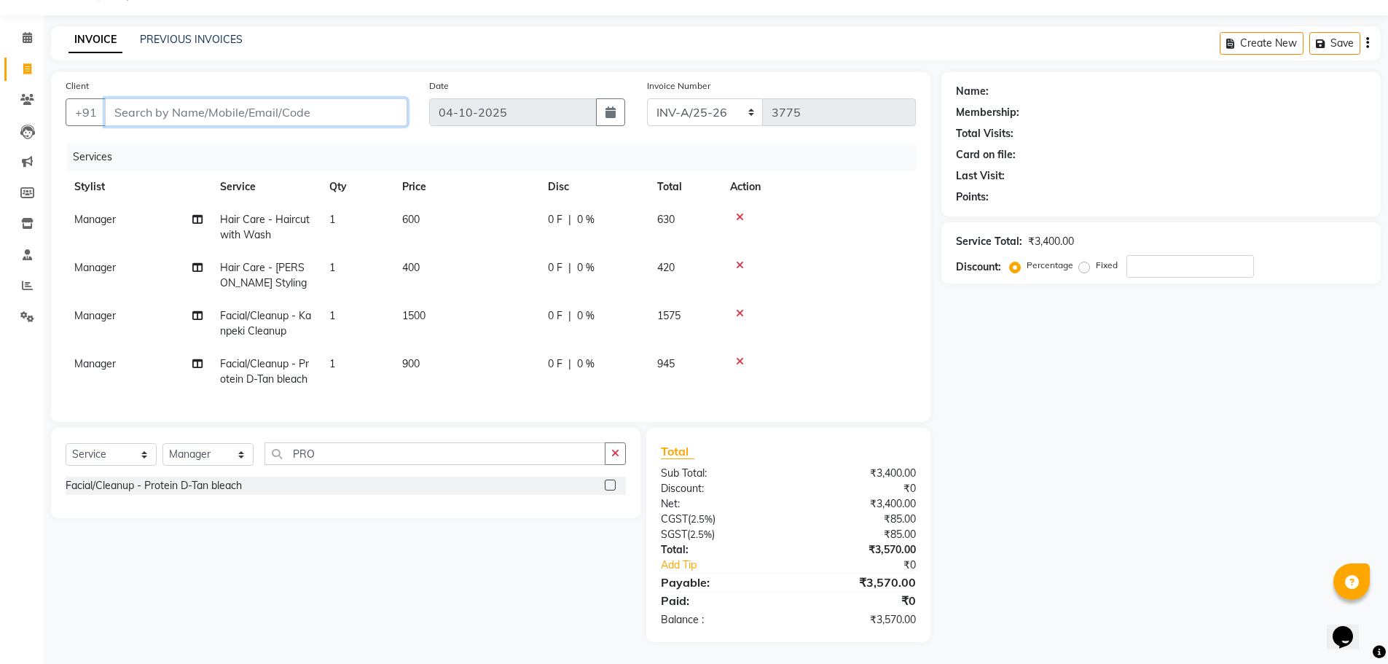
click at [219, 105] on input "Client" at bounding box center [256, 112] width 302 height 28
type input "1"
type input "0"
type input "123456789"
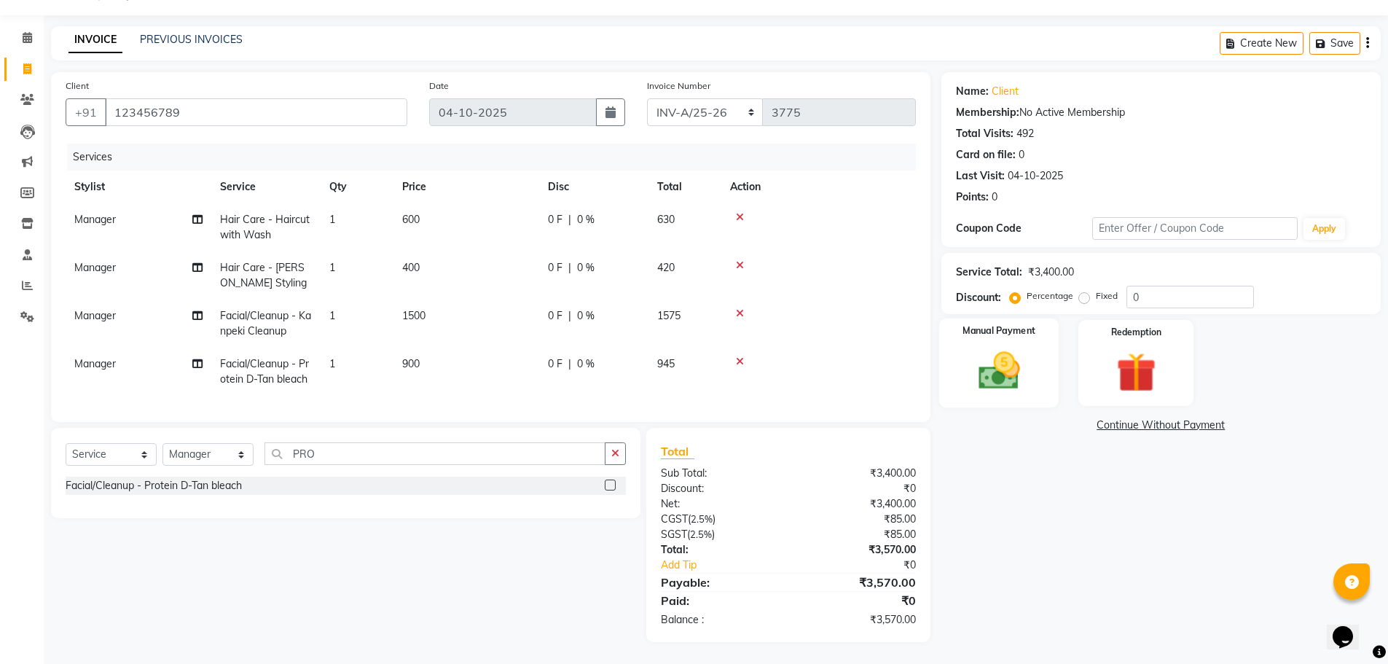
click at [1030, 357] on img at bounding box center [998, 370] width 67 height 47
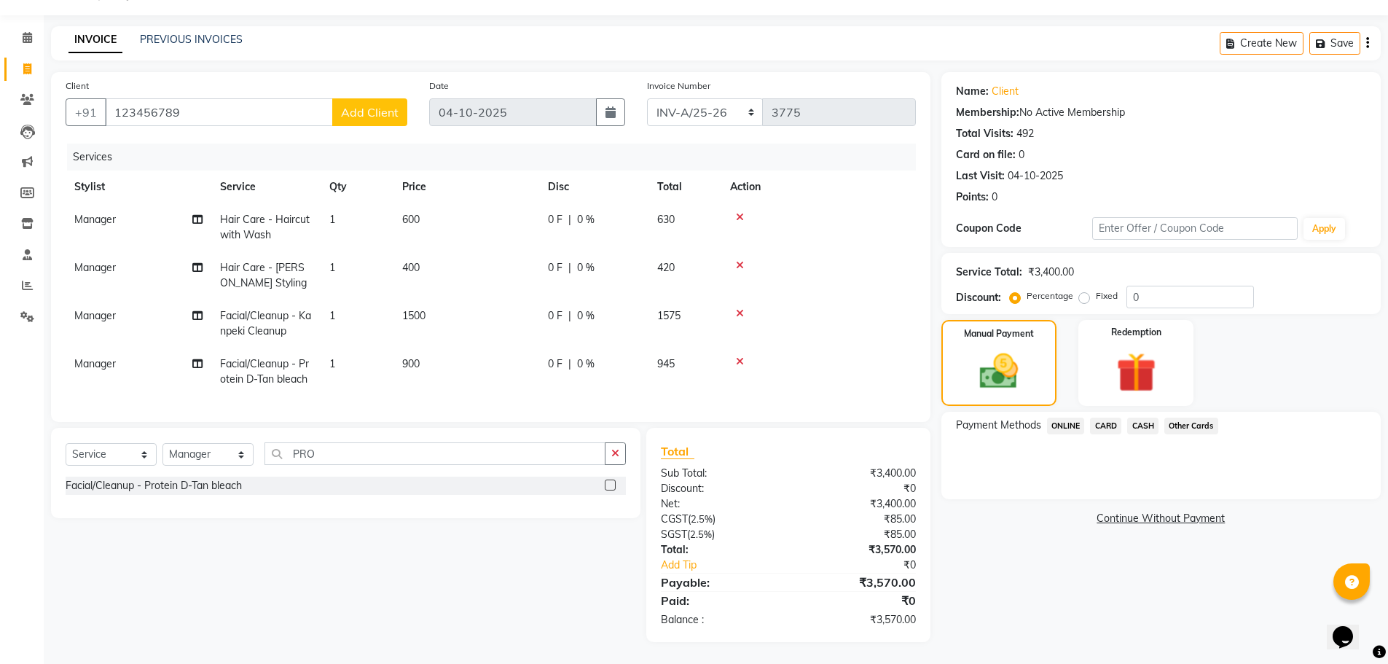
drag, startPoint x: 1077, startPoint y: 412, endPoint x: 1077, endPoint y: 421, distance: 9.5
click at [1077, 417] on span "ONLINE" at bounding box center [1066, 425] width 38 height 17
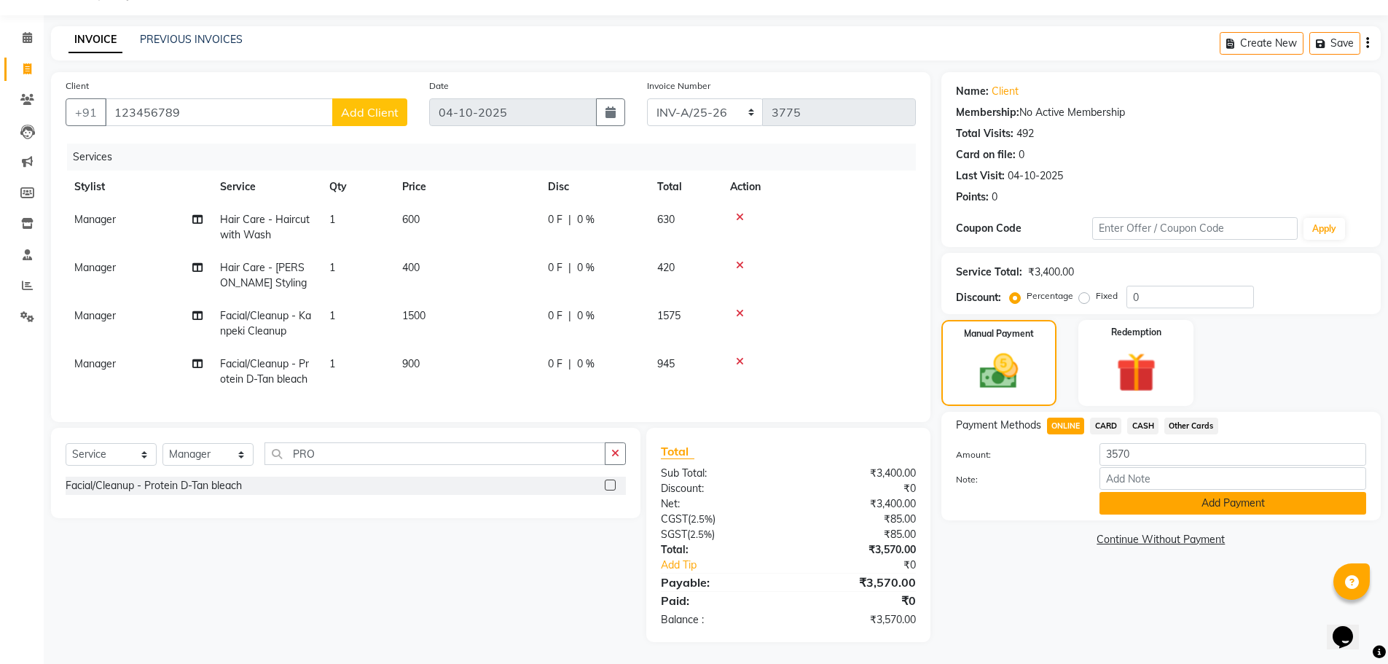
click at [1115, 492] on button "Add Payment" at bounding box center [1232, 503] width 267 height 23
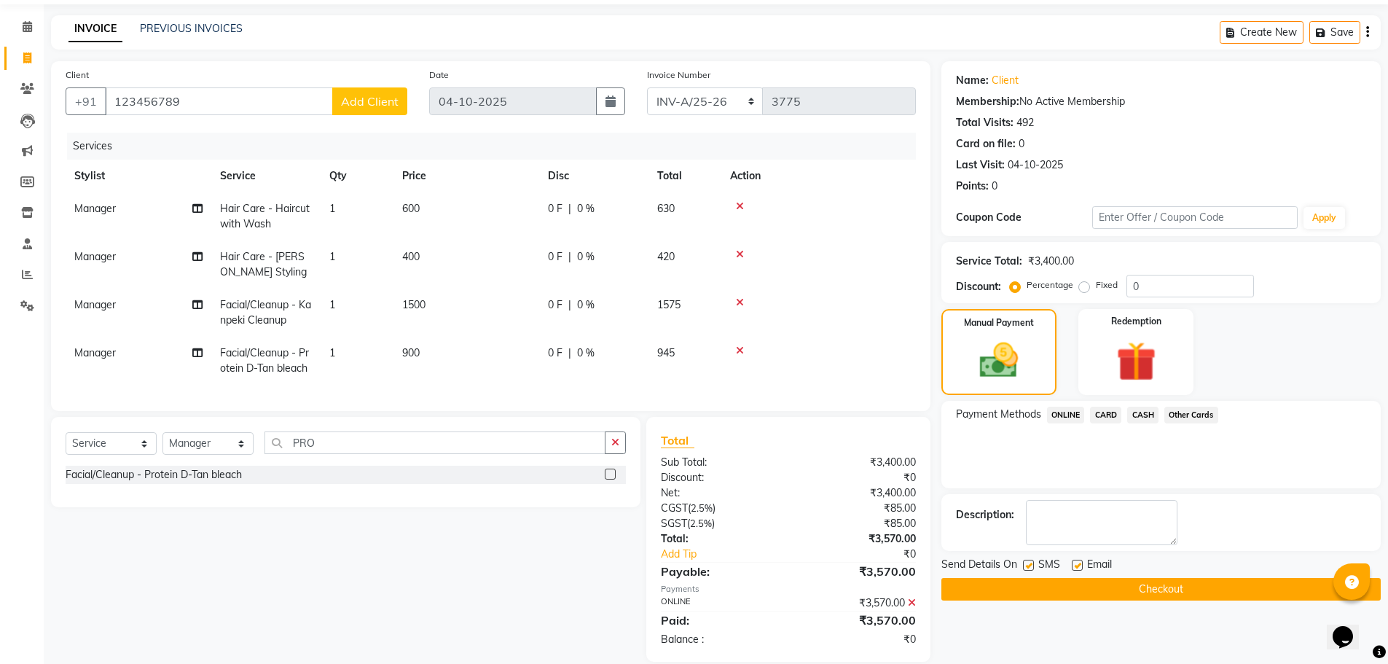
click at [1028, 564] on label at bounding box center [1028, 564] width 11 height 11
click at [1028, 564] on input "checkbox" at bounding box center [1027, 565] width 9 height 9
checkbox input "false"
click at [1075, 569] on label at bounding box center [1076, 564] width 11 height 11
click at [1075, 569] on input "checkbox" at bounding box center [1075, 565] width 9 height 9
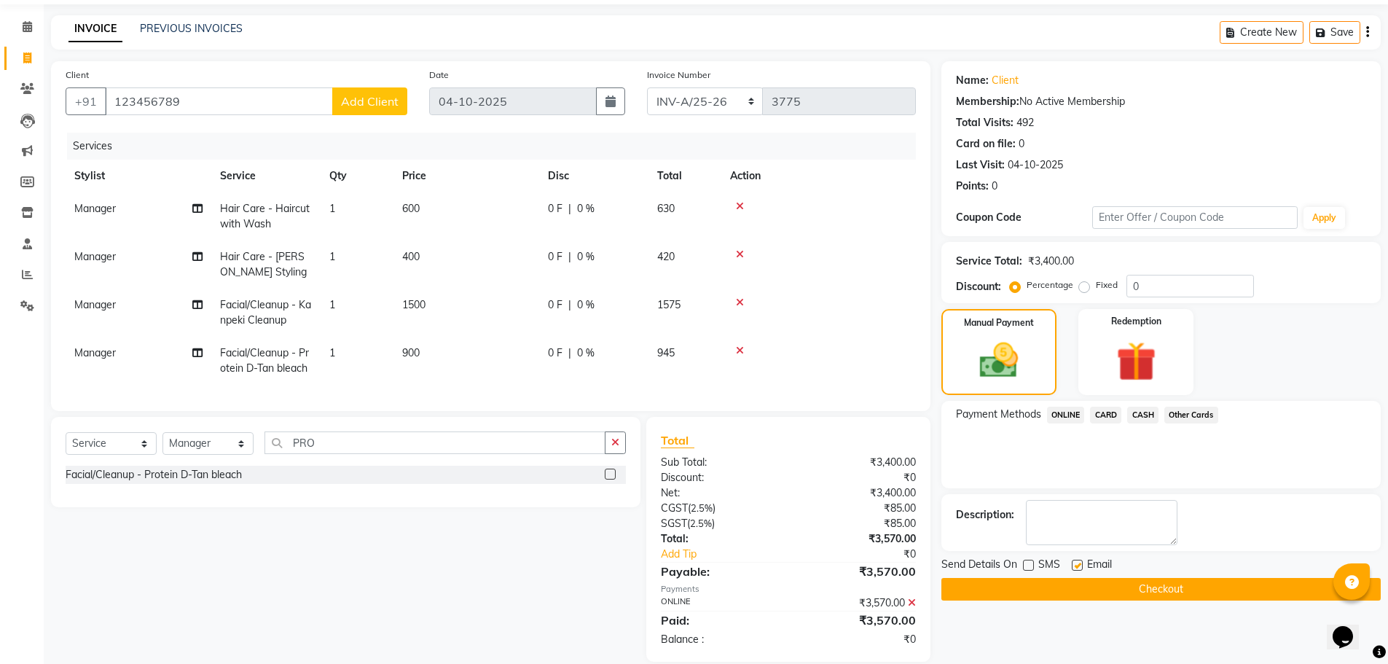
checkbox input "false"
click at [1074, 588] on button "Checkout" at bounding box center [1160, 589] width 439 height 23
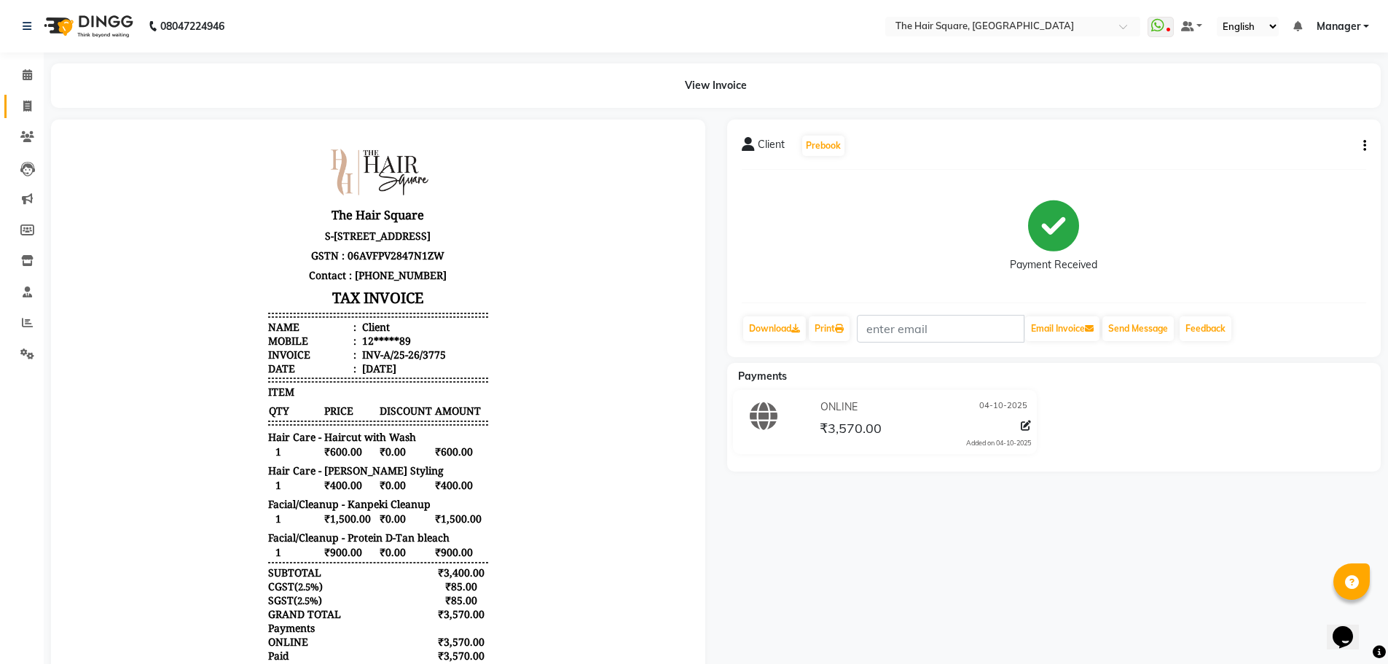
click at [28, 99] on span at bounding box center [27, 106] width 25 height 17
select select "service"
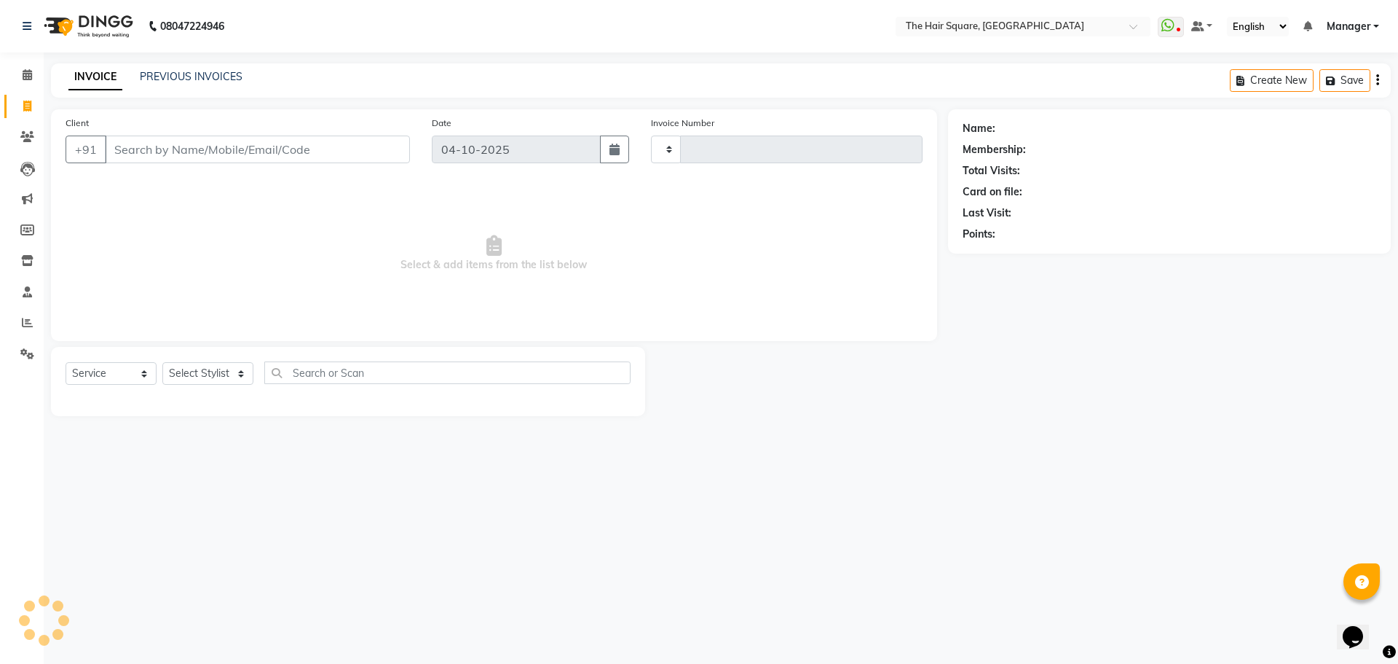
type input "3776"
select select "5768"
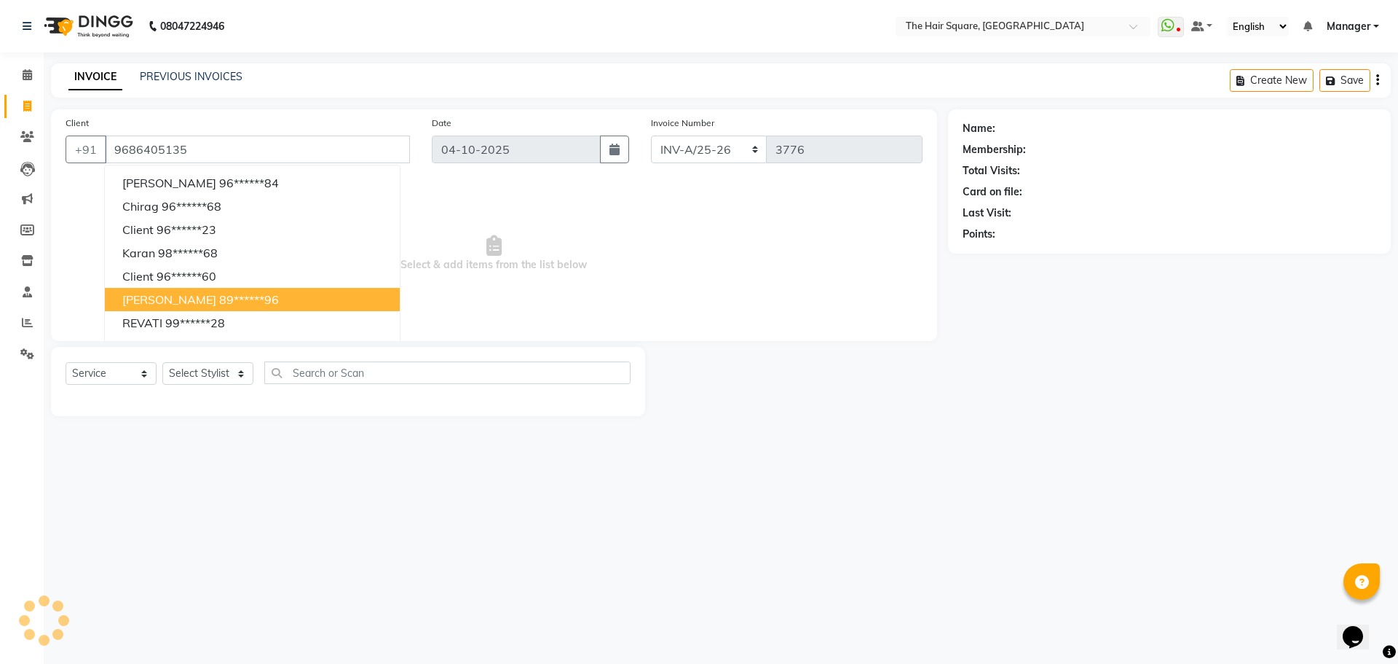
type input "9686405135"
click at [967, 429] on main "INVOICE PREVIOUS INVOICES Create New Save Client +91 9686405135 Siddharth GUEST…" at bounding box center [721, 250] width 1355 height 374
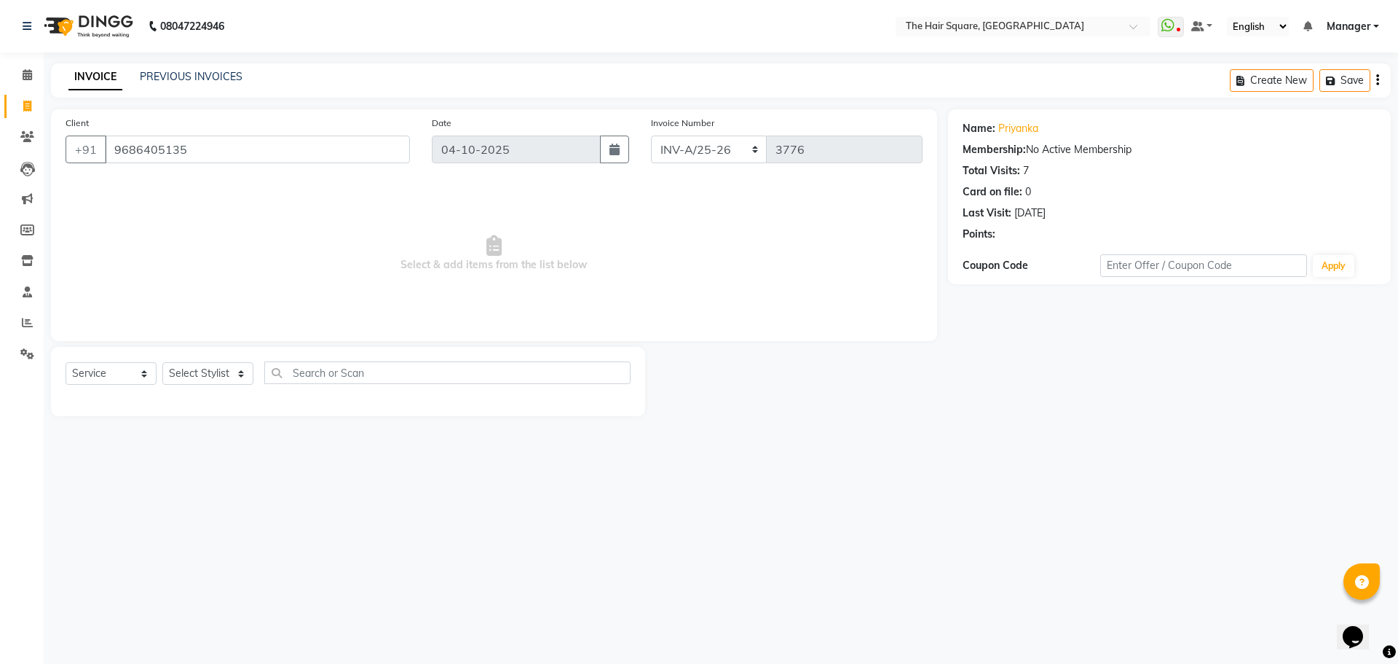
click at [254, 164] on div "Client +91 9686405135" at bounding box center [238, 145] width 366 height 60
click at [317, 153] on input "9686405135" at bounding box center [257, 149] width 305 height 28
click at [1012, 125] on link "Priyanka" at bounding box center [1019, 128] width 40 height 15
click at [216, 374] on select "Select Stylist Amit [PERSON_NAME] Dev Imran [PERSON_NAME] [PERSON_NAME] Manager…" at bounding box center [207, 373] width 91 height 23
select select "39358"
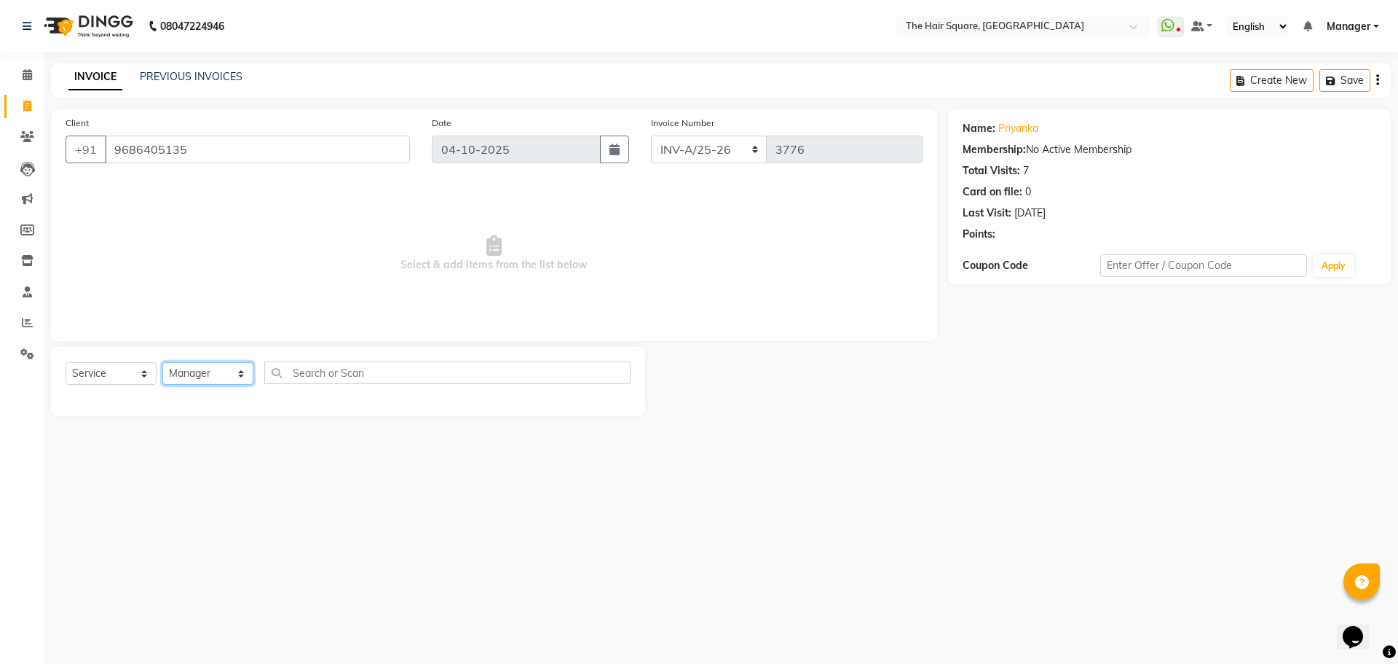
click at [162, 362] on select "Select Stylist Amit [PERSON_NAME] Dev Imran [PERSON_NAME] [PERSON_NAME] Manager…" at bounding box center [207, 373] width 91 height 23
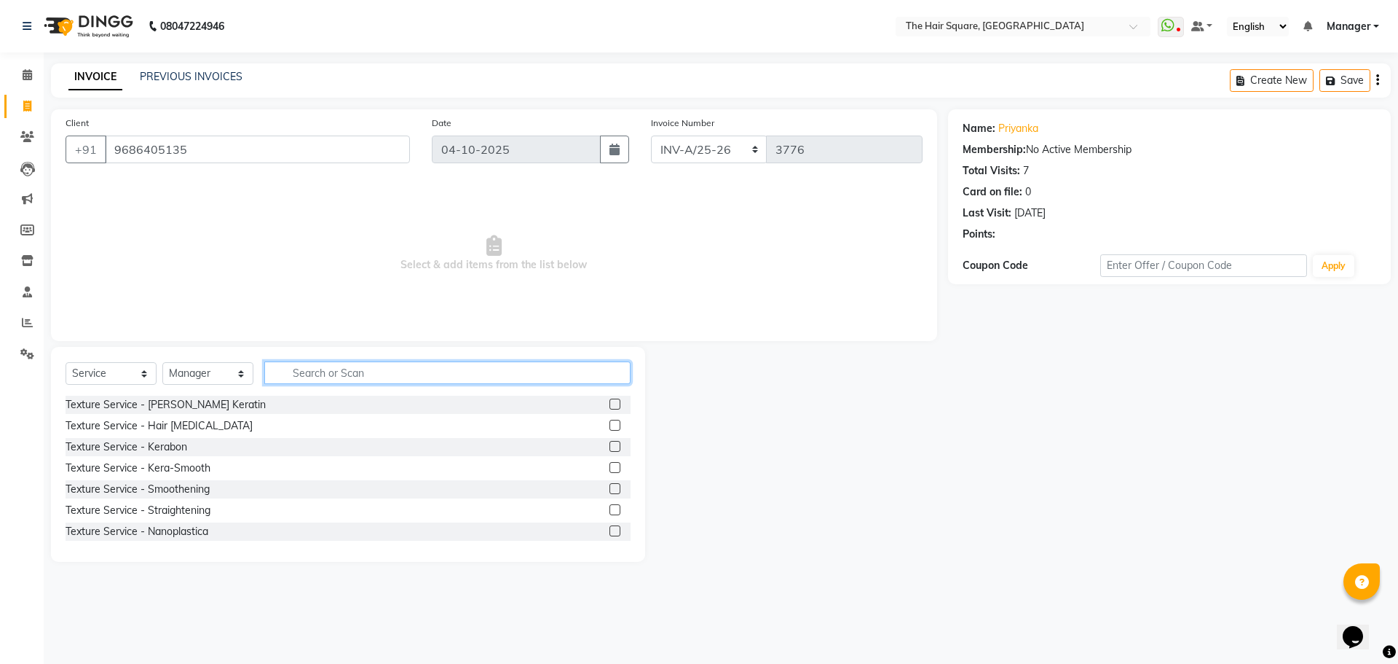
click at [399, 379] on input "text" at bounding box center [447, 372] width 366 height 23
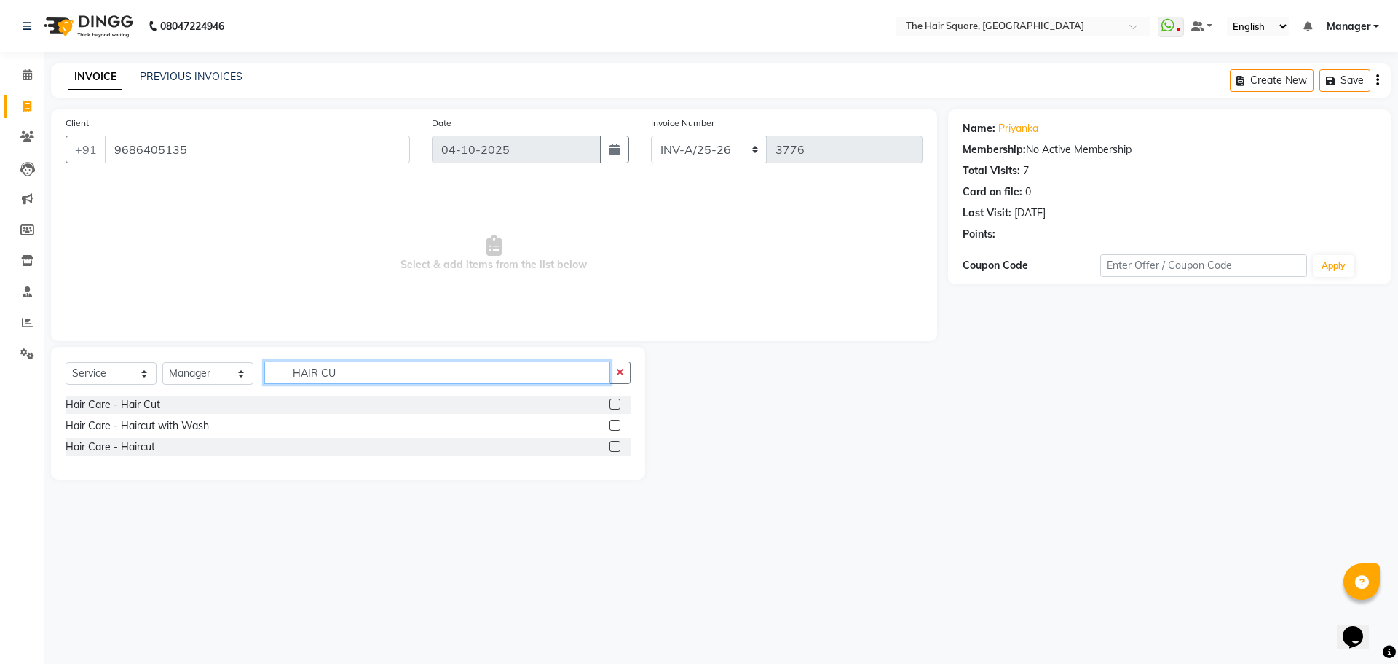
type input "HAIR CU"
drag, startPoint x: 70, startPoint y: 415, endPoint x: 79, endPoint y: 425, distance: 13.4
click at [76, 422] on div "Hair Care - Hair Cut Hair Care - Haircut with Wash Hair Care - Haircut" at bounding box center [348, 427] width 565 height 63
click at [87, 433] on div "Hair Care - Haircut with Wash" at bounding box center [137, 425] width 143 height 15
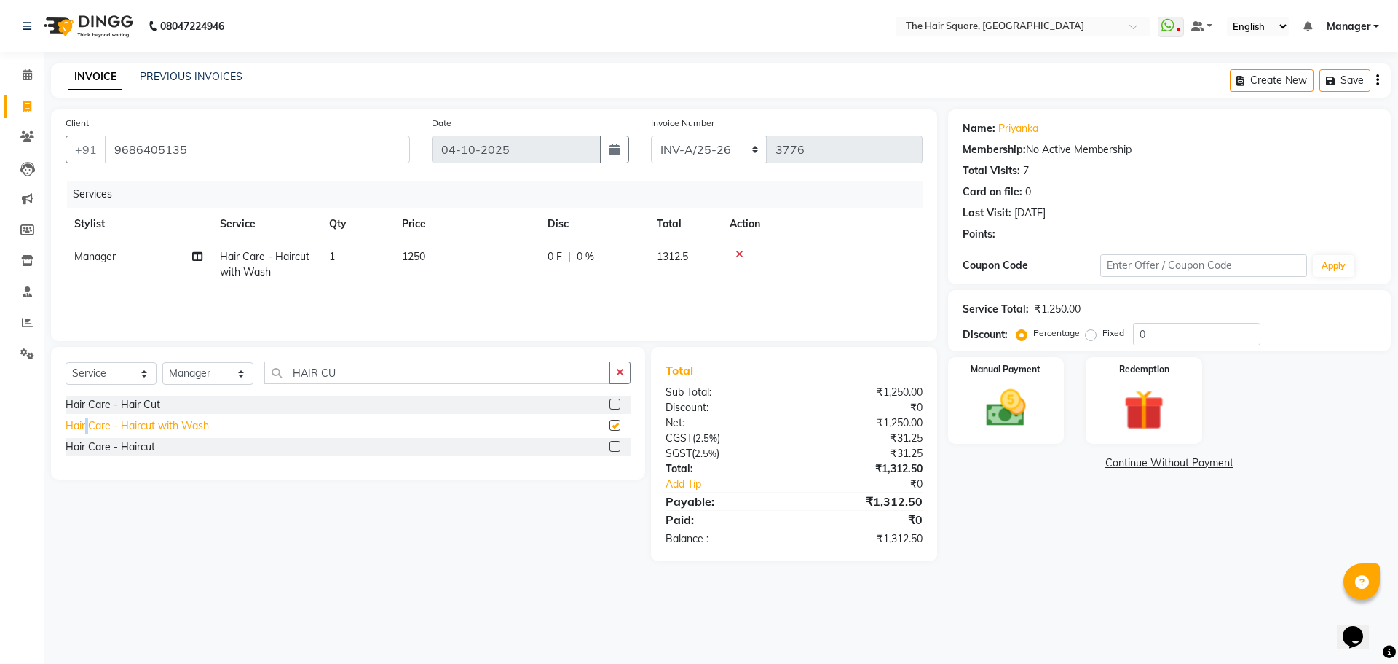
checkbox input "false"
click at [738, 255] on icon at bounding box center [740, 254] width 8 height 10
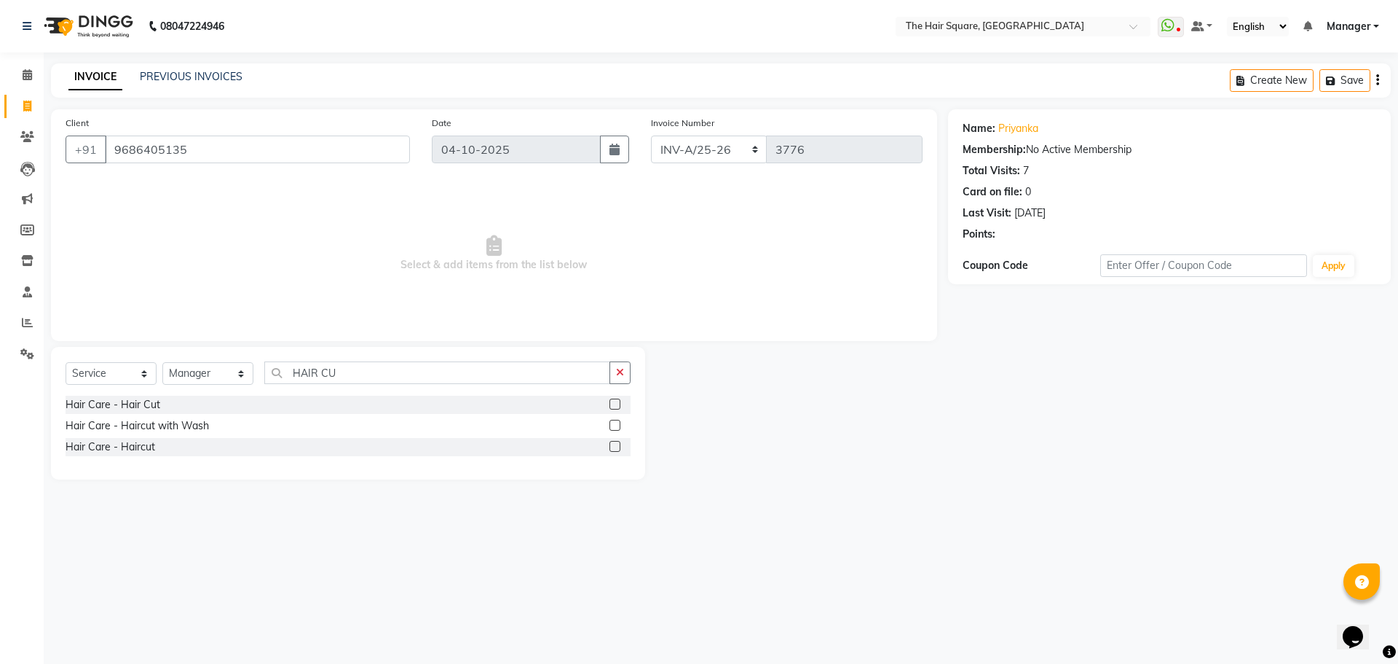
click at [162, 445] on div "Hair Care - Haircut" at bounding box center [348, 447] width 565 height 18
click at [109, 452] on div "Hair Care - Haircut" at bounding box center [111, 446] width 90 height 15
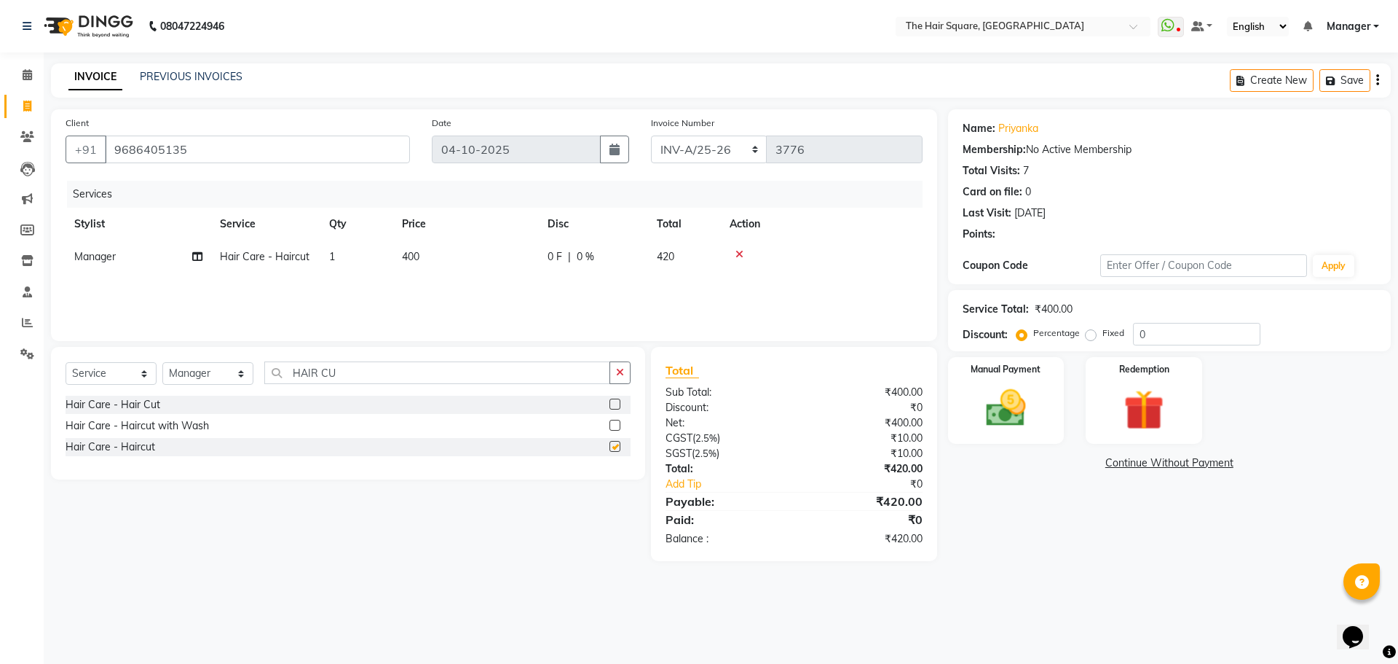
checkbox input "false"
drag, startPoint x: 419, startPoint y: 278, endPoint x: 467, endPoint y: 264, distance: 50.2
click at [419, 279] on div "Services Stylist Service Qty Price Disc Total Action Manager Hair Care - Haircu…" at bounding box center [494, 254] width 857 height 146
click at [497, 259] on td "400" at bounding box center [466, 256] width 146 height 33
select select "39358"
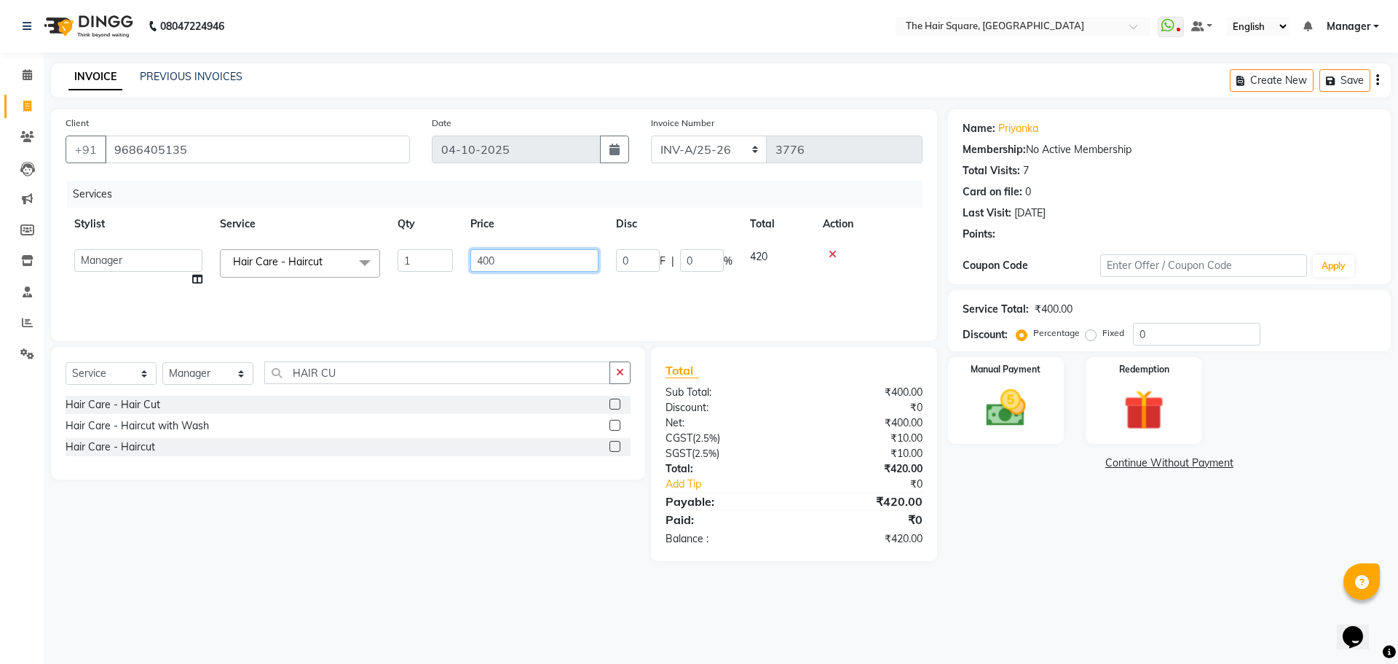
drag, startPoint x: 513, startPoint y: 259, endPoint x: 367, endPoint y: 271, distance: 146.1
click at [367, 271] on tr "Amit Aradhana Bittu Dev Imran Inder Javed Kim Mahendra Manager Mukesh Raaj Radh…" at bounding box center [494, 267] width 857 height 55
type input "450"
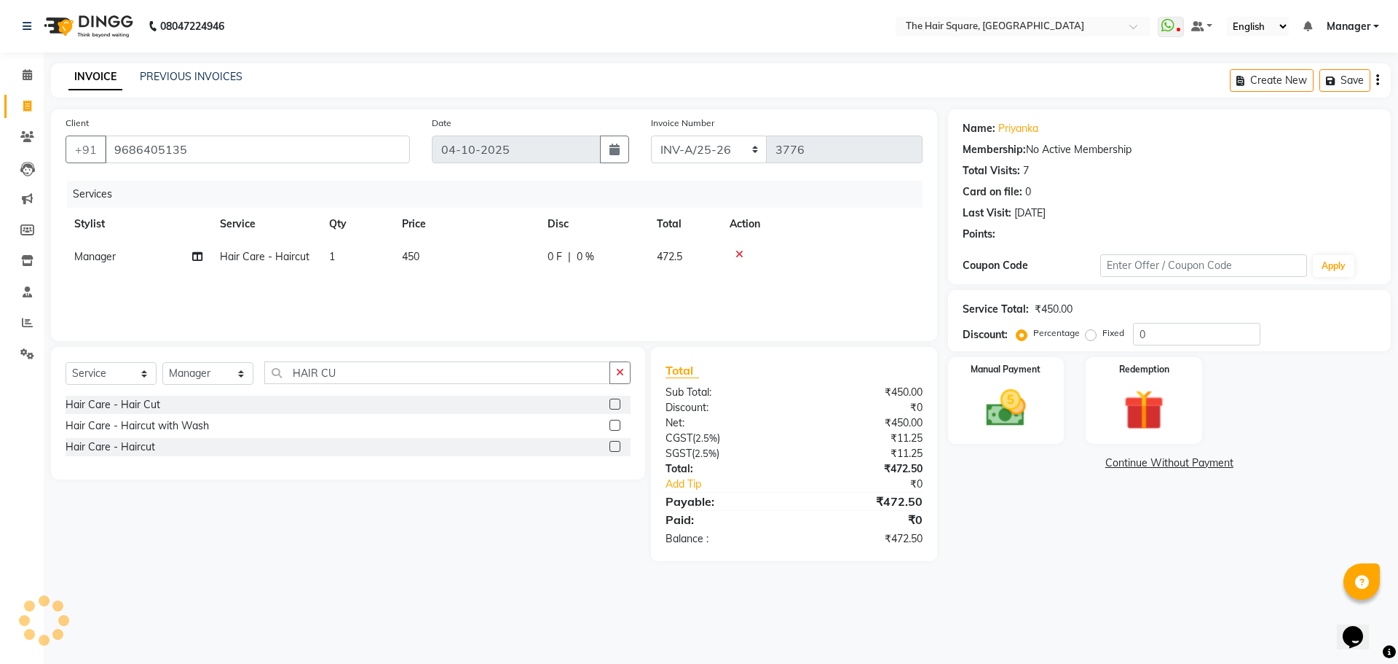
click at [504, 532] on div "Select Service Product Membership Package Voucher Prepaid Gift Card Select Styl…" at bounding box center [342, 454] width 605 height 214
drag, startPoint x: 348, startPoint y: 374, endPoint x: 0, endPoint y: 366, distance: 348.3
click at [0, 366] on app-home "08047224946 Select Location × The Hair Square, Ambience Island WhatsApp Status …" at bounding box center [699, 291] width 1398 height 583
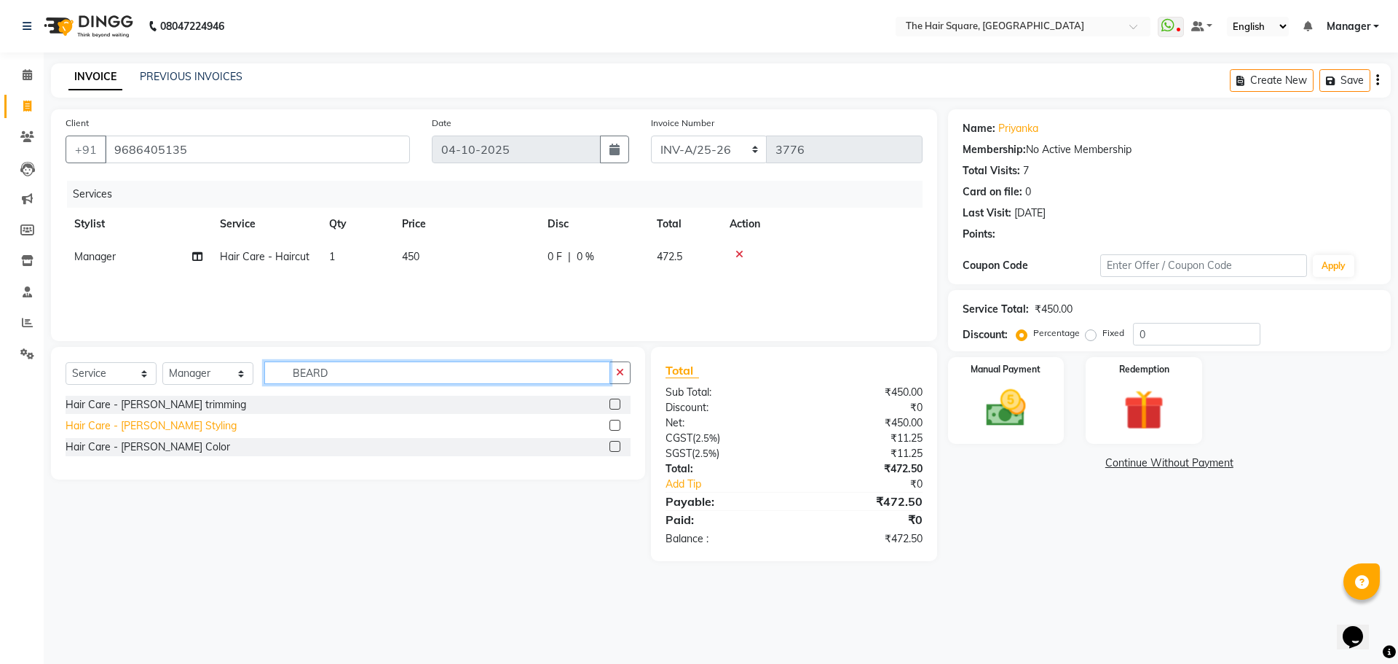
type input "BEARD"
click at [115, 425] on div "Hair Care - [PERSON_NAME] Styling" at bounding box center [151, 425] width 171 height 15
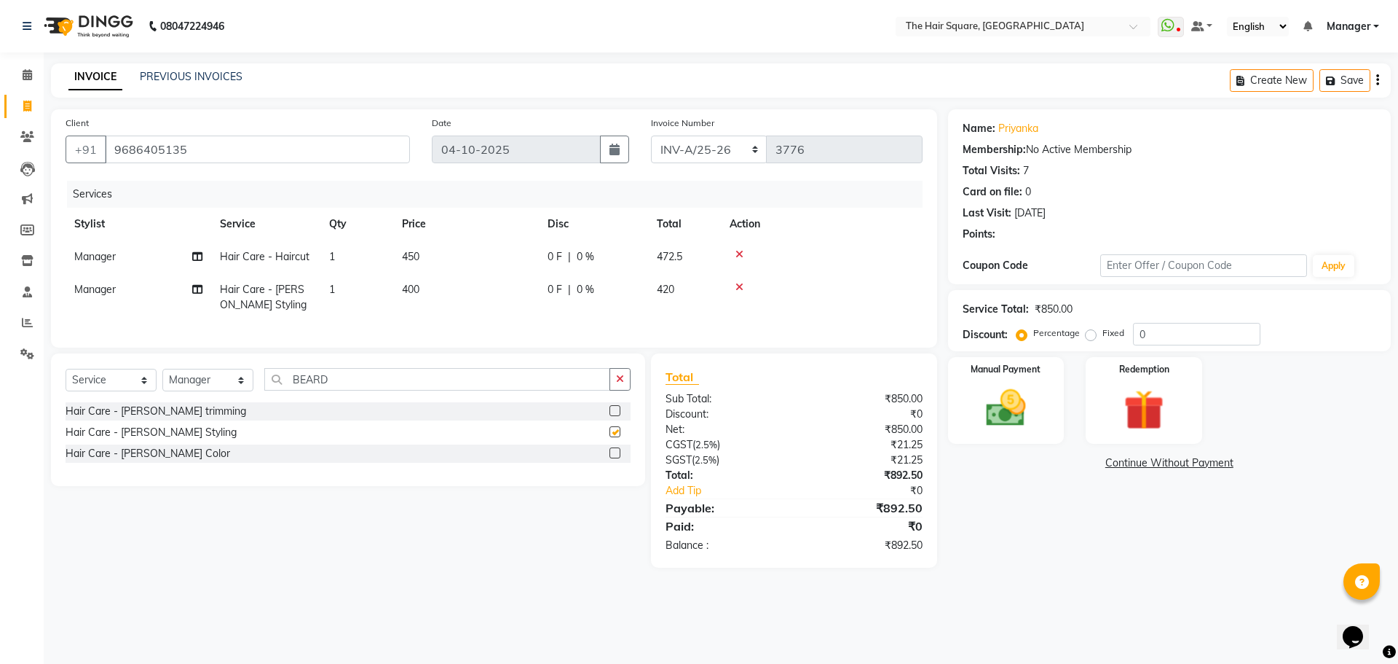
checkbox input "false"
click at [621, 390] on button "button" at bounding box center [620, 379] width 21 height 23
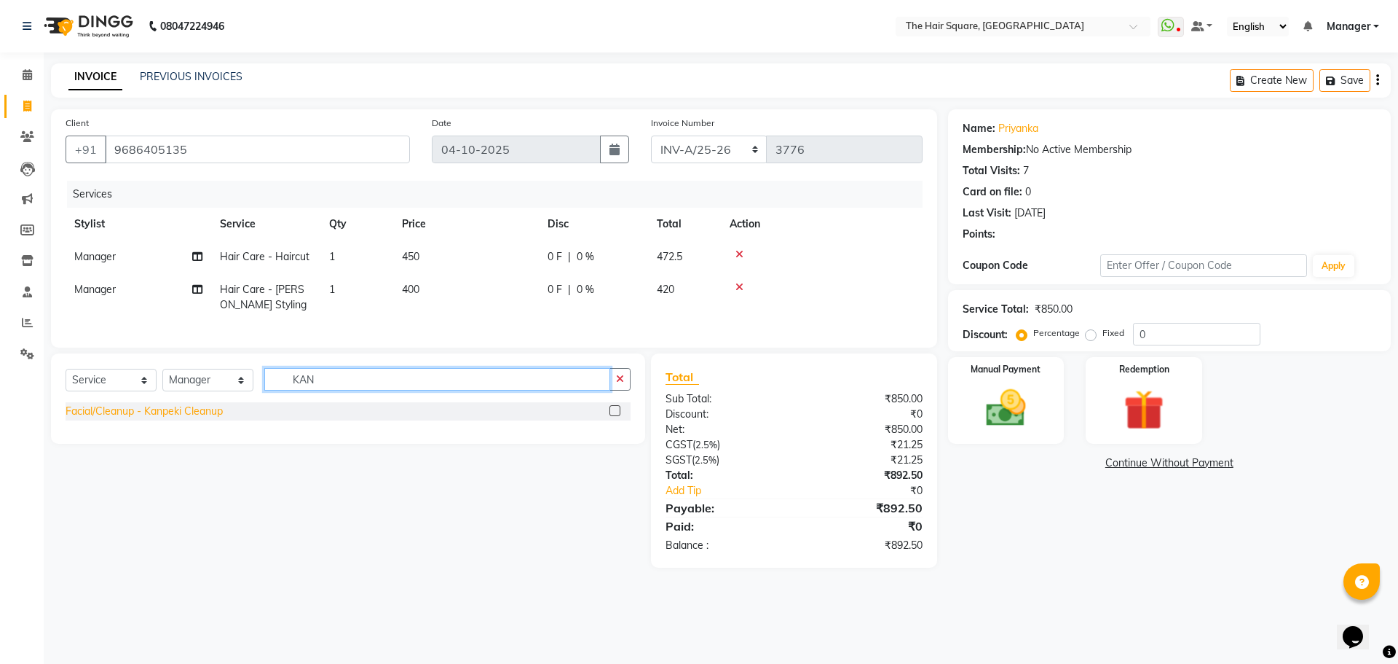
type input "KAN"
drag, startPoint x: 168, startPoint y: 417, endPoint x: 404, endPoint y: 396, distance: 236.9
click at [168, 417] on div "Facial/Cleanup - Kanpeki Cleanup" at bounding box center [144, 411] width 157 height 15
checkbox input "false"
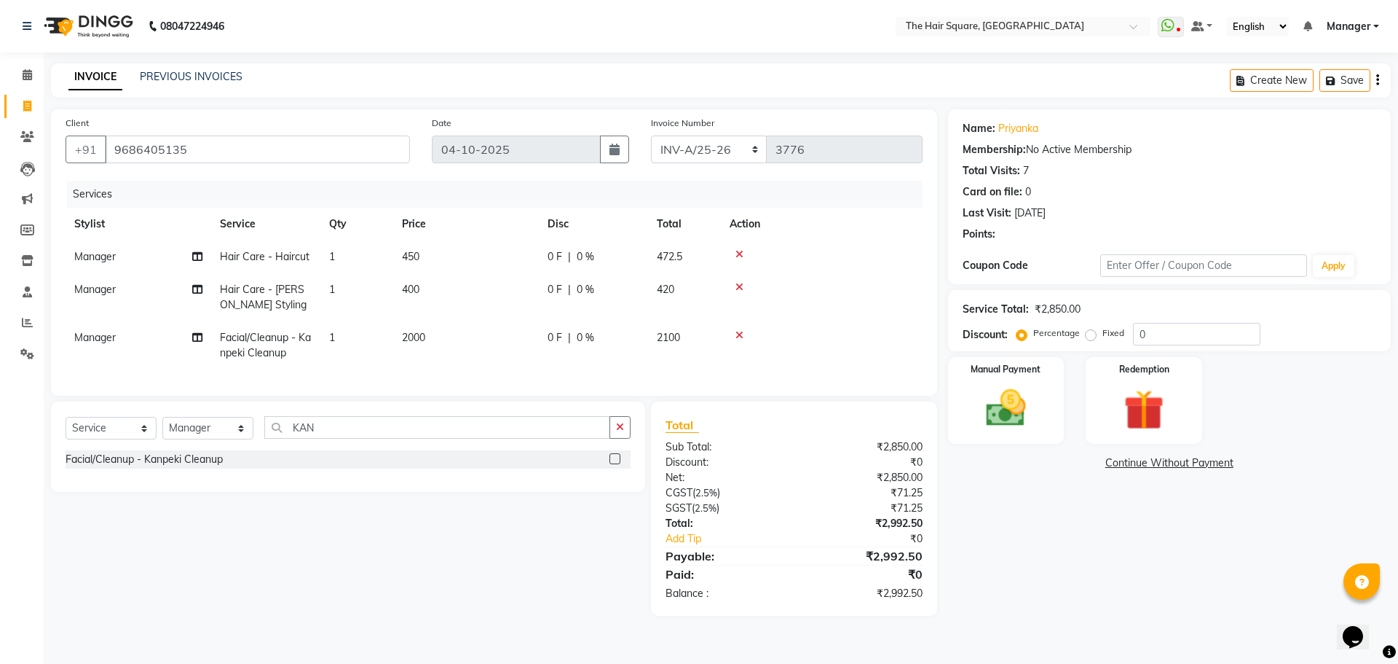
click at [439, 341] on td "2000" at bounding box center [466, 345] width 146 height 48
select select "39358"
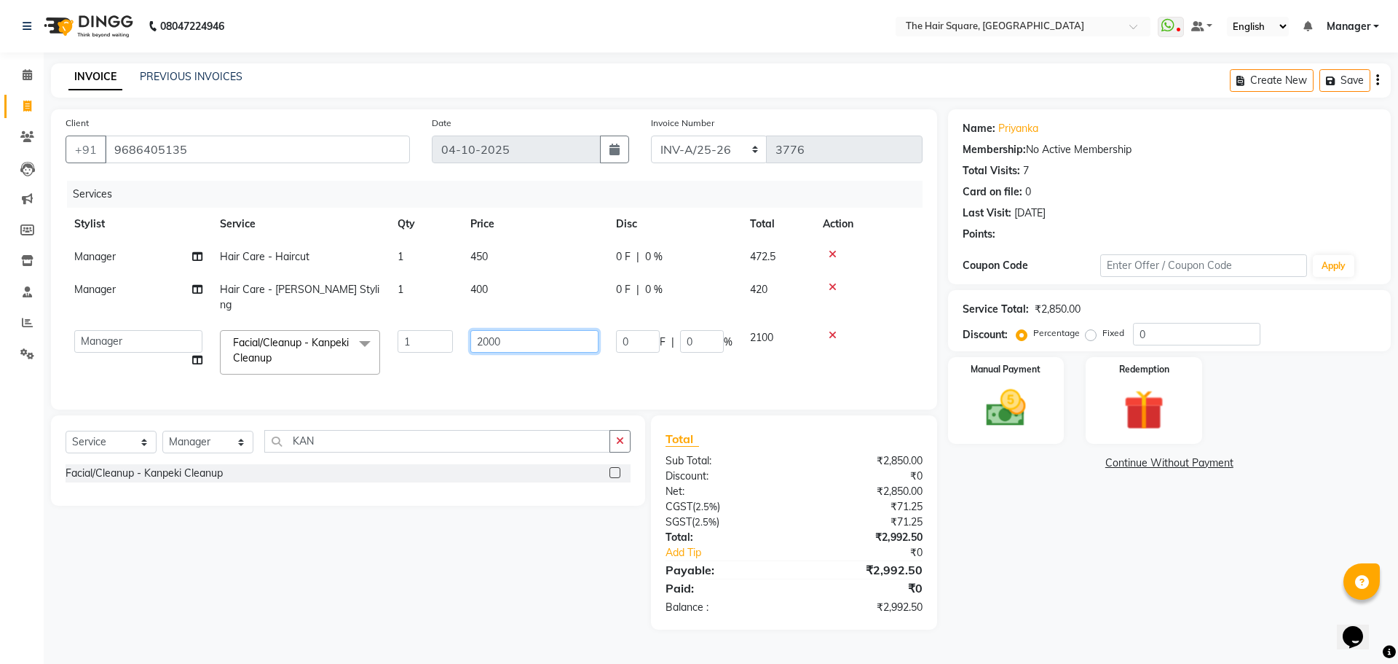
drag, startPoint x: 529, startPoint y: 328, endPoint x: 279, endPoint y: 315, distance: 250.1
click at [286, 321] on tr "Amit Aradhana Bittu Dev Imran Inder Javed Kim Mahendra Manager Mukesh Raaj Radh…" at bounding box center [494, 352] width 857 height 62
type input "1500"
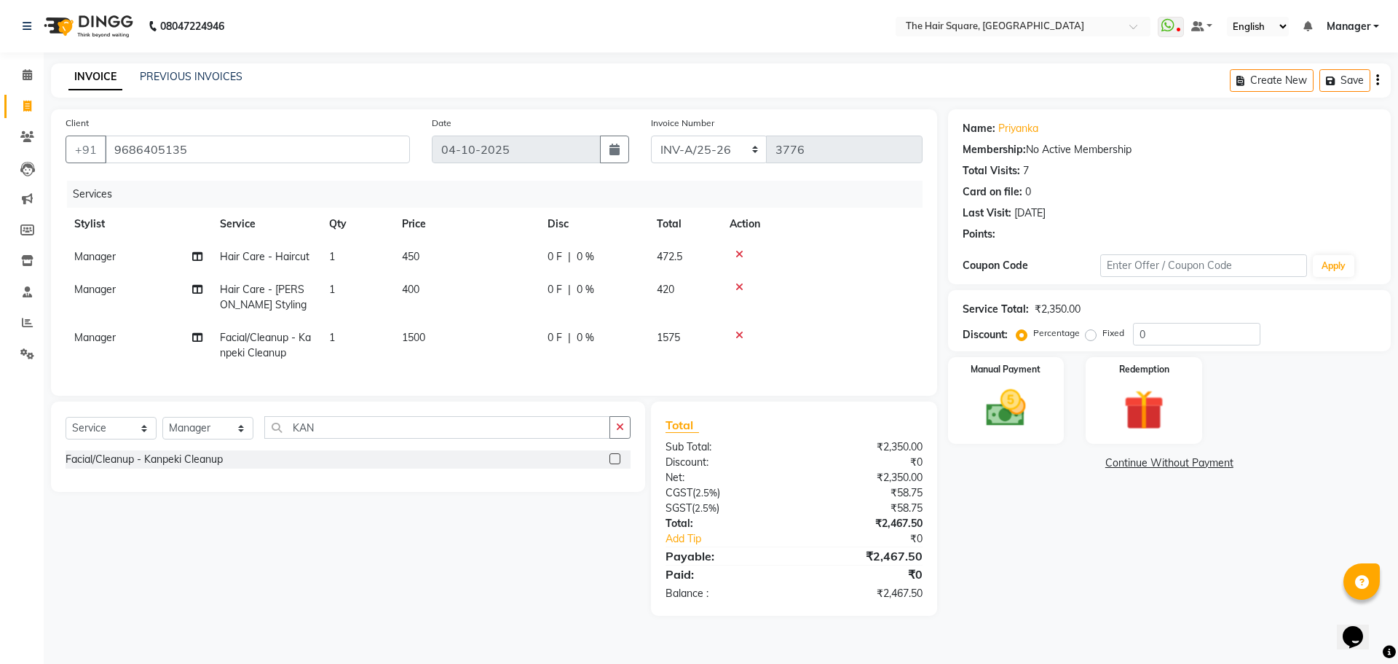
click at [307, 611] on div "Select Service Product Membership Package Voucher Prepaid Gift Card Select Styl…" at bounding box center [342, 508] width 605 height 214
drag, startPoint x: 396, startPoint y: 434, endPoint x: 104, endPoint y: 432, distance: 291.4
click at [104, 431] on div "Select Service Product Membership Package Voucher Prepaid Gift Card Select Styl…" at bounding box center [348, 433] width 565 height 34
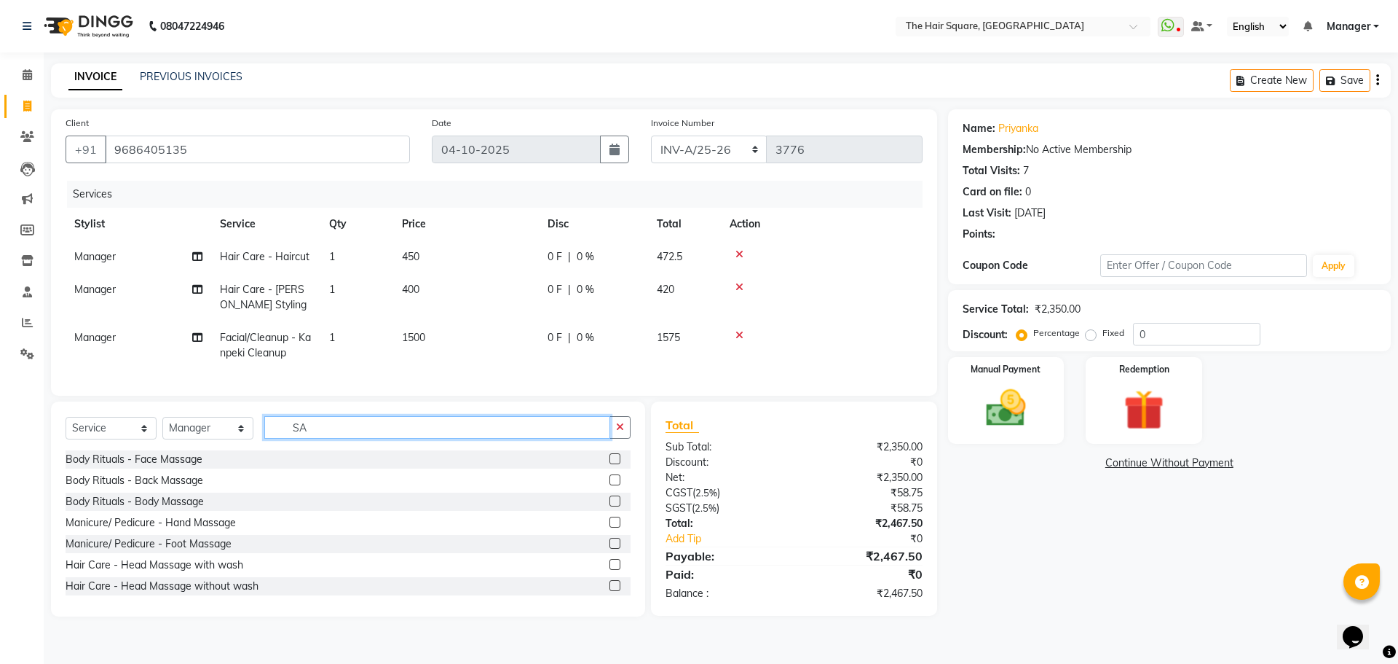
type input "S"
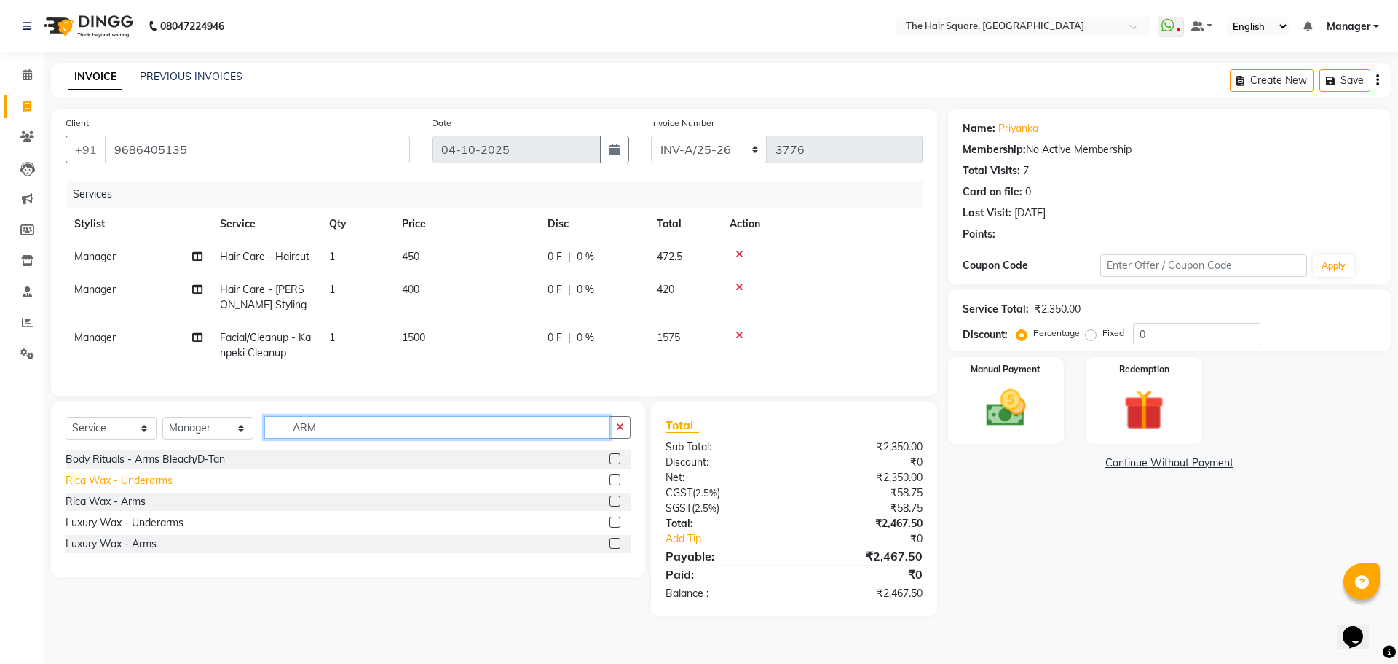
type input "ARM"
click at [150, 488] on div "Rica Wax - Underarms" at bounding box center [119, 480] width 107 height 15
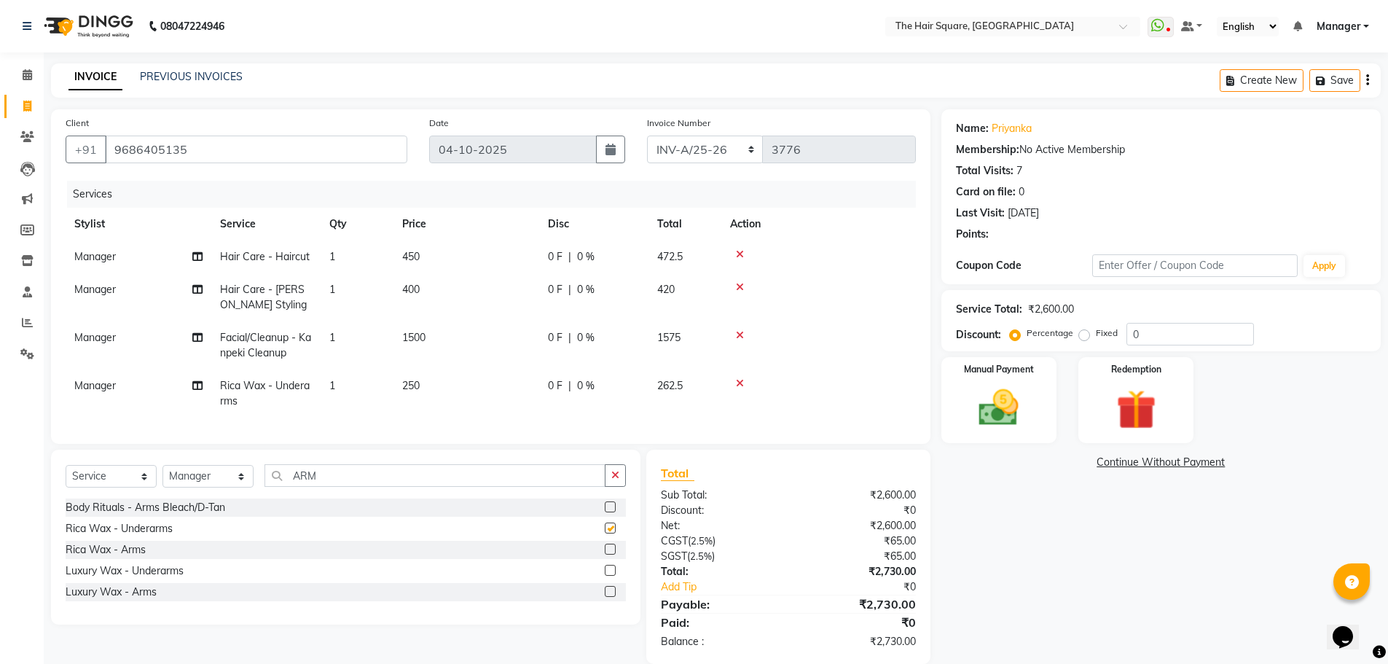
checkbox input "false"
click at [741, 382] on icon at bounding box center [740, 383] width 8 height 10
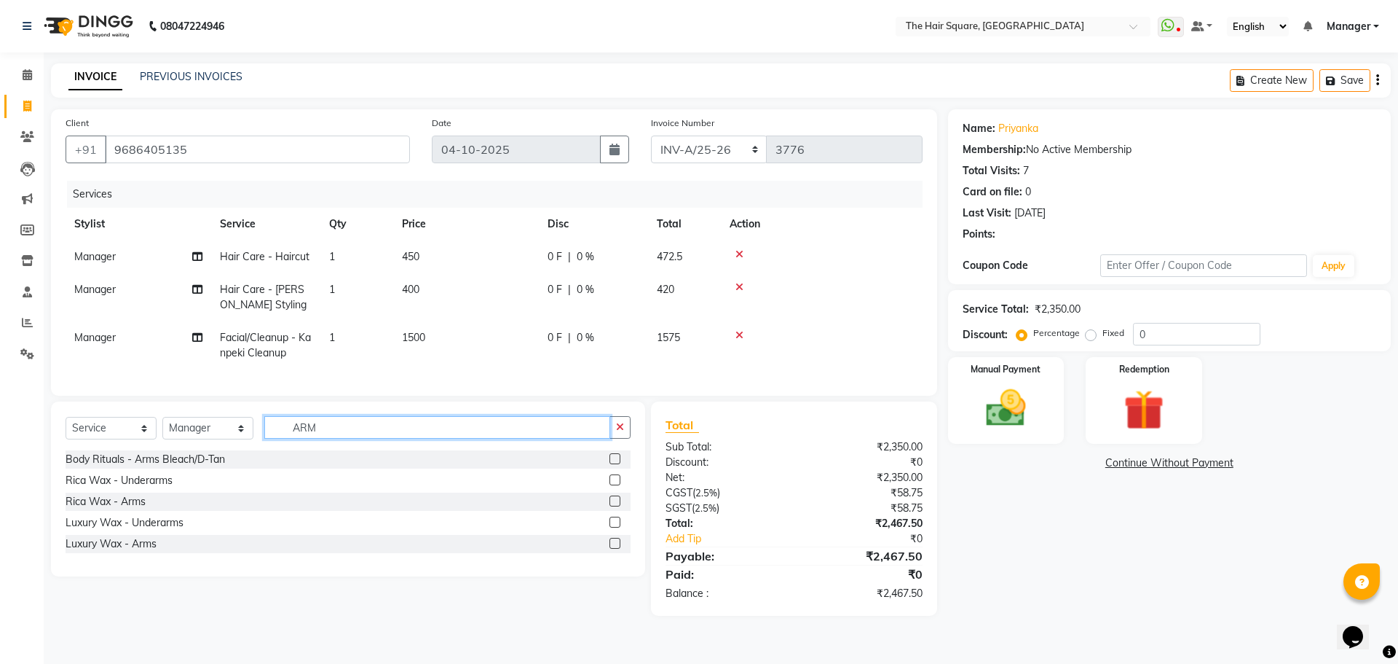
click at [345, 437] on input "ARM" at bounding box center [437, 427] width 346 height 23
click at [126, 507] on div "Rica Wax - Arms" at bounding box center [106, 501] width 80 height 15
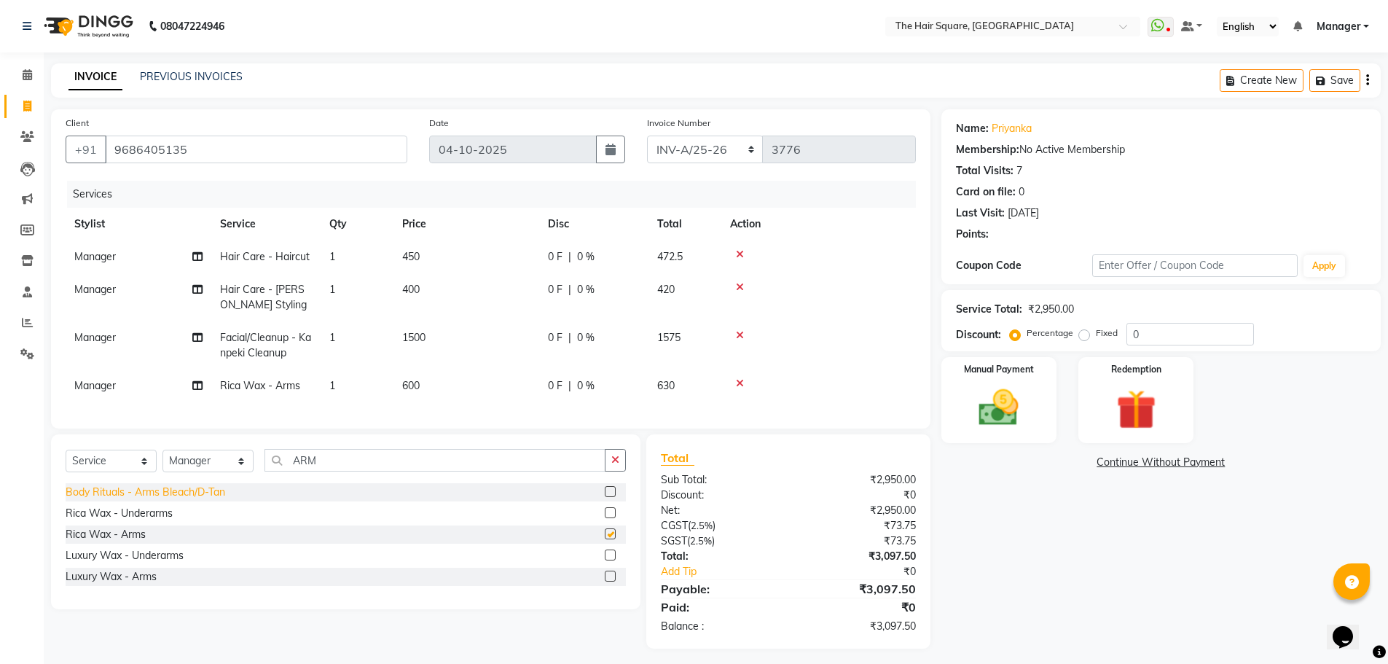
checkbox input "false"
click at [138, 521] on div "Rica Wax - Underarms" at bounding box center [119, 512] width 107 height 15
checkbox input "false"
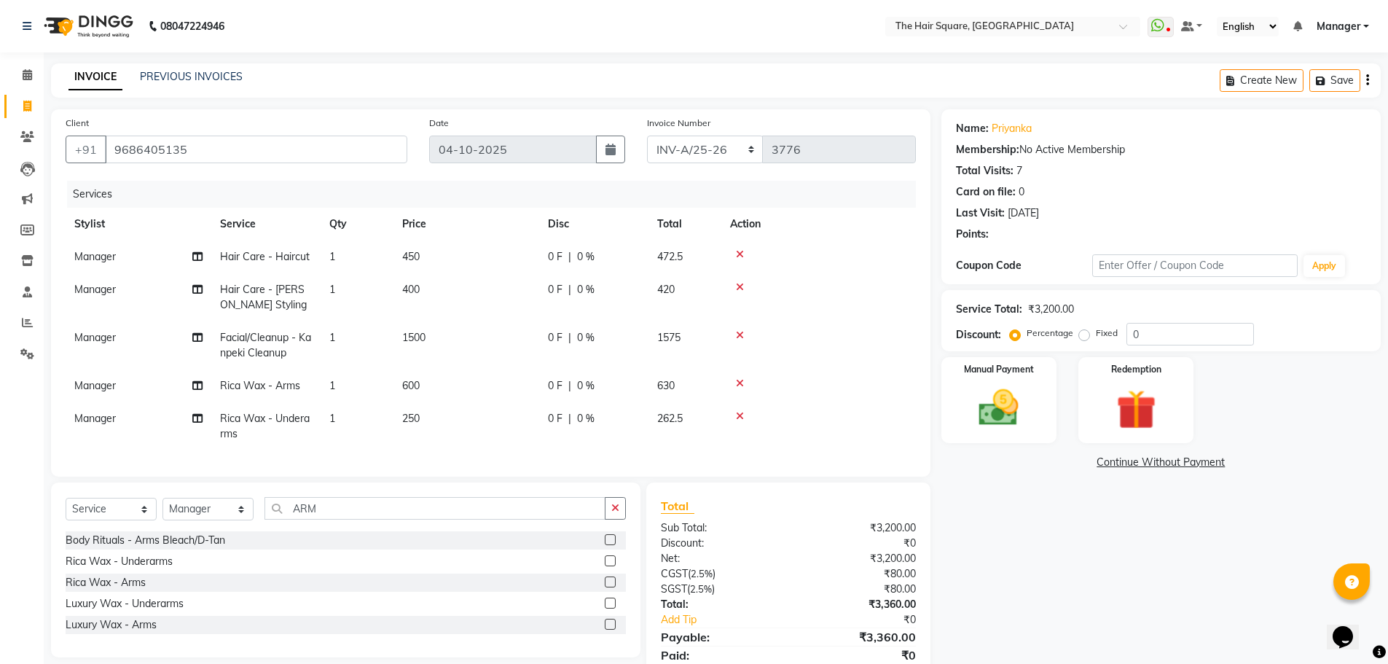
click at [441, 377] on td "600" at bounding box center [466, 385] width 146 height 33
select select "39358"
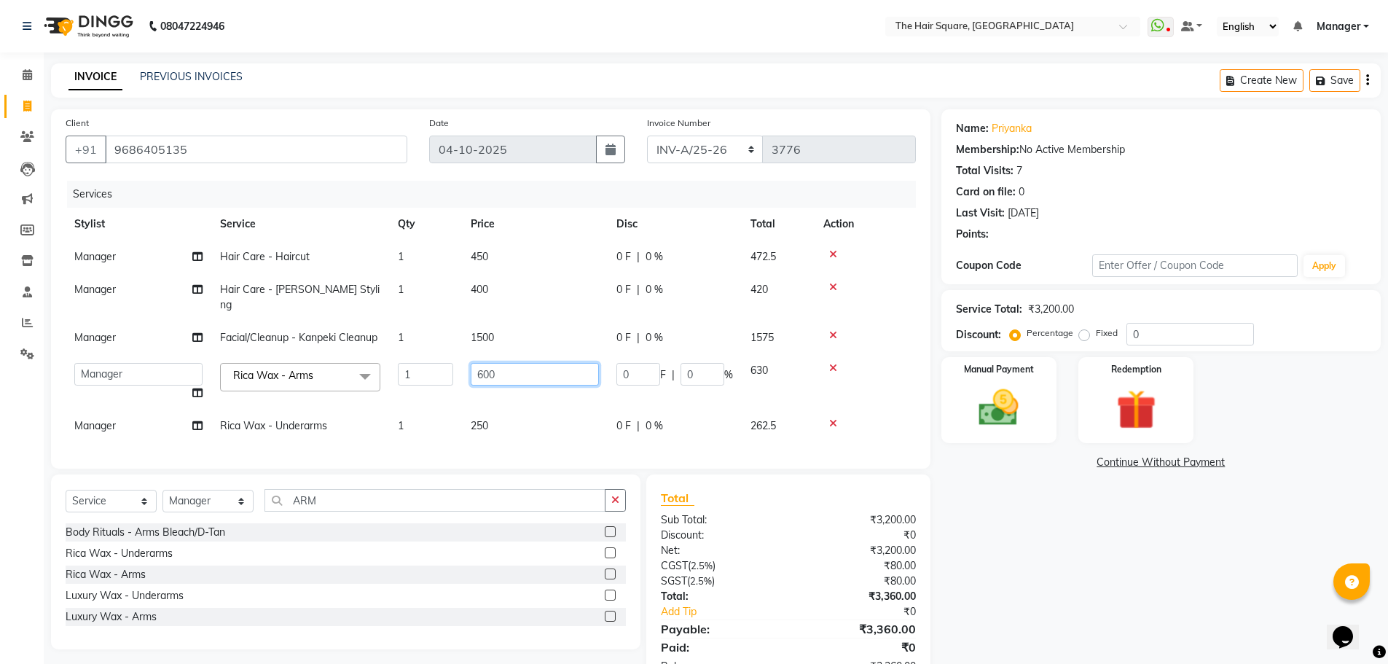
drag, startPoint x: 520, startPoint y: 362, endPoint x: 250, endPoint y: 382, distance: 270.9
click at [278, 376] on tr "Amit Aradhana Bittu Dev Imran Inder Javed Kim Mahendra Manager Mukesh Raaj Radh…" at bounding box center [491, 381] width 850 height 55
type input "500"
click at [507, 409] on td "250" at bounding box center [535, 425] width 146 height 33
select select "39358"
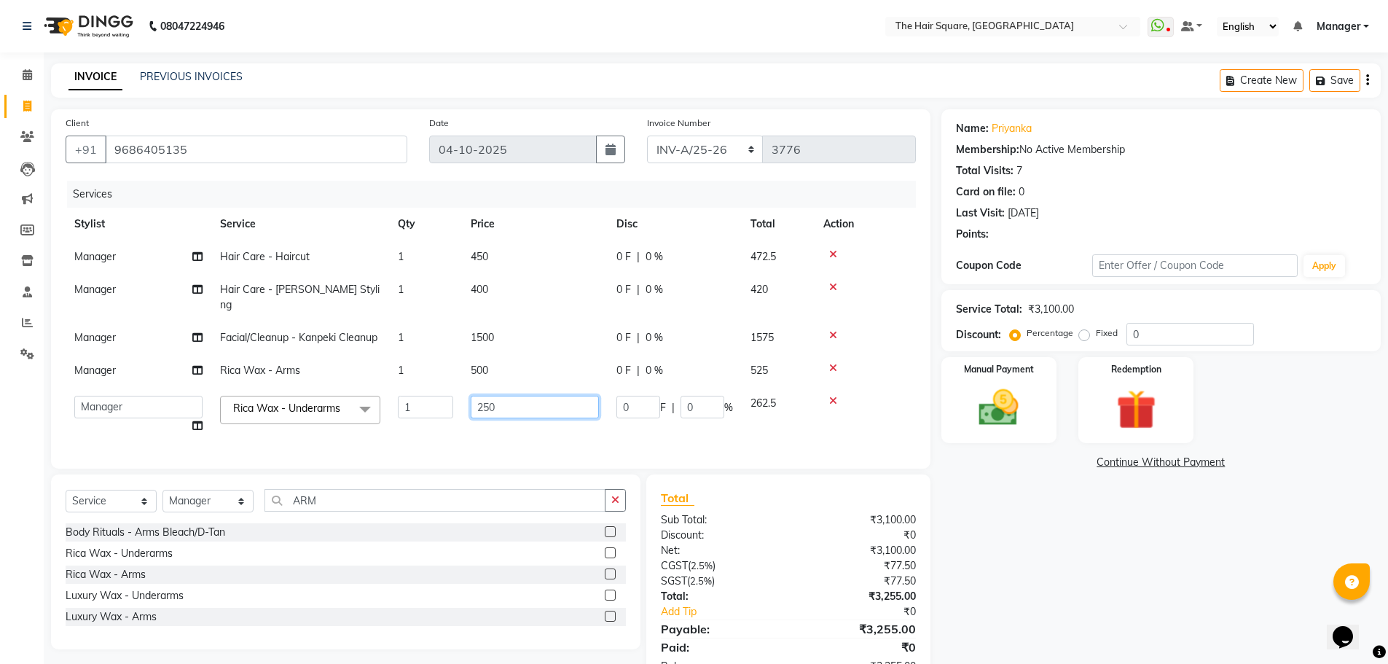
drag, startPoint x: 537, startPoint y: 382, endPoint x: 290, endPoint y: 382, distance: 246.9
click at [293, 387] on tr "Amit Aradhana Bittu Dev Imran Inder Javed Kim Mahendra Manager Mukesh Raaj Radh…" at bounding box center [491, 414] width 850 height 55
type input "200"
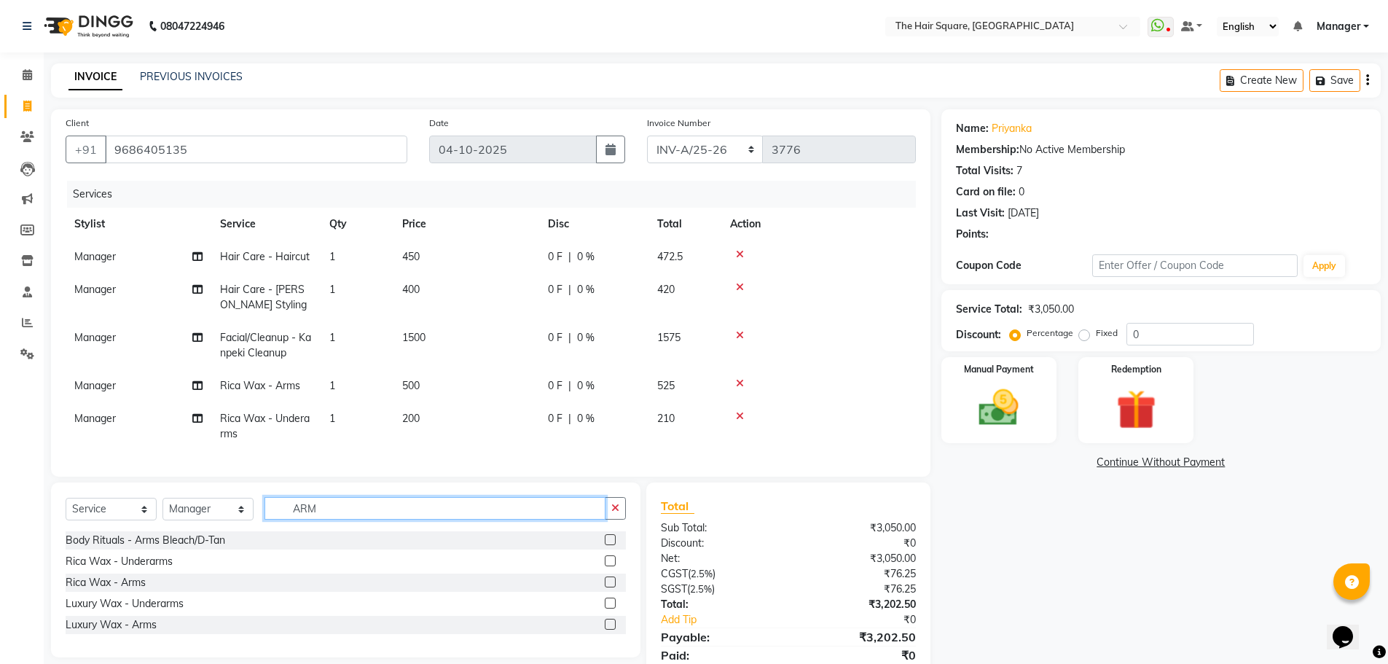
click at [345, 497] on div "Select Service Product Membership Package Voucher Prepaid Gift Card Select Styl…" at bounding box center [345, 569] width 589 height 175
drag, startPoint x: 343, startPoint y: 520, endPoint x: 133, endPoint y: 542, distance: 211.6
click at [154, 531] on div "Select Service Product Membership Package Voucher Prepaid Gift Card Select Styl…" at bounding box center [346, 514] width 560 height 34
type input "LEGS"
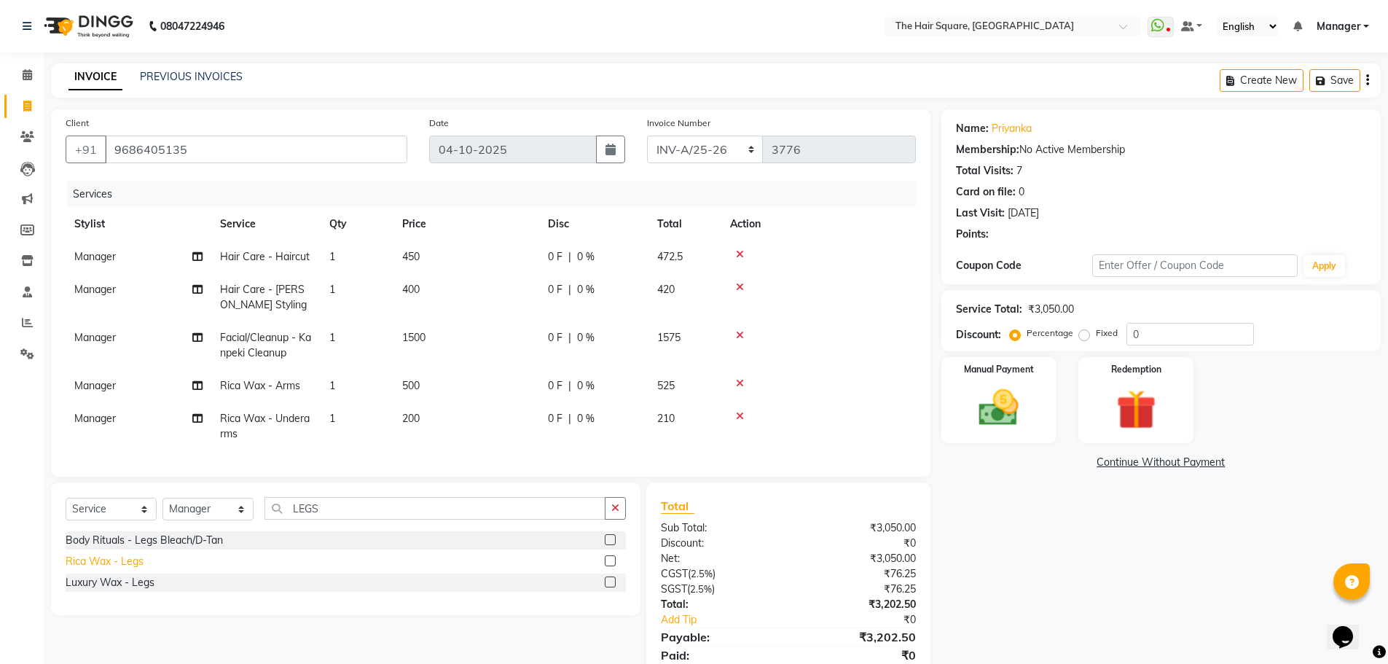
click at [71, 569] on div "Rica Wax - Legs" at bounding box center [105, 561] width 78 height 15
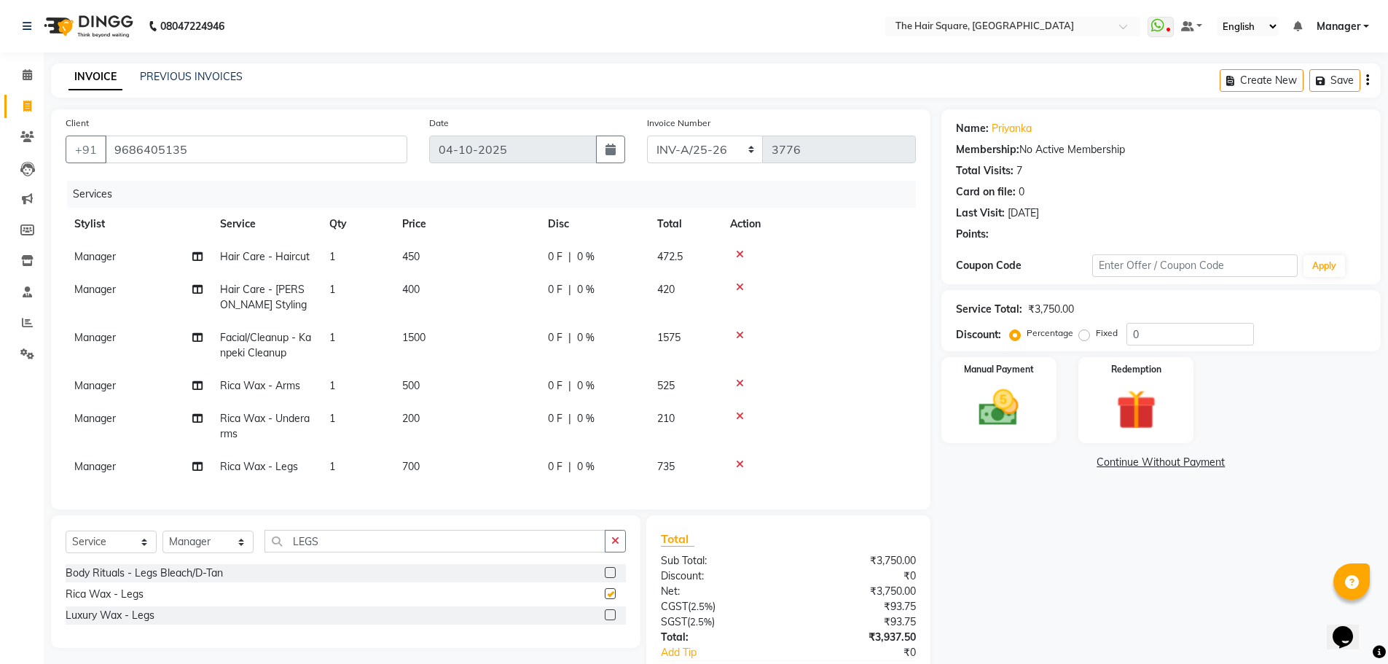
checkbox input "false"
click at [445, 469] on td "700" at bounding box center [466, 466] width 146 height 33
select select "39358"
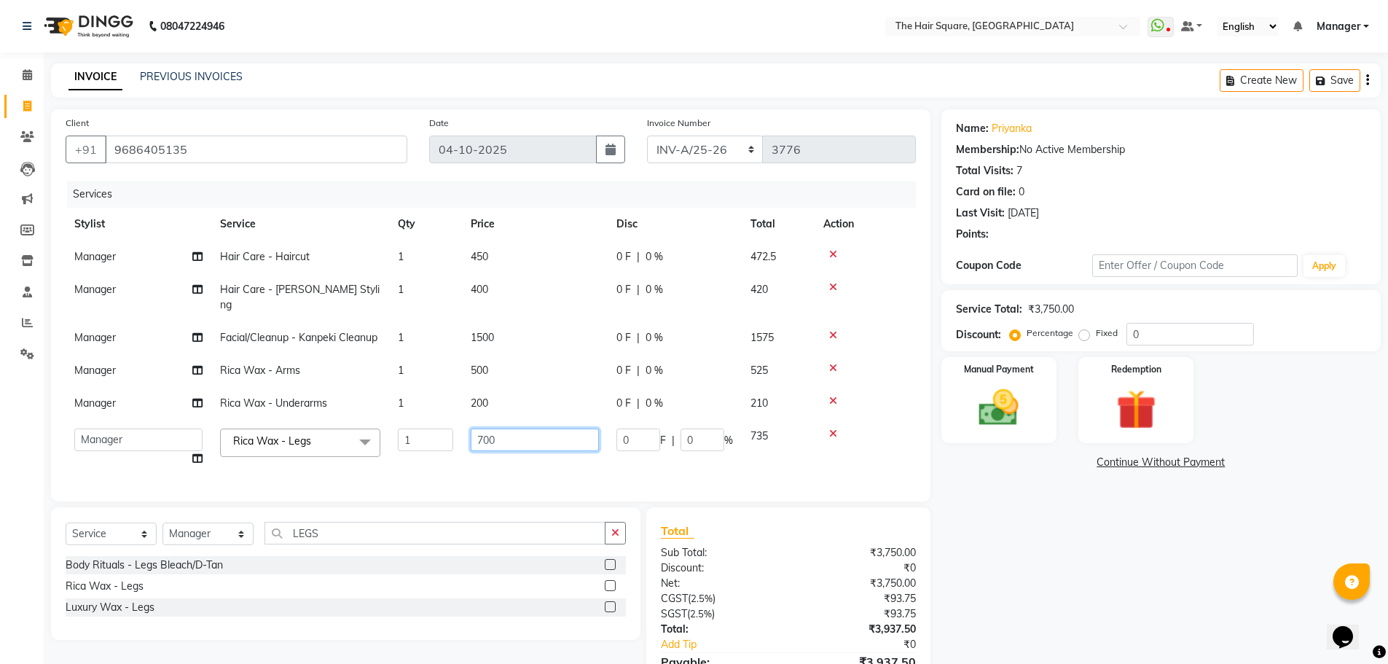
drag, startPoint x: 527, startPoint y: 425, endPoint x: 172, endPoint y: 476, distance: 359.1
click at [200, 450] on tr "Amit Aradhana Bittu Dev Imran Inder Javed Kim Mahendra Manager Mukesh Raaj Radh…" at bounding box center [491, 447] width 850 height 55
type input "600"
click at [1200, 626] on div "Name: Priyanka Membership: No Active Membership Total Visits: 7 Card on file: 0…" at bounding box center [1166, 415] width 450 height 612
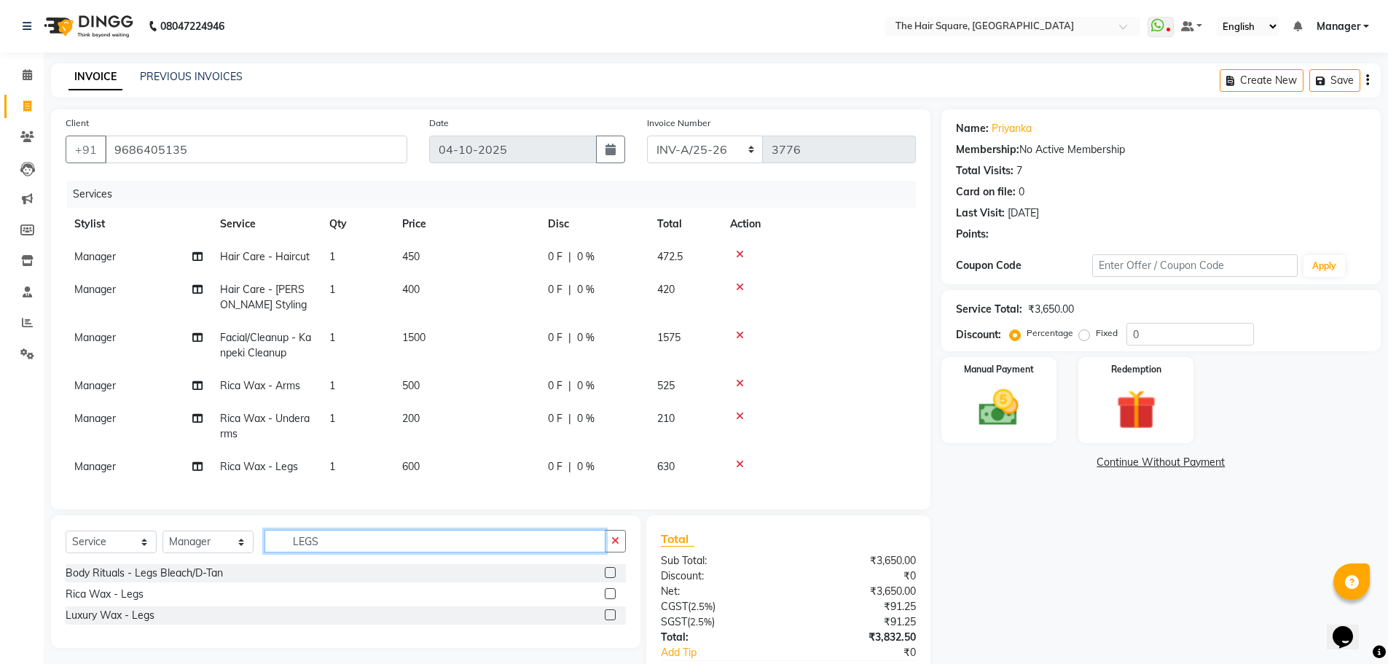
drag, startPoint x: 342, startPoint y: 550, endPoint x: 82, endPoint y: 593, distance: 263.6
click at [84, 581] on div "Select Service Product Membership Package Voucher Prepaid Gift Card Select Styl…" at bounding box center [345, 581] width 589 height 133
type input "THREA"
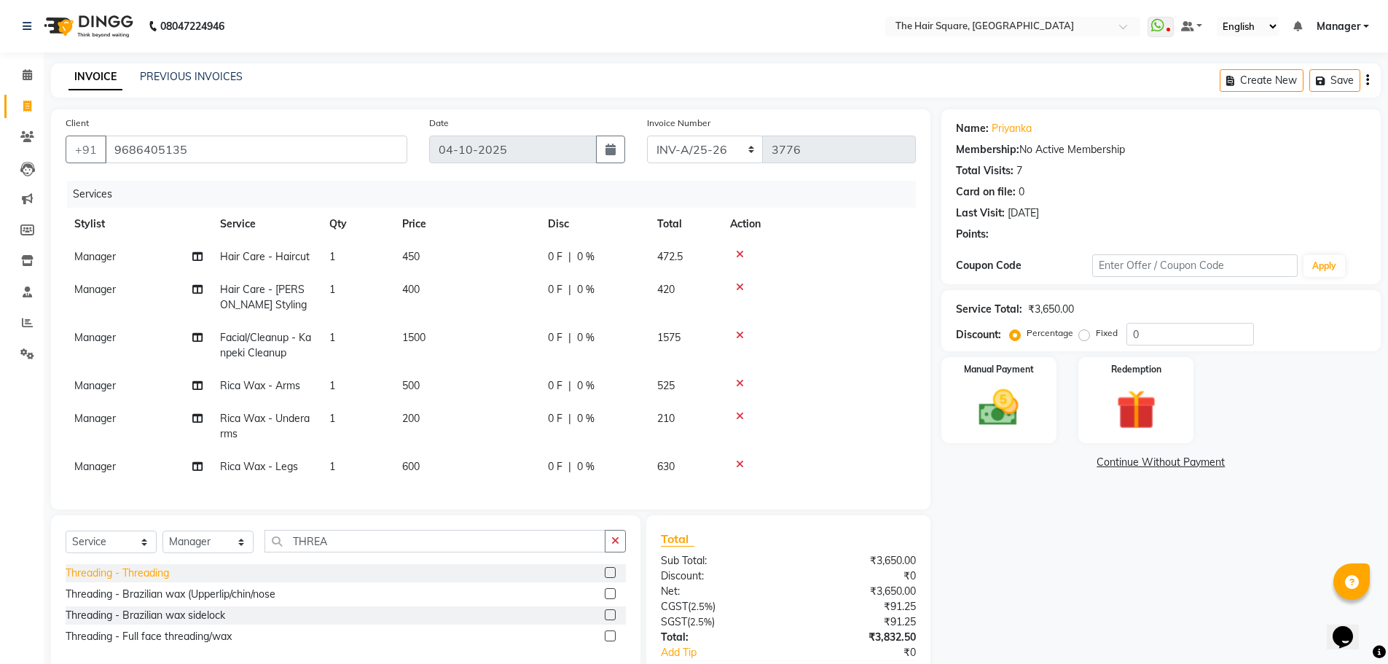
click at [155, 579] on div "Threading - Threading" at bounding box center [117, 572] width 103 height 15
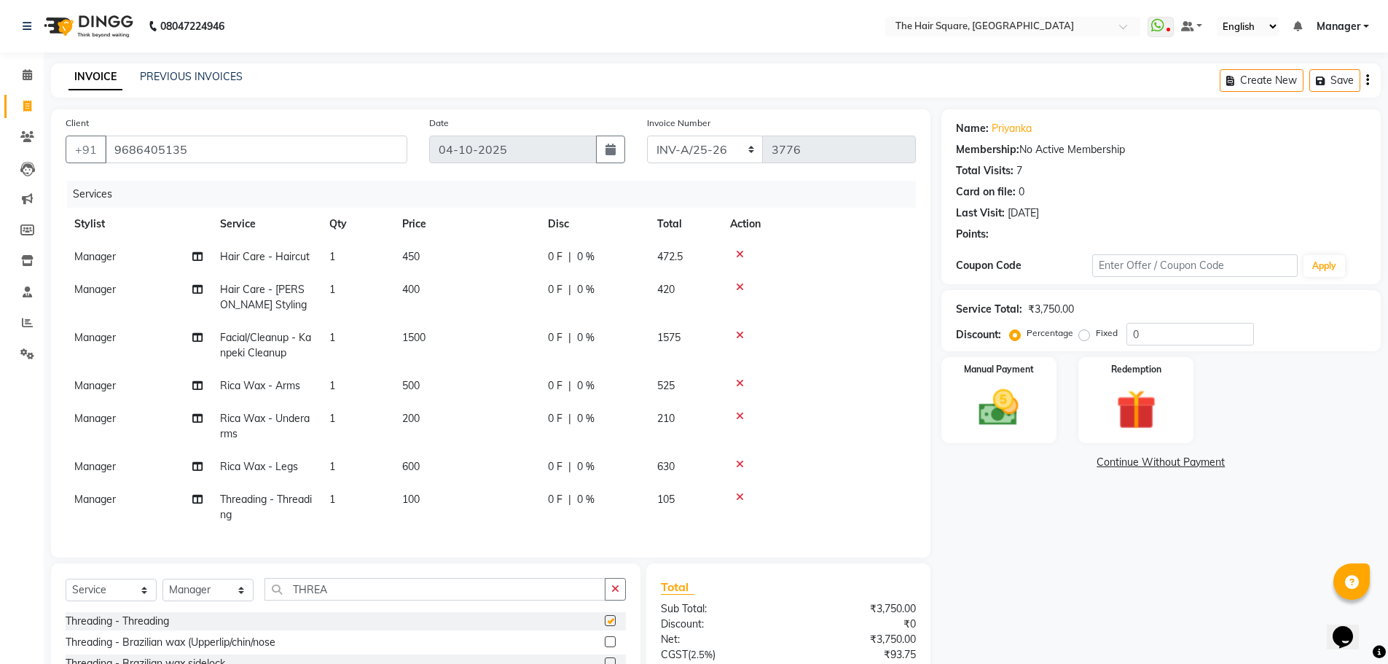
checkbox input "false"
click at [353, 503] on td "1" at bounding box center [356, 507] width 73 height 48
select select "39358"
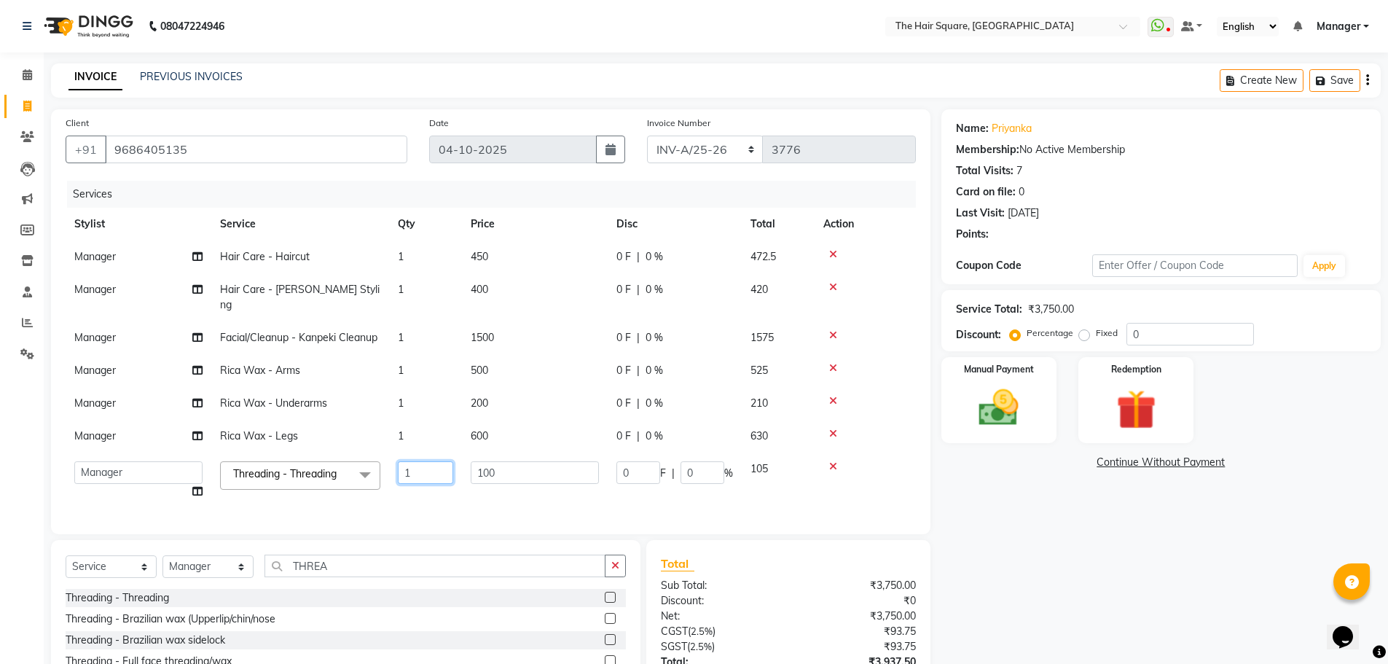
drag, startPoint x: 318, startPoint y: 466, endPoint x: 200, endPoint y: 480, distance: 118.8
click at [204, 477] on tr "Amit Aradhana Bittu Dev Imran Inder Javed Kim Mahendra Manager Mukesh Raaj Radh…" at bounding box center [491, 479] width 850 height 55
type input "2"
click at [1244, 548] on div "Name: Priyanka Membership: No Active Membership Total Visits: 7 Card on file: 0…" at bounding box center [1166, 431] width 450 height 645
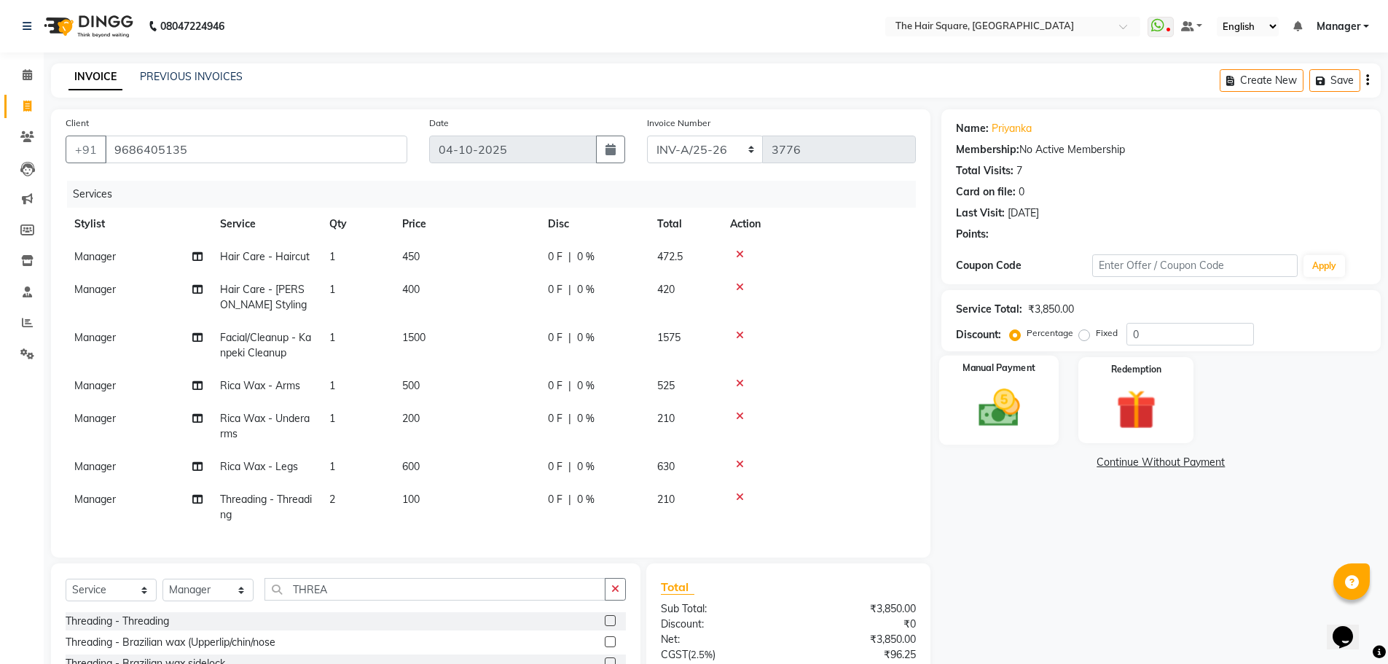
click at [981, 427] on img at bounding box center [998, 407] width 67 height 47
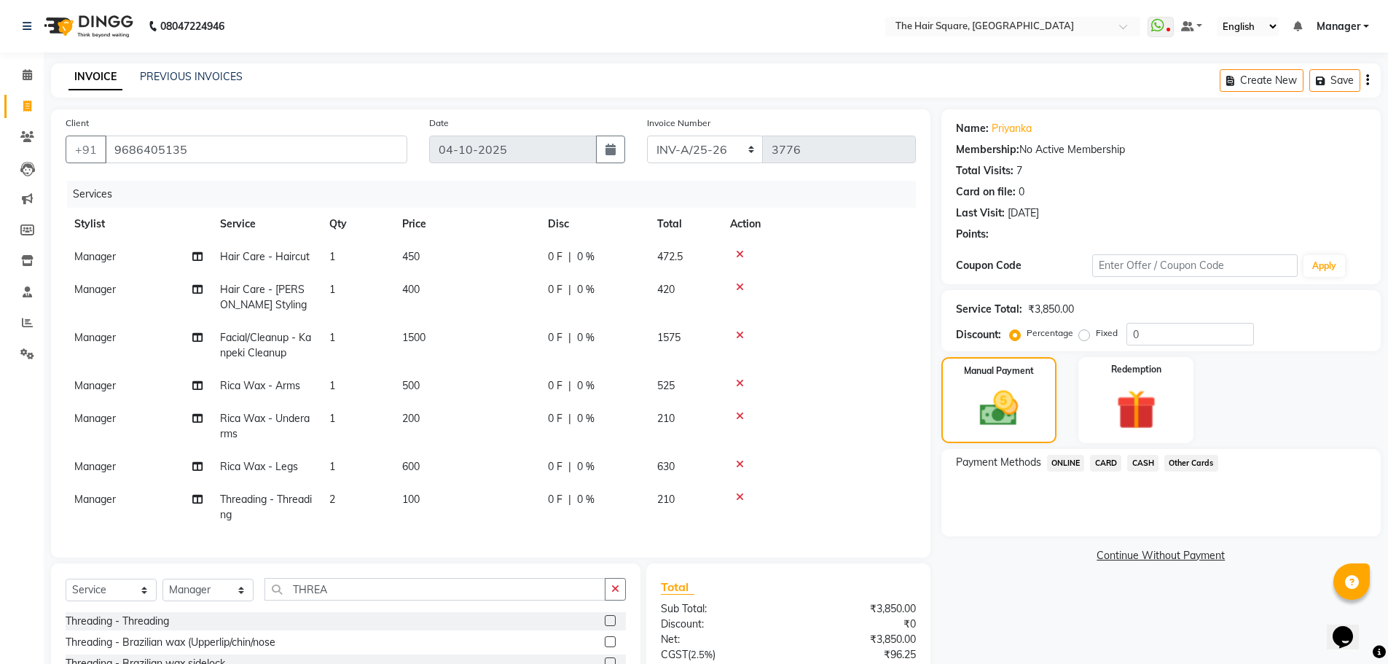
click at [1077, 461] on span "ONLINE" at bounding box center [1066, 462] width 38 height 17
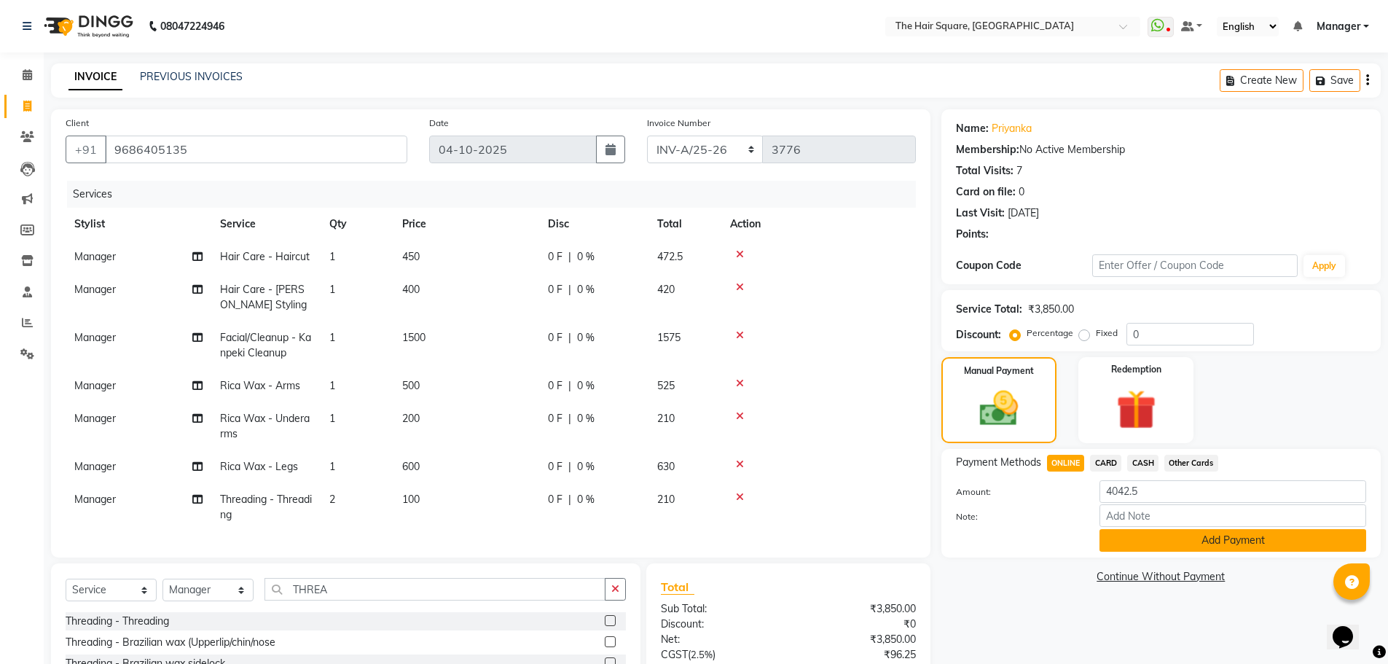
click at [1157, 538] on button "Add Payment" at bounding box center [1232, 540] width 267 height 23
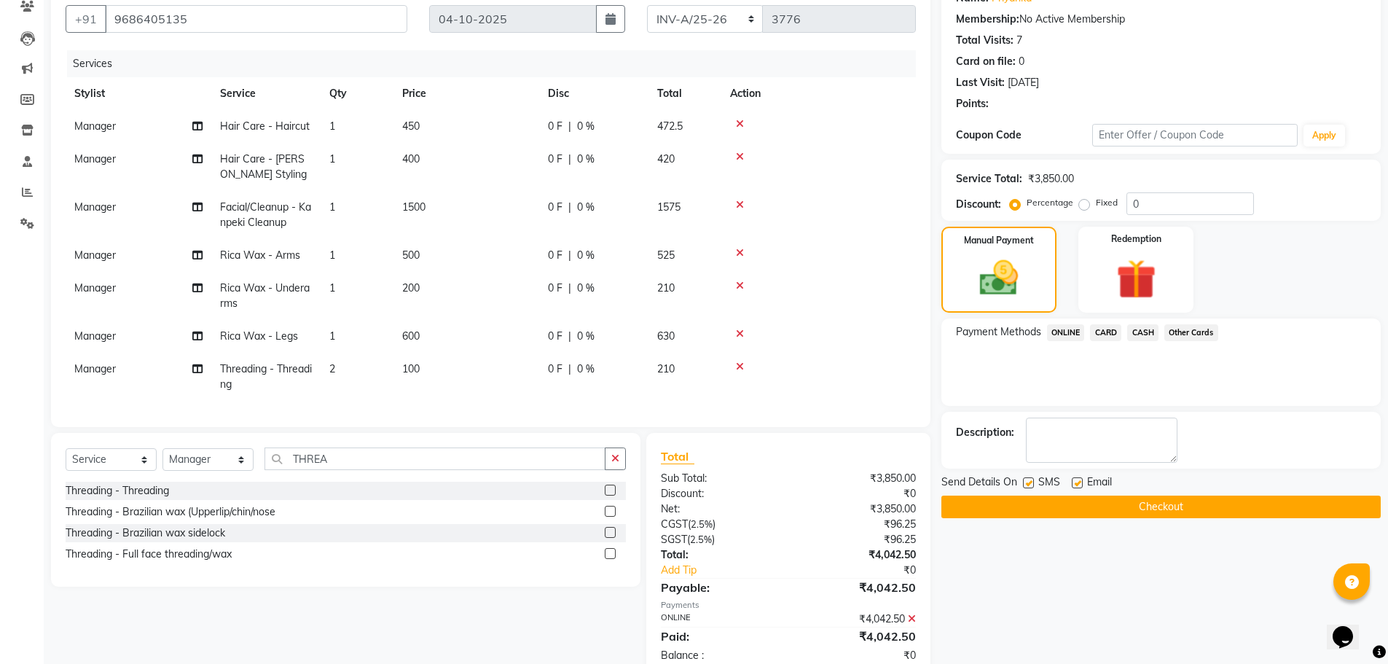
scroll to position [133, 0]
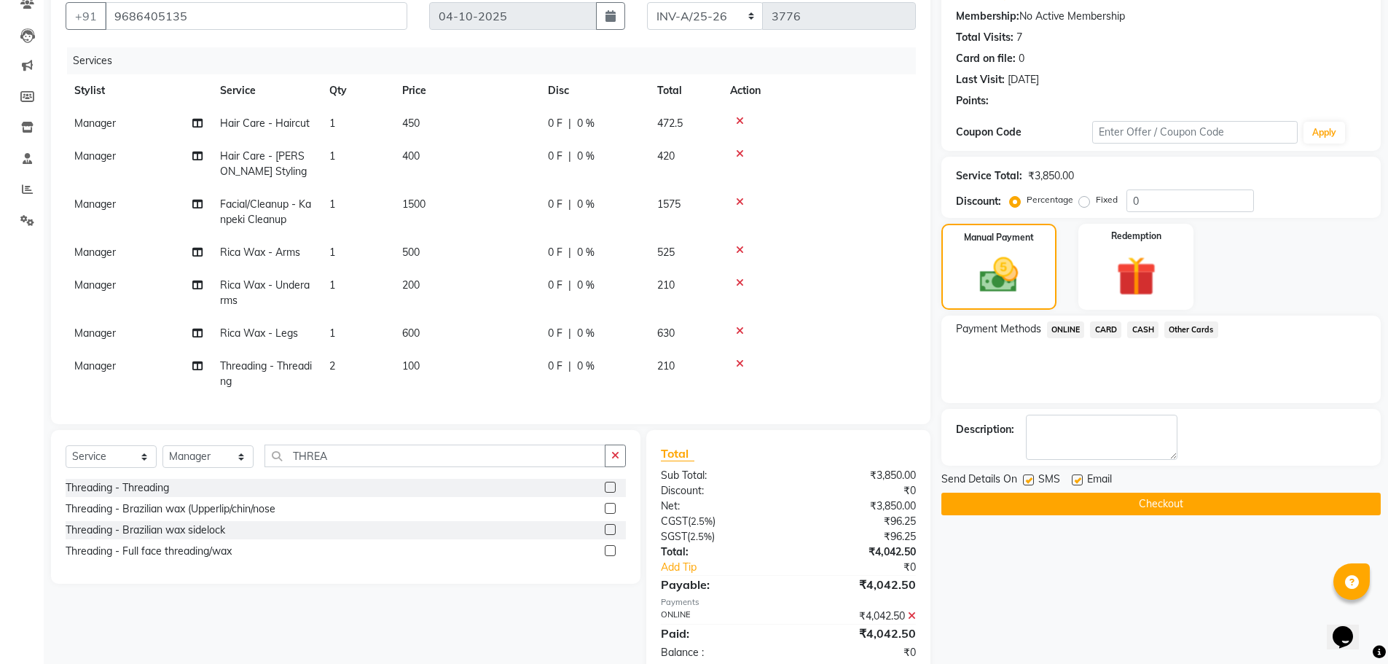
click at [1096, 511] on button "Checkout" at bounding box center [1160, 503] width 439 height 23
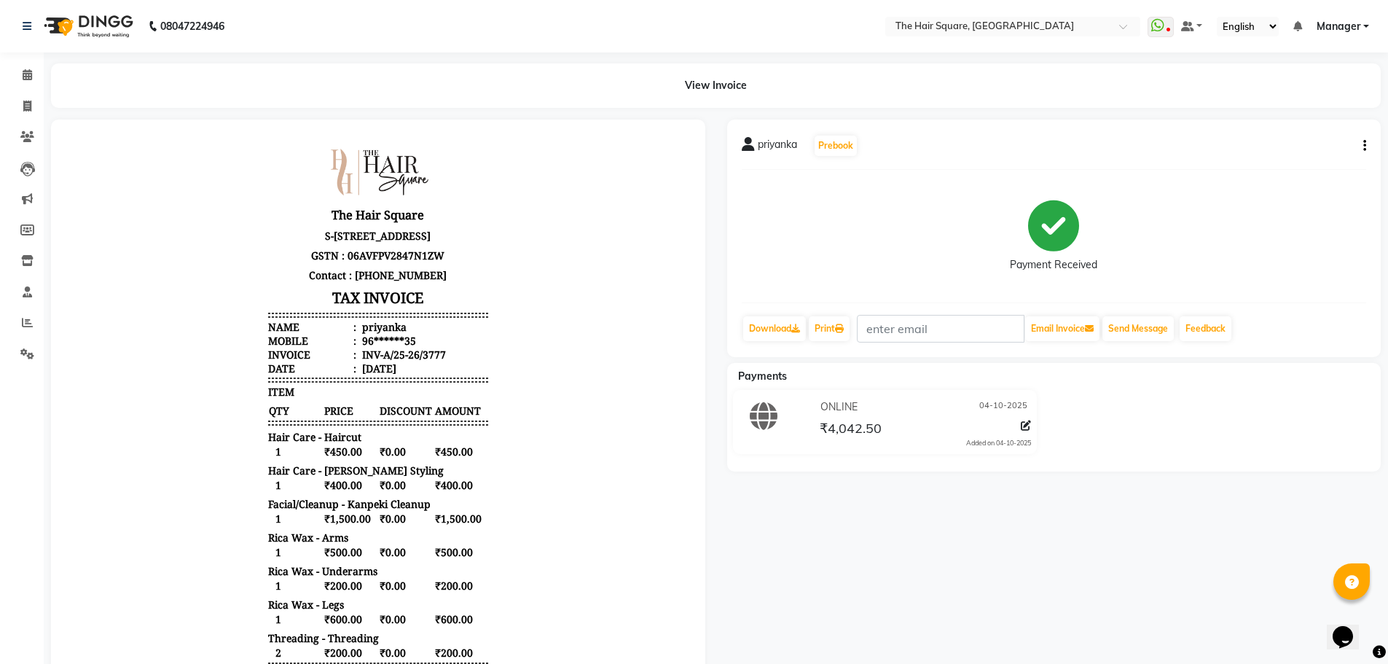
click at [1363, 147] on button "button" at bounding box center [1361, 145] width 9 height 15
click at [1307, 143] on div "Edit Item Staff" at bounding box center [1292, 146] width 100 height 18
select select
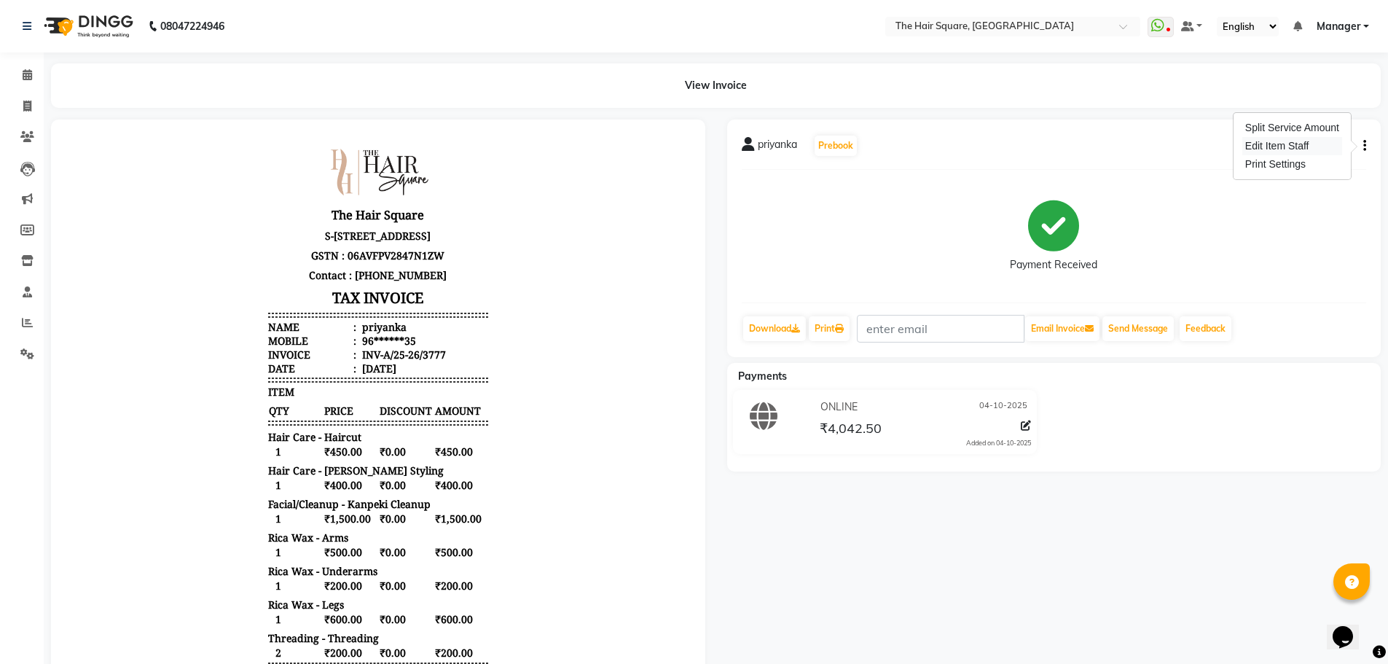
select select
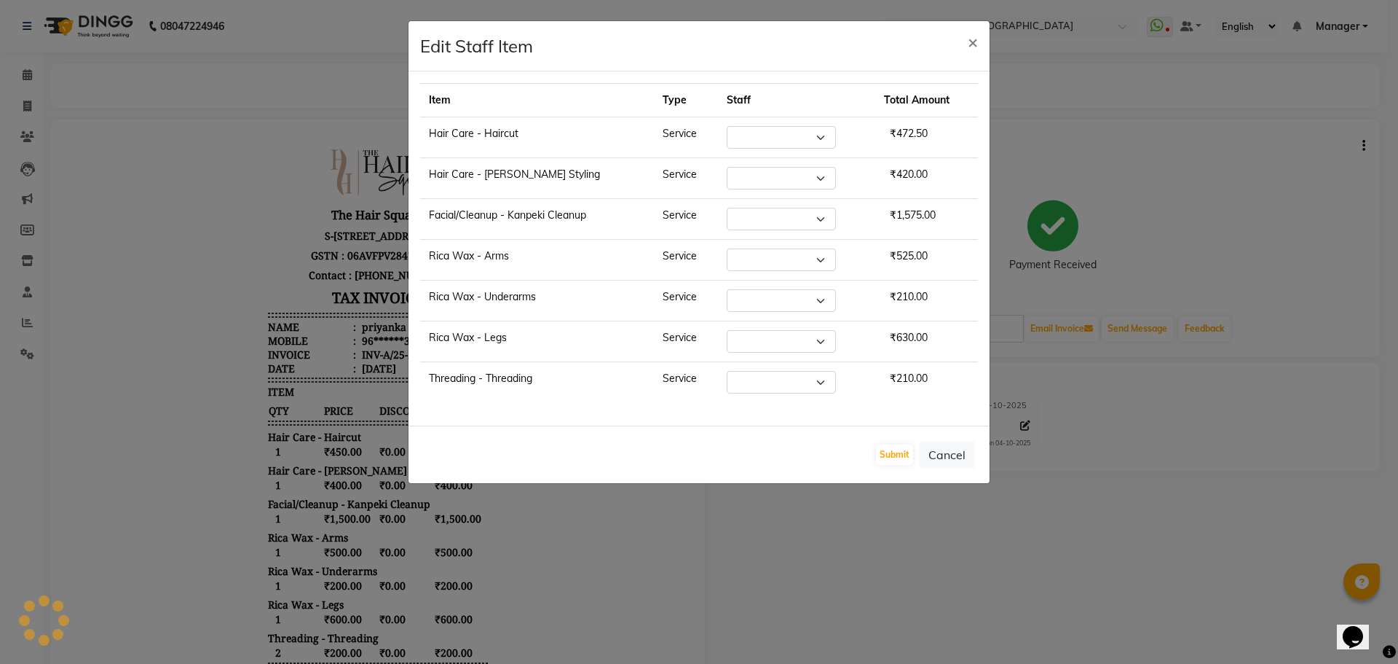
select select "39358"
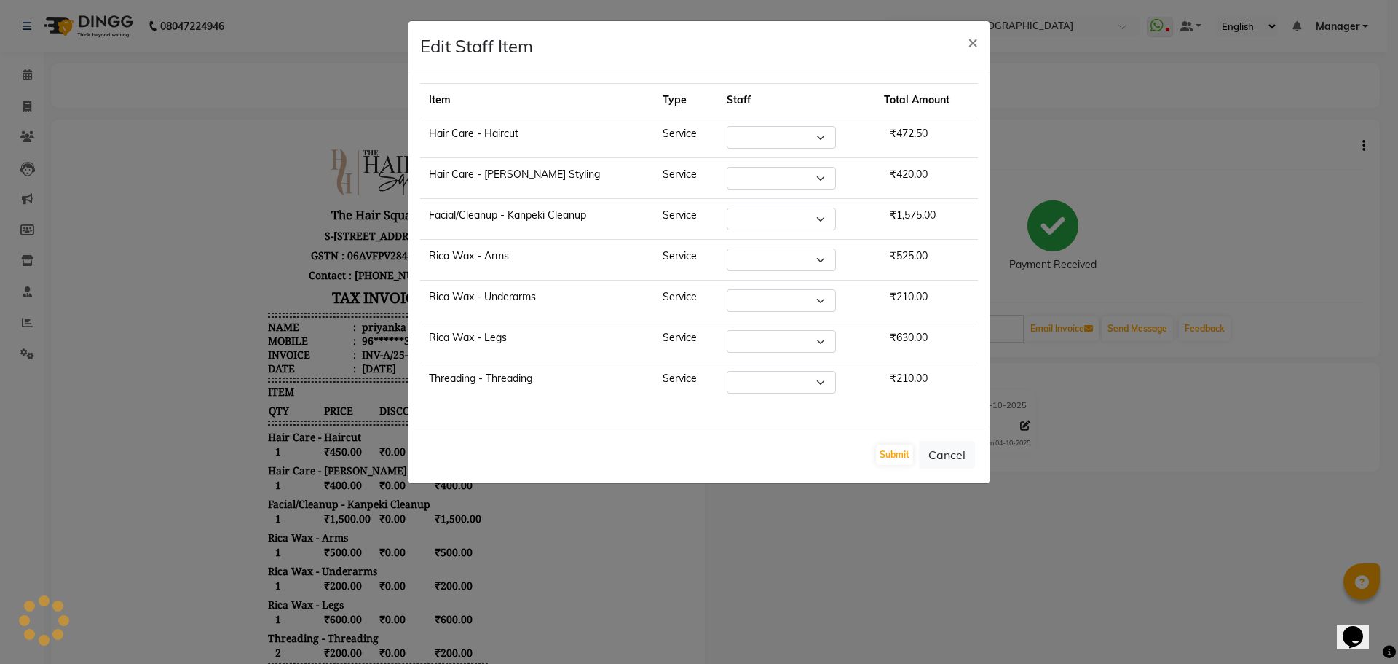
select select "39358"
click at [878, 454] on button "Submit" at bounding box center [894, 454] width 37 height 20
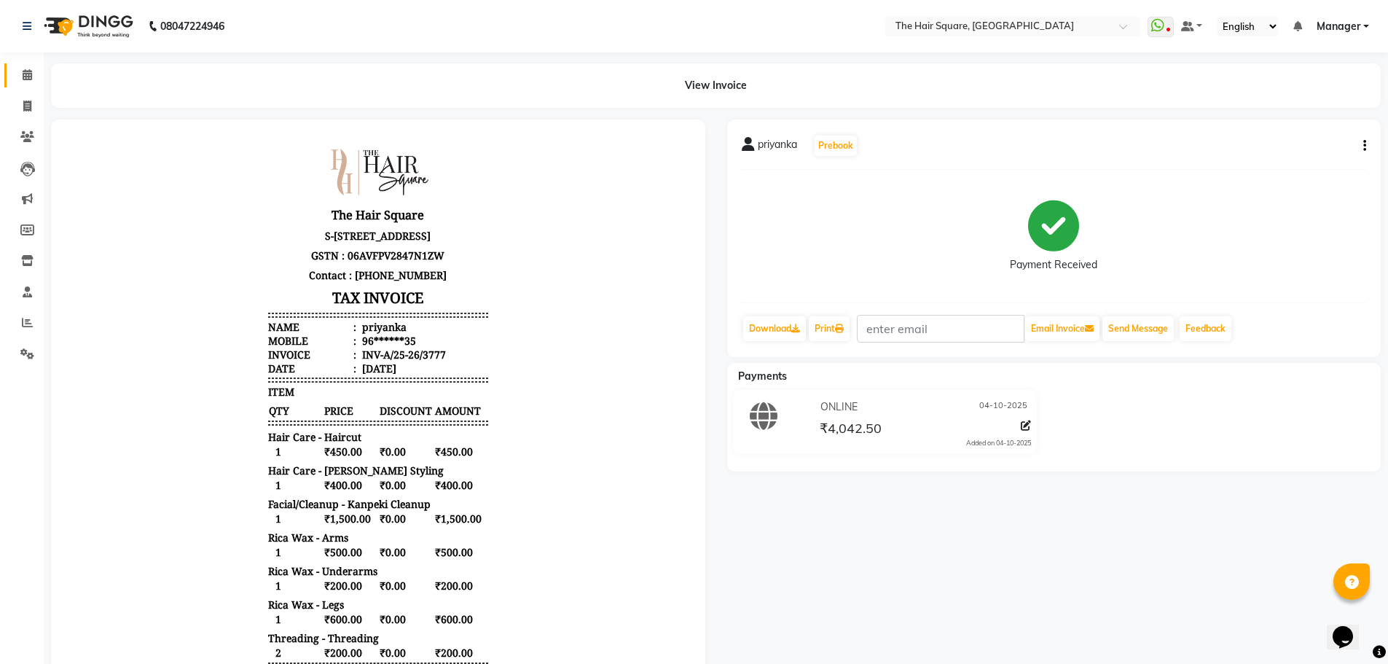
click at [39, 82] on span at bounding box center [27, 75] width 25 height 17
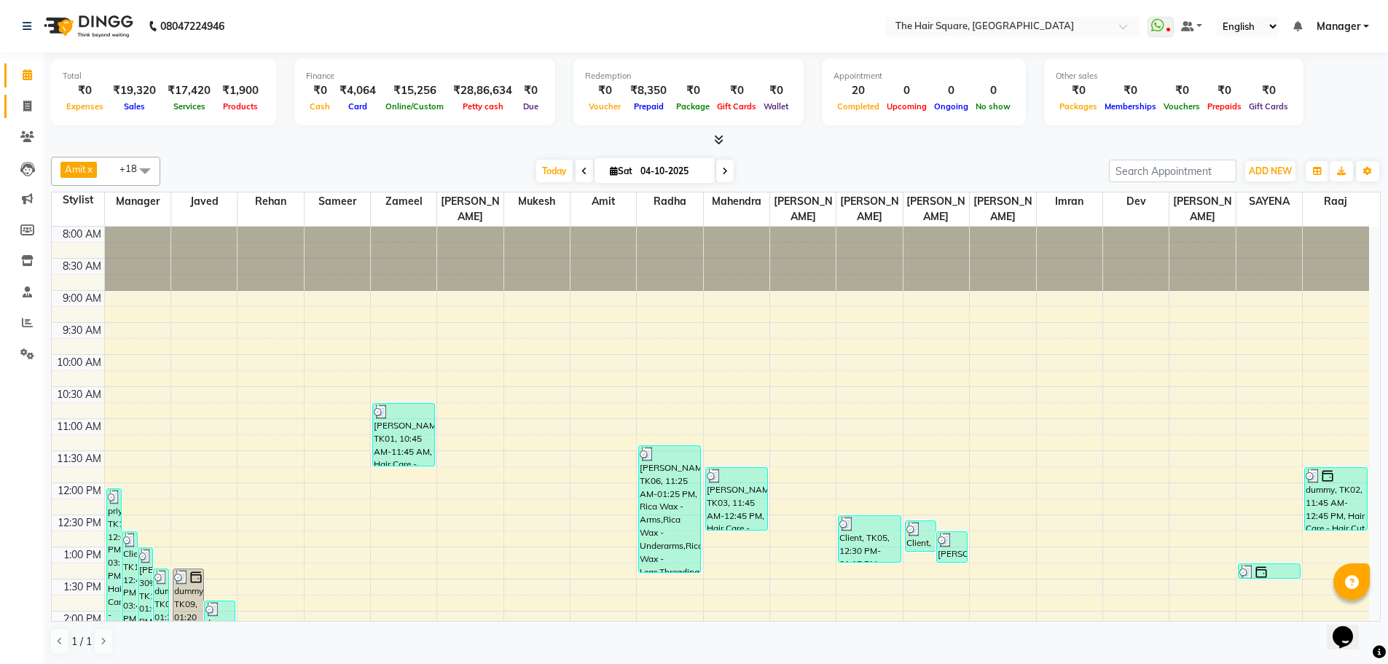
click at [18, 106] on span at bounding box center [27, 106] width 25 height 17
select select "service"
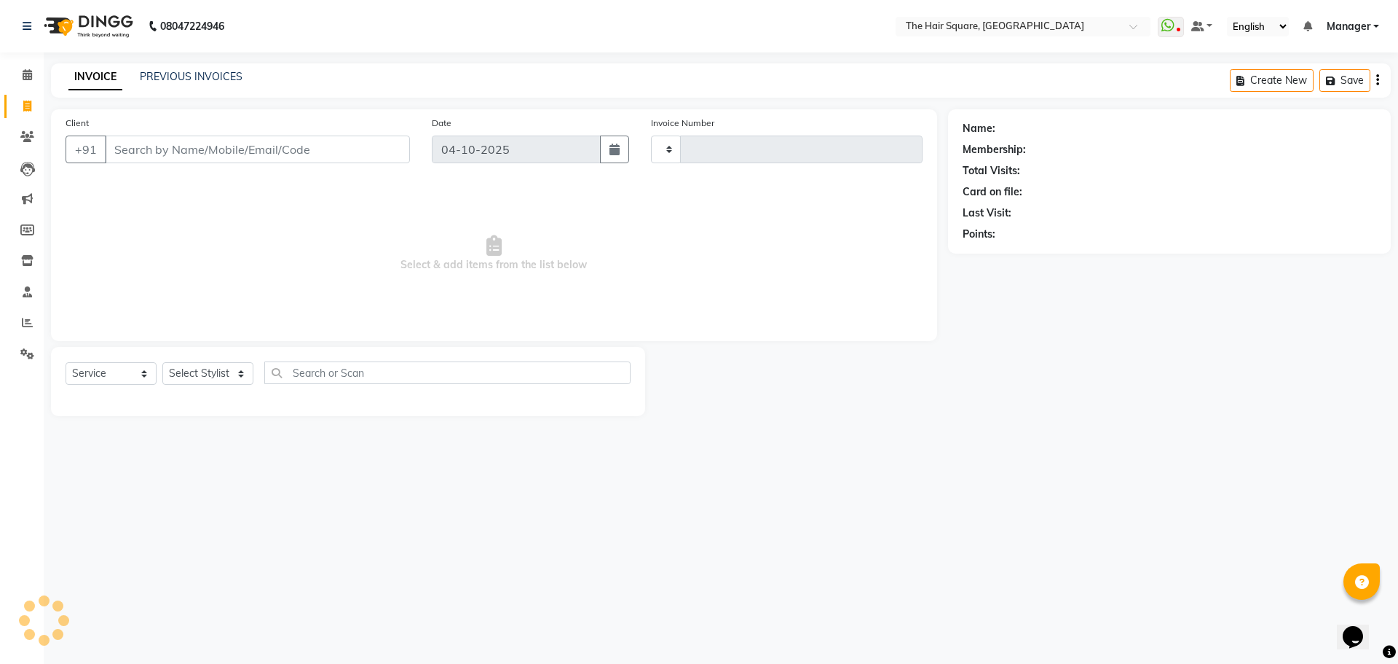
type input "3778"
select select "5768"
type input "8825606243"
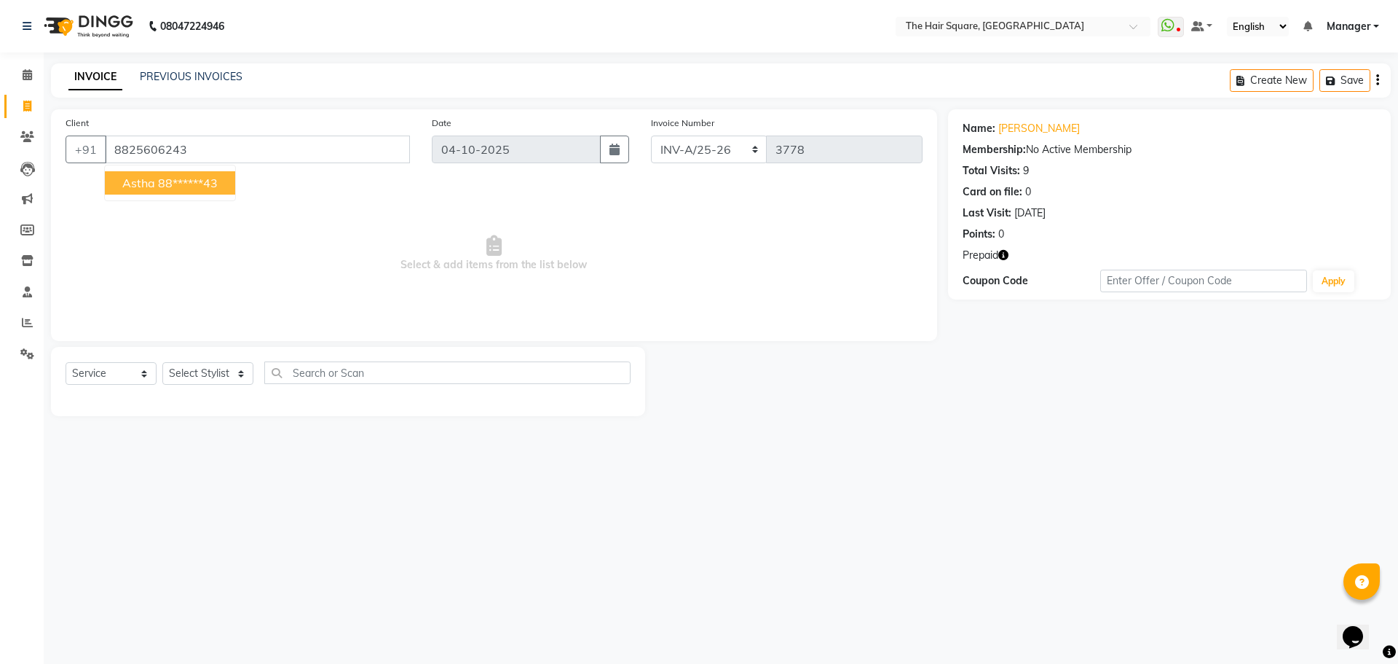
click at [1002, 257] on icon "button" at bounding box center [1004, 255] width 10 height 10
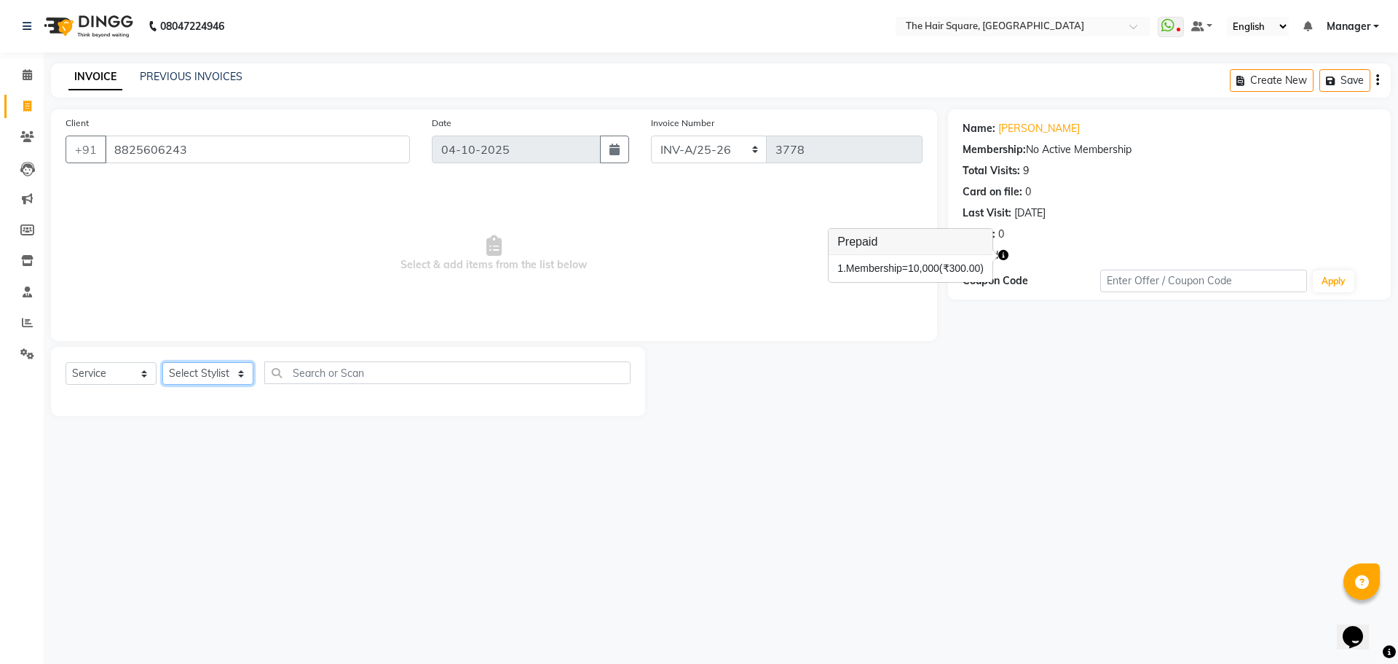
click at [208, 368] on select "Select Stylist Amit [PERSON_NAME] Dev Imran [PERSON_NAME] [PERSON_NAME] Manager…" at bounding box center [207, 373] width 91 height 23
select select "39378"
click at [162, 362] on select "Select Stylist Amit [PERSON_NAME] Dev Imran [PERSON_NAME] [PERSON_NAME] Manager…" at bounding box center [207, 373] width 91 height 23
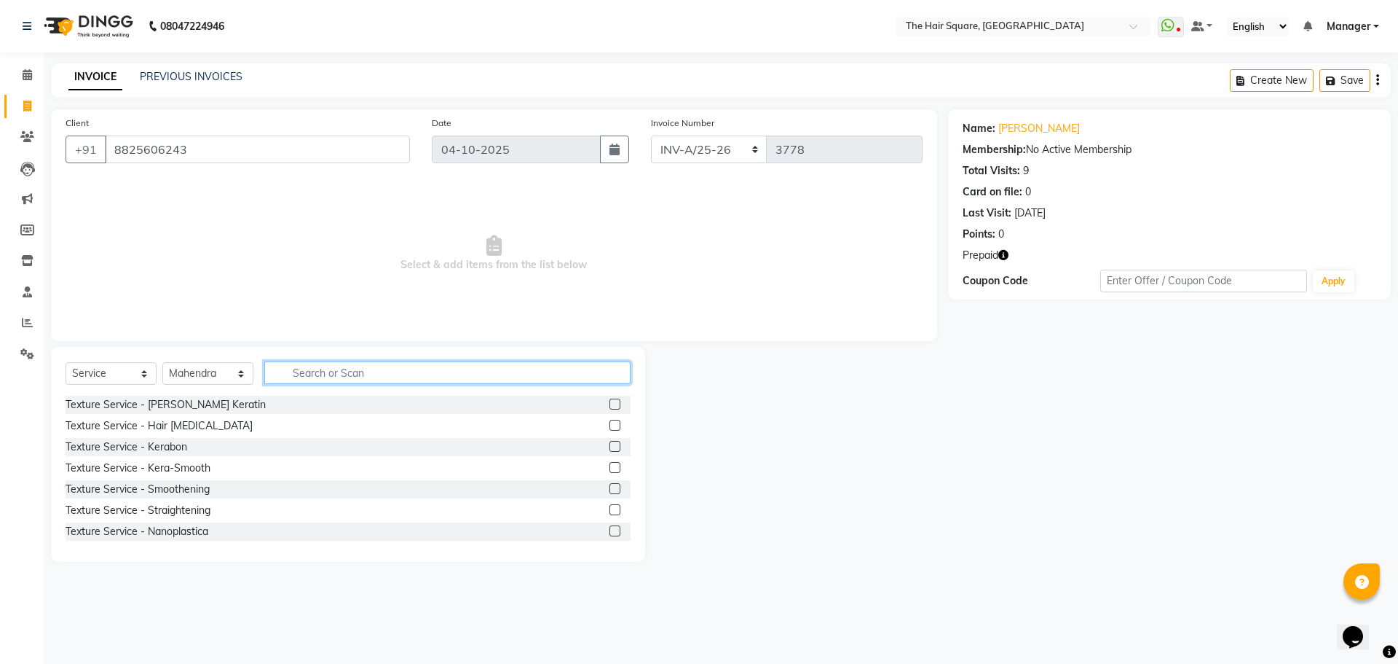
click at [344, 370] on input "text" at bounding box center [447, 372] width 366 height 23
type input "NAIL"
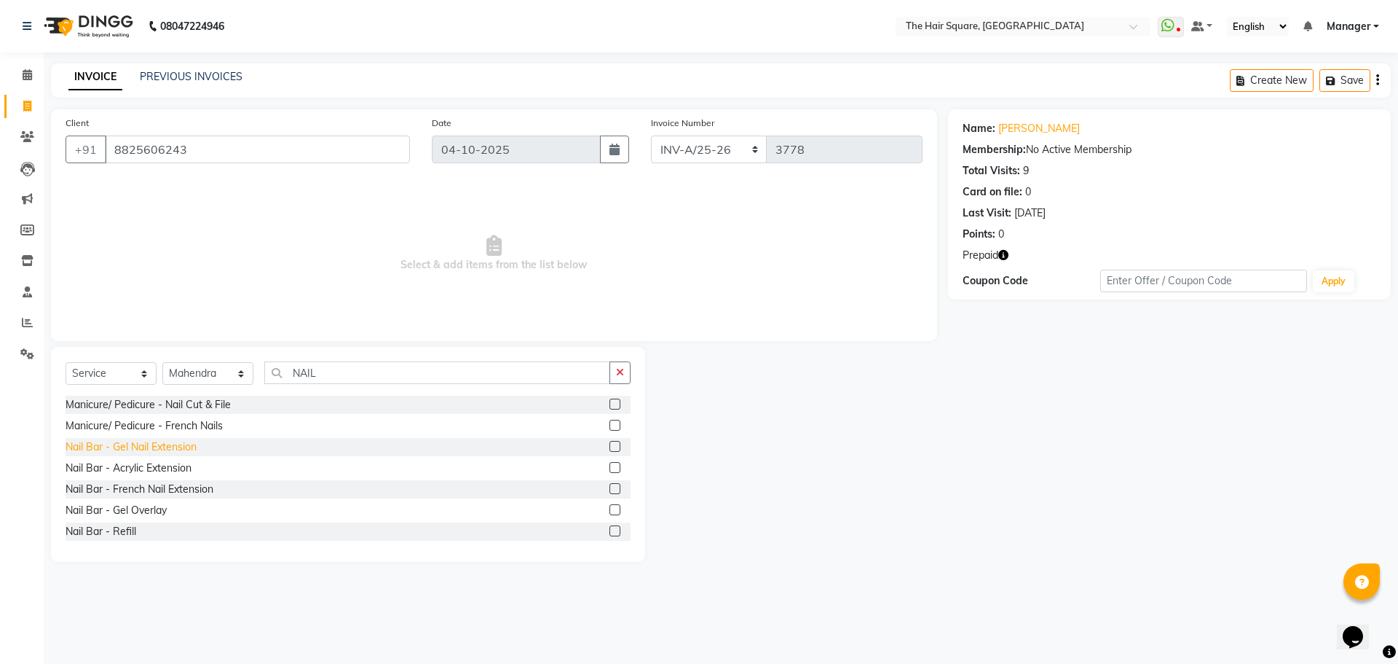
click at [97, 444] on div "Nail Bar - Gel Nail Extension" at bounding box center [131, 446] width 131 height 15
checkbox input "false"
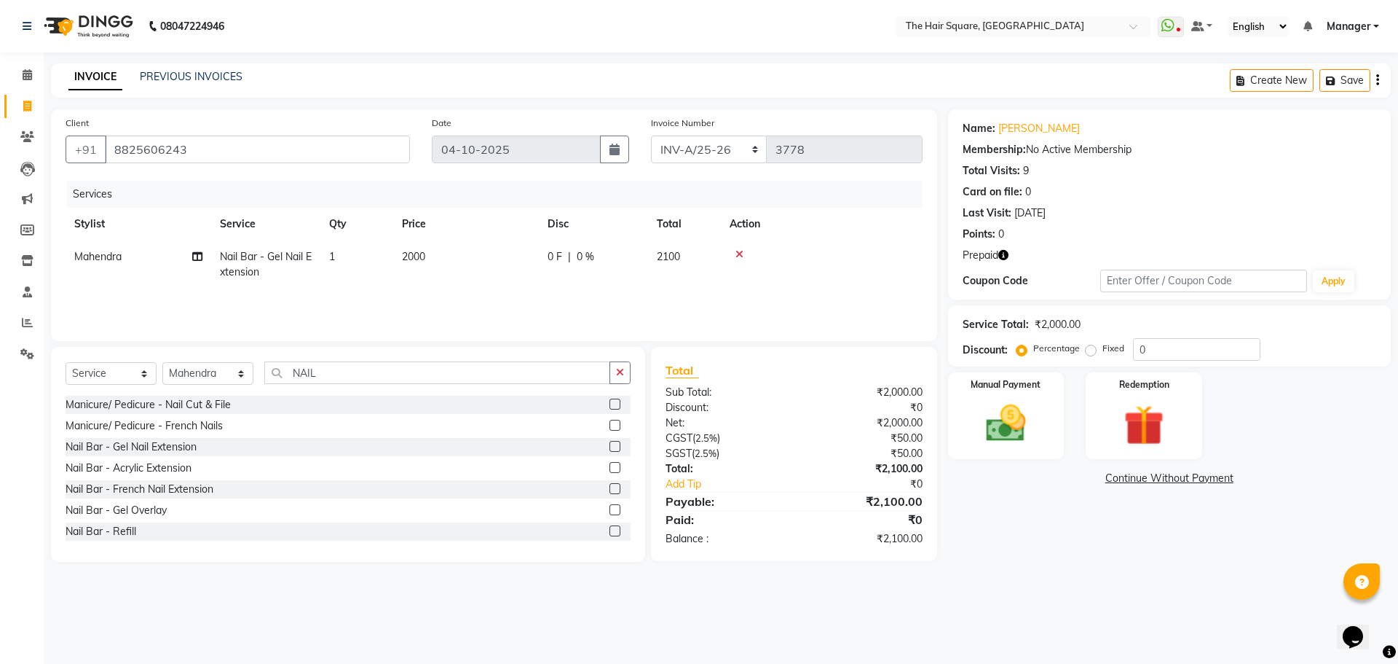
click at [438, 245] on td "2000" at bounding box center [466, 264] width 146 height 48
select select "39378"
drag, startPoint x: 464, startPoint y: 259, endPoint x: 0, endPoint y: 339, distance: 470.7
click at [31, 317] on app-home "08047224946 Select Location × The Hair Square, Ambience Island WhatsApp Status …" at bounding box center [699, 291] width 1398 height 583
drag, startPoint x: 554, startPoint y: 267, endPoint x: 240, endPoint y: 265, distance: 313.2
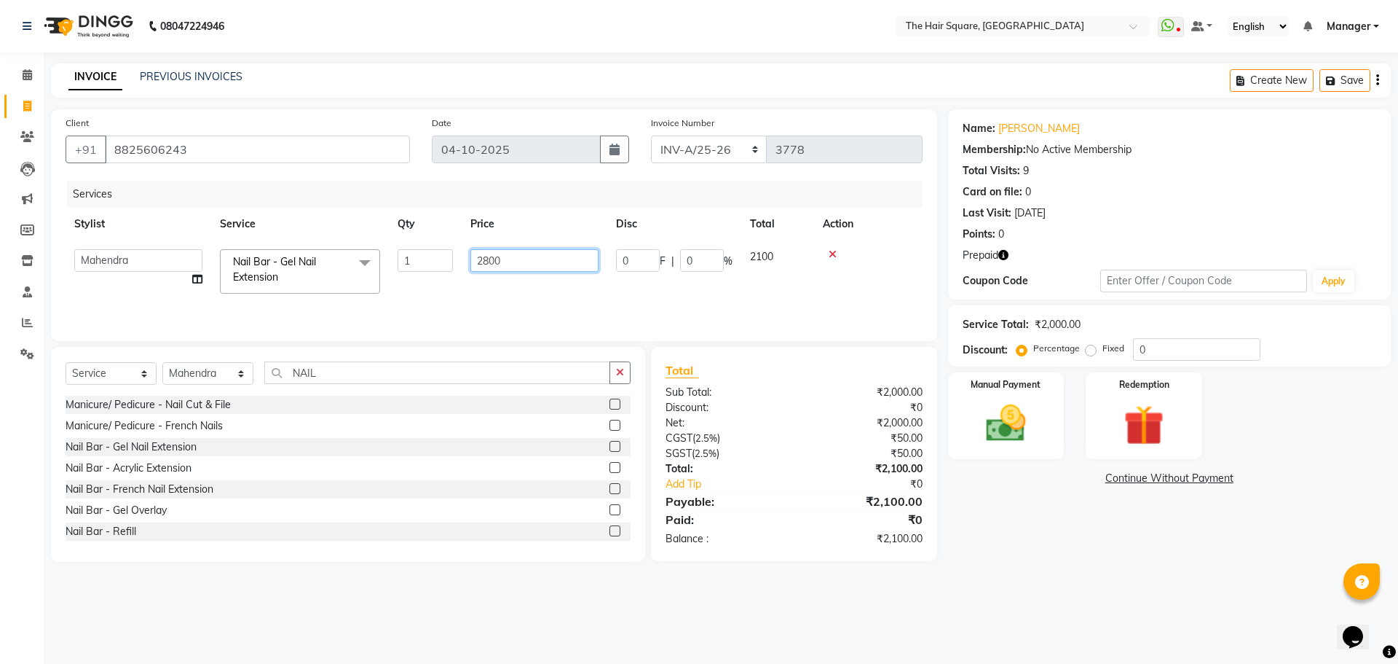
click at [240, 265] on tr "Amit Aradhana Bittu Dev Imran Inder Javed Kim Mahendra Manager Mukesh Raaj Radh…" at bounding box center [494, 271] width 857 height 62
type input "3"
type input "300"
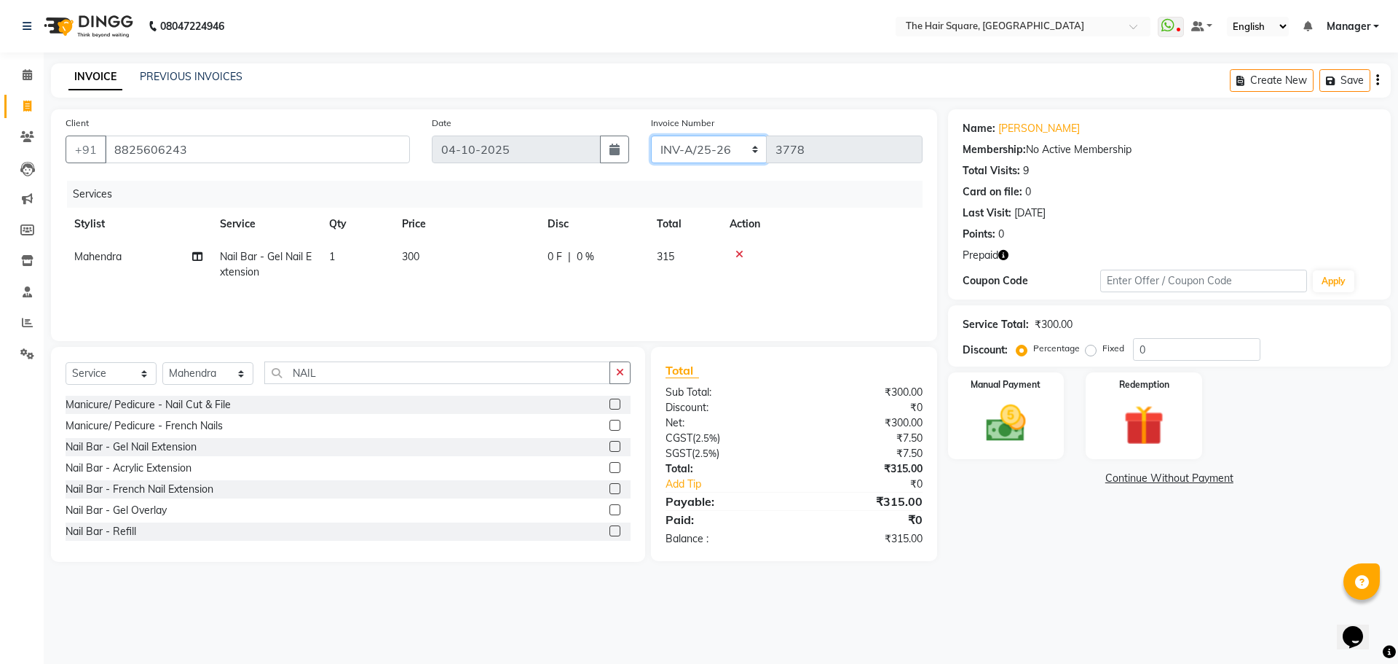
click at [701, 153] on select "INV-A-M/25-26 INV-A/25-26" at bounding box center [709, 149] width 117 height 28
select select "5954"
click at [651, 135] on select "INV-A-M/25-26 INV-A/25-26" at bounding box center [709, 149] width 117 height 28
type input "1100"
click at [1107, 404] on div "Redemption" at bounding box center [1144, 416] width 121 height 90
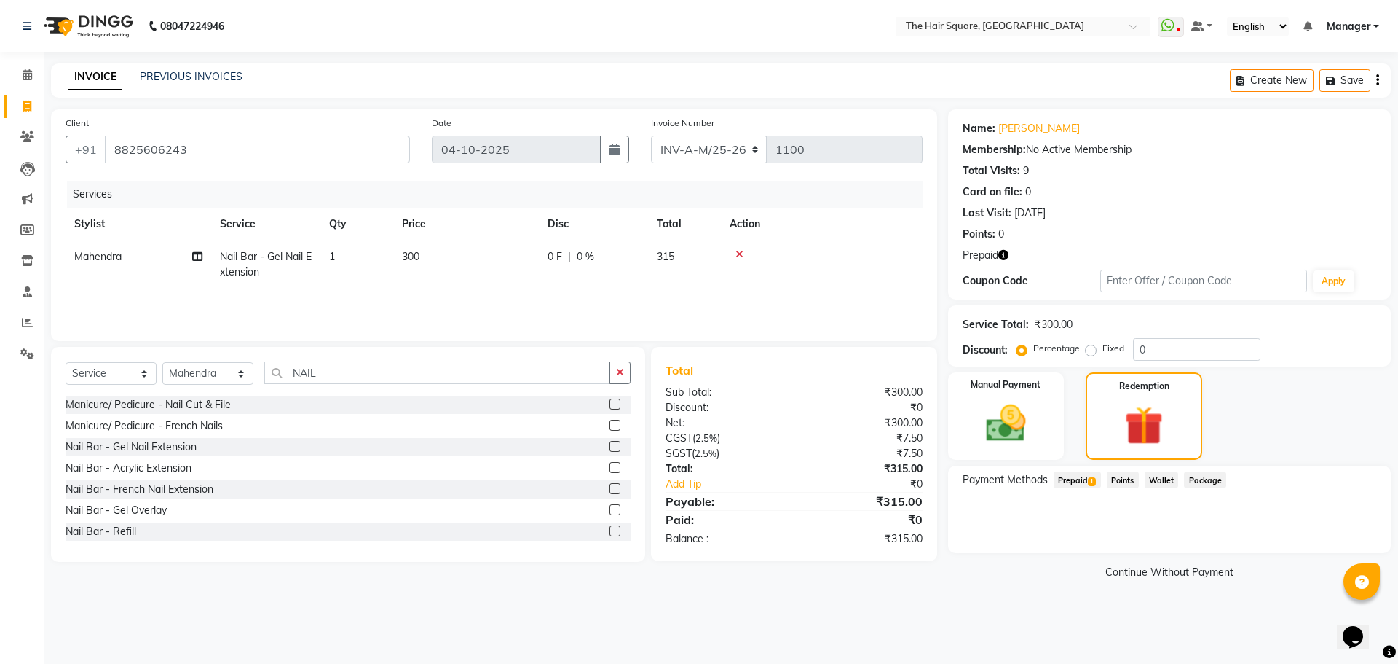
click at [1082, 477] on span "Prepaid 1" at bounding box center [1077, 479] width 47 height 17
click at [1049, 24] on input "text" at bounding box center [1008, 27] width 211 height 15
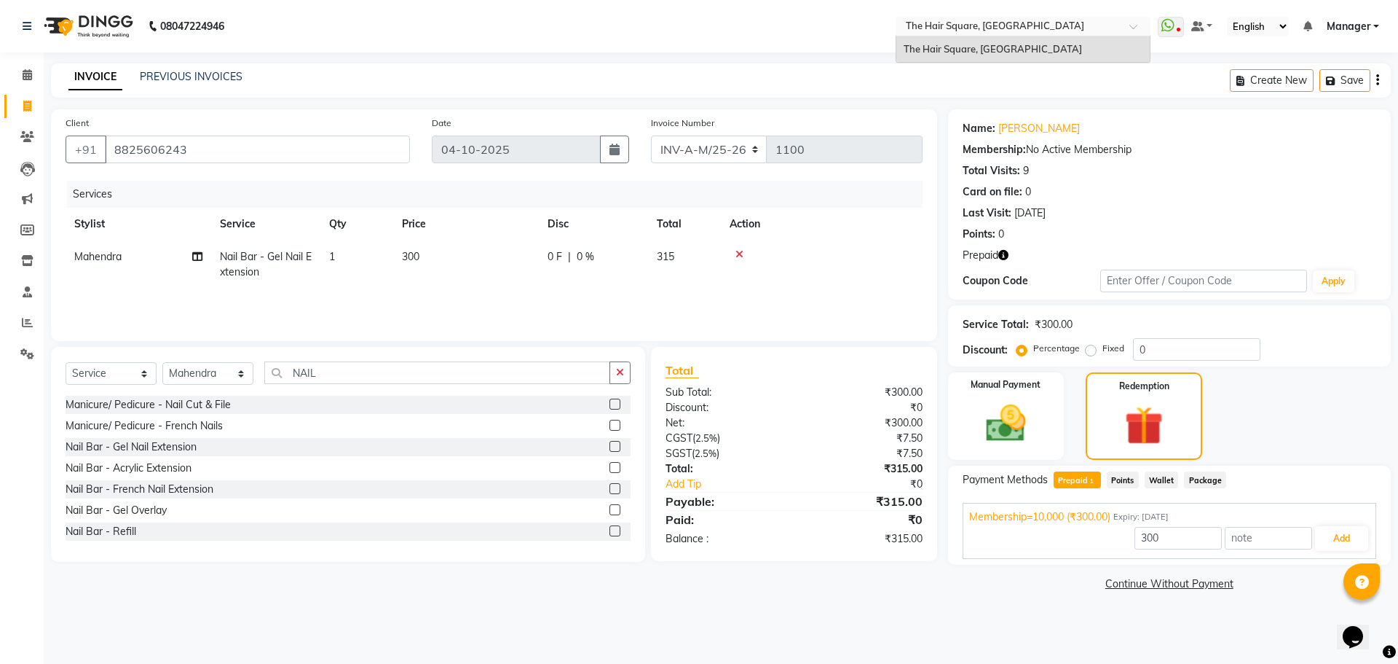
click at [1049, 24] on input "text" at bounding box center [1008, 27] width 211 height 15
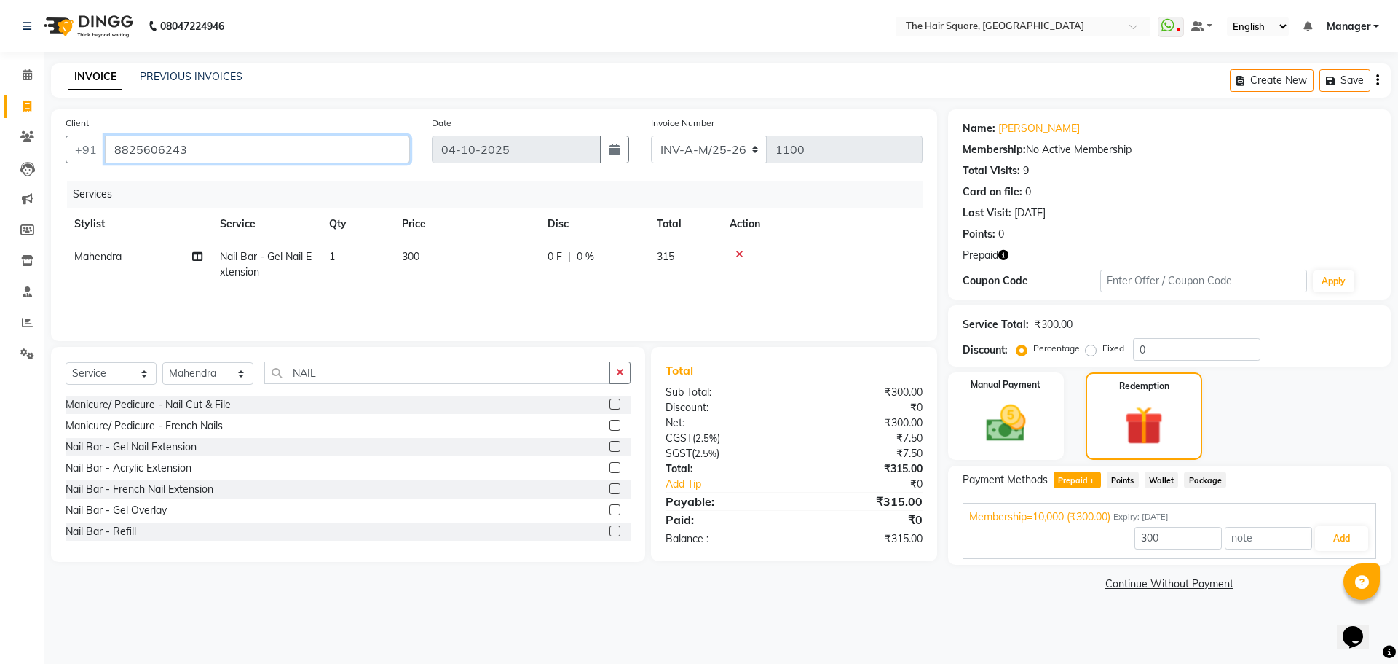
drag, startPoint x: 291, startPoint y: 144, endPoint x: 0, endPoint y: 186, distance: 293.7
click at [0, 186] on app-home "08047224946 Select Location × The Hair Square, Ambience Island WhatsApp Status …" at bounding box center [699, 308] width 1398 height 616
click at [1333, 541] on button "Add" at bounding box center [1341, 538] width 53 height 25
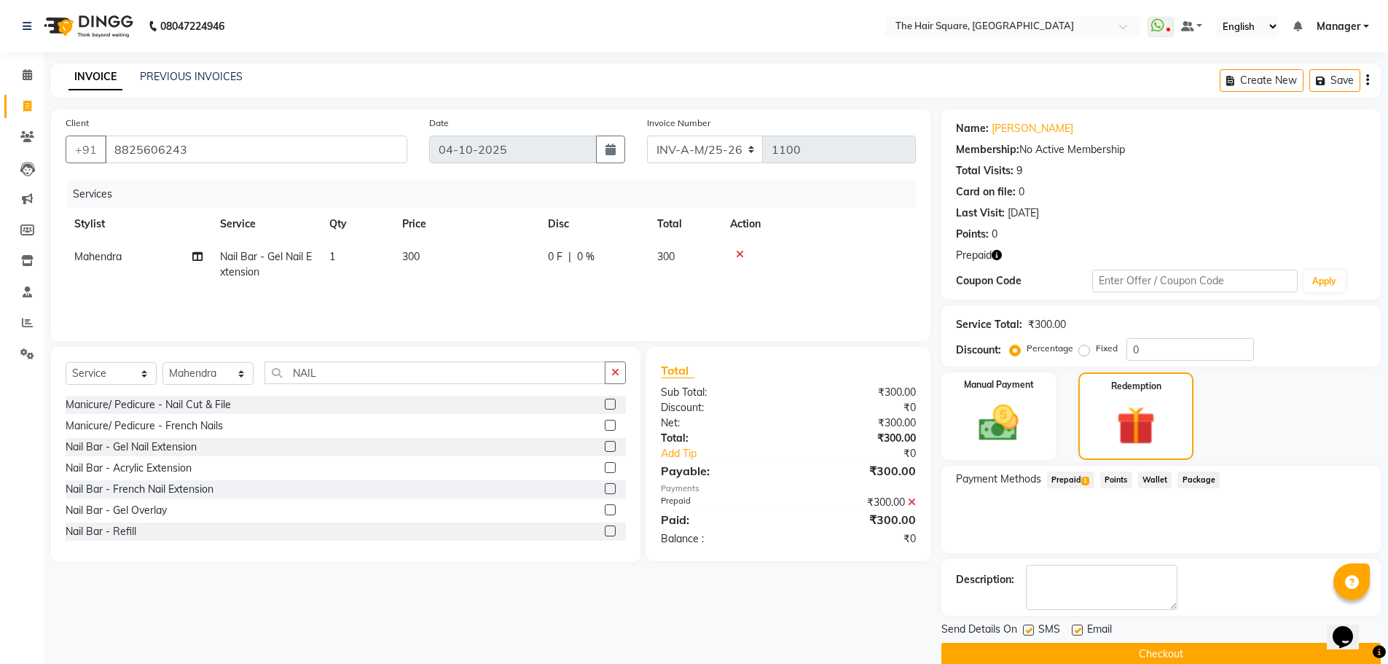
scroll to position [23, 0]
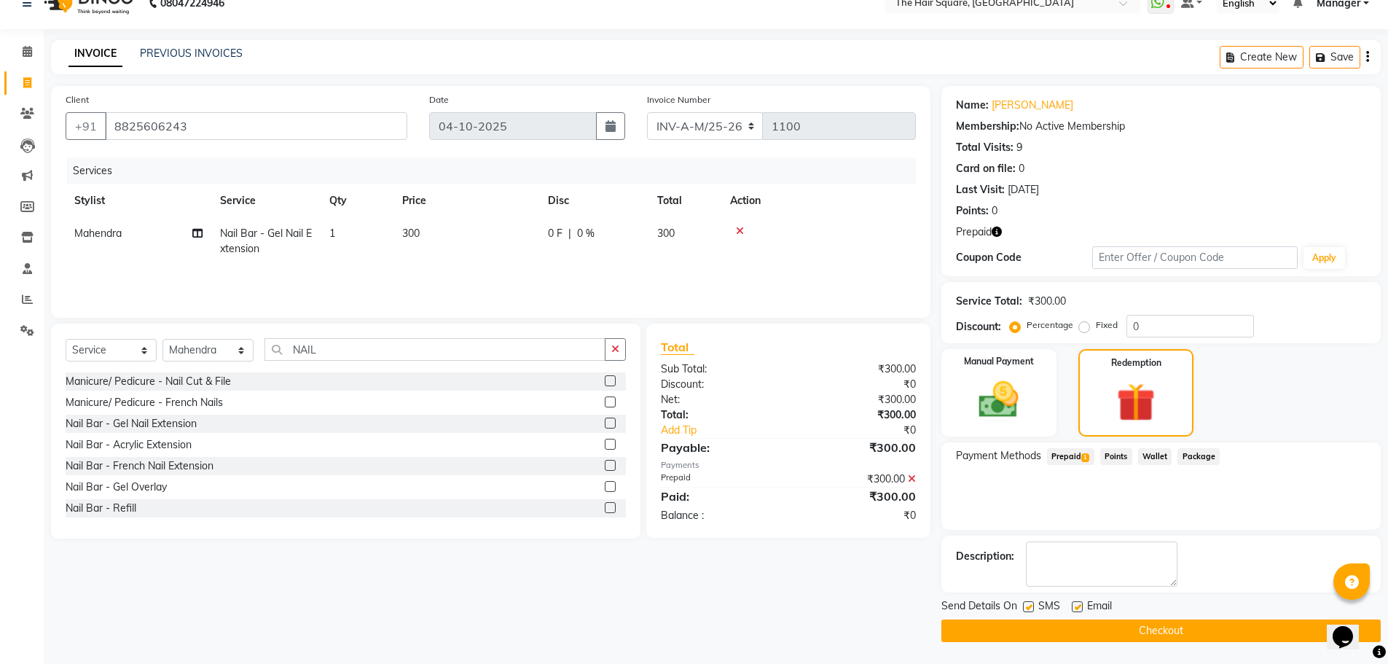
click at [1062, 628] on button "Checkout" at bounding box center [1160, 630] width 439 height 23
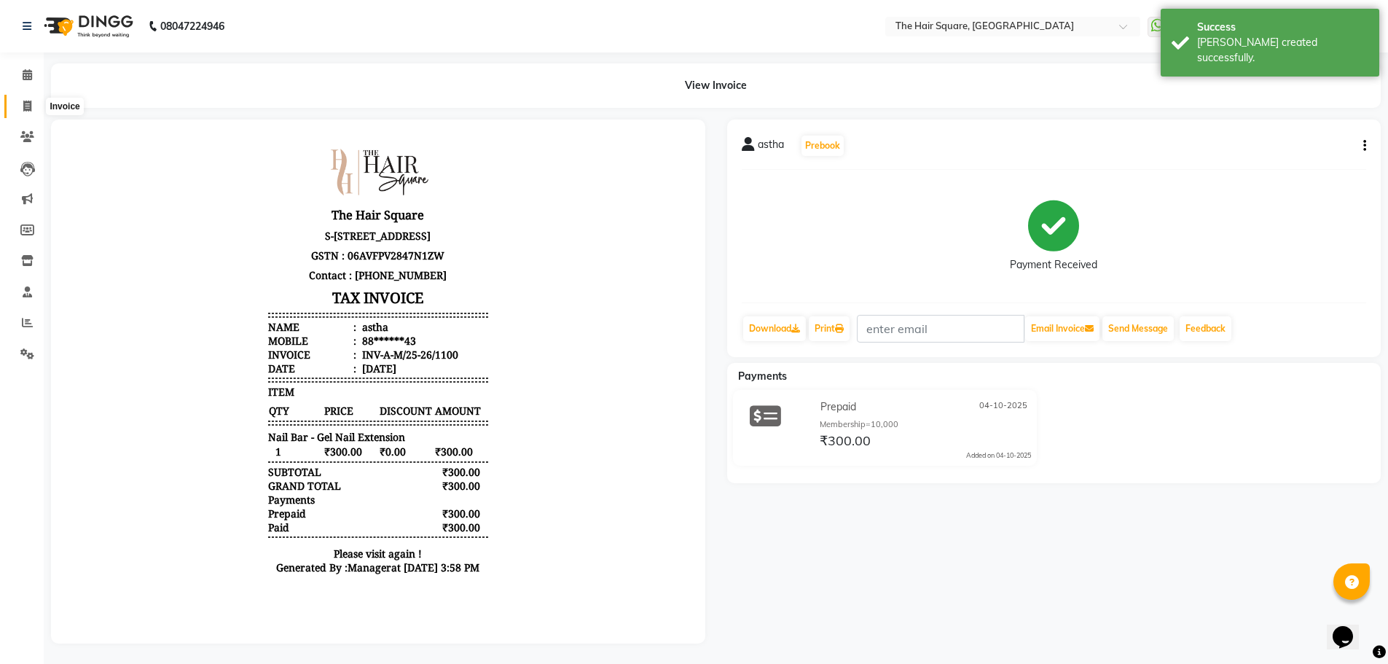
drag, startPoint x: 22, startPoint y: 100, endPoint x: 31, endPoint y: 109, distance: 12.4
click at [22, 100] on span at bounding box center [27, 106] width 25 height 17
select select "service"
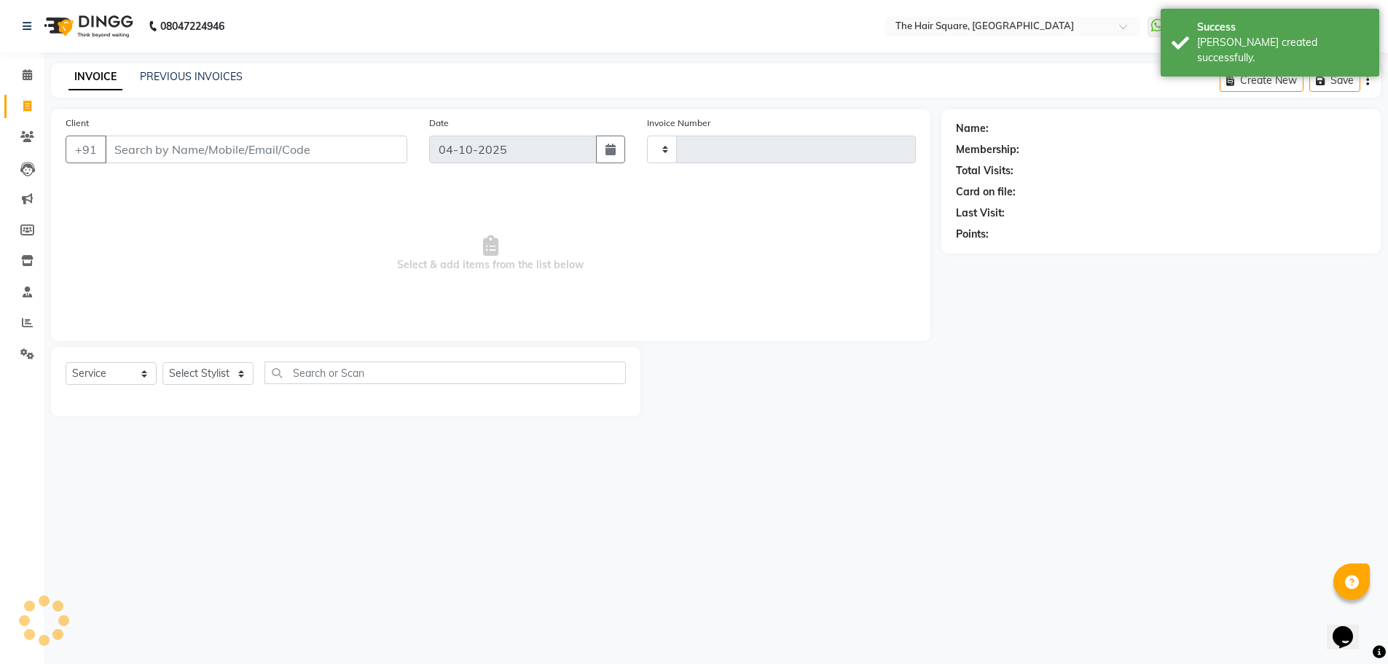
type input "3778"
select select "5768"
type input "8825606243"
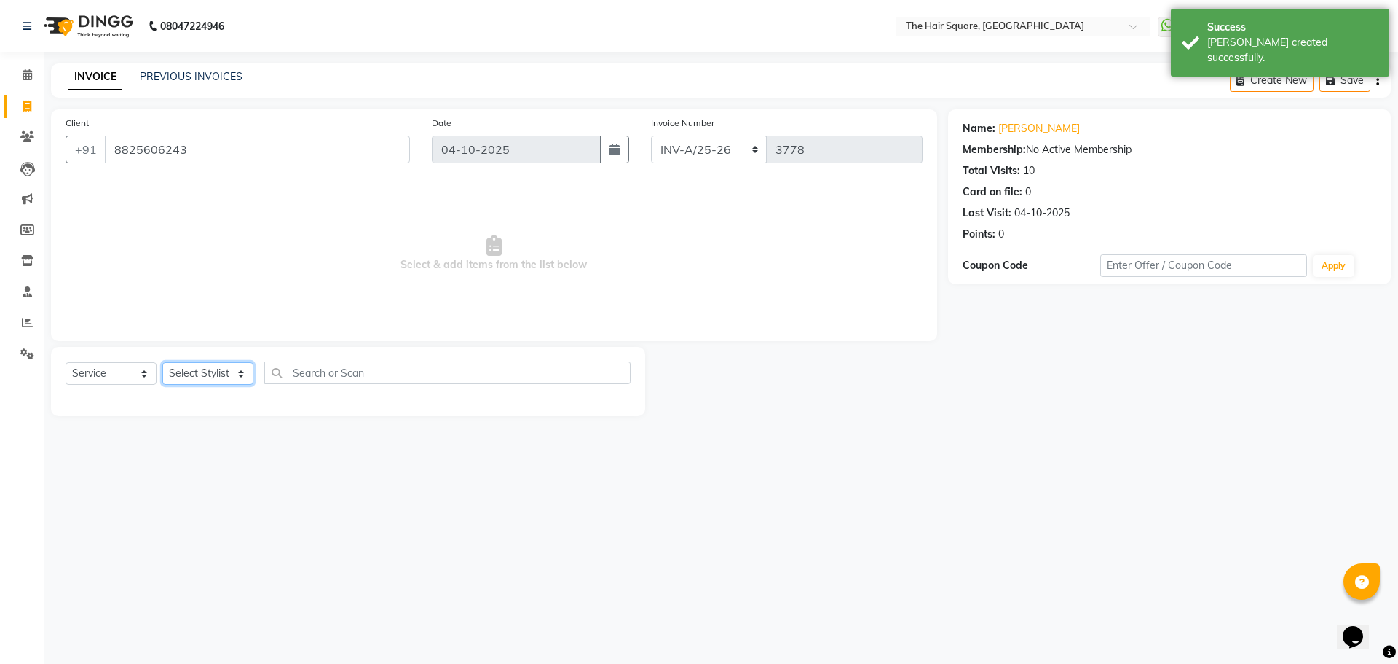
click at [206, 370] on select "Select Stylist Amit [PERSON_NAME] Dev Imran [PERSON_NAME] [PERSON_NAME] Manager…" at bounding box center [207, 373] width 91 height 23
select select "39378"
click at [162, 362] on select "Select Stylist Amit [PERSON_NAME] Dev Imran [PERSON_NAME] [PERSON_NAME] Manager…" at bounding box center [207, 373] width 91 height 23
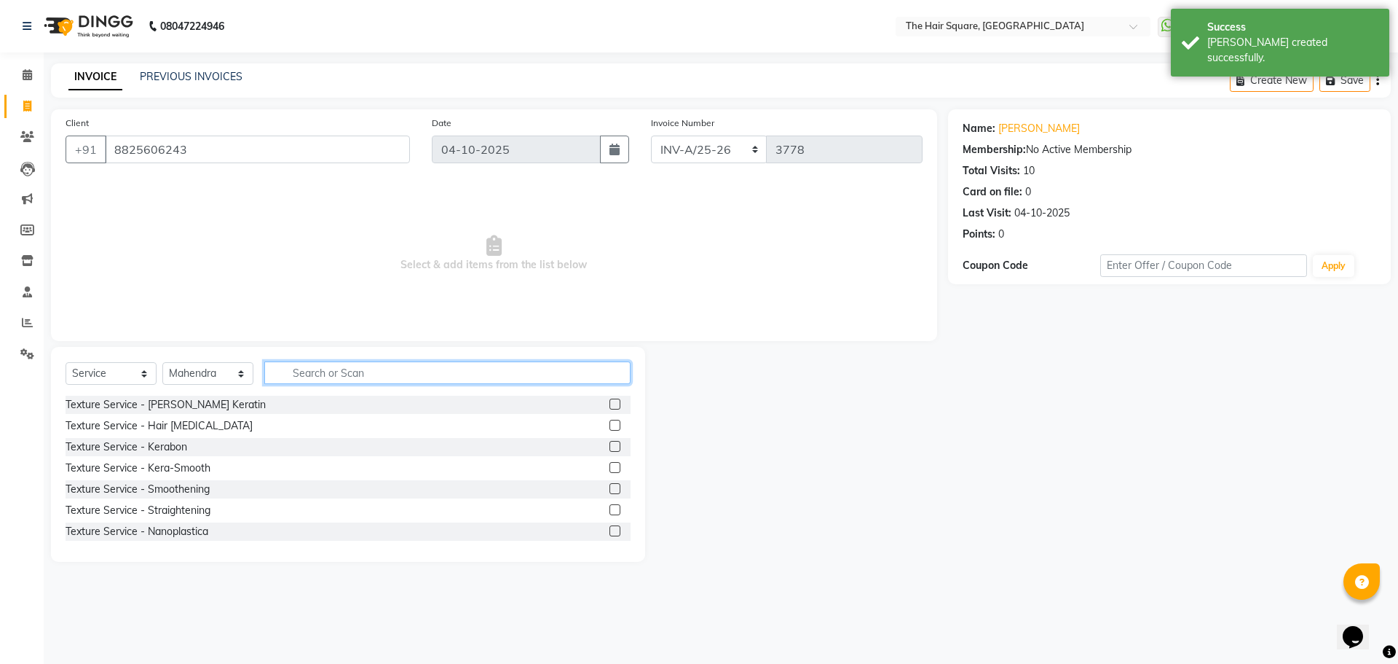
click at [358, 372] on input "text" at bounding box center [447, 372] width 366 height 23
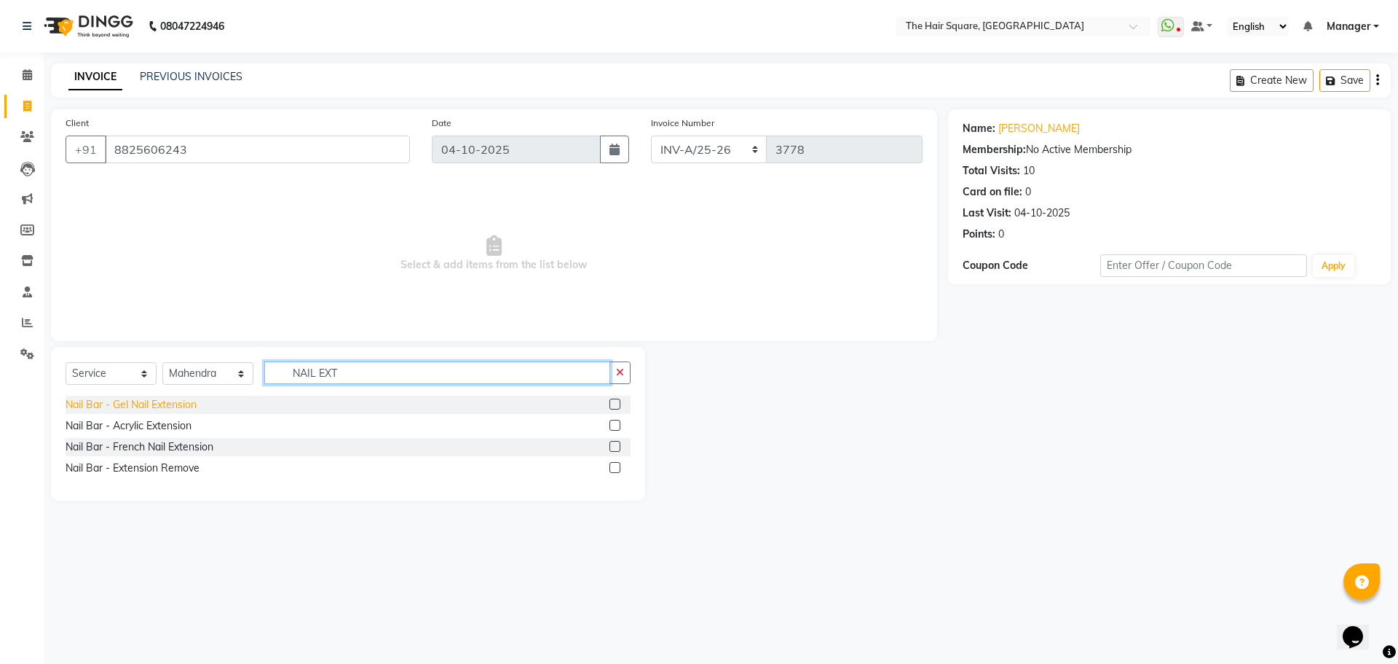
type input "NAIL EXT"
click at [138, 404] on div "Nail Bar - Gel Nail Extension" at bounding box center [131, 404] width 131 height 15
checkbox input "false"
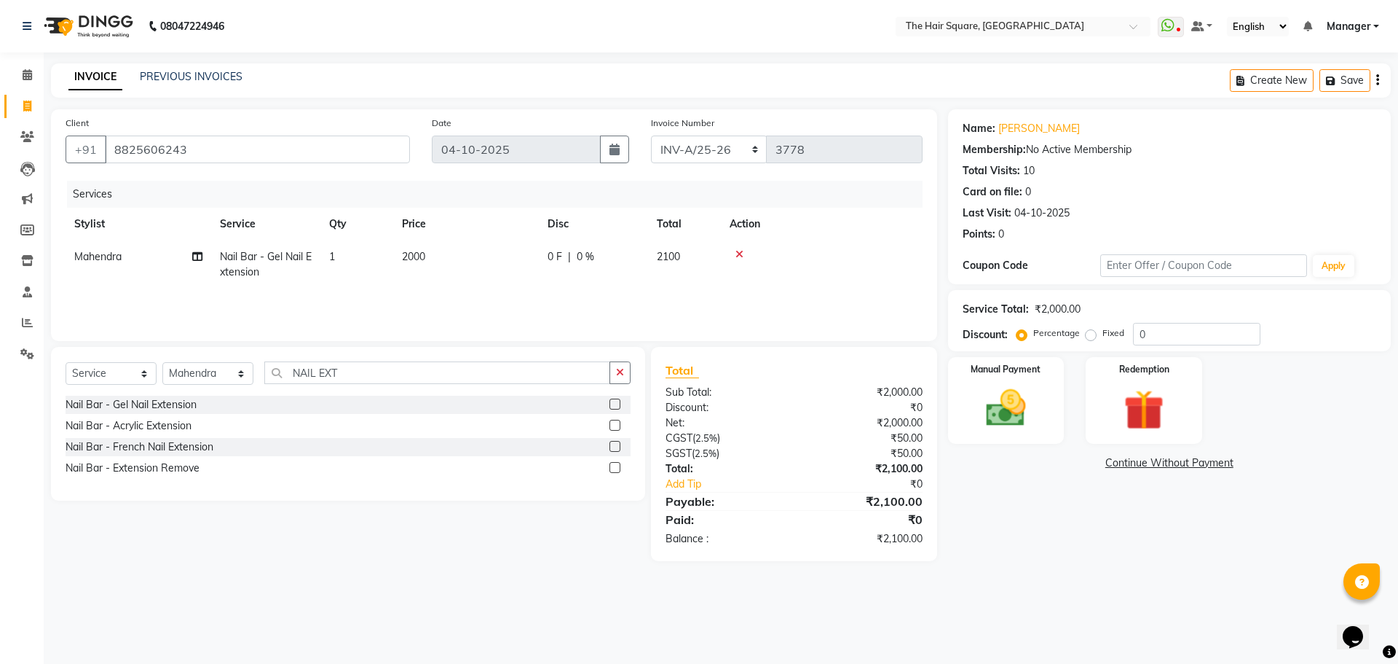
click at [539, 245] on td "0 F | 0 %" at bounding box center [593, 264] width 109 height 48
select select "39378"
drag, startPoint x: 535, startPoint y: 262, endPoint x: 0, endPoint y: 294, distance: 536.3
click at [0, 248] on app-home "08047224946 Select Location × The Hair Square, Ambience Island WhatsApp Status …" at bounding box center [699, 291] width 1398 height 583
type input "2500"
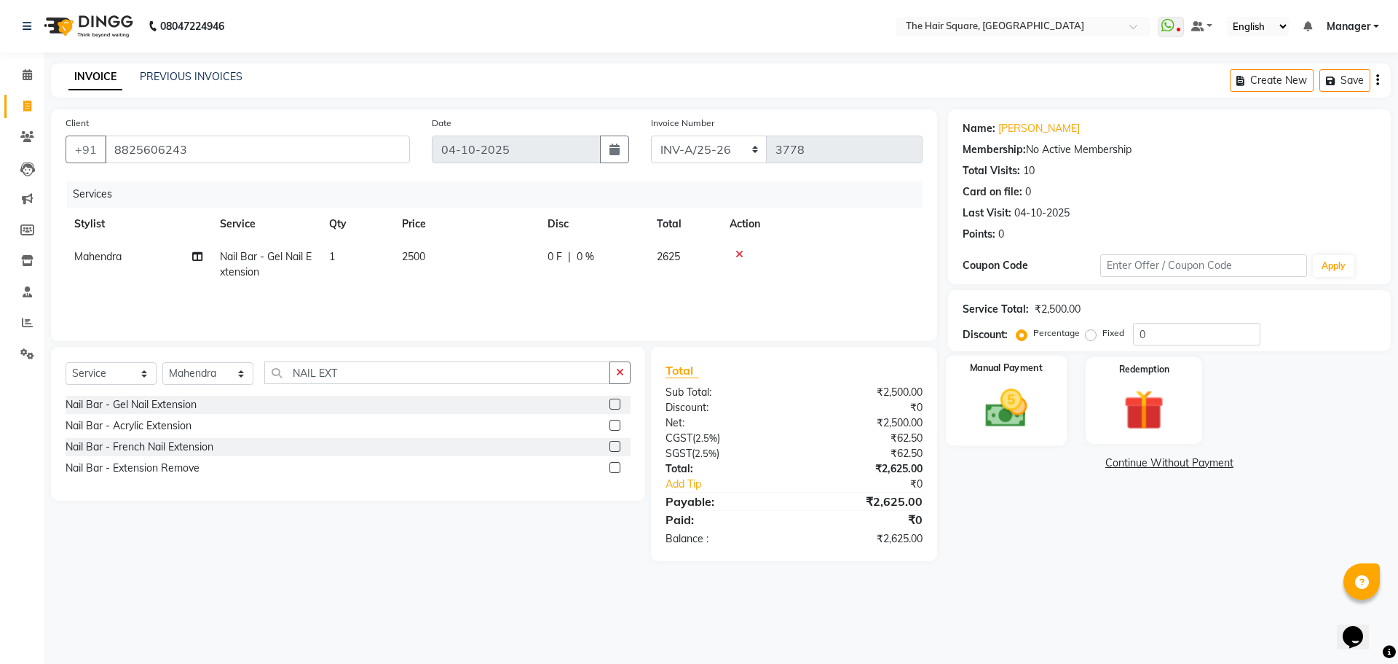
click at [985, 402] on img at bounding box center [1006, 408] width 68 height 48
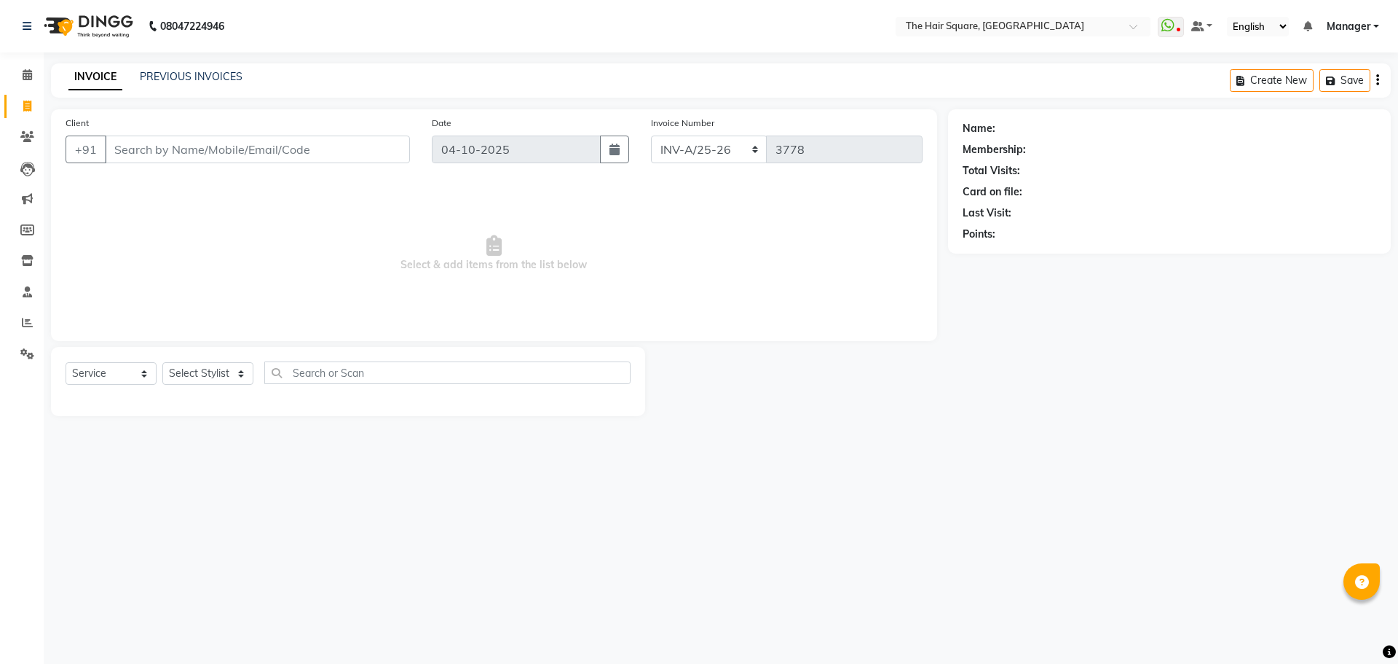
select select "5768"
select select "service"
click at [235, 74] on link "PREVIOUS INVOICES" at bounding box center [191, 76] width 103 height 13
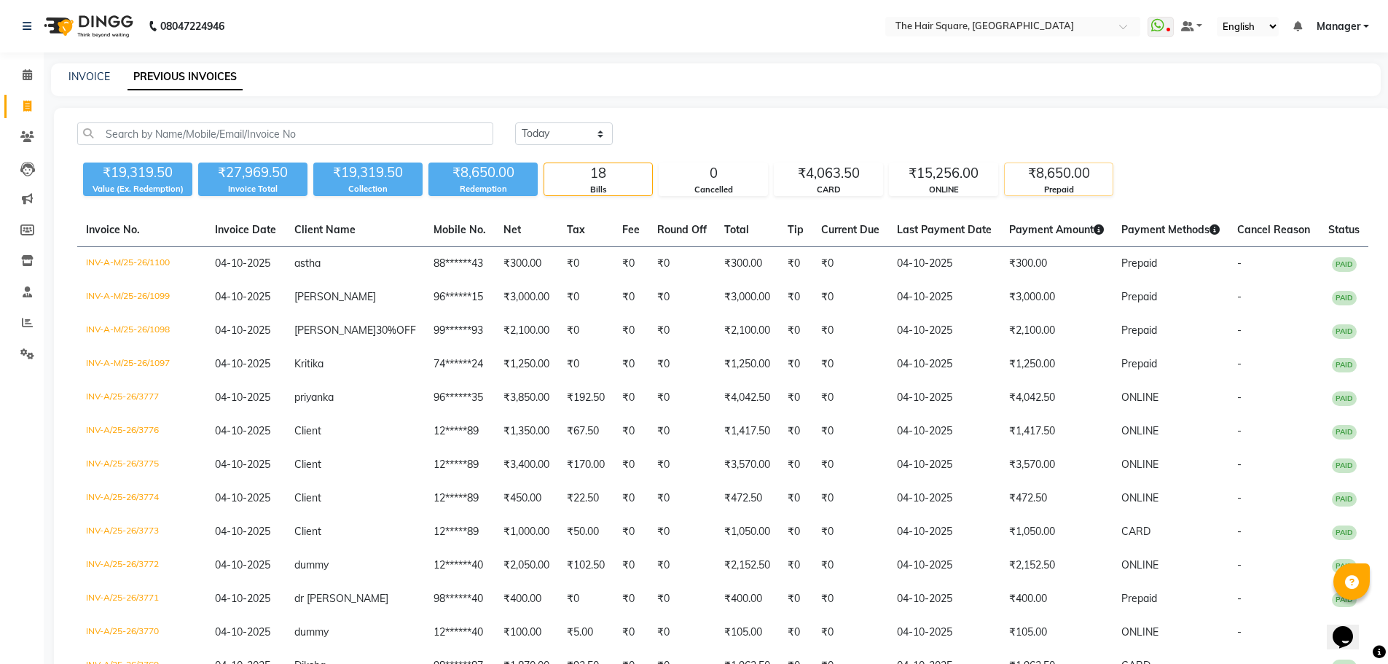
click at [1043, 168] on div "₹8,650.00" at bounding box center [1058, 173] width 108 height 20
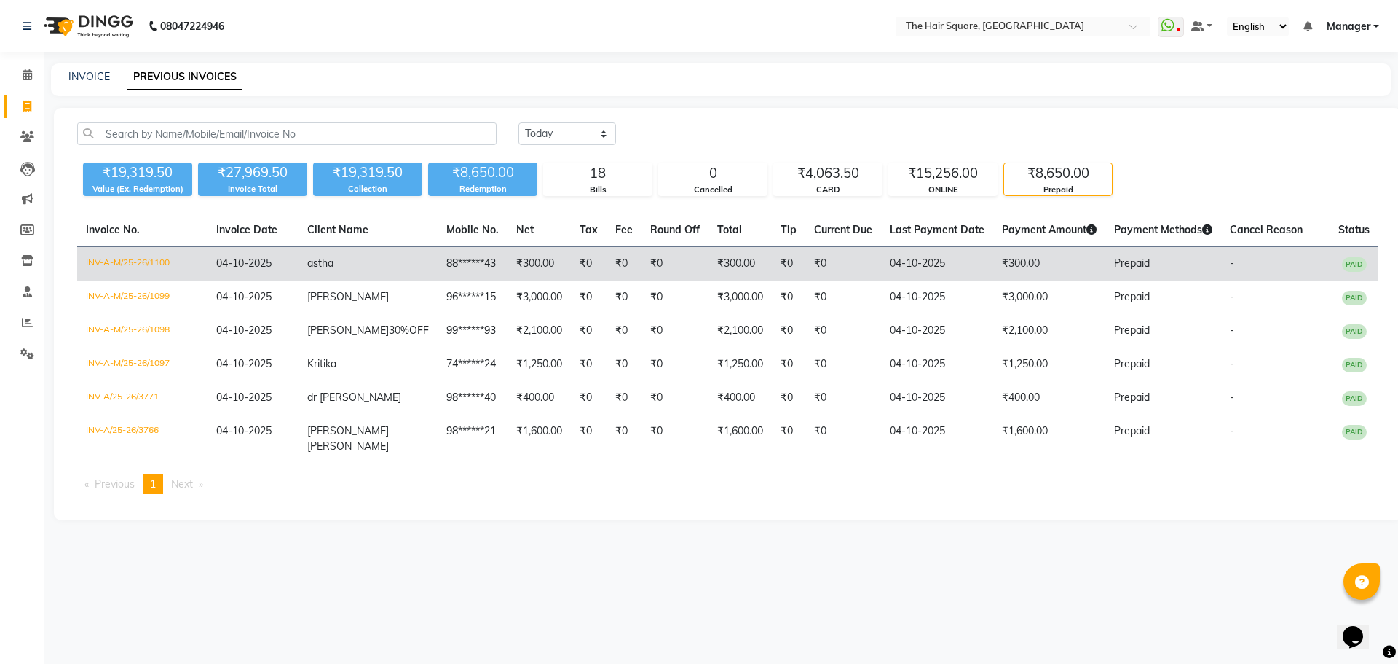
click at [910, 269] on td "04-10-2025" at bounding box center [937, 264] width 112 height 34
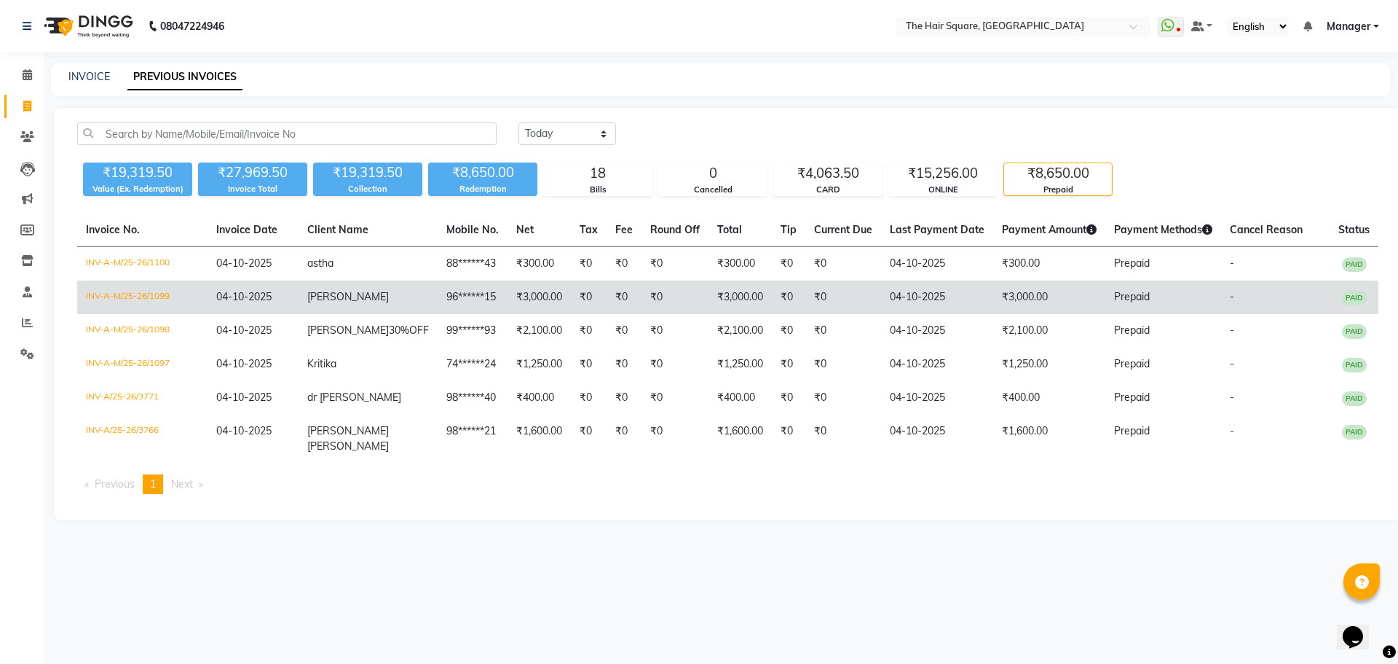
click at [464, 288] on td "96******15" at bounding box center [473, 297] width 70 height 34
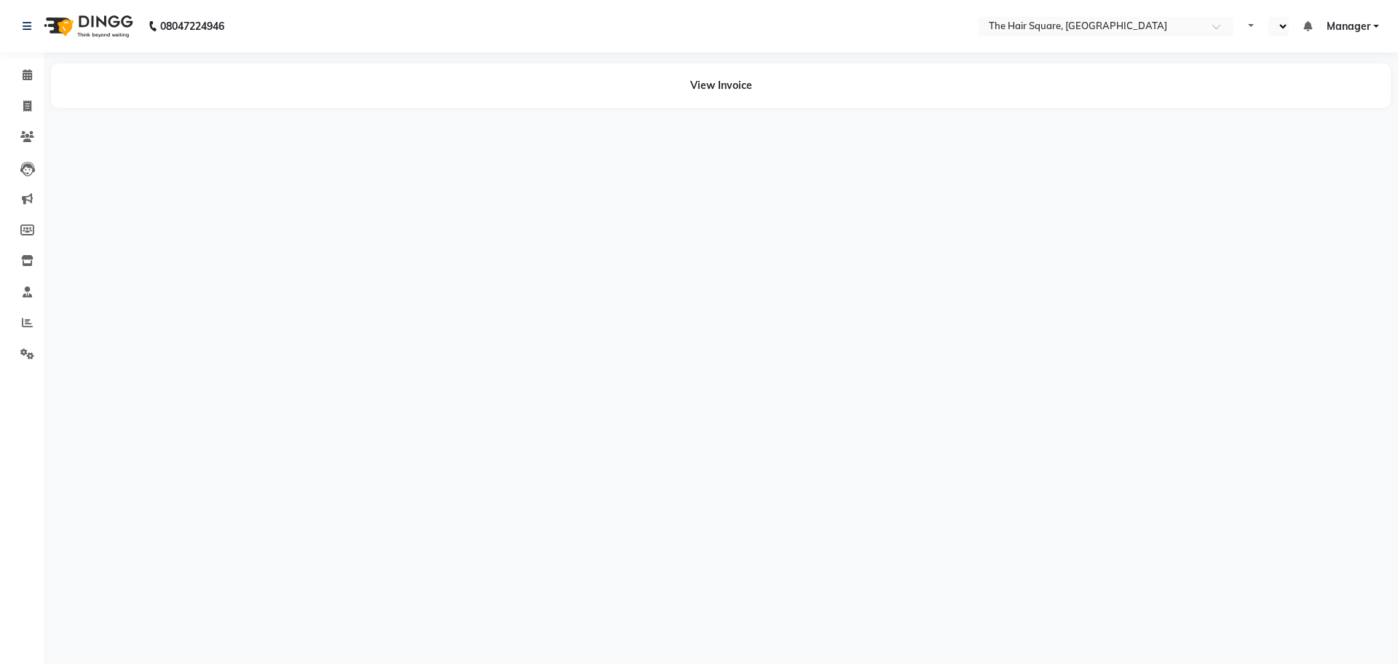
select select "en"
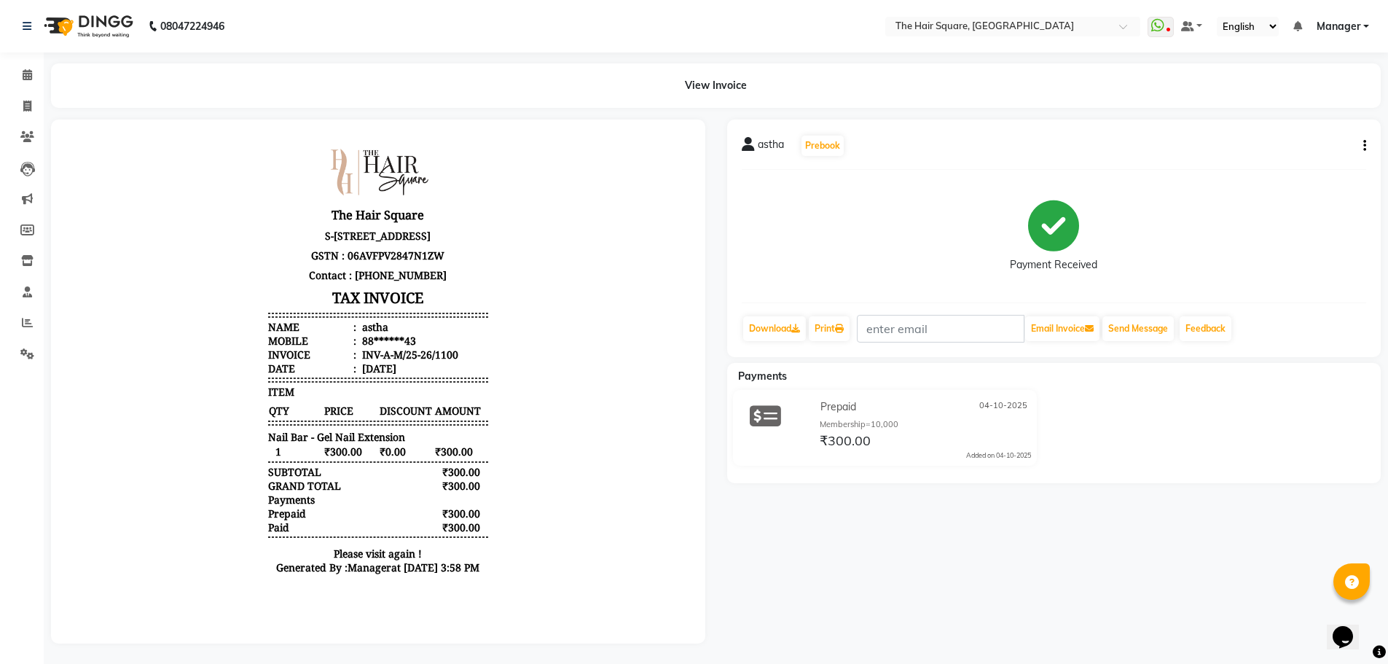
click at [1361, 144] on button "button" at bounding box center [1361, 145] width 9 height 15
click at [1288, 147] on div "Edit Item Staff" at bounding box center [1292, 146] width 100 height 18
select select "39378"
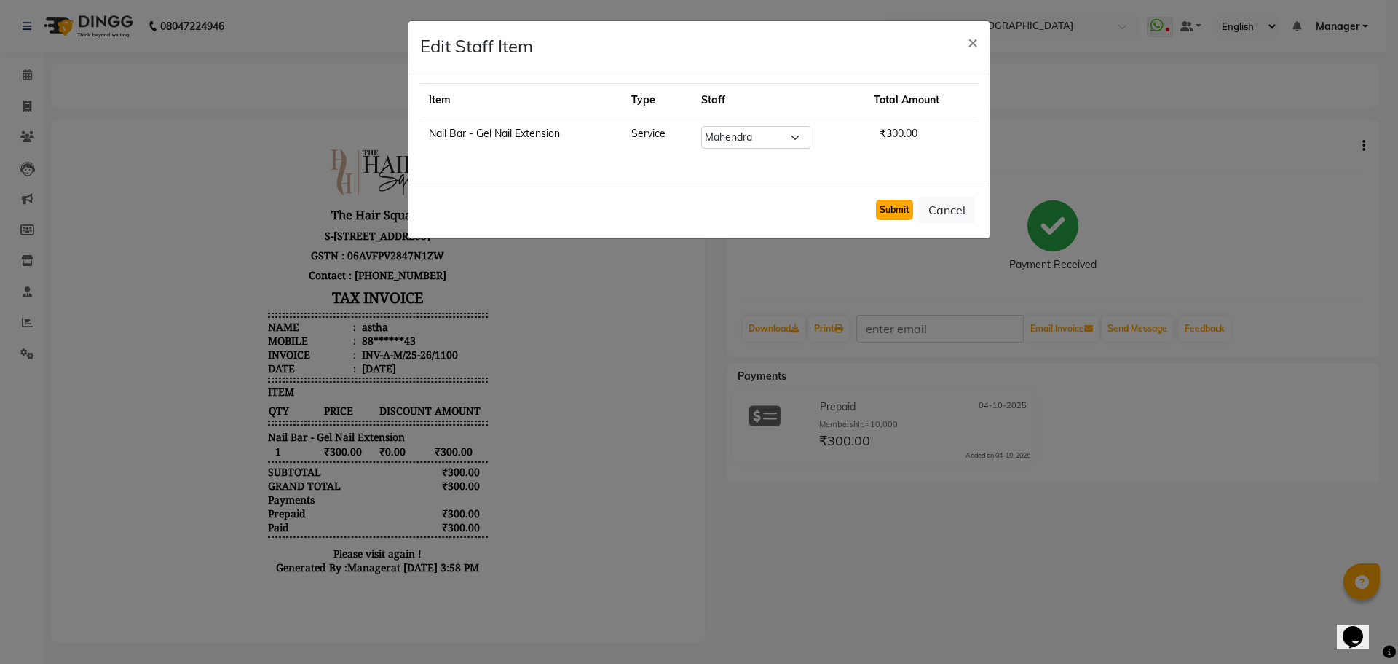
click at [889, 202] on button "Submit" at bounding box center [894, 210] width 37 height 20
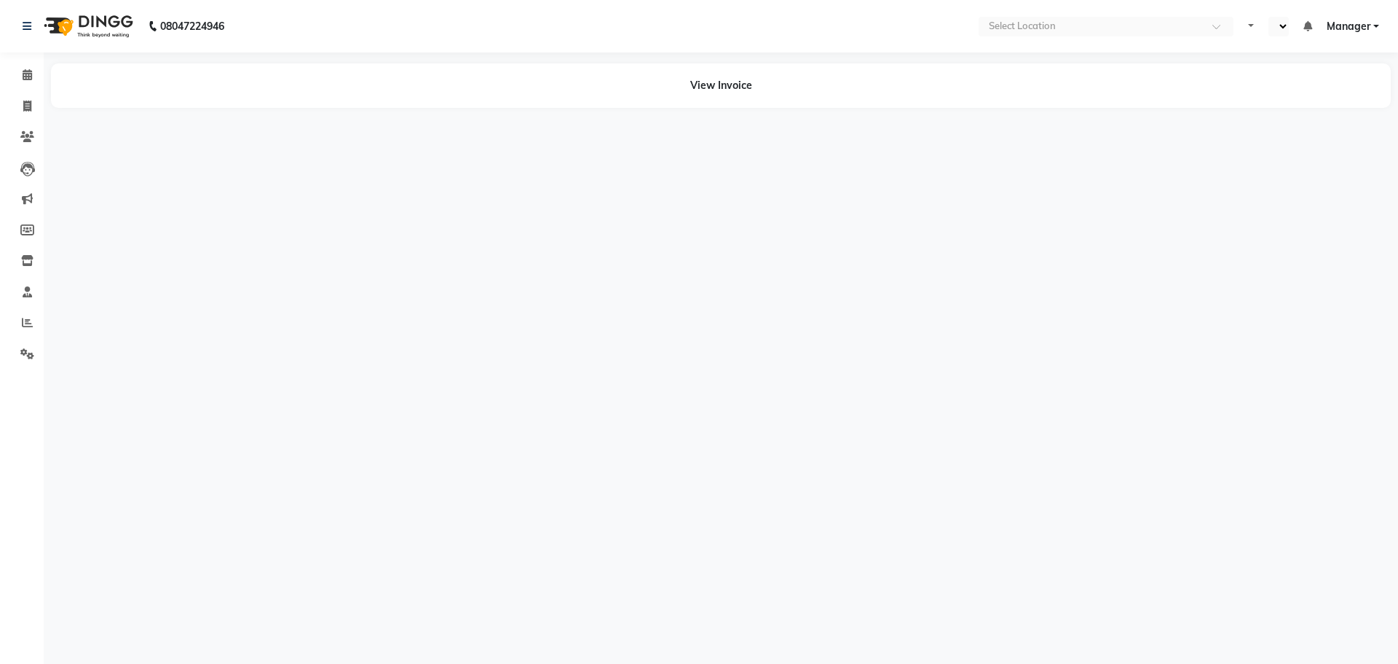
select select "en"
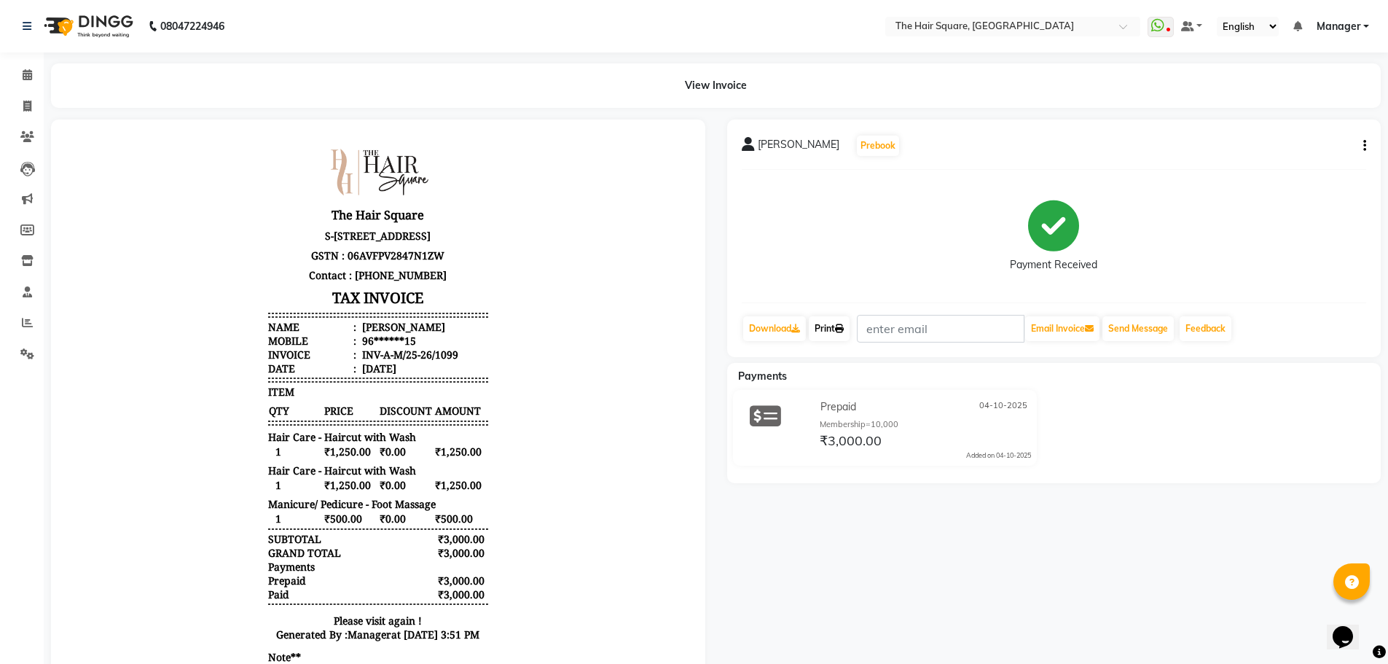
click at [838, 336] on link "Print" at bounding box center [828, 328] width 41 height 25
click at [28, 106] on icon at bounding box center [27, 106] width 8 height 11
select select "service"
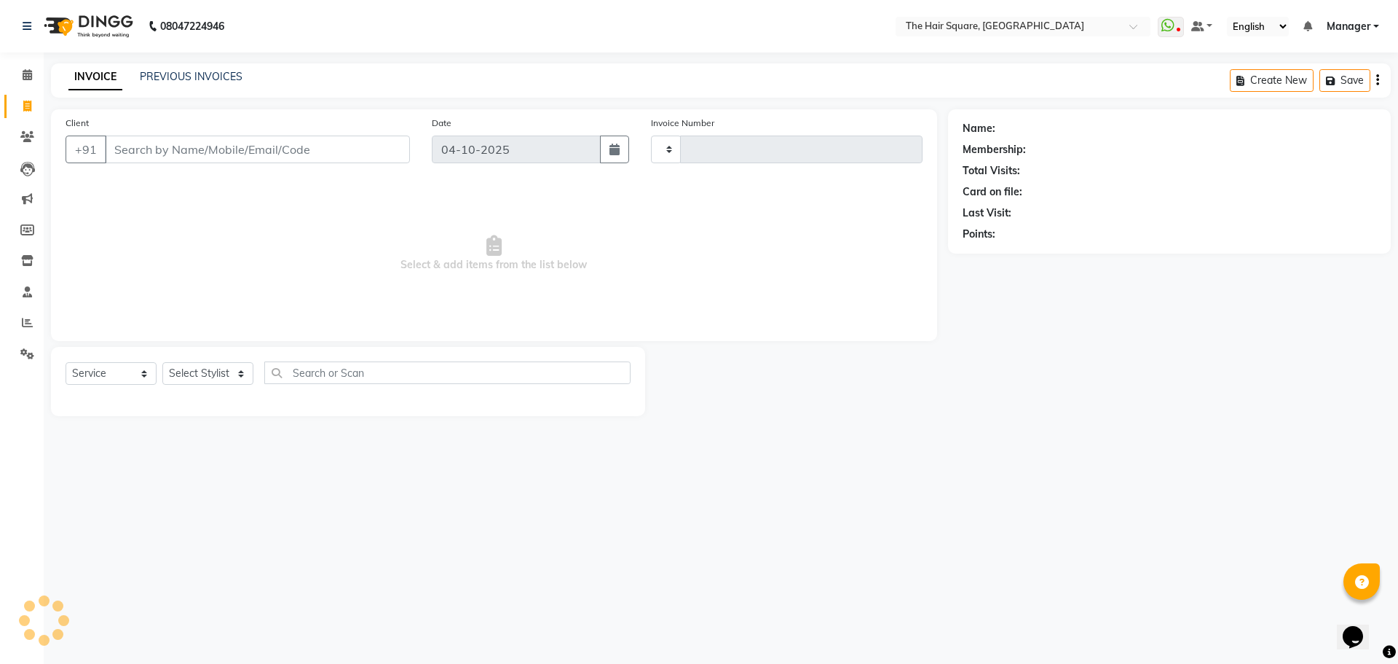
type input "3778"
select select "5768"
click at [216, 383] on select "Select Stylist Amit [PERSON_NAME] Dev Imran [PERSON_NAME] [PERSON_NAME] Manager…" at bounding box center [207, 373] width 91 height 23
select select "39381"
click at [162, 362] on select "Select Stylist Amit [PERSON_NAME] Dev Imran [PERSON_NAME] [PERSON_NAME] Manager…" at bounding box center [207, 373] width 91 height 23
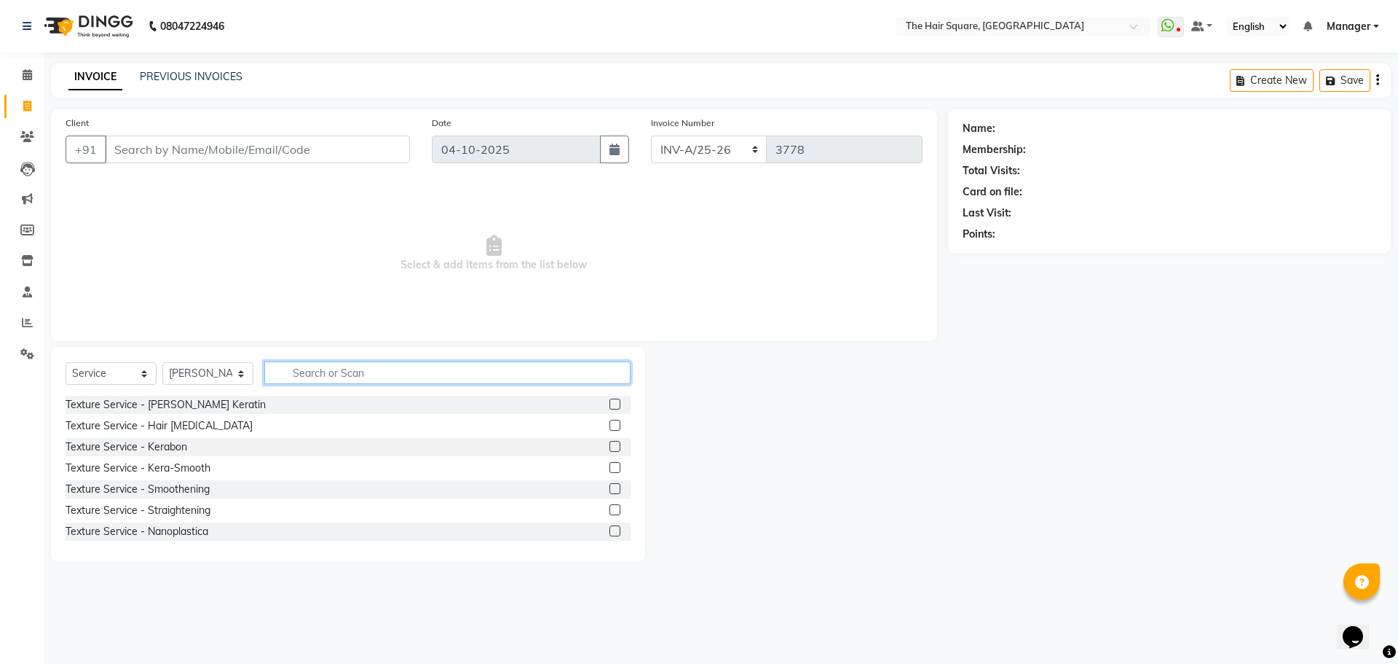
click at [324, 363] on input "text" at bounding box center [447, 372] width 366 height 23
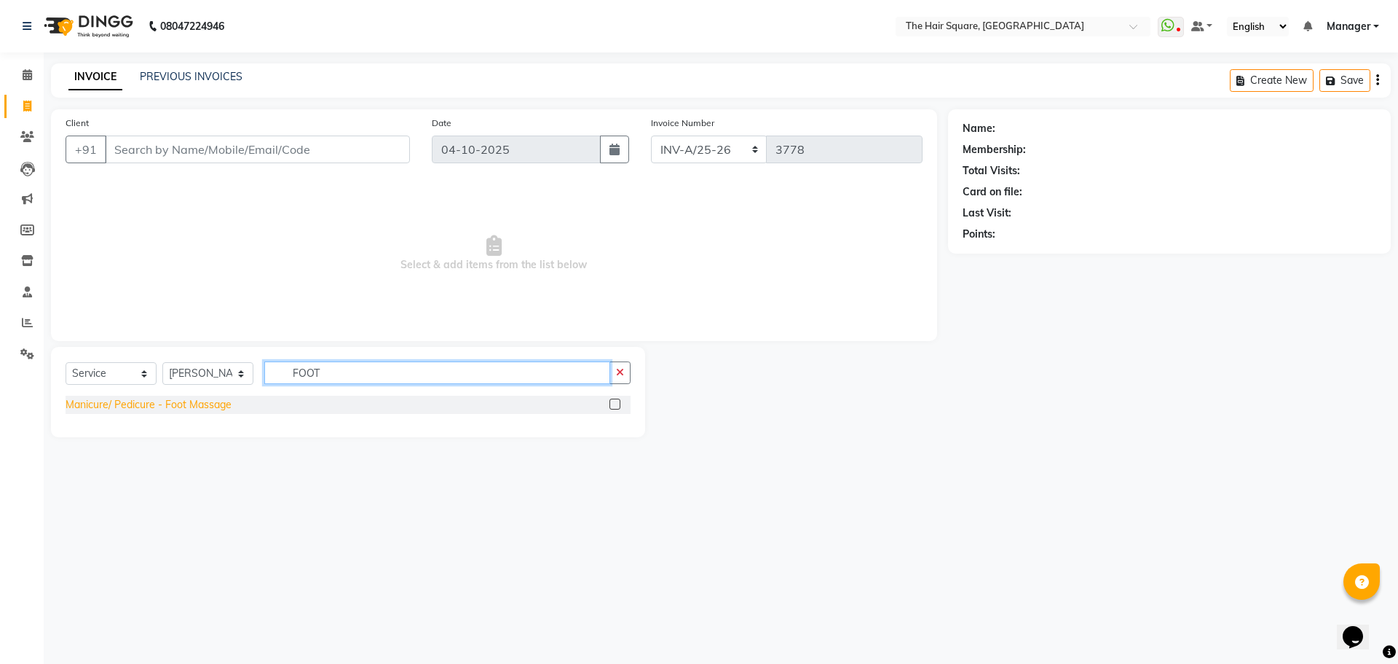
type input "FOOT"
click at [162, 397] on div "Manicure/ Pedicure - Foot Massage" at bounding box center [149, 404] width 166 height 15
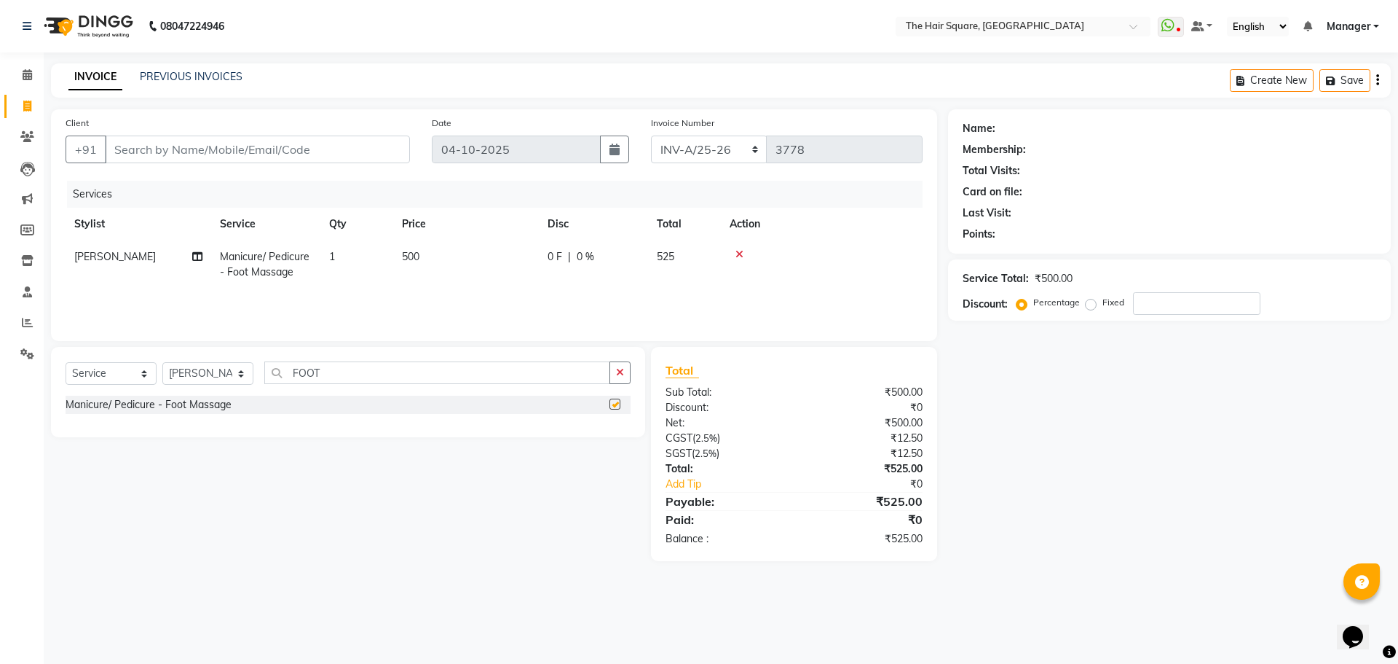
checkbox input "false"
click at [398, 279] on td "500" at bounding box center [466, 264] width 146 height 48
select select "39381"
drag, startPoint x: 449, startPoint y: 251, endPoint x: 304, endPoint y: 243, distance: 144.5
click at [333, 258] on tr "Amit [PERSON_NAME] Dev Imran [PERSON_NAME] [PERSON_NAME] Manager [PERSON_NAME] …" at bounding box center [494, 271] width 857 height 62
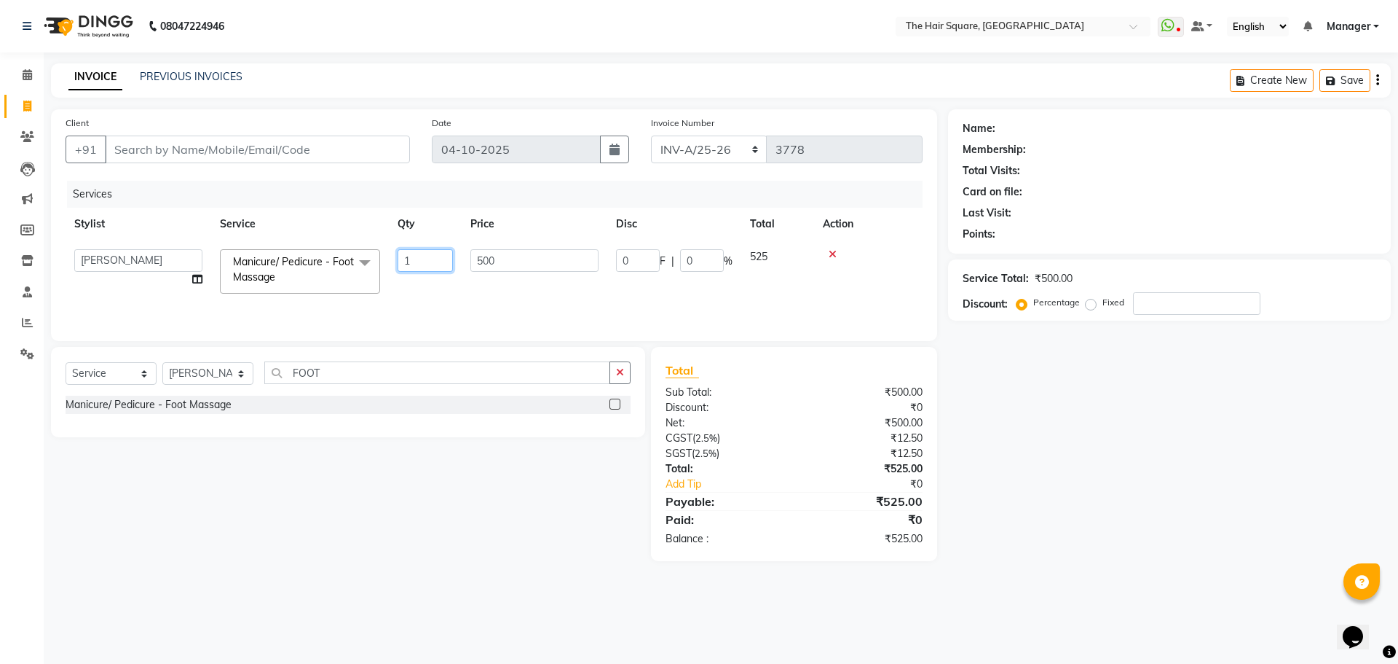
type input "2"
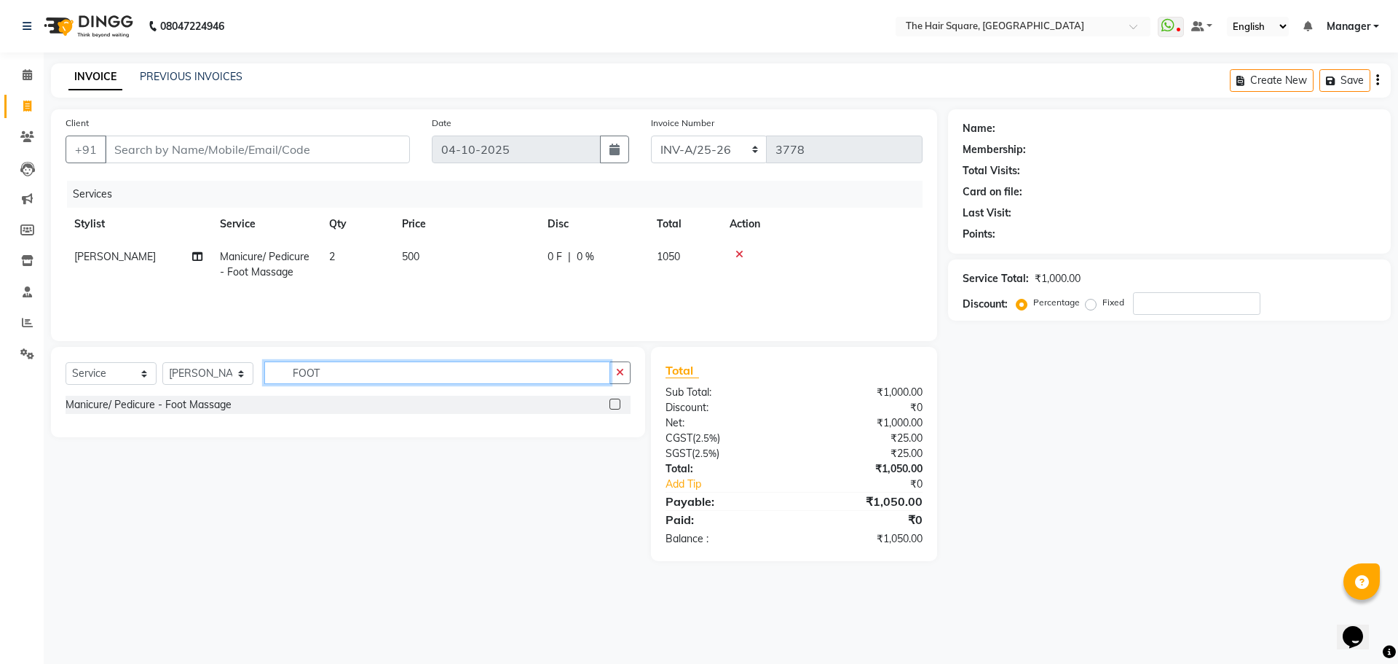
drag, startPoint x: 347, startPoint y: 374, endPoint x: 0, endPoint y: 382, distance: 347.5
click at [0, 382] on app-home "08047224946 Select Location × The Hair Square, [GEOGRAPHIC_DATA] Island WhatsAp…" at bounding box center [699, 291] width 1398 height 583
type input "TOUC"
click at [82, 422] on div "Color Services - Touchup" at bounding box center [124, 425] width 117 height 15
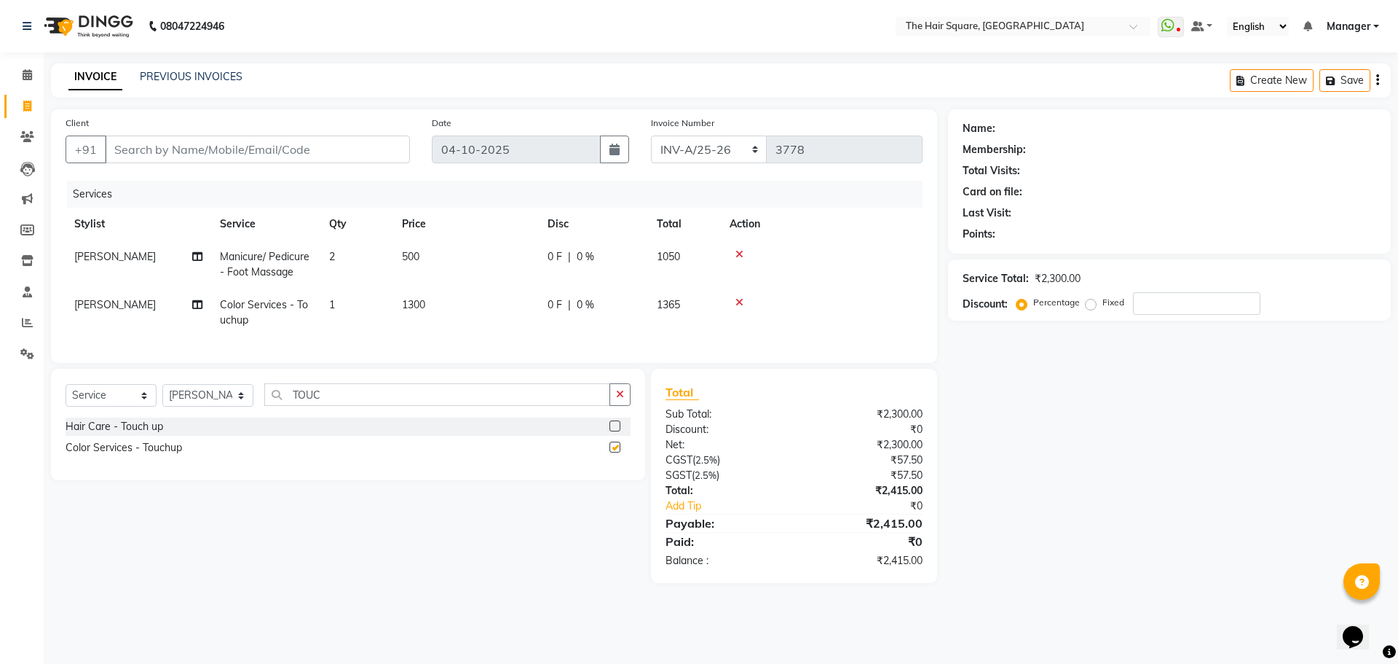
checkbox input "false"
click at [99, 320] on td "[PERSON_NAME]" at bounding box center [139, 312] width 146 height 48
select select "39381"
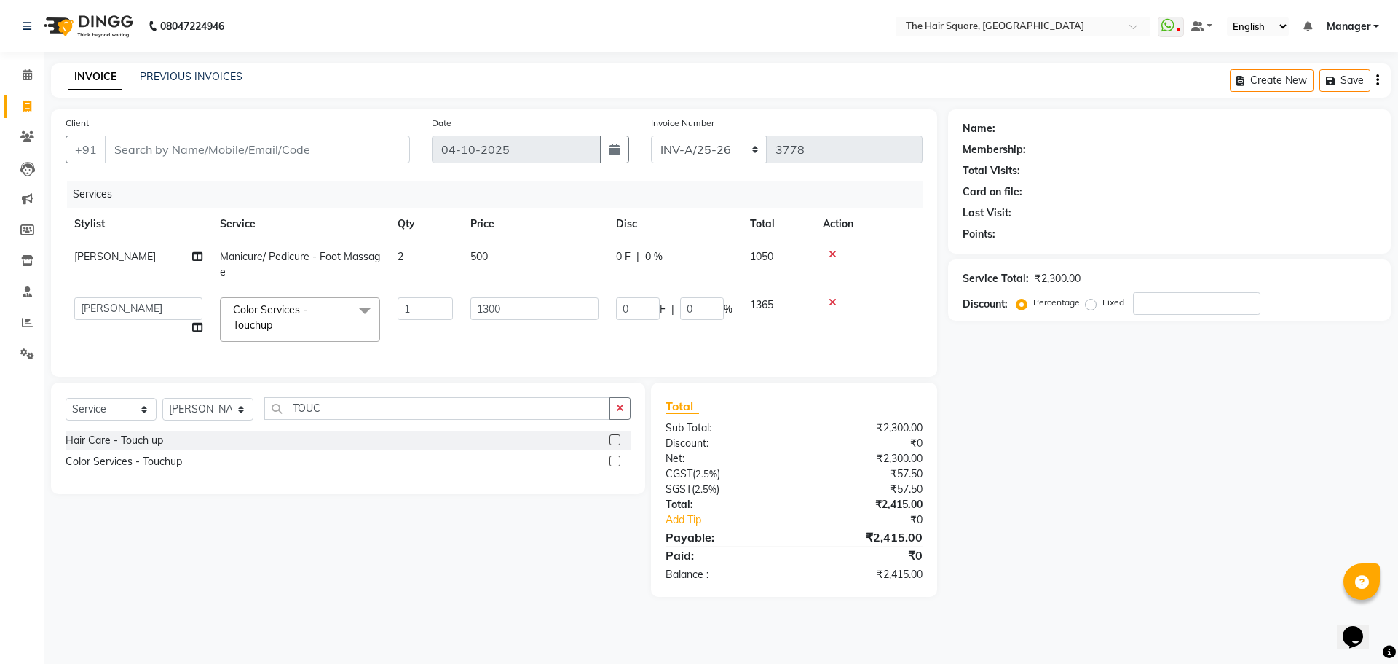
click at [108, 299] on select "Amit [PERSON_NAME] Dev [PERSON_NAME] [PERSON_NAME] [PERSON_NAME] Manager [PERSO…" at bounding box center [138, 308] width 128 height 23
click at [481, 567] on div "Select Service Product Membership Package Voucher Prepaid Gift Card Select Styl…" at bounding box center [342, 489] width 605 height 214
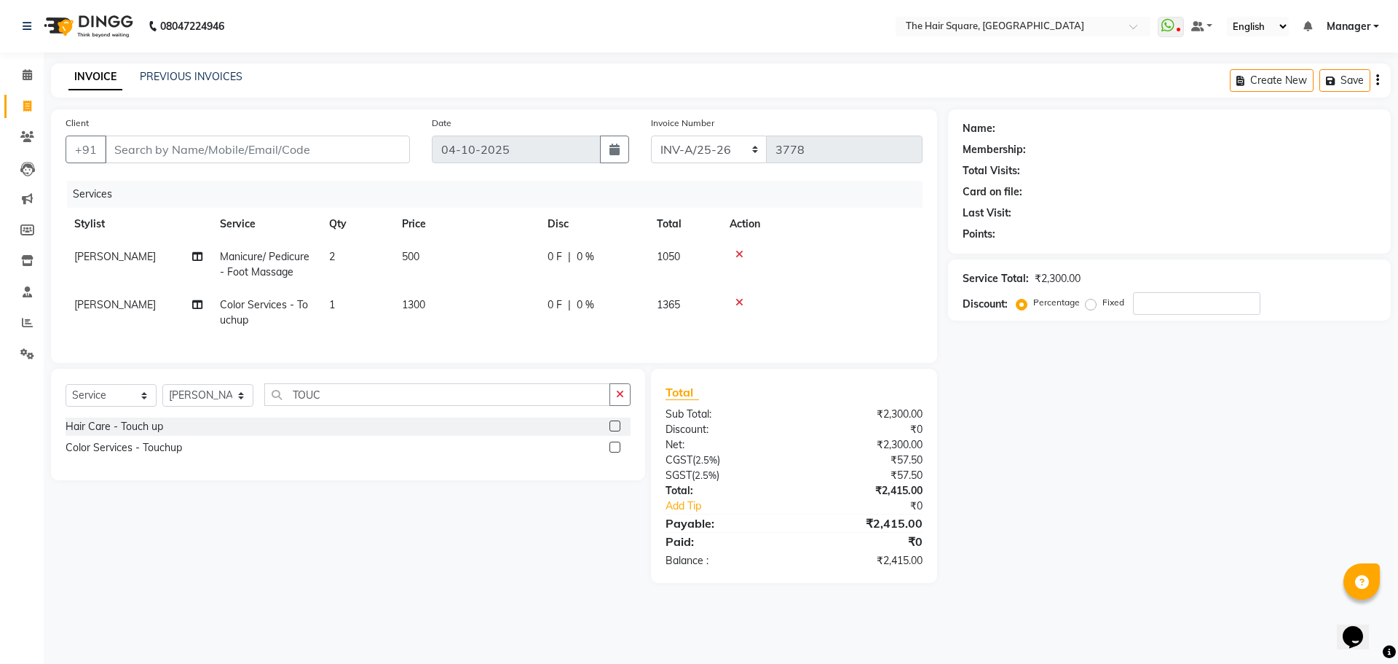
click at [125, 327] on td "[PERSON_NAME]" at bounding box center [139, 312] width 146 height 48
select select "39381"
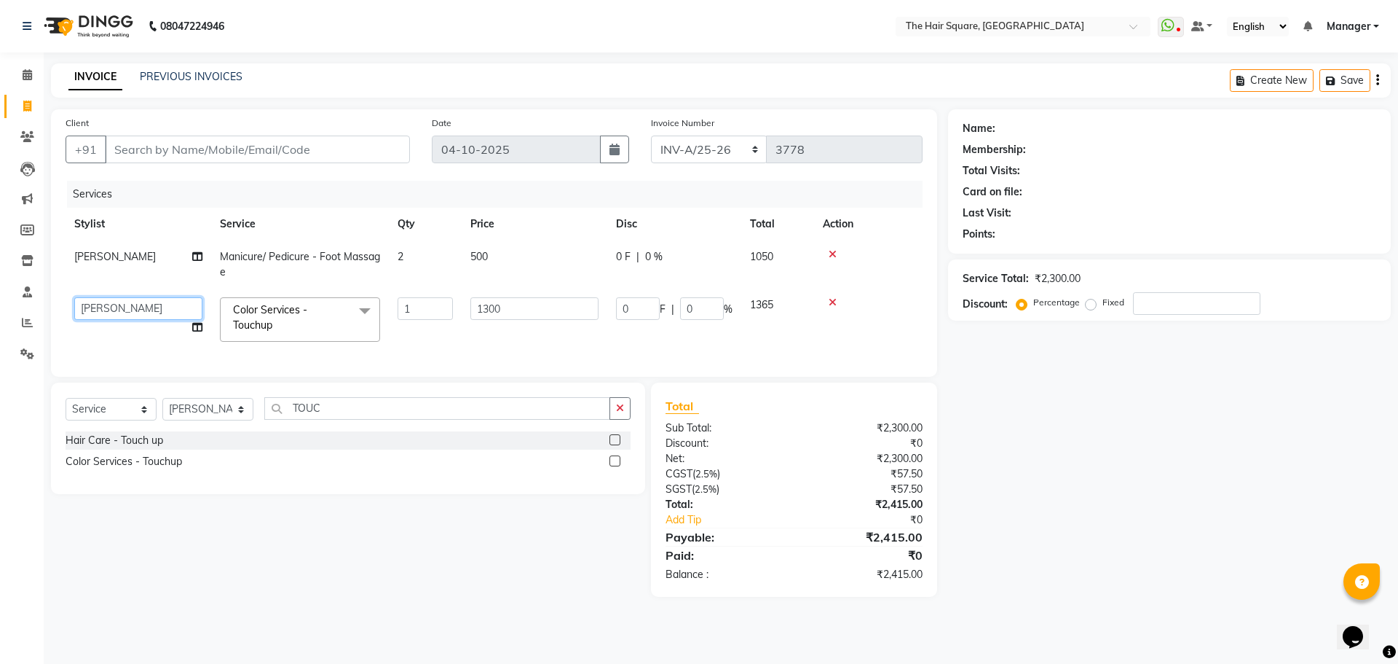
click at [128, 318] on select "Amit [PERSON_NAME] Dev [PERSON_NAME] [PERSON_NAME] [PERSON_NAME] Manager [PERSO…" at bounding box center [138, 308] width 128 height 23
select select "39372"
click at [174, 153] on input "Client" at bounding box center [257, 149] width 305 height 28
type input "9"
type input "0"
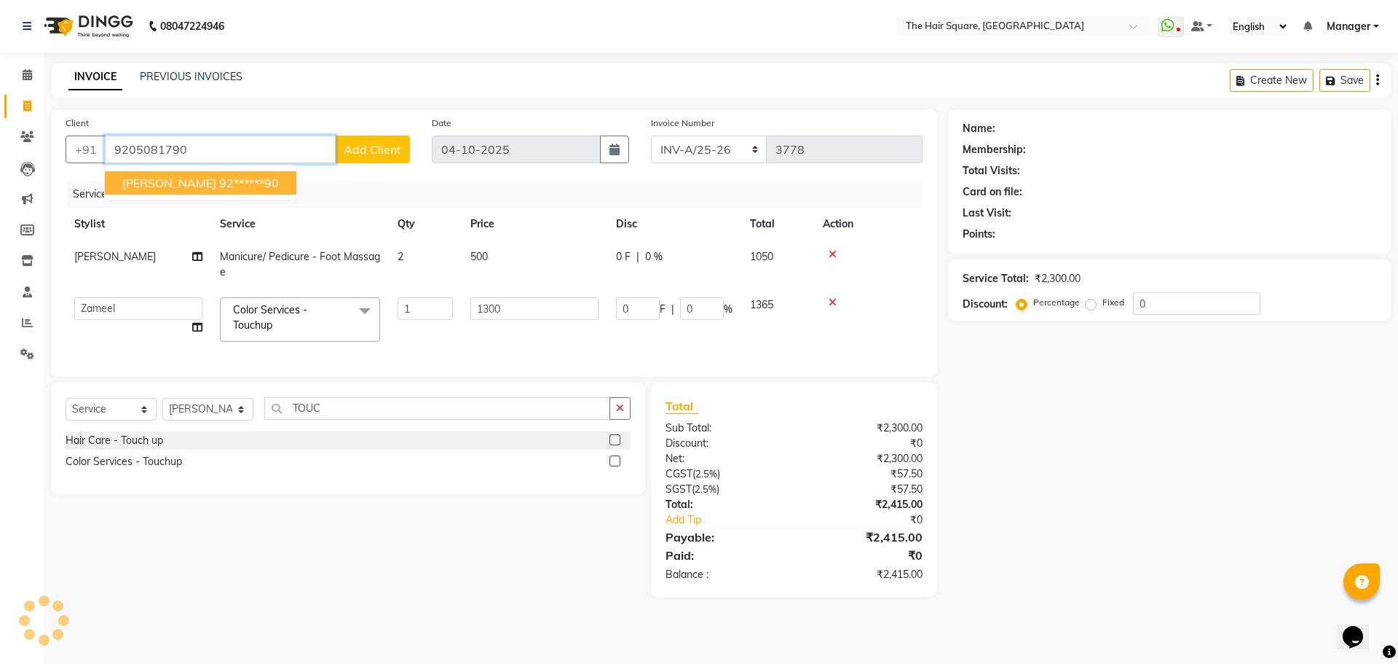
type input "9205081790"
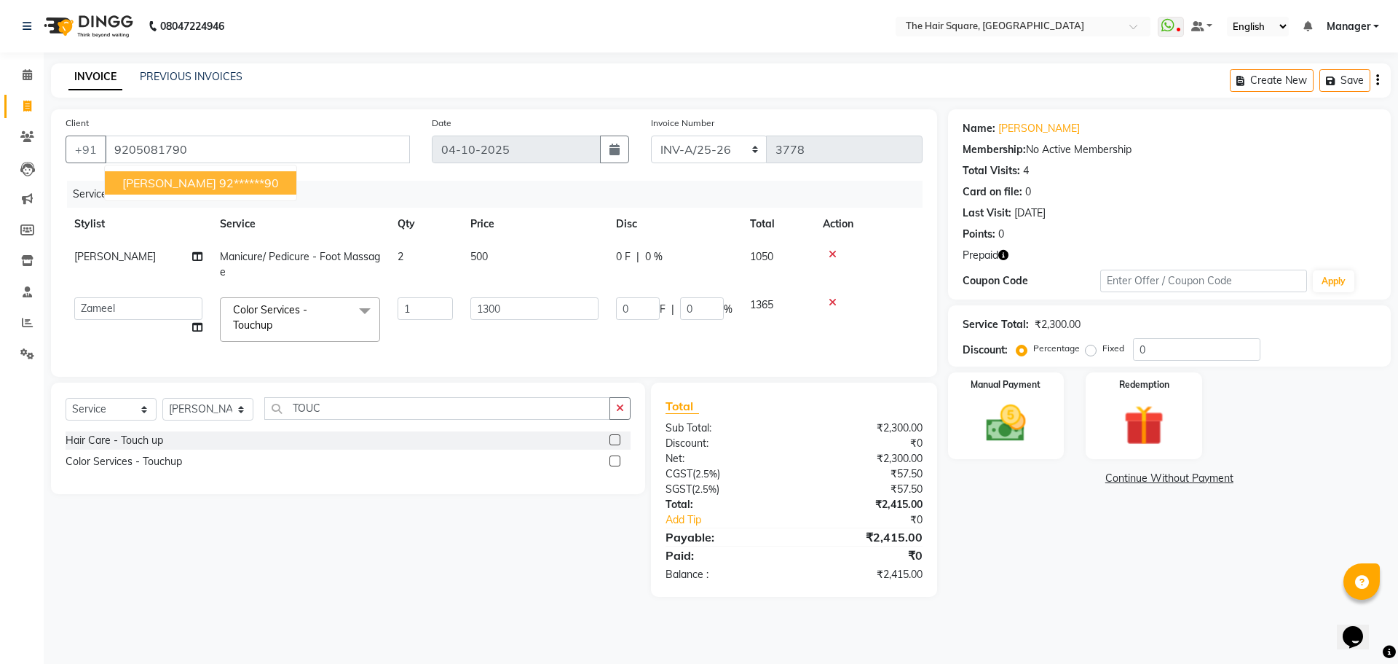
click at [999, 256] on icon "button" at bounding box center [1004, 255] width 10 height 10
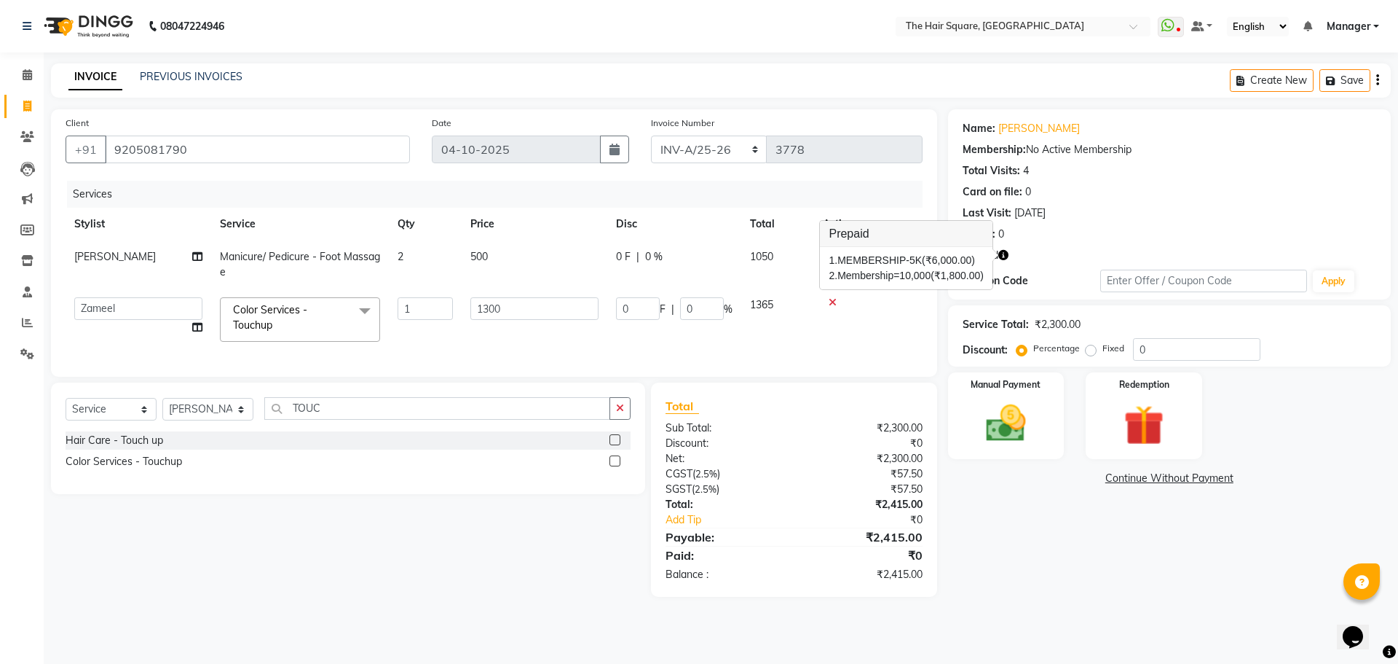
click at [999, 256] on div at bounding box center [996, 255] width 6 height 12
click at [999, 256] on icon "button" at bounding box center [1004, 255] width 10 height 10
click at [709, 138] on select "INV-A-M/25-26 INV-A/25-26" at bounding box center [709, 149] width 117 height 28
select select "5954"
click at [651, 135] on select "INV-A-M/25-26 INV-A/25-26" at bounding box center [709, 149] width 117 height 28
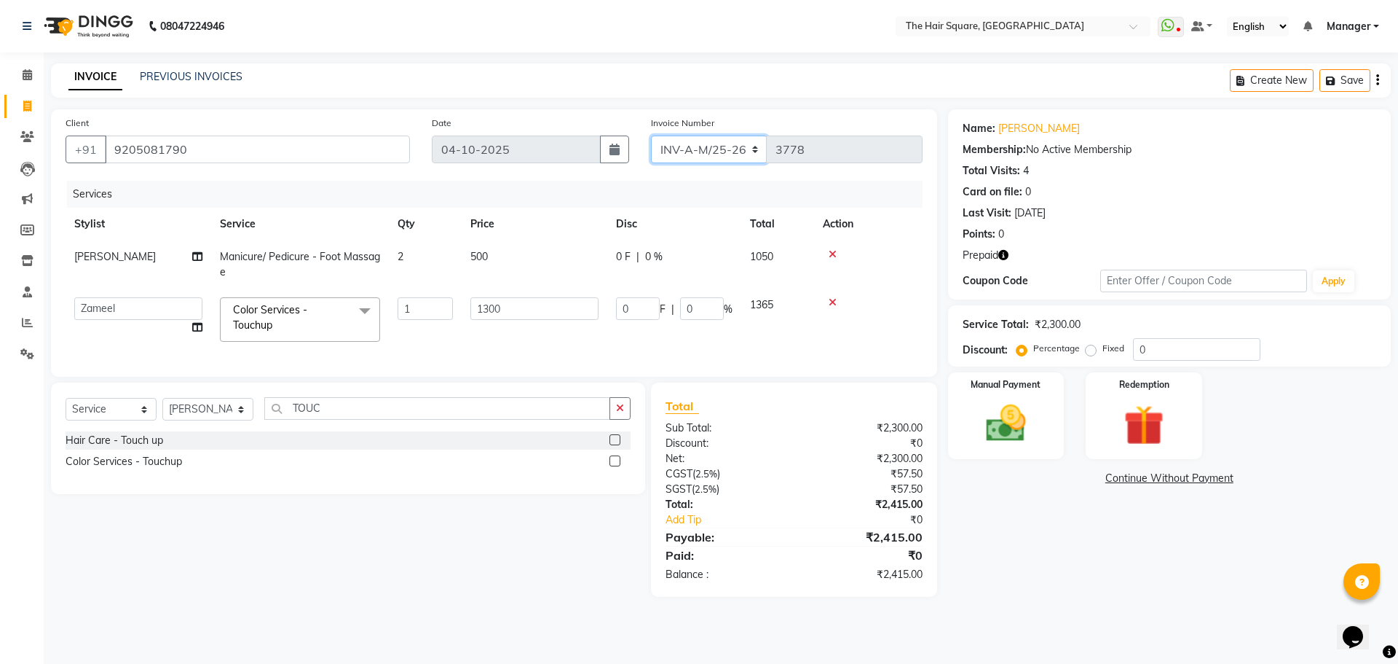
type input "1101"
click at [1136, 415] on img at bounding box center [1144, 425] width 68 height 52
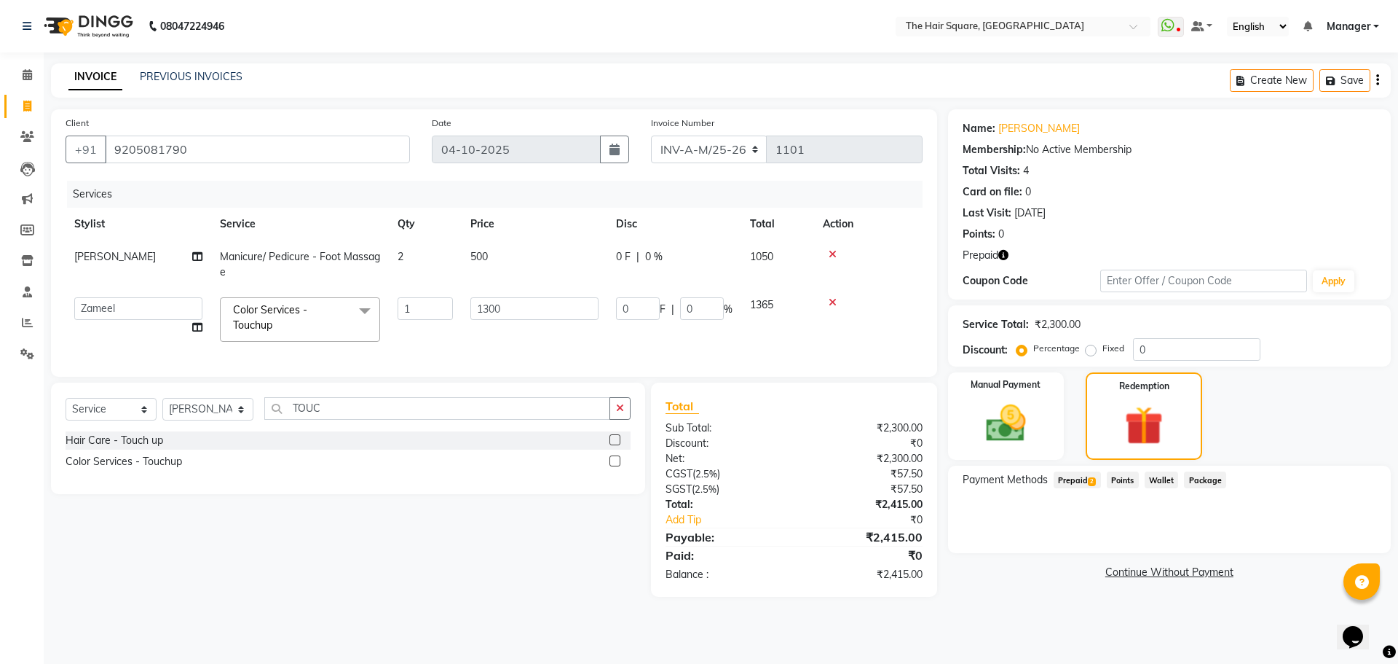
click at [1076, 476] on span "Prepaid 2" at bounding box center [1077, 479] width 47 height 17
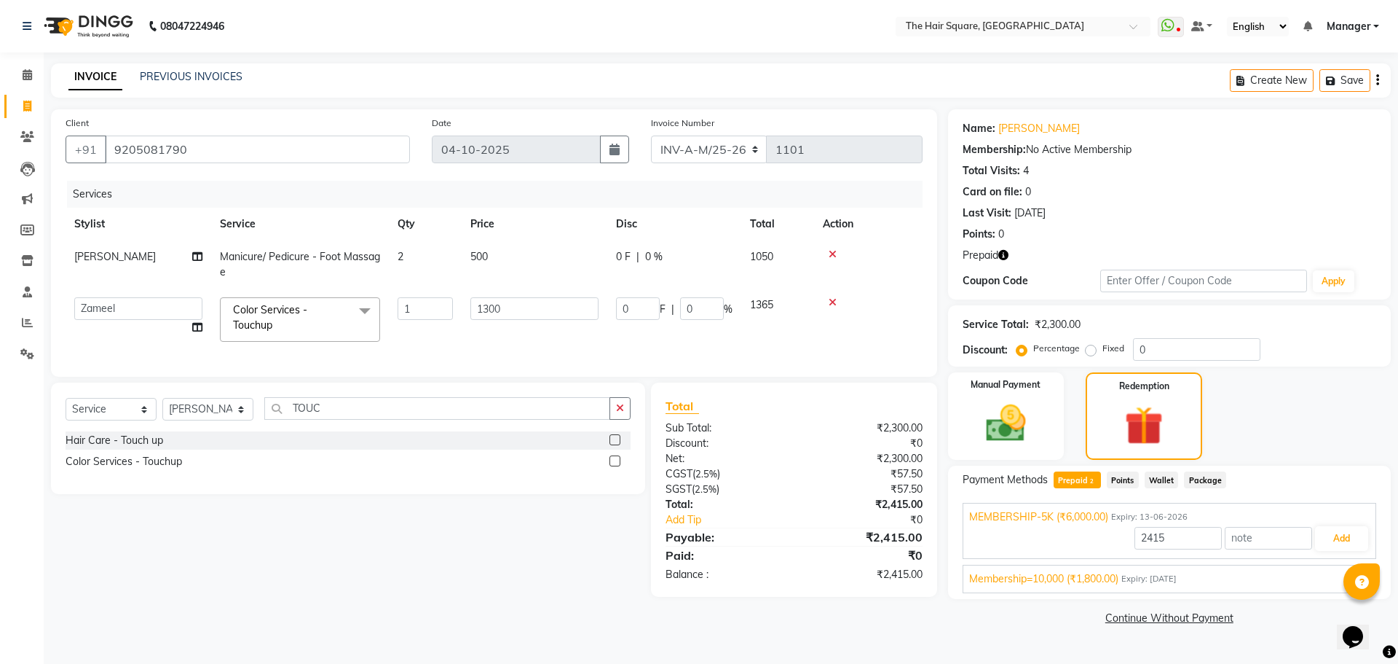
click at [1144, 572] on div "Membership=10,000 (₹1,800.00) Expiry: [DATE]" at bounding box center [1169, 578] width 401 height 15
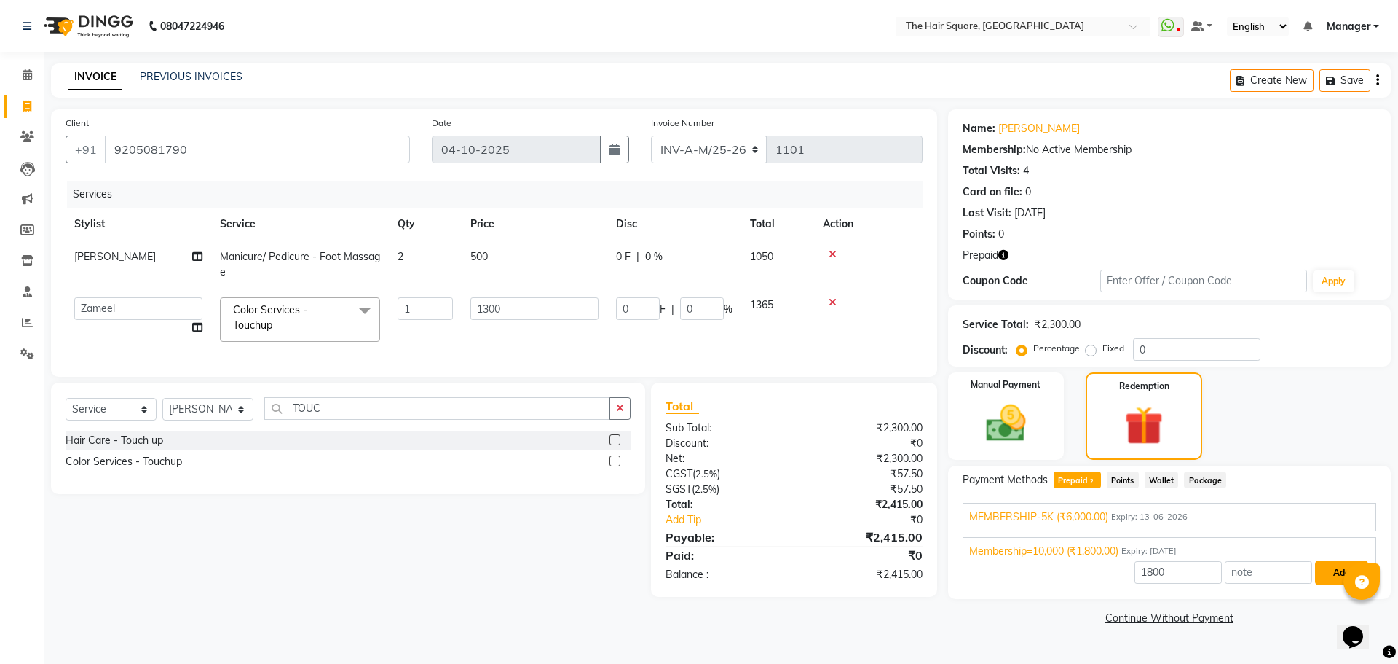
click at [1322, 574] on button "Add" at bounding box center [1341, 572] width 53 height 25
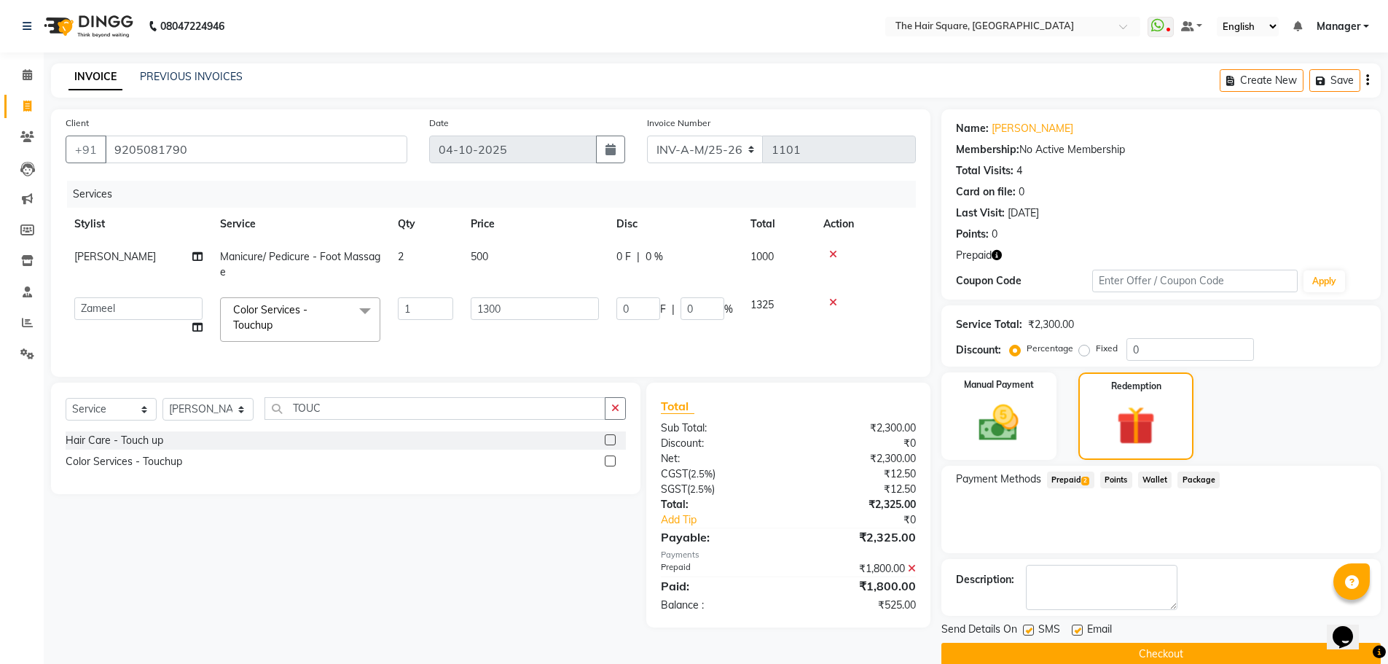
scroll to position [23, 0]
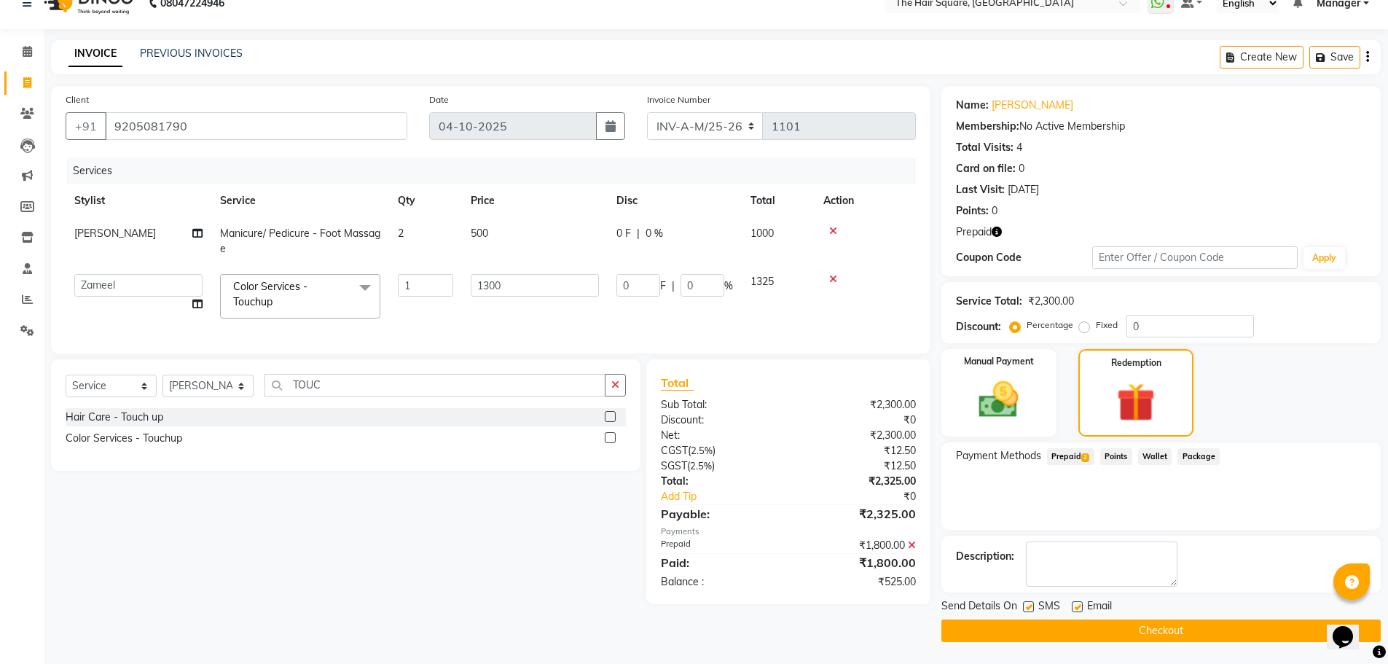
click at [1051, 454] on span "Prepaid 2" at bounding box center [1070, 456] width 47 height 17
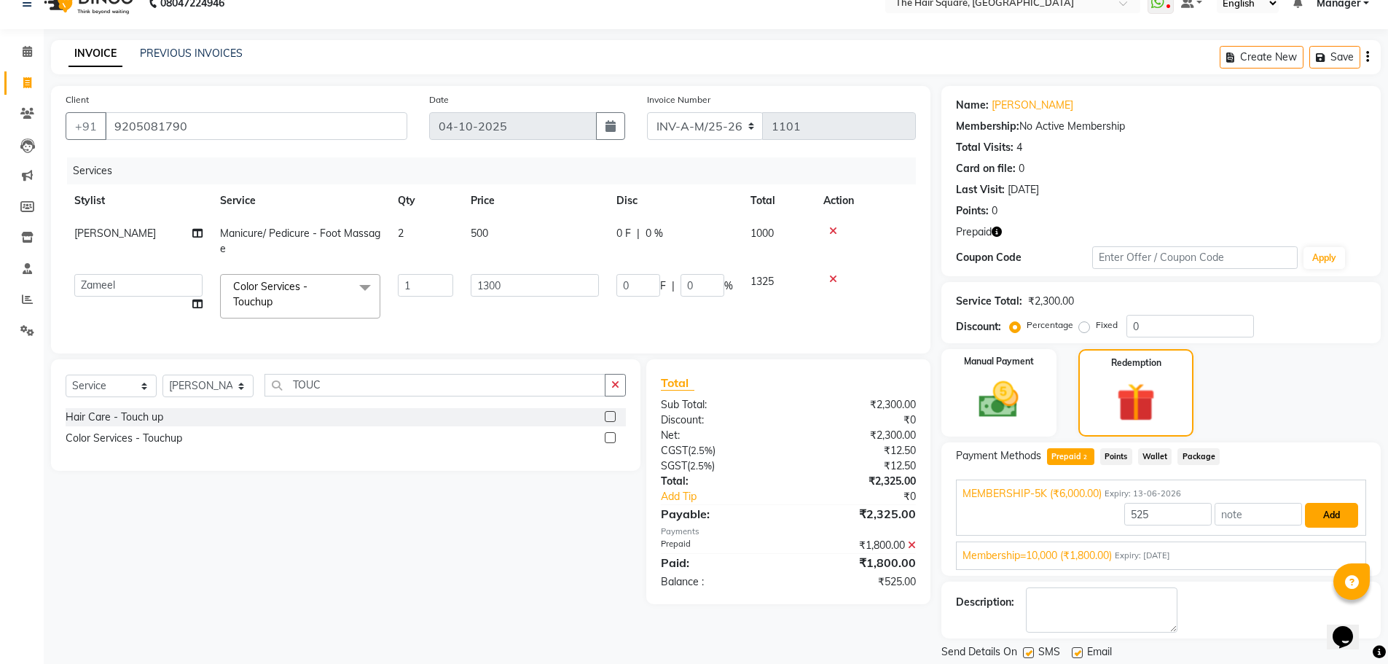
click at [1327, 505] on button "Add" at bounding box center [1331, 515] width 53 height 25
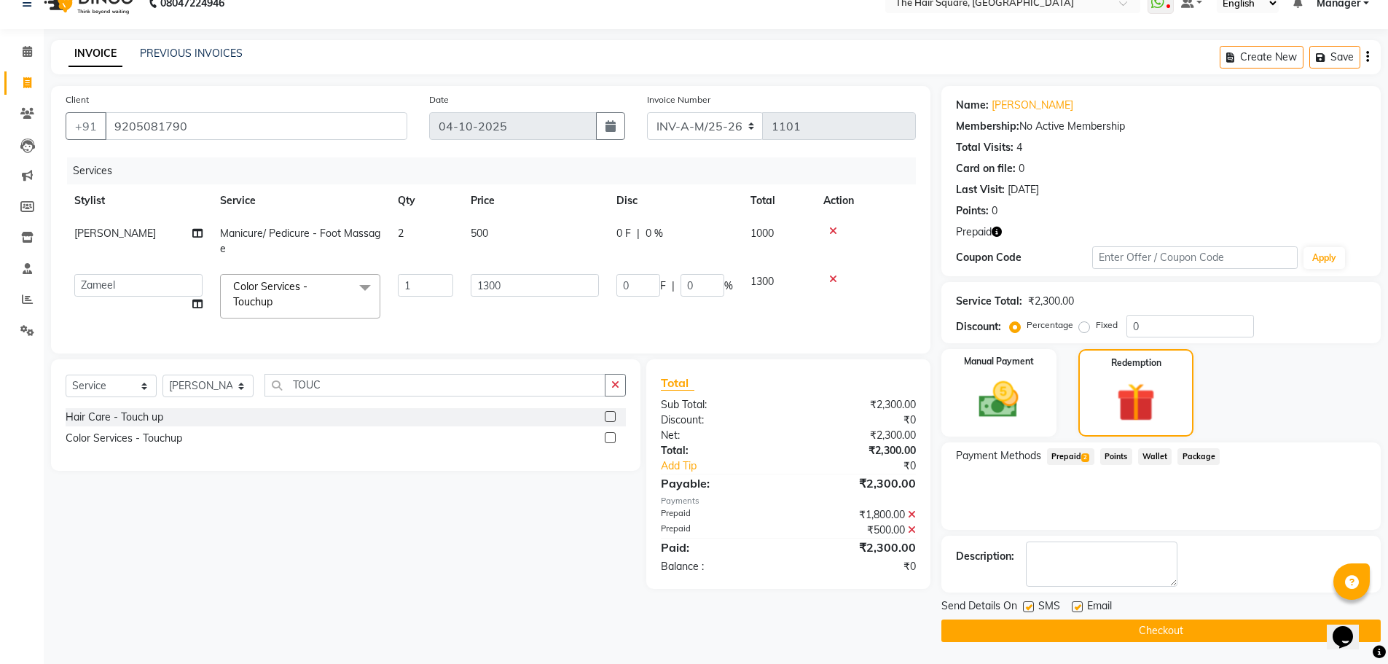
click at [1054, 625] on button "Checkout" at bounding box center [1160, 630] width 439 height 23
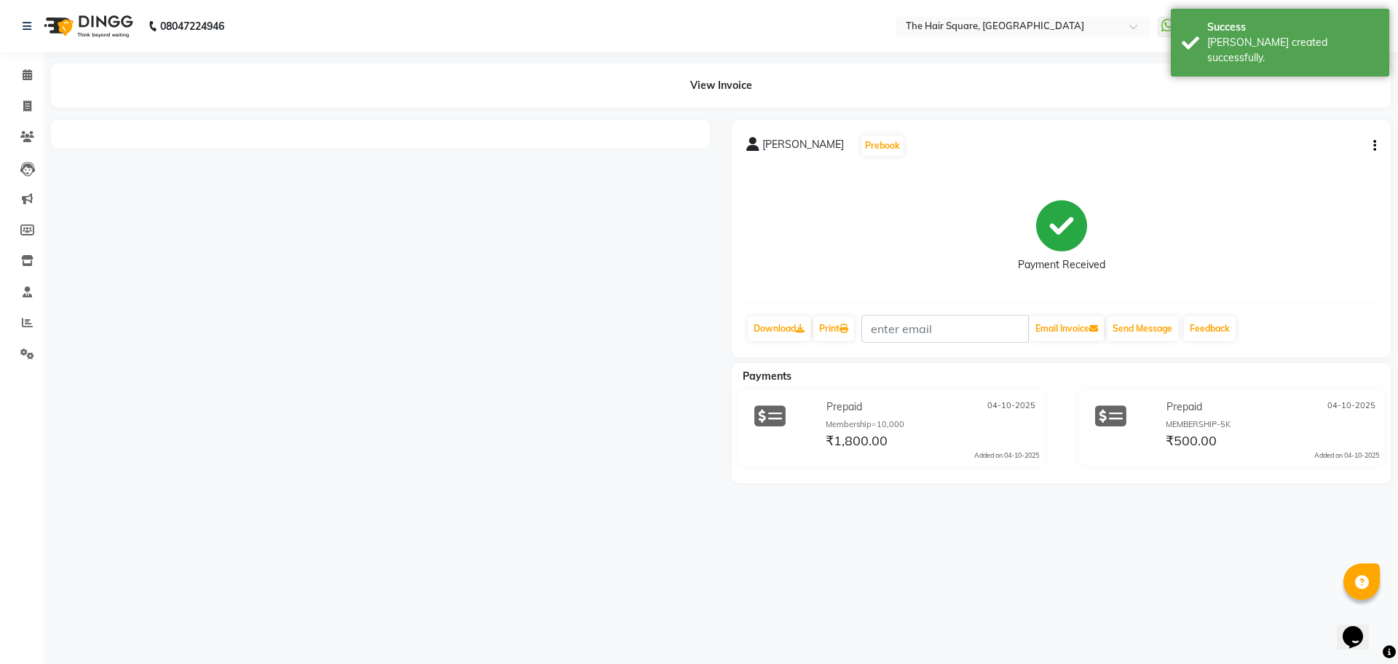
click at [1398, 345] on div "[PERSON_NAME] Prebook Payment Received Download Print Email Invoice Send Messag…" at bounding box center [1061, 300] width 681 height 363
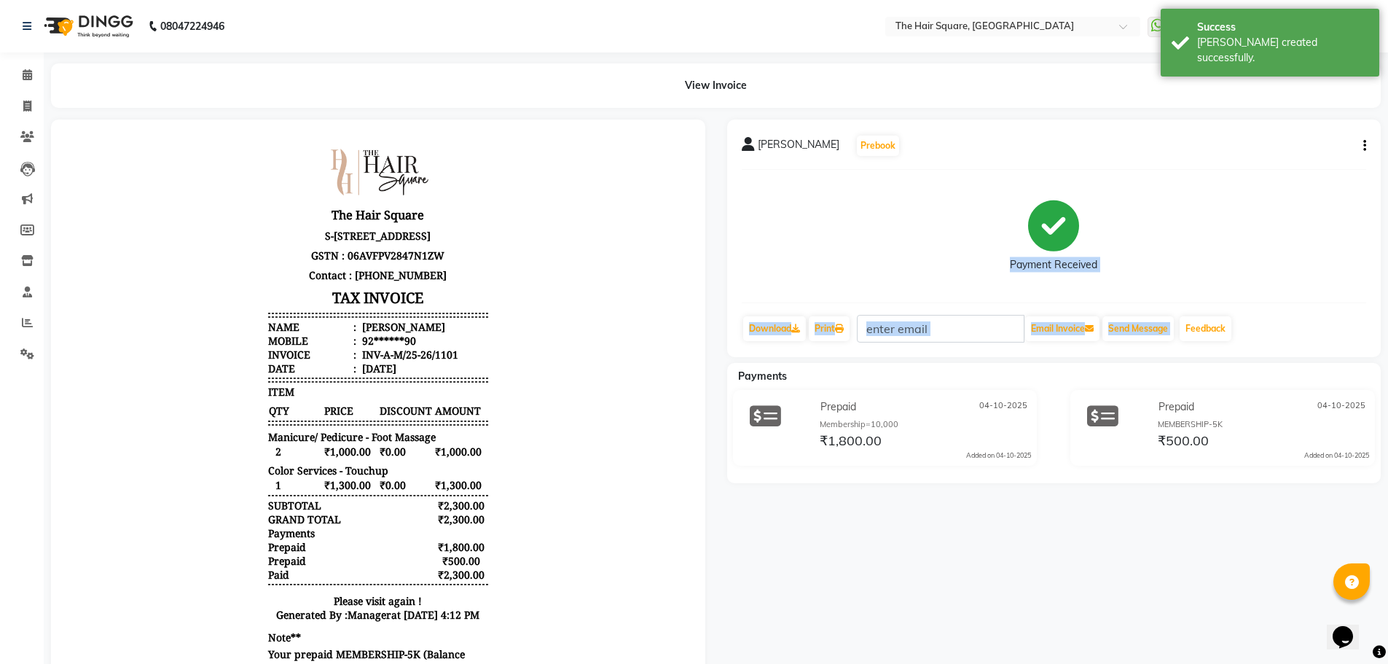
scroll to position [107, 0]
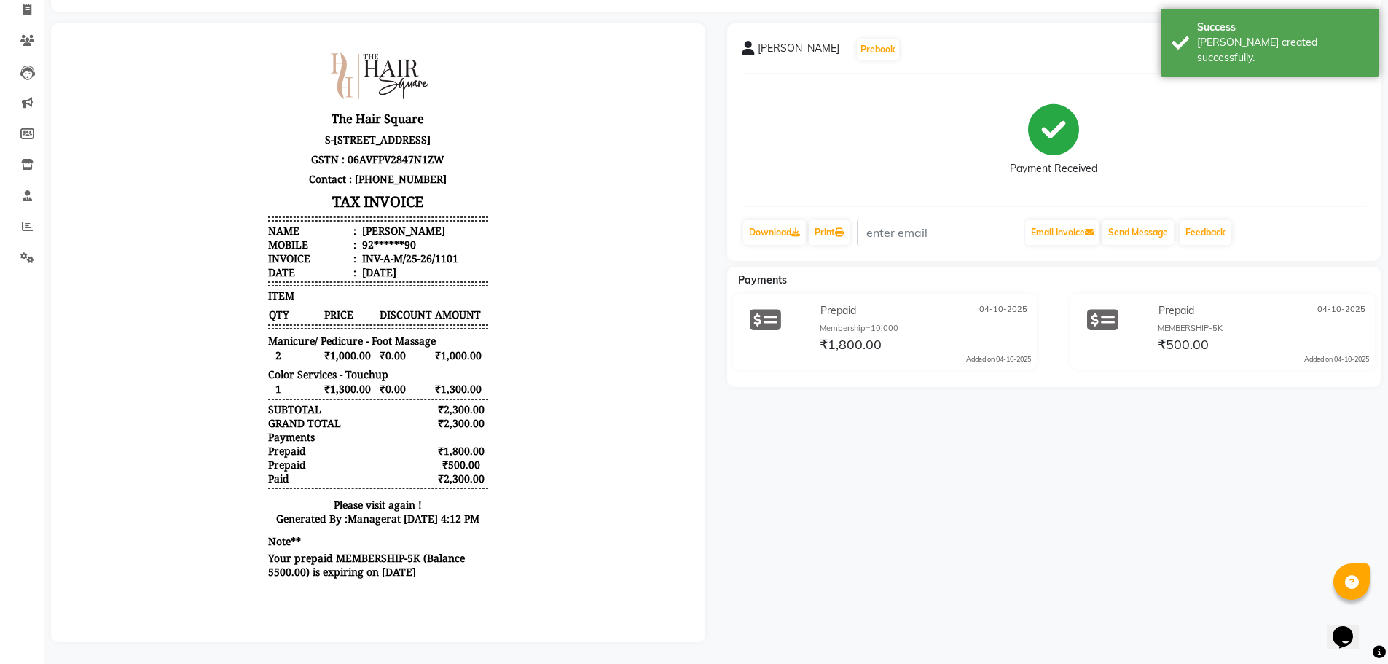
click at [884, 567] on div "[PERSON_NAME] Prebook Payment Received Download Print Email Invoice Send Messag…" at bounding box center [1054, 332] width 676 height 618
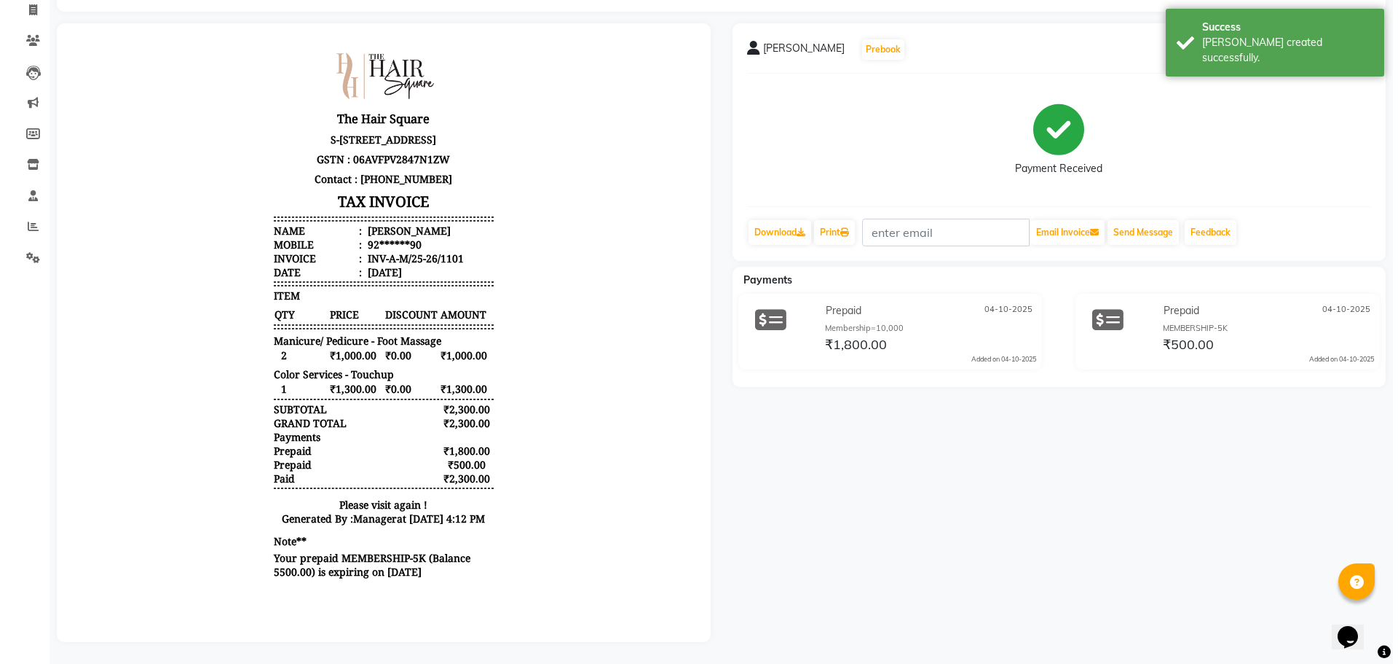
scroll to position [0, 0]
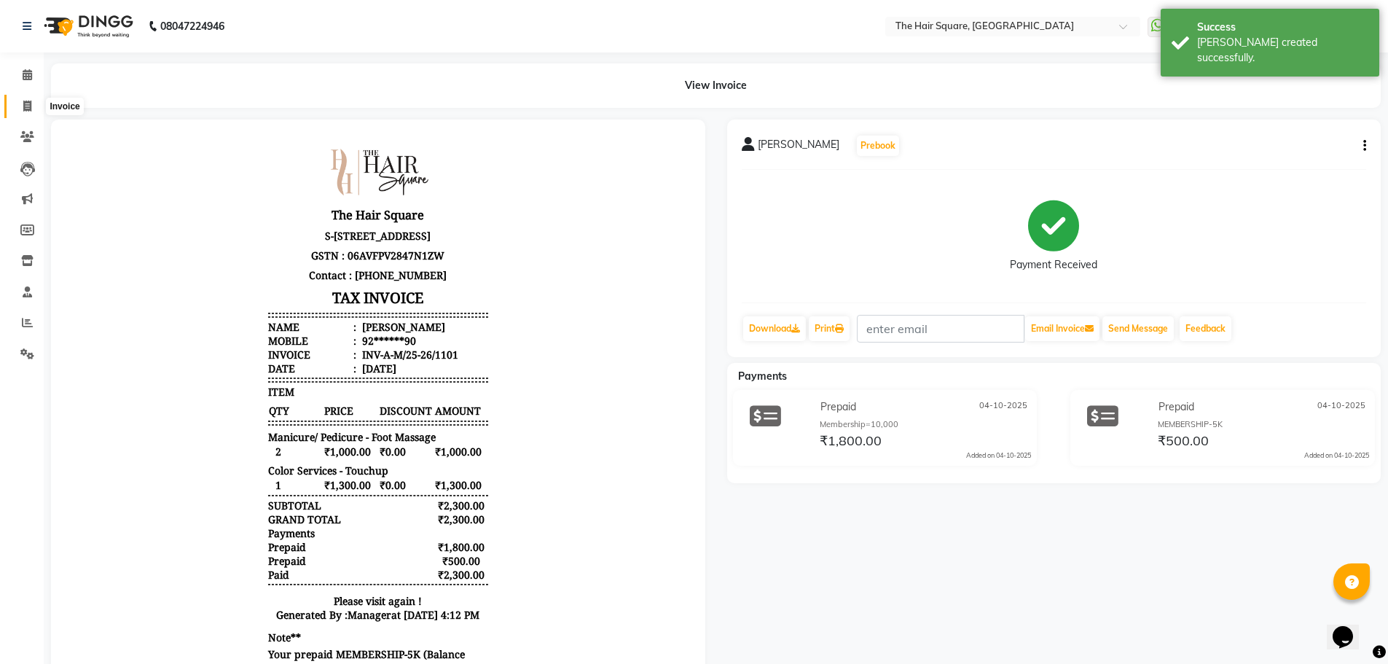
click at [33, 113] on span at bounding box center [27, 106] width 25 height 17
select select "5768"
select select "service"
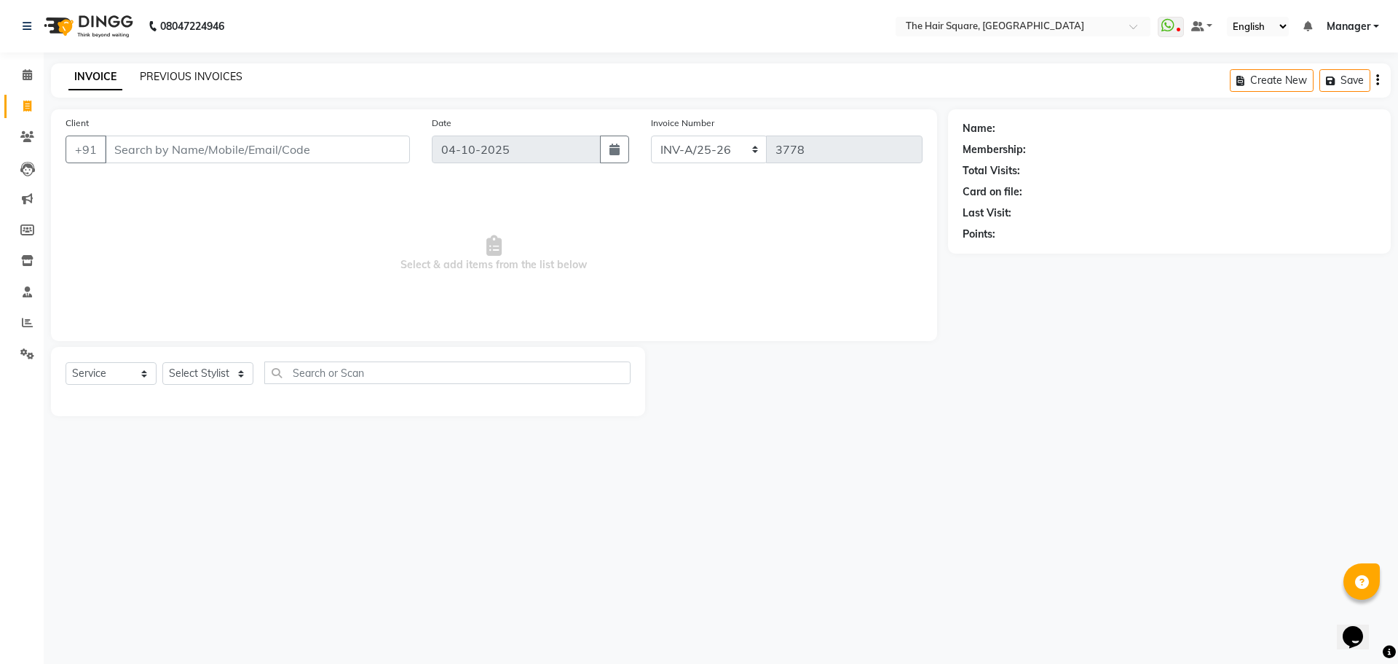
click at [227, 74] on link "PREVIOUS INVOICES" at bounding box center [191, 76] width 103 height 13
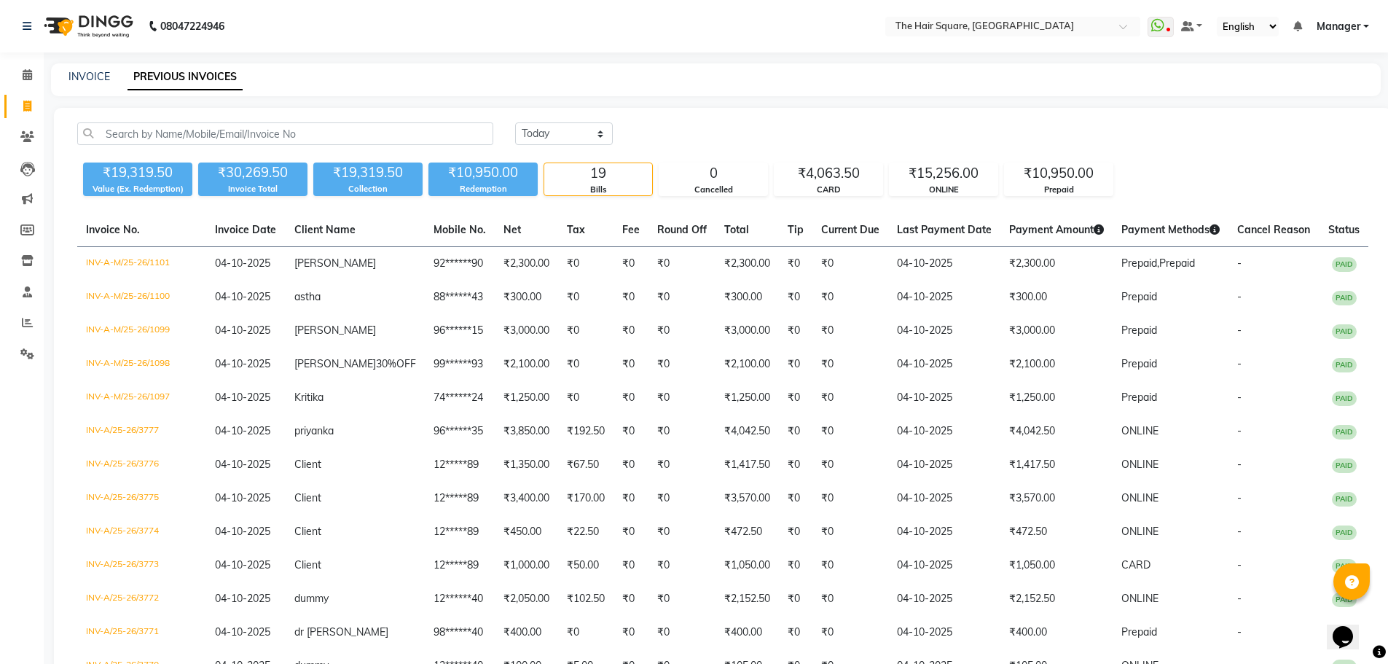
drag, startPoint x: 227, startPoint y: 74, endPoint x: 0, endPoint y: 698, distance: 664.0
drag, startPoint x: 0, startPoint y: 698, endPoint x: 26, endPoint y: 113, distance: 585.5
click at [29, 117] on li "Invoice" at bounding box center [22, 106] width 44 height 31
click at [24, 112] on span at bounding box center [27, 106] width 25 height 17
select select "service"
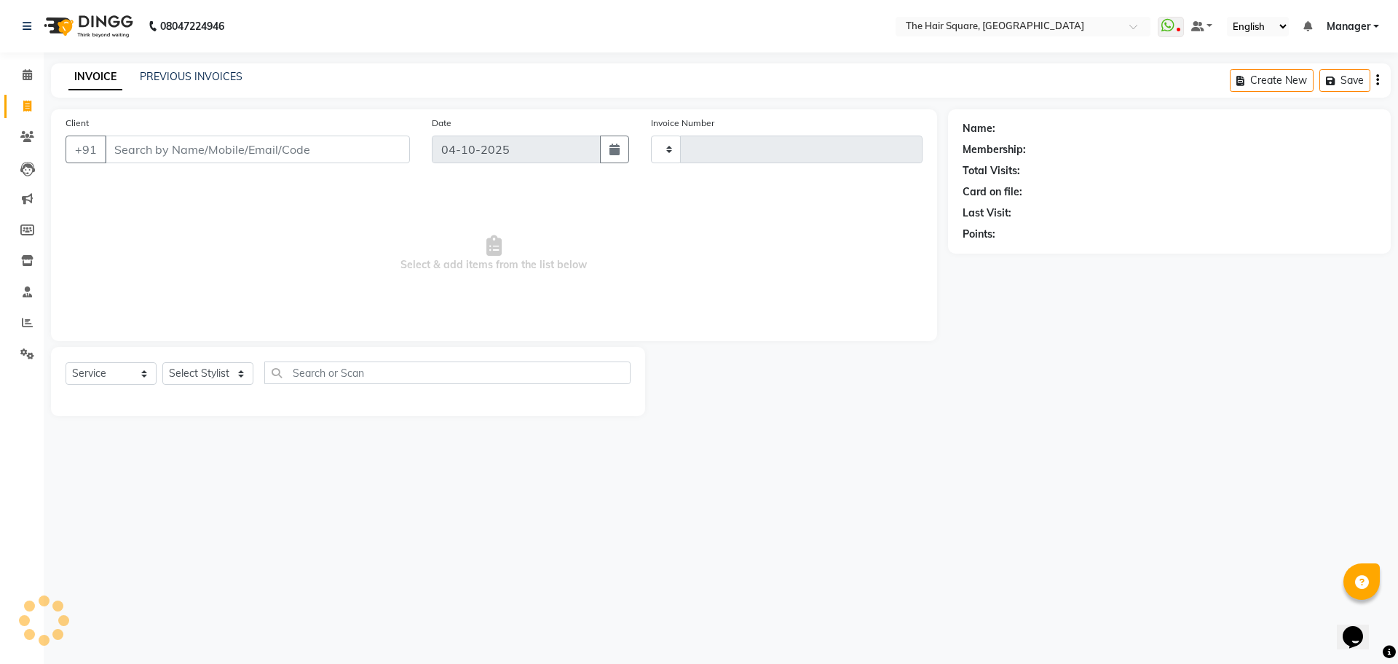
click at [21, 111] on span at bounding box center [27, 106] width 25 height 17
select select "service"
type input "3778"
select select "5768"
click at [253, 138] on input "9815036115" at bounding box center [220, 149] width 231 height 28
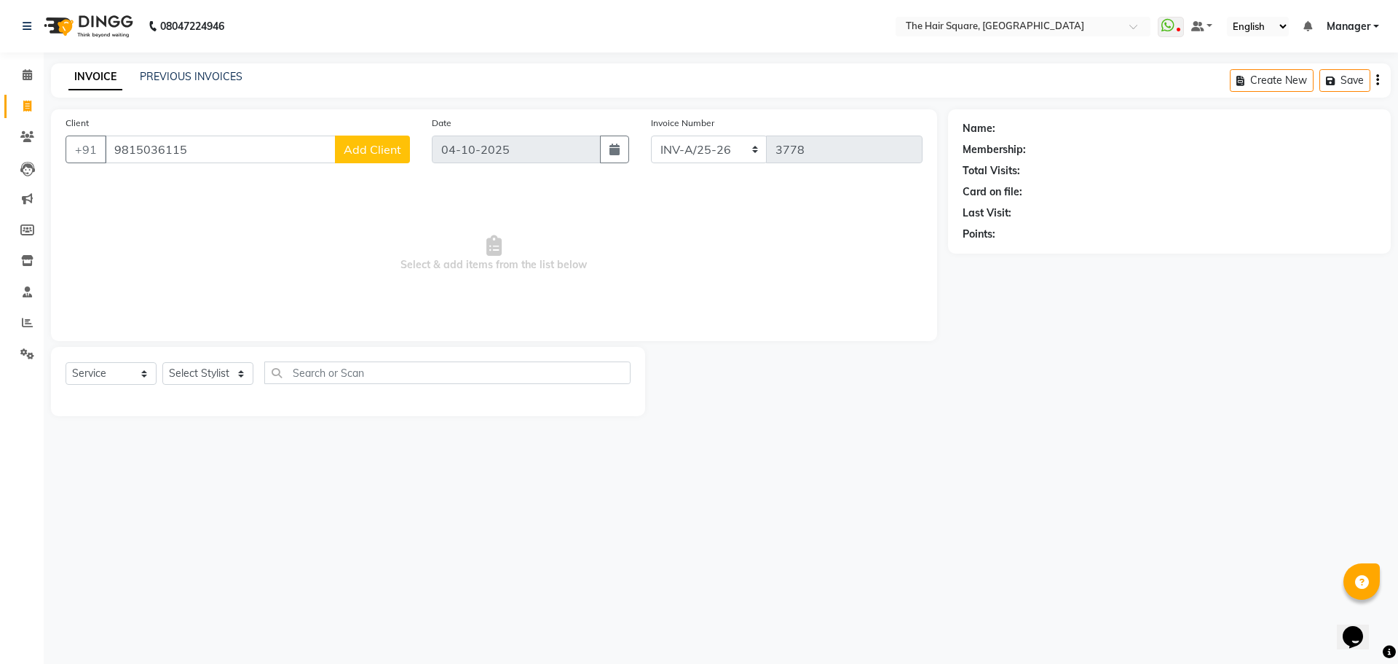
drag, startPoint x: 253, startPoint y: 138, endPoint x: 237, endPoint y: 146, distance: 17.6
click at [235, 146] on input "9815036115" at bounding box center [220, 149] width 231 height 28
click at [322, 151] on input "9815036115" at bounding box center [220, 149] width 231 height 28
click at [251, 158] on input "9815036115" at bounding box center [220, 149] width 231 height 28
type input "9815036115"
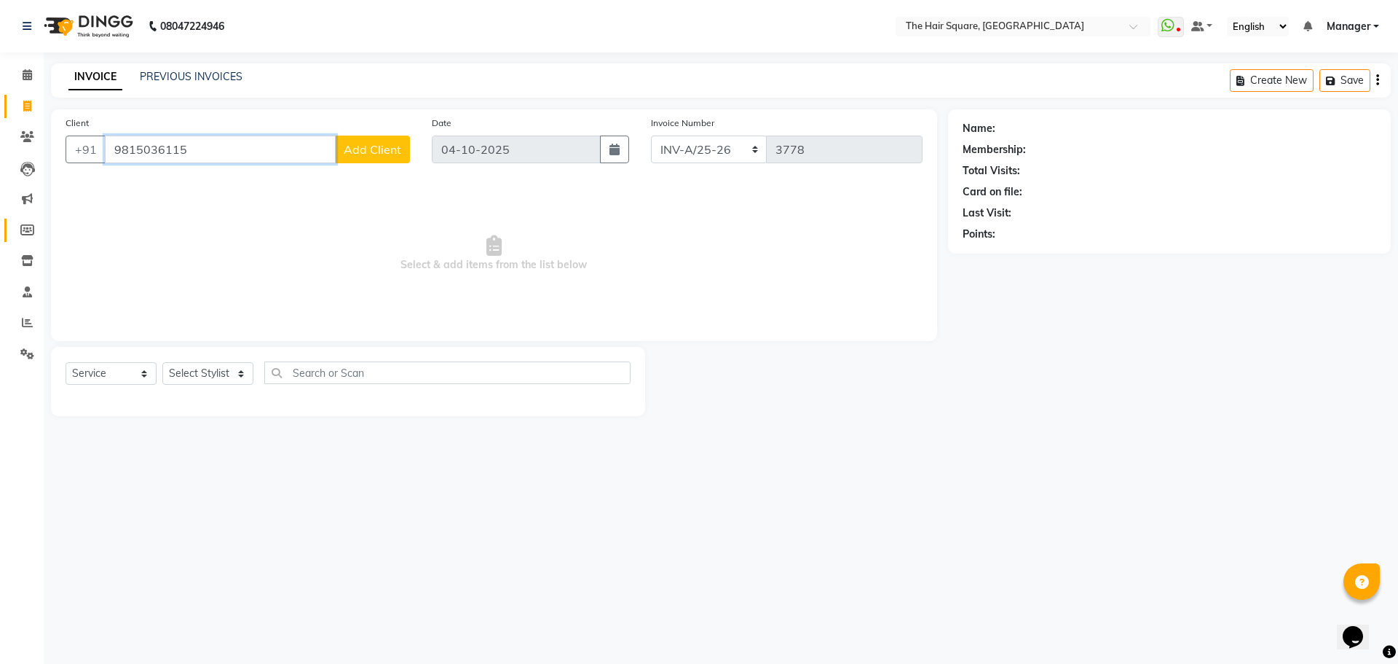
drag, startPoint x: 239, startPoint y: 149, endPoint x: 8, endPoint y: 226, distance: 243.2
click at [0, 184] on app-home "08047224946 Select Location × The Hair Square, [GEOGRAPHIC_DATA] Island WhatsAp…" at bounding box center [699, 219] width 1398 height 438
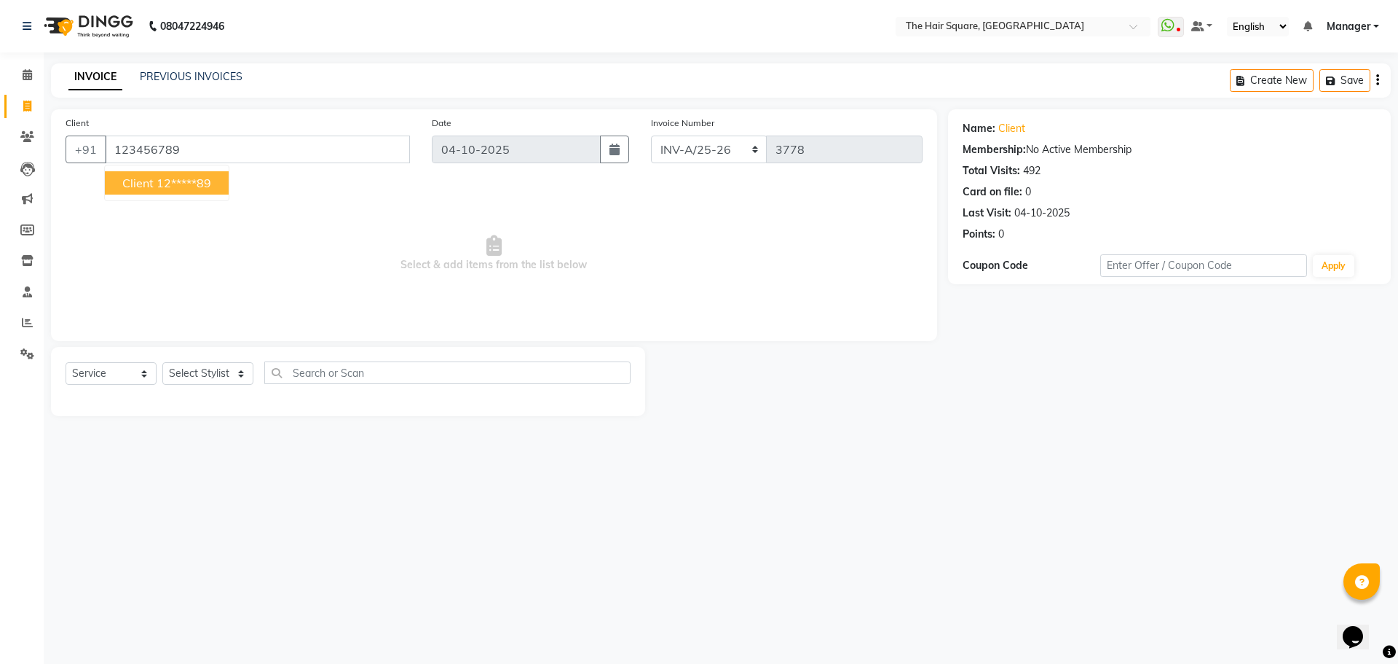
click at [197, 190] on button "Client 12*****89" at bounding box center [167, 182] width 124 height 23
type input "12*****89"
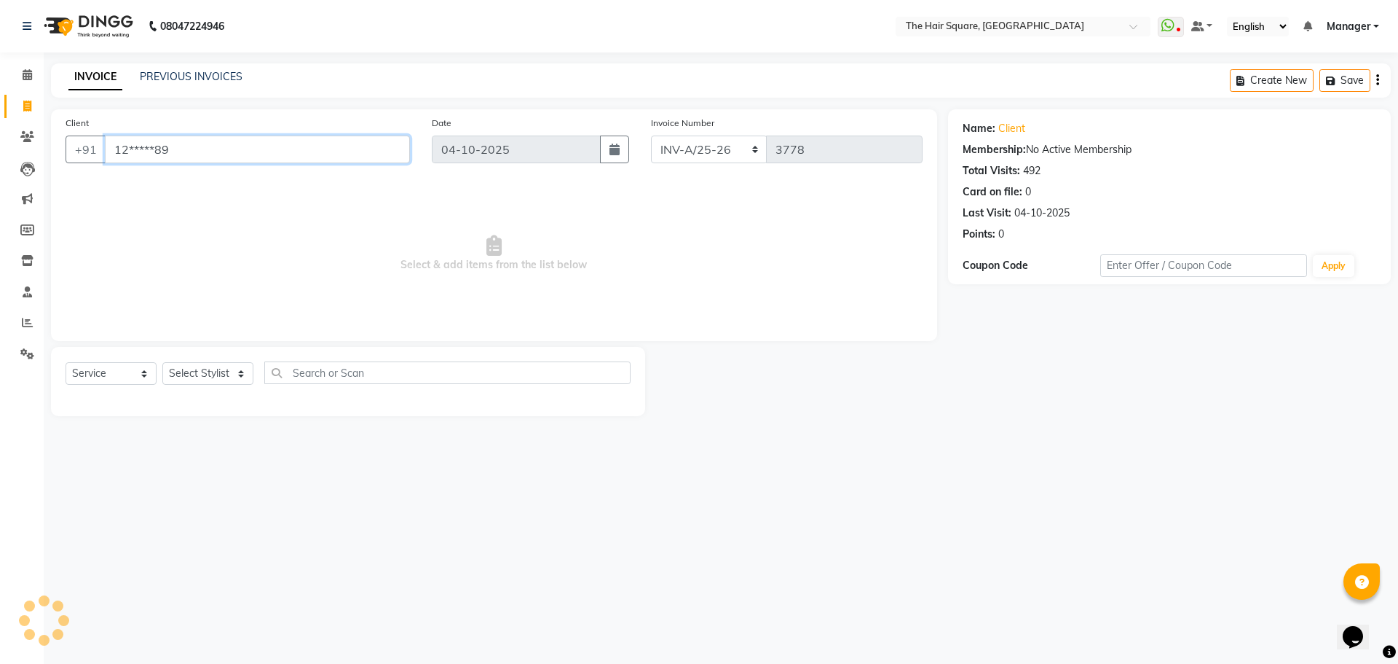
drag, startPoint x: 260, startPoint y: 148, endPoint x: 0, endPoint y: 187, distance: 263.0
click at [0, 187] on app-home "08047224946 Select Location × The Hair Square, [GEOGRAPHIC_DATA] Island WhatsAp…" at bounding box center [699, 219] width 1398 height 438
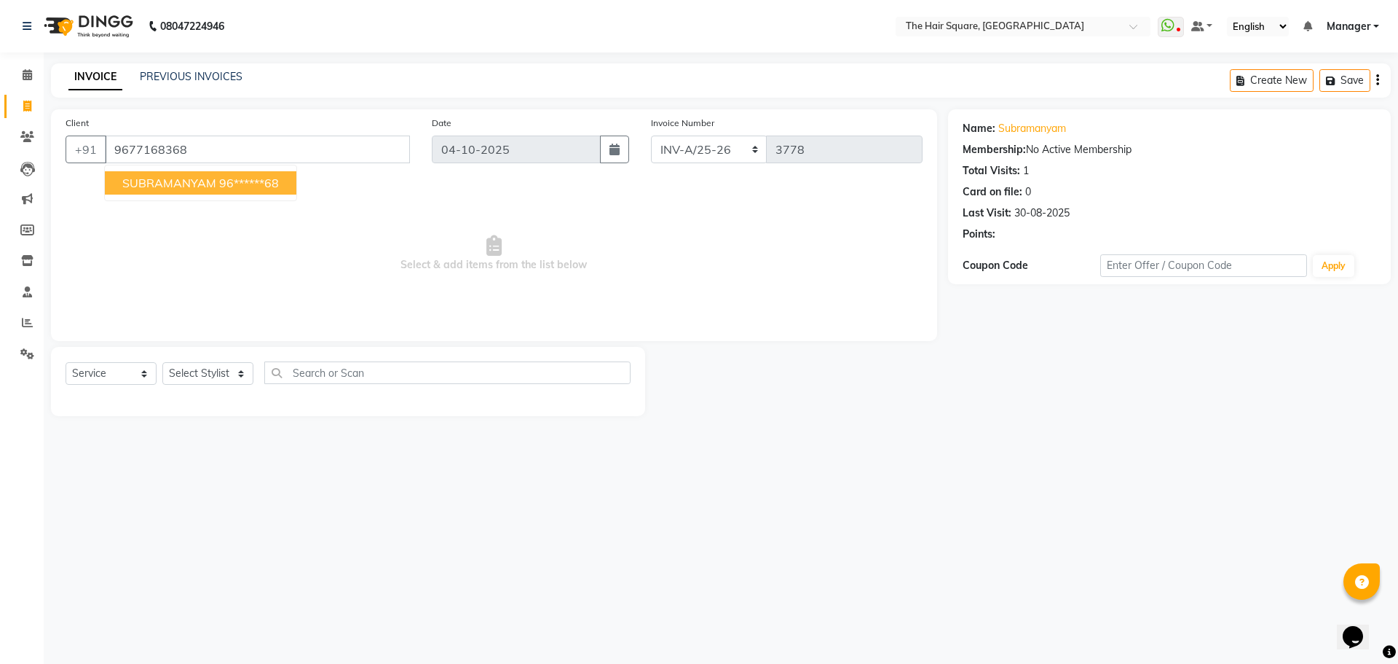
drag, startPoint x: 216, startPoint y: 184, endPoint x: 629, endPoint y: 251, distance: 418.4
click at [216, 184] on button "SUBRAMANYAM 96******68" at bounding box center [201, 182] width 192 height 23
type input "96******68"
click at [998, 235] on div "Points:" at bounding box center [1170, 234] width 414 height 15
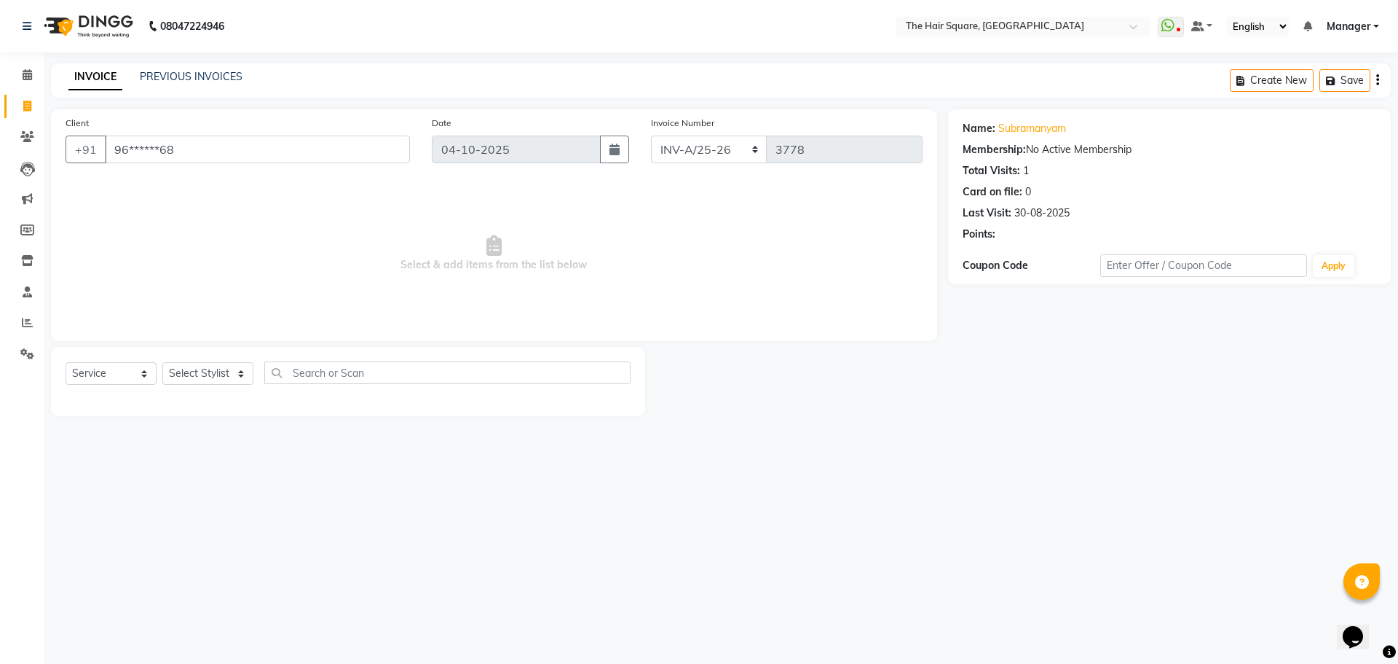
click at [986, 235] on div "Points:" at bounding box center [979, 234] width 33 height 15
click at [1005, 241] on div "Points:" at bounding box center [1170, 234] width 414 height 15
click at [1029, 123] on link "Subramanyam" at bounding box center [1033, 128] width 68 height 15
click at [1014, 19] on div "× The Hair Square, [GEOGRAPHIC_DATA]" at bounding box center [995, 26] width 178 height 15
click at [1010, 30] on input "text" at bounding box center [1008, 27] width 211 height 15
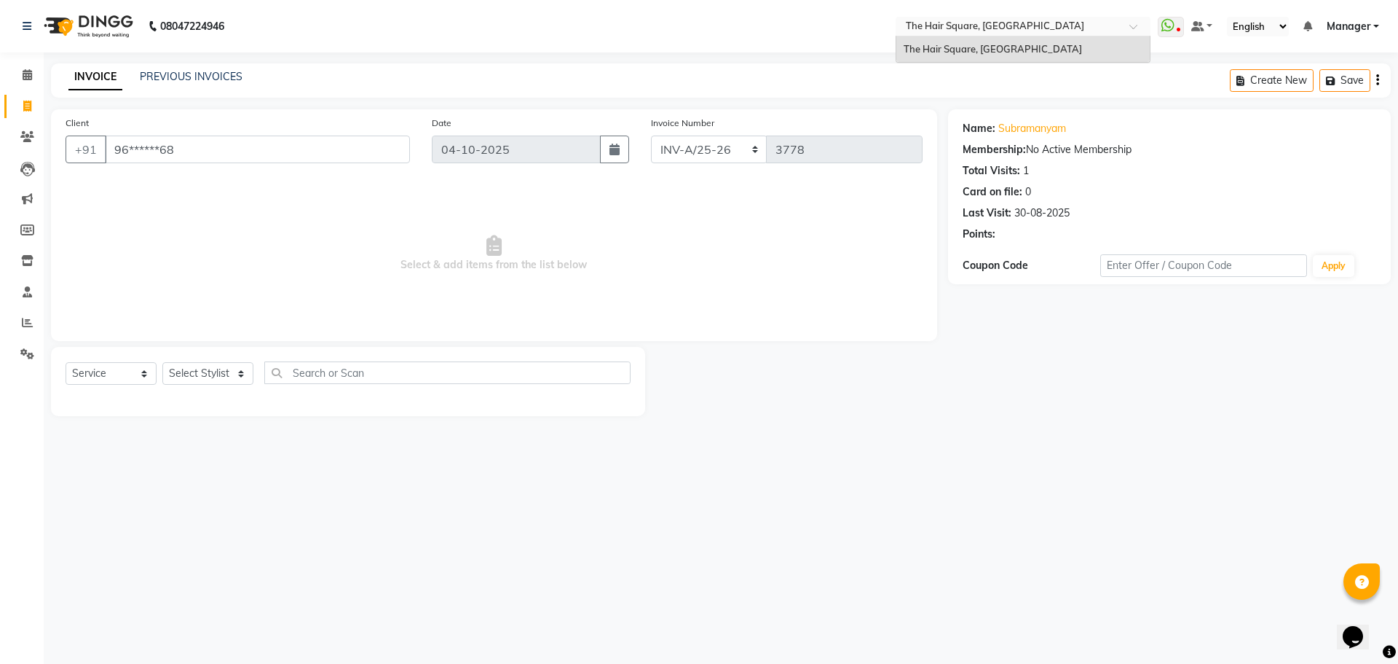
click at [1353, 28] on span "Manager" at bounding box center [1349, 26] width 44 height 15
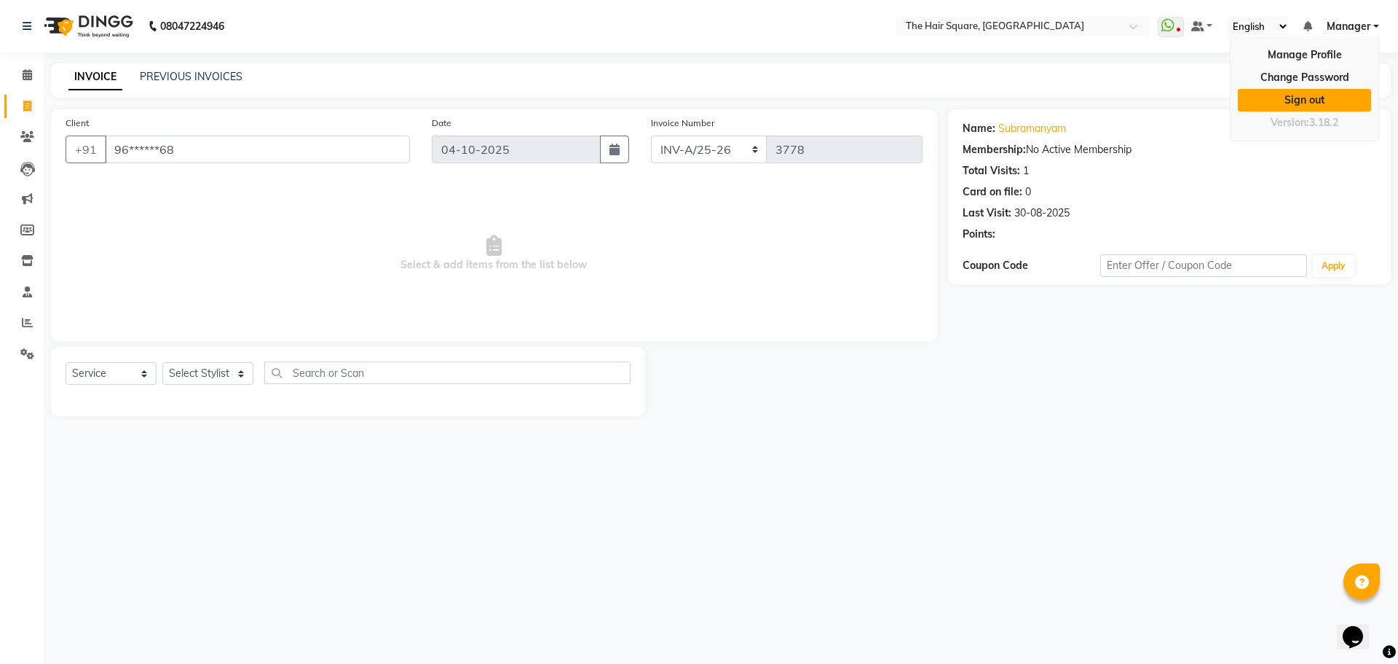
click at [1318, 101] on link "Sign out" at bounding box center [1304, 100] width 133 height 23
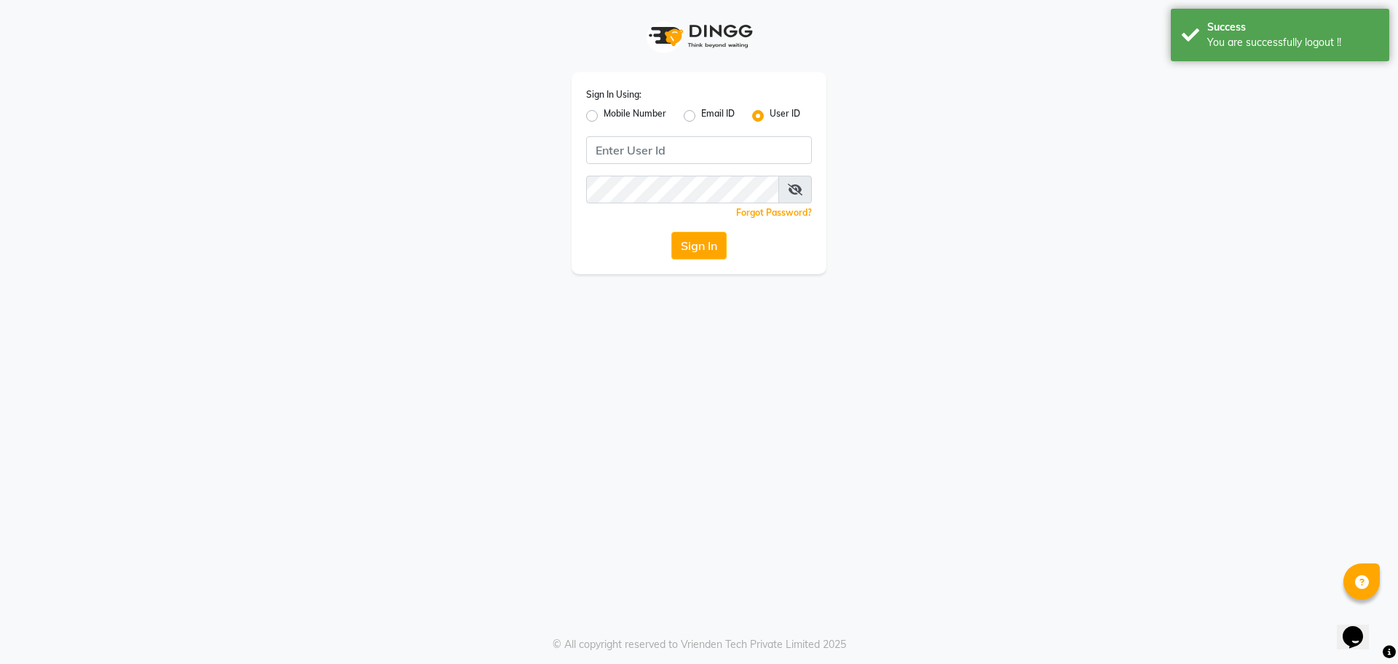
click at [604, 117] on label "Mobile Number" at bounding box center [635, 115] width 63 height 17
click at [604, 117] on input "Mobile Number" at bounding box center [608, 111] width 9 height 9
radio input "true"
radio input "false"
click at [714, 149] on input "Username" at bounding box center [723, 150] width 177 height 28
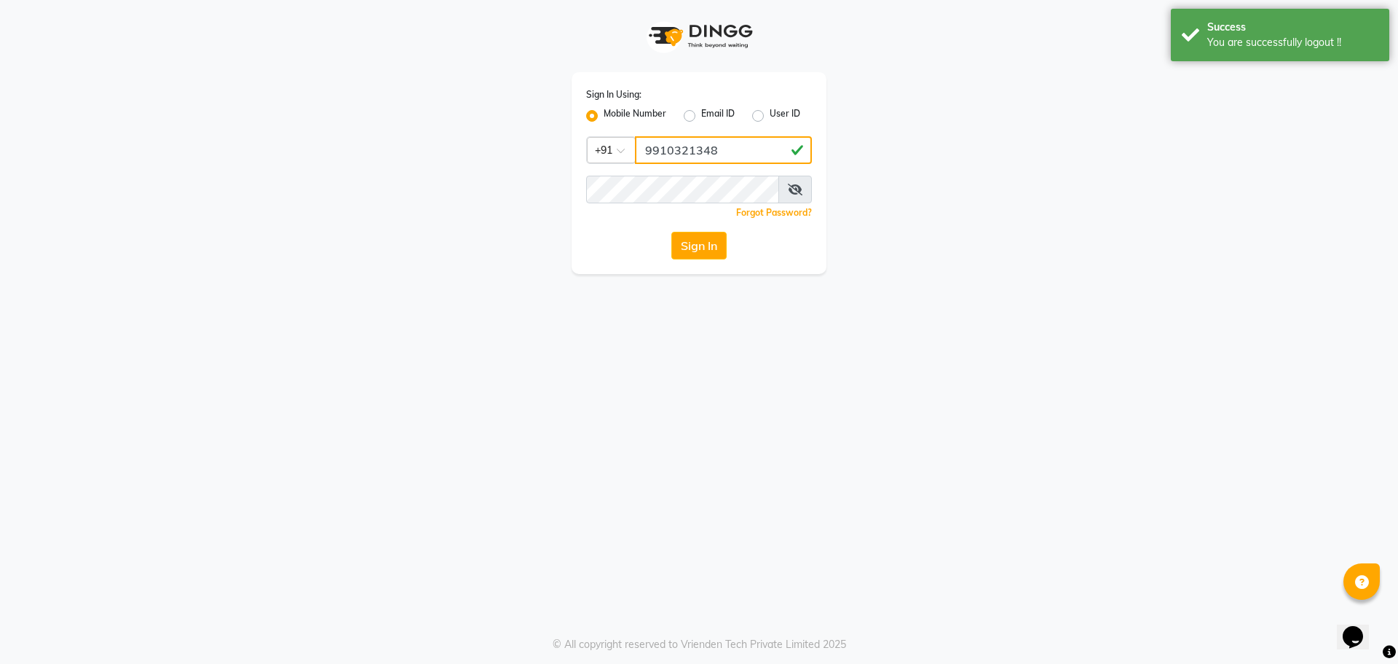
type input "9910321348"
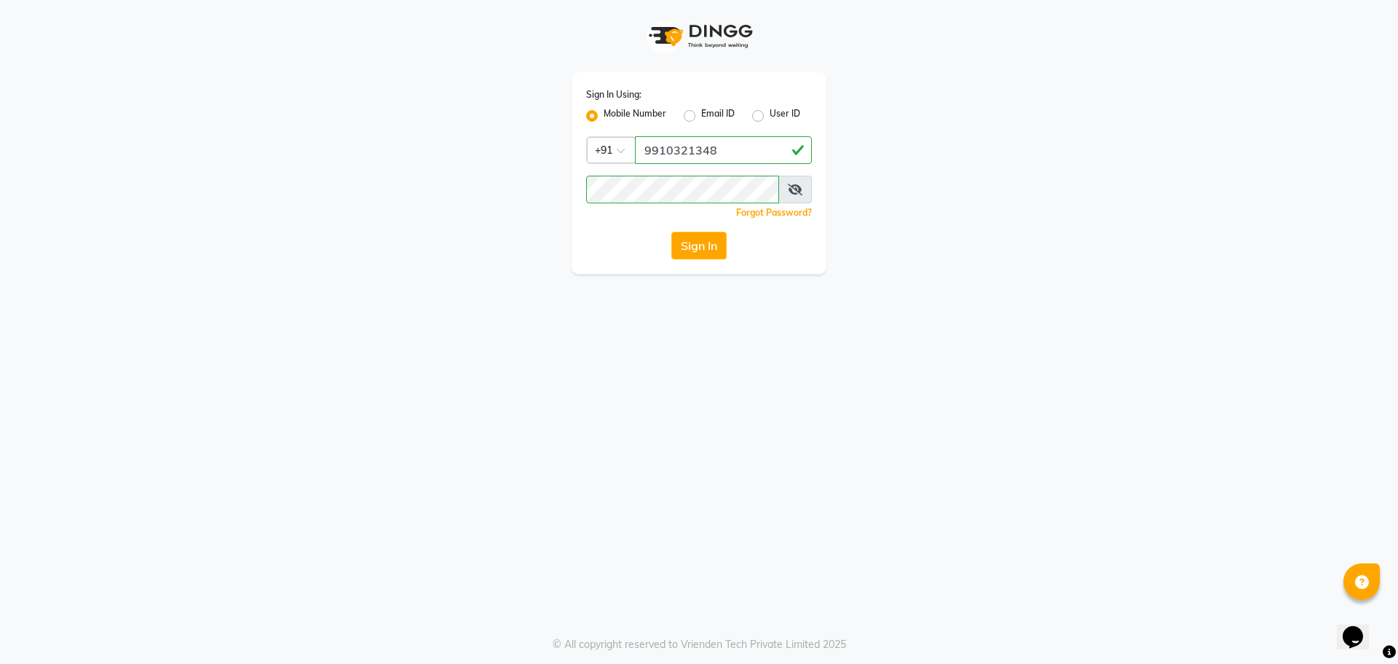
click at [515, 331] on div "Sign In Using: Mobile Number Email ID User ID Country Code × [PHONE_NUMBER] Rem…" at bounding box center [699, 332] width 1398 height 664
click at [695, 248] on button "Sign In" at bounding box center [699, 246] width 55 height 28
